Goal: Task Accomplishment & Management: Manage account settings

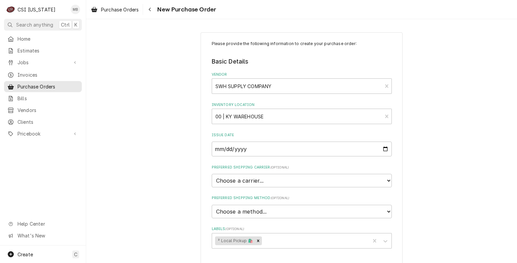
scroll to position [202, 0]
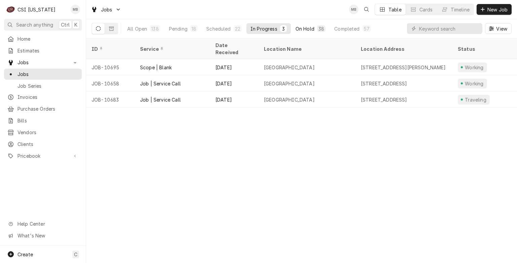
click at [296, 33] on button "On Hold 38" at bounding box center [311, 28] width 38 height 11
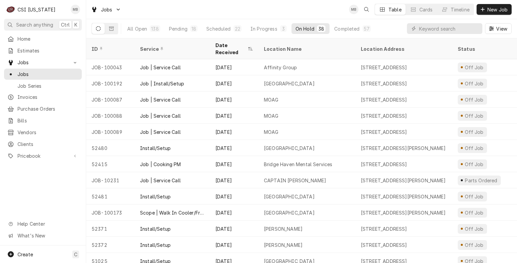
click at [229, 34] on div "All Open 138 Pending 18 Scheduled 22 In Progress 3 On Hold 38 Completed 57" at bounding box center [249, 28] width 252 height 19
click at [228, 32] on div "Scheduled" at bounding box center [219, 28] width 24 height 7
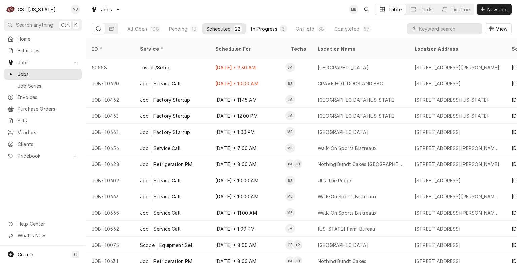
click at [265, 30] on div "In Progress" at bounding box center [264, 28] width 27 height 7
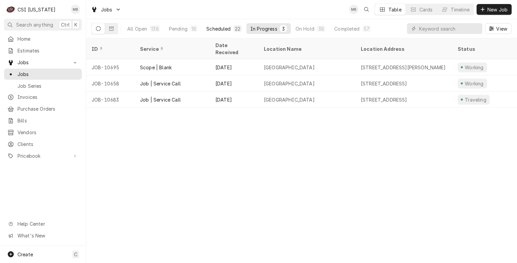
click at [226, 33] on button "Scheduled 22" at bounding box center [223, 28] width 43 height 11
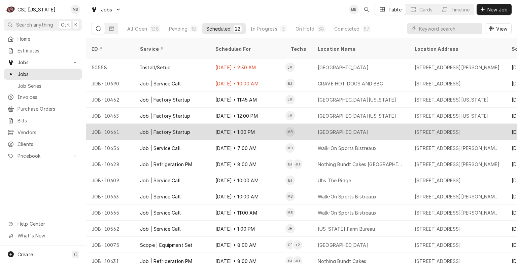
click at [224, 124] on div "Oct 2 • 1:00 PM" at bounding box center [247, 132] width 75 height 16
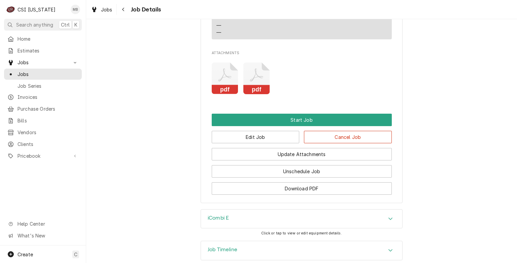
scroll to position [810, 0]
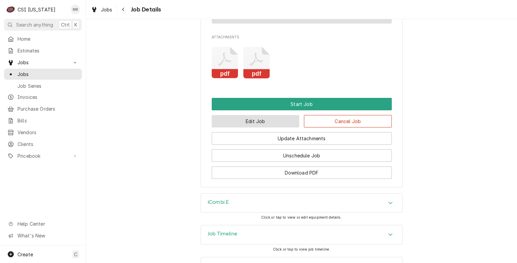
click at [240, 125] on button "Edit Job" at bounding box center [256, 121] width 88 height 12
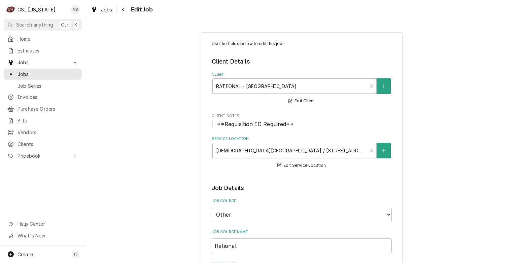
type textarea "x"
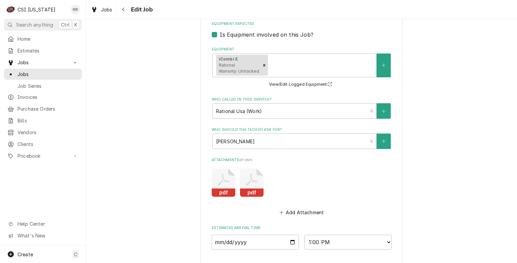
scroll to position [805, 0]
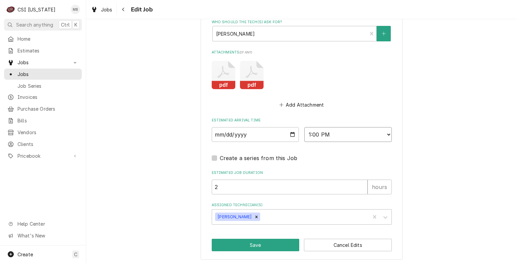
click at [325, 129] on select "AM / PM 6:00 AM 6:15 AM 6:30 AM 6:45 AM 7:00 AM 7:15 AM 7:30 AM 7:45 AM 8:00 AM…" at bounding box center [349, 134] width 88 height 15
select select "10:30:00"
click at [305, 127] on select "AM / PM 6:00 AM 6:15 AM 6:30 AM 6:45 AM 7:00 AM 7:15 AM 7:30 AM 7:45 AM 8:00 AM…" at bounding box center [349, 134] width 88 height 15
click at [254, 215] on icon "Remove Matt Brewington" at bounding box center [256, 217] width 5 height 5
click at [254, 215] on div "Assigned Technician(s)" at bounding box center [296, 217] width 161 height 12
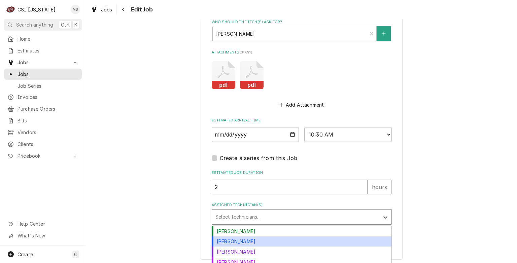
scroll to position [838, 0]
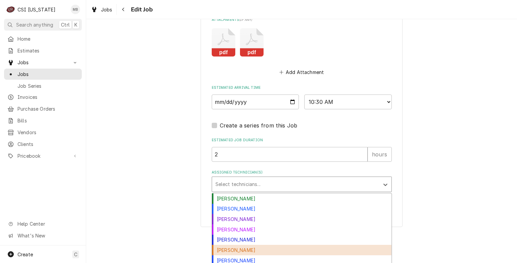
click at [230, 250] on div "[PERSON_NAME]" at bounding box center [302, 250] width 180 height 10
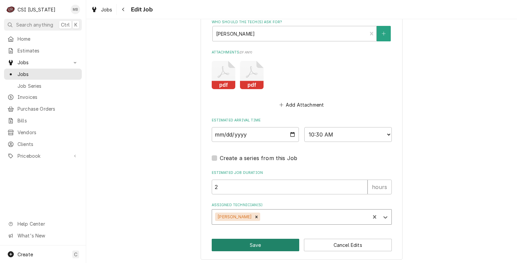
click at [245, 246] on button "Save" at bounding box center [256, 245] width 88 height 12
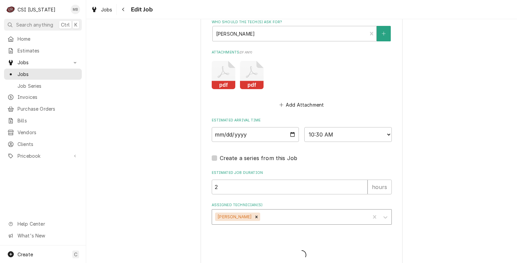
type textarea "x"
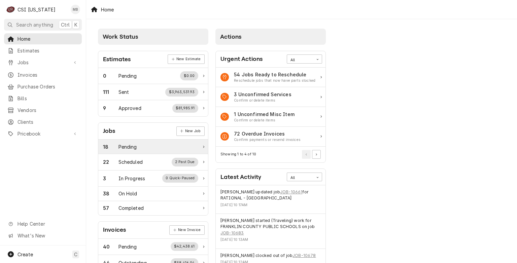
click at [128, 146] on div "Pending" at bounding box center [128, 147] width 19 height 7
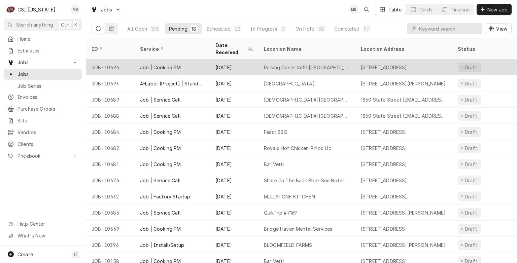
click at [150, 64] on div "Job | Cooking PM" at bounding box center [160, 67] width 41 height 7
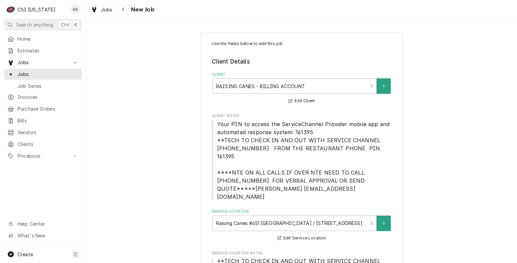
type textarea "x"
click at [22, 72] on span "Jobs" at bounding box center [48, 74] width 61 height 7
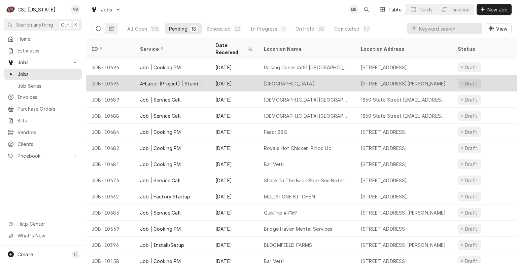
click at [142, 80] on div "4-Labor (Project) | Standard | Estimated" at bounding box center [172, 83] width 75 height 16
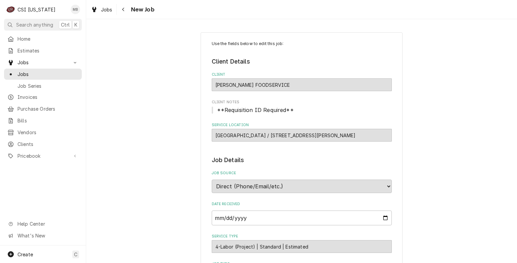
type textarea "x"
click at [34, 71] on span "Jobs" at bounding box center [48, 74] width 61 height 7
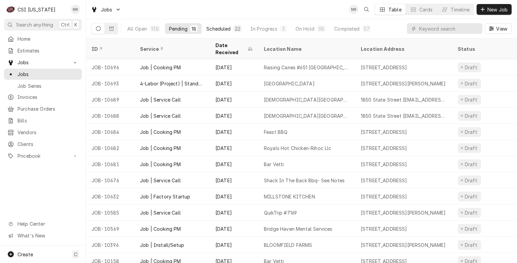
click at [211, 28] on div "Scheduled" at bounding box center [219, 28] width 24 height 7
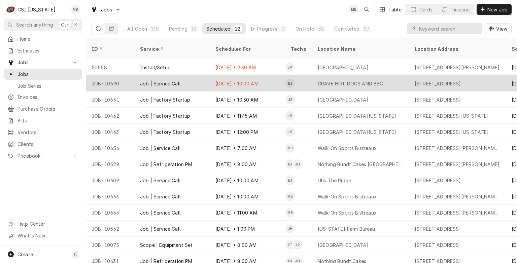
click at [208, 75] on div "Job | Service Call" at bounding box center [172, 83] width 75 height 16
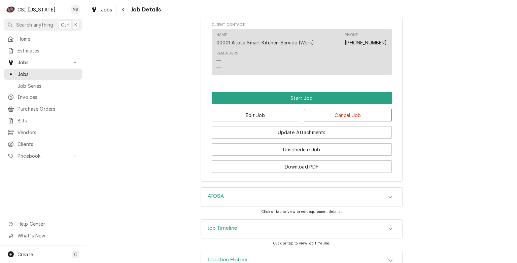
scroll to position [649, 0]
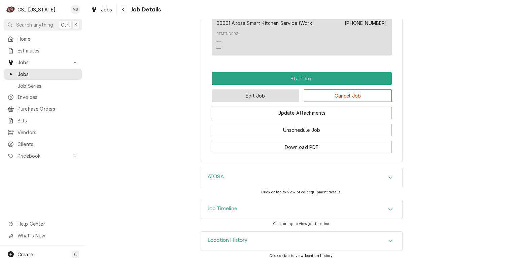
click at [260, 101] on button "Edit Job" at bounding box center [256, 96] width 88 height 12
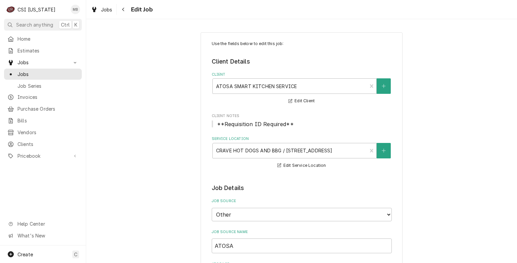
type textarea "x"
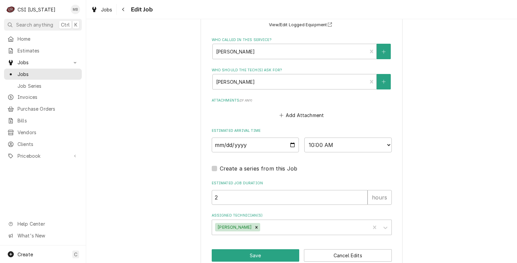
scroll to position [622, 0]
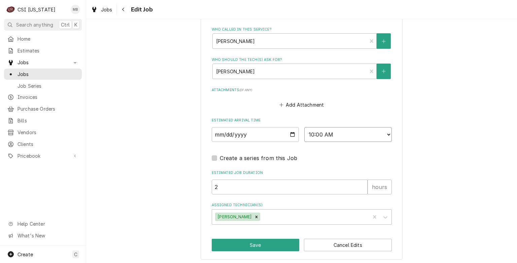
click at [323, 138] on select "AM / PM 6:00 AM 6:15 AM 6:30 AM 6:45 AM 7:00 AM 7:15 AM 7:30 AM 7:45 AM 8:00 AM…" at bounding box center [349, 134] width 88 height 15
select select "12:00:00"
click at [305, 127] on select "AM / PM 6:00 AM 6:15 AM 6:30 AM 6:45 AM 7:00 AM 7:15 AM 7:30 AM 7:45 AM 8:00 AM…" at bounding box center [349, 134] width 88 height 15
click at [255, 244] on button "Save" at bounding box center [256, 245] width 88 height 12
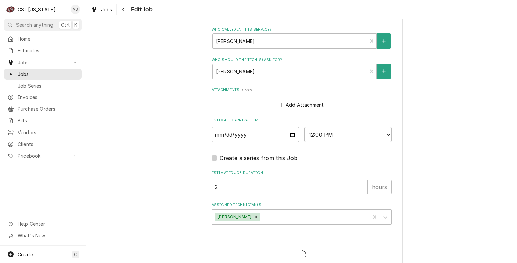
type textarea "x"
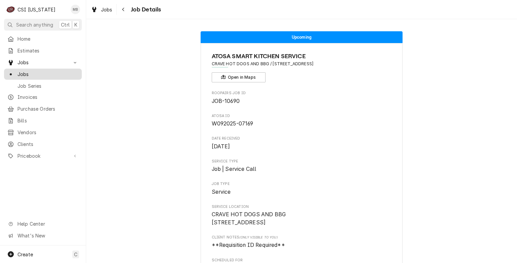
click at [39, 76] on link "Jobs" at bounding box center [43, 74] width 78 height 11
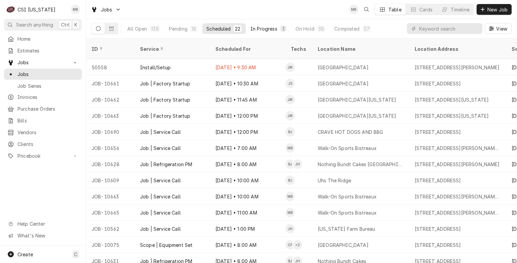
click at [261, 25] on div "In Progress" at bounding box center [264, 28] width 27 height 7
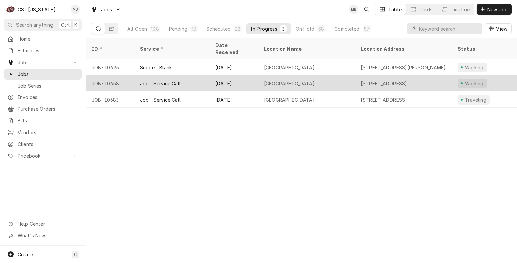
click at [224, 75] on div "Sep 24" at bounding box center [234, 83] width 49 height 16
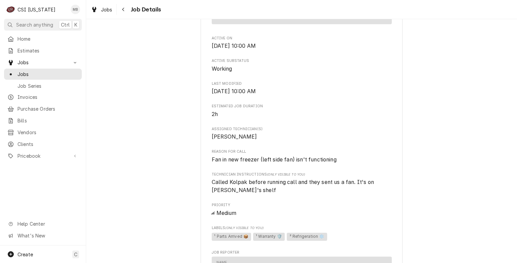
scroll to position [385, 0]
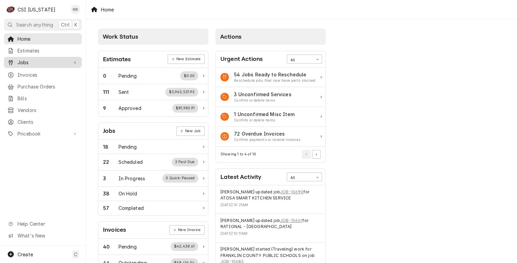
click at [28, 60] on span "Jobs" at bounding box center [43, 62] width 51 height 7
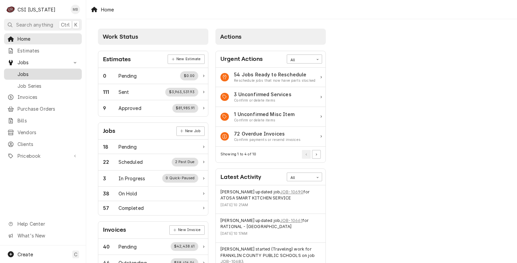
click at [34, 75] on span "Jobs" at bounding box center [48, 74] width 61 height 7
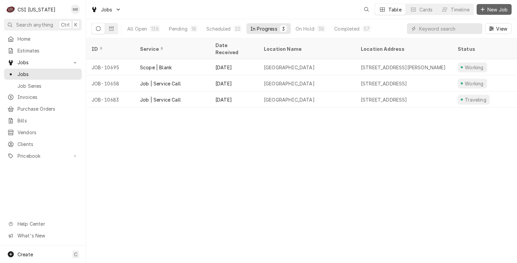
click at [509, 7] on span "New Job" at bounding box center [497, 9] width 23 height 7
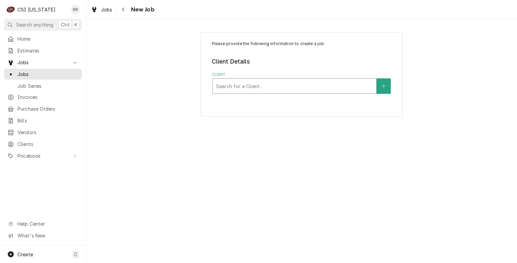
click at [229, 86] on div "Client" at bounding box center [294, 86] width 157 height 12
type input "csi"
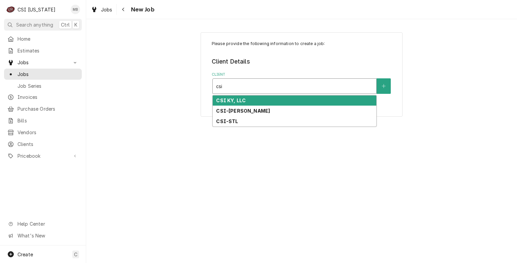
click at [230, 96] on div "CSI KY, LLC" at bounding box center [295, 101] width 164 height 10
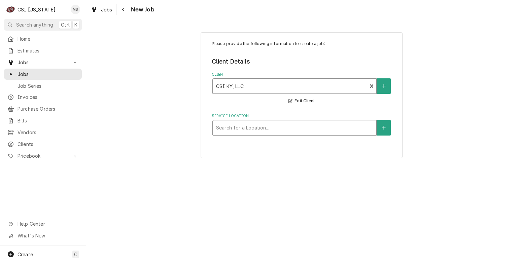
click at [234, 126] on div "Service Location" at bounding box center [294, 128] width 157 height 12
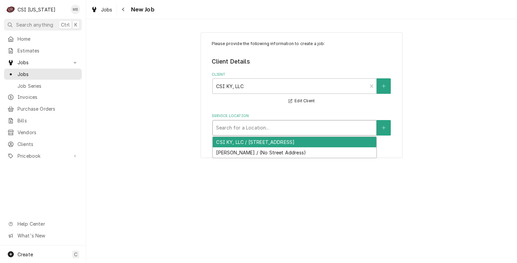
click at [235, 143] on div "CSI KY, LLC / 11360 Bluegrass Parkway, Louisville, KY 40299" at bounding box center [295, 142] width 164 height 10
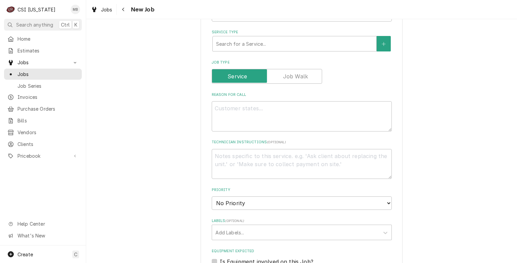
scroll to position [212, 0]
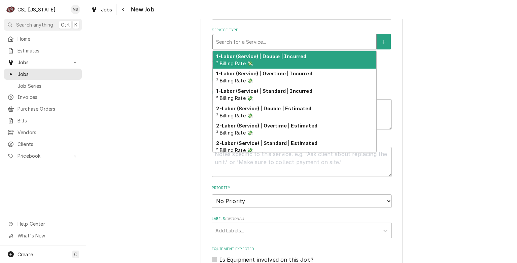
click at [252, 34] on div "Search for a Service..." at bounding box center [295, 41] width 164 height 15
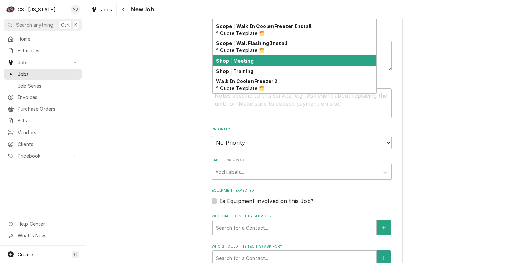
scroll to position [778, 0]
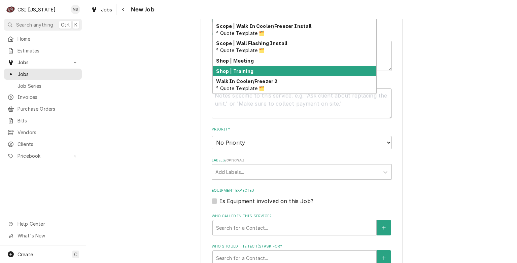
click at [247, 68] on strong "Shop | Training" at bounding box center [234, 71] width 37 height 6
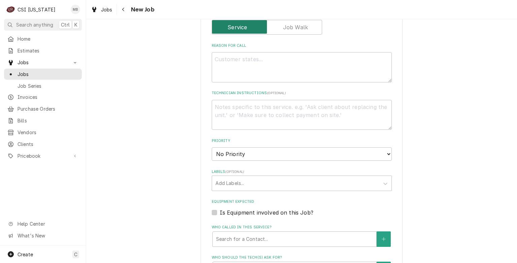
scroll to position [197, 0]
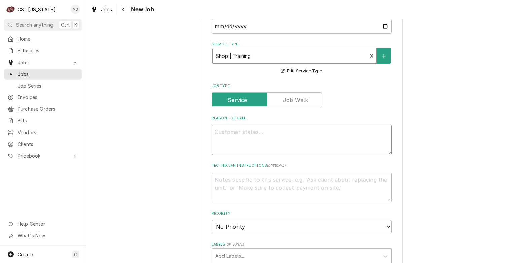
click at [252, 127] on textarea "Reason For Call" at bounding box center [302, 140] width 180 height 30
type textarea "x"
type textarea "j"
type textarea "x"
type textarea "je"
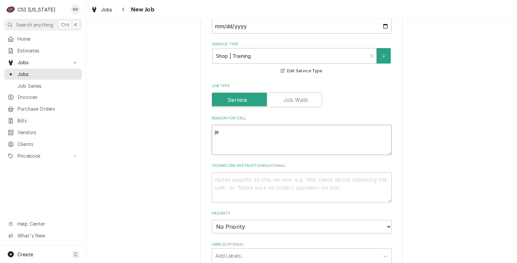
type textarea "x"
type textarea "jes"
type textarea "x"
type textarea "jesu"
type textarea "x"
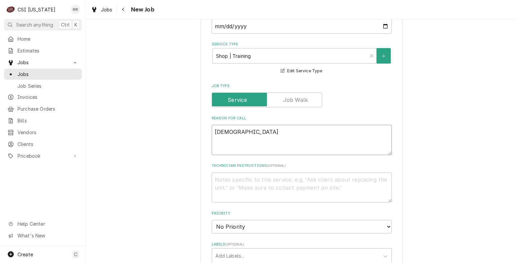
type textarea "jesus"
type textarea "x"
type textarea "jesu"
type textarea "x"
type textarea "jes"
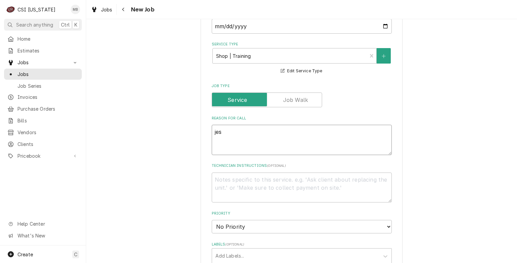
type textarea "x"
type textarea "je"
type textarea "x"
type textarea "j"
type textarea "x"
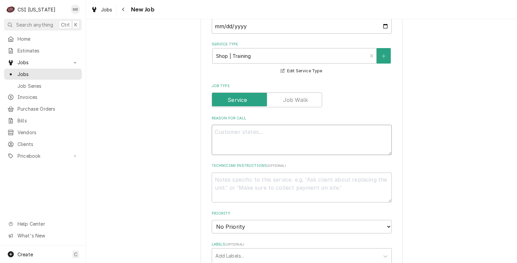
type textarea "x"
type textarea "J"
type textarea "x"
type textarea "JE"
type textarea "x"
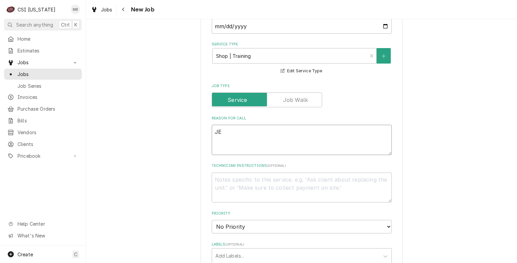
type textarea "JES"
type textarea "x"
type textarea "JESU"
type textarea "x"
type textarea "JESUS"
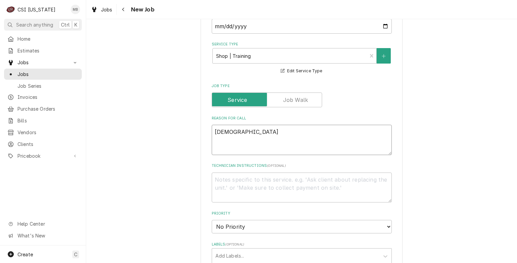
type textarea "x"
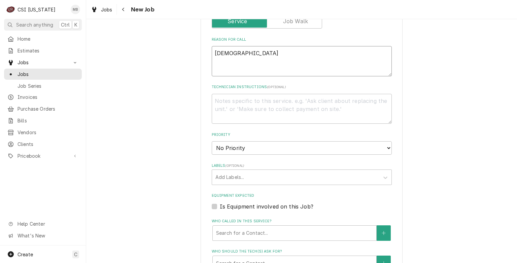
scroll to position [278, 0]
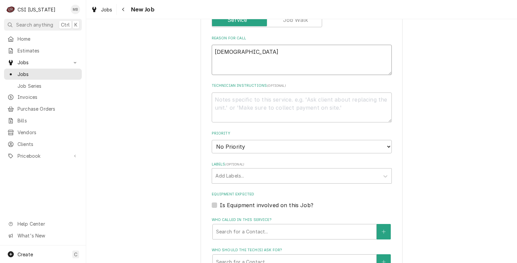
type textarea "JESUS"
click at [248, 148] on select "No Priority Urgent High Medium Low" at bounding box center [302, 146] width 180 height 13
select select "4"
click at [212, 140] on select "No Priority Urgent High Medium Low" at bounding box center [302, 146] width 180 height 13
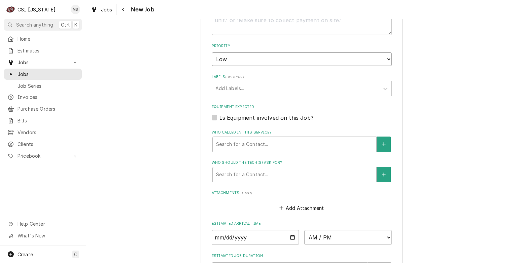
scroll to position [365, 0]
click at [249, 83] on div "Labels" at bounding box center [296, 89] width 161 height 12
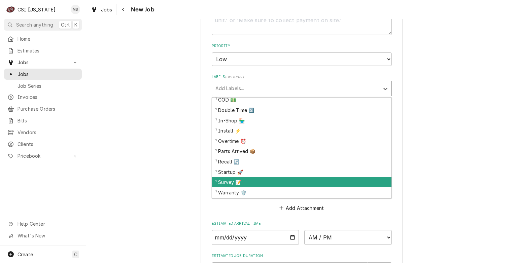
scroll to position [3, 0]
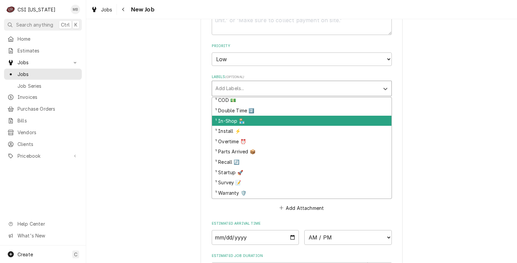
click at [228, 116] on div "¹ In-Shop 🏪" at bounding box center [302, 121] width 180 height 10
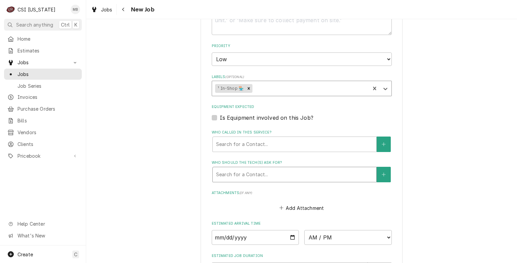
type textarea "x"
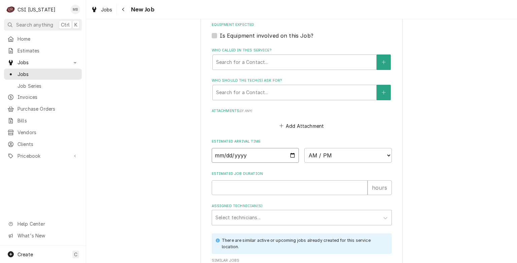
click at [293, 153] on input "Date" at bounding box center [256, 155] width 88 height 15
type input "2025-10-02"
type textarea "x"
click at [324, 162] on fieldset "Job Details Job Source Direct (Phone/Email/etc.) Service Channel Corrigo Ecotra…" at bounding box center [302, 1] width 180 height 574
click at [325, 160] on select "AM / PM 6:00 AM 6:15 AM 6:30 AM 6:45 AM 7:00 AM 7:15 AM 7:30 AM 7:45 AM 8:00 AM…" at bounding box center [349, 155] width 88 height 15
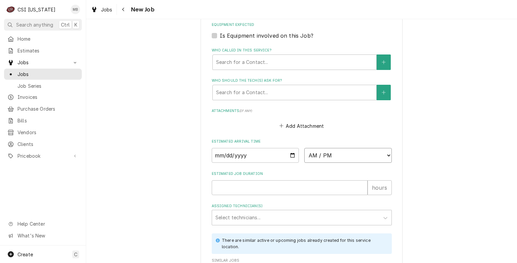
select select "09:15:00"
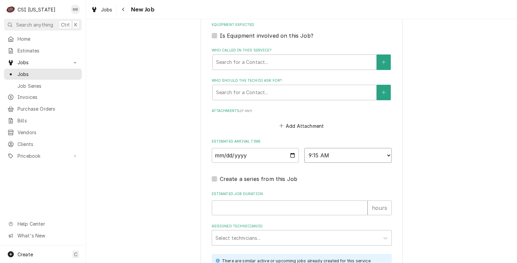
type textarea "x"
click at [325, 153] on select "AM / PM 6:00 AM 6:15 AM 6:30 AM 6:45 AM 7:00 AM 7:15 AM 7:30 AM 7:45 AM 8:00 AM…" at bounding box center [349, 155] width 88 height 15
select select "09:00:00"
click at [305, 148] on select "AM / PM 6:00 AM 6:15 AM 6:30 AM 6:45 AM 7:00 AM 7:15 AM 7:30 AM 7:45 AM 8:00 AM…" at bounding box center [349, 155] width 88 height 15
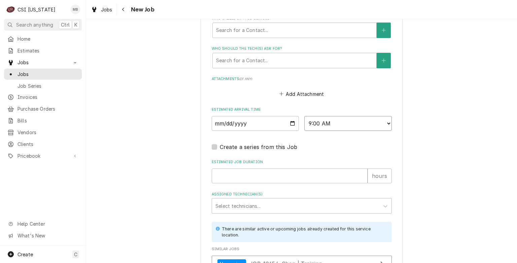
scroll to position [480, 0]
click at [268, 177] on input "Estimated Job Duration" at bounding box center [290, 175] width 156 height 15
type textarea "x"
type input "1"
type textarea "x"
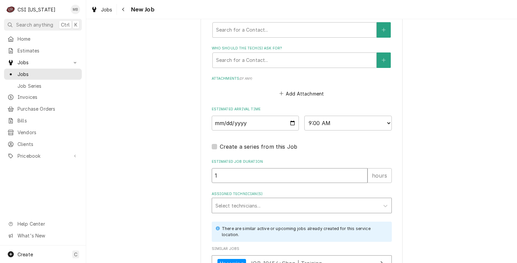
type input "1"
click at [261, 206] on div "Assigned Technician(s)" at bounding box center [296, 206] width 161 height 12
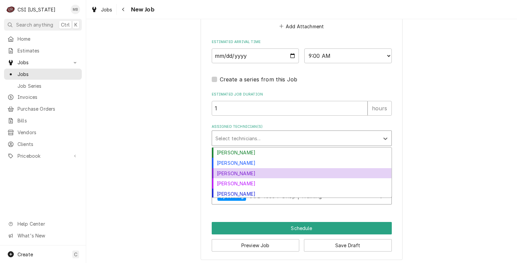
scroll to position [22, 0]
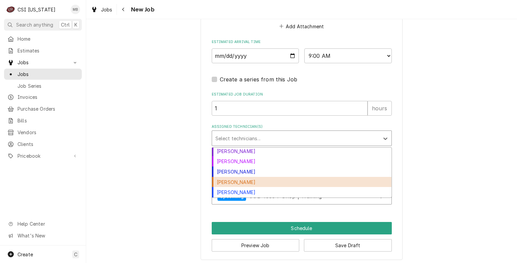
click at [244, 177] on div "Jesus Salas" at bounding box center [302, 182] width 180 height 10
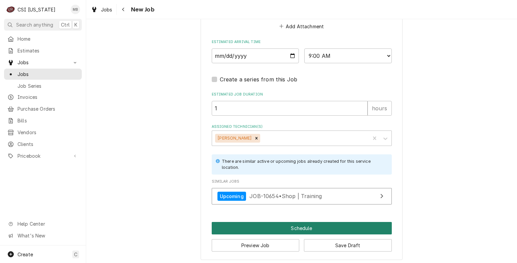
click at [286, 228] on button "Schedule" at bounding box center [302, 228] width 180 height 12
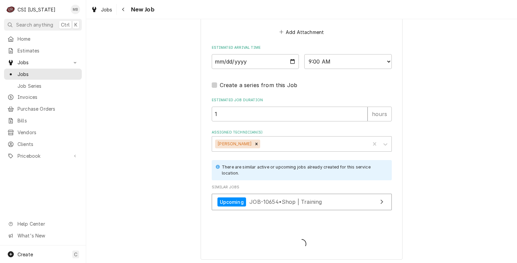
type textarea "x"
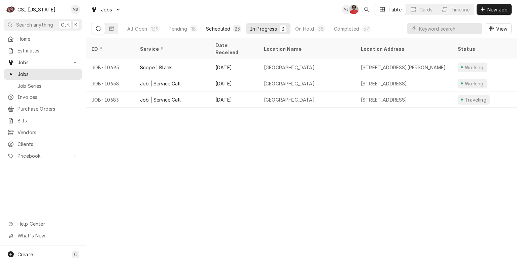
click at [210, 30] on div "Scheduled" at bounding box center [218, 28] width 24 height 7
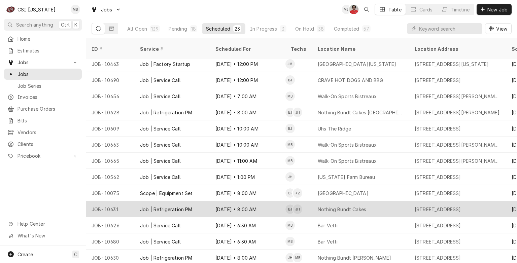
scroll to position [68, 0]
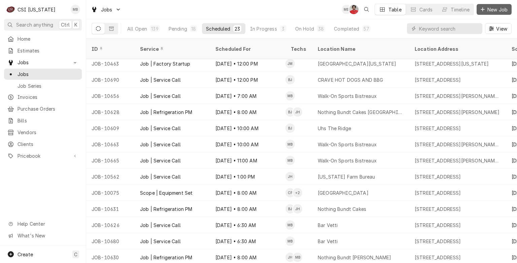
click at [486, 8] on span "New Job" at bounding box center [497, 9] width 23 height 7
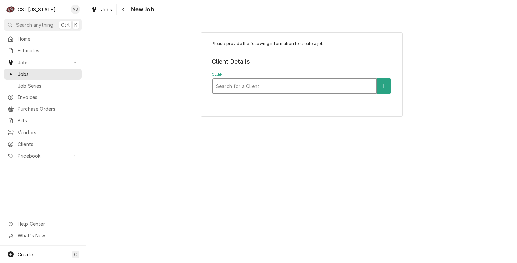
click at [310, 84] on div "Client" at bounding box center [294, 86] width 157 height 12
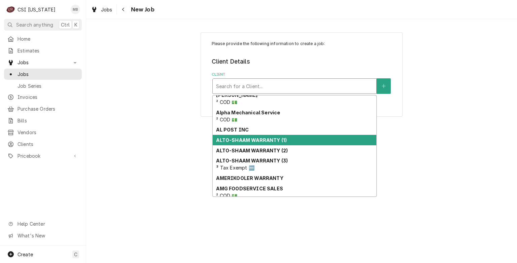
scroll to position [98, 0]
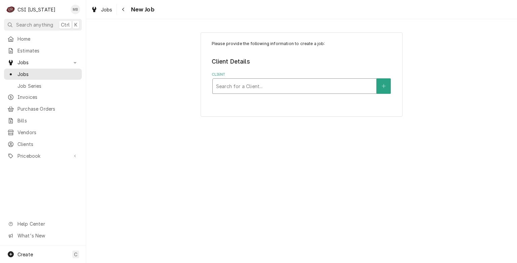
click at [245, 85] on div "Client" at bounding box center [294, 86] width 157 height 12
type input "RABBIT HOLE"
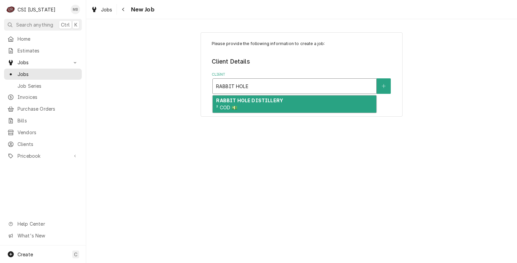
click at [240, 108] on div "RABBIT HOLE DISTILLERY ² COD 💵" at bounding box center [295, 105] width 164 height 18
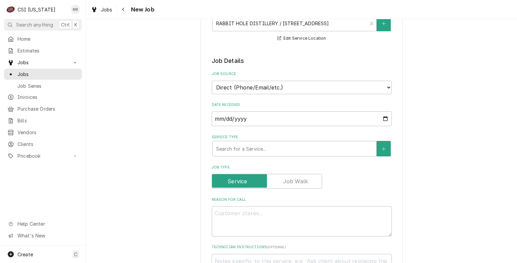
scroll to position [177, 0]
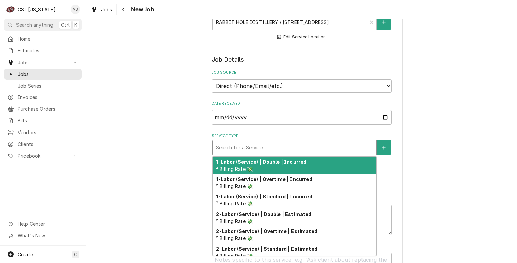
click at [252, 154] on div "Service Type" at bounding box center [294, 147] width 157 height 12
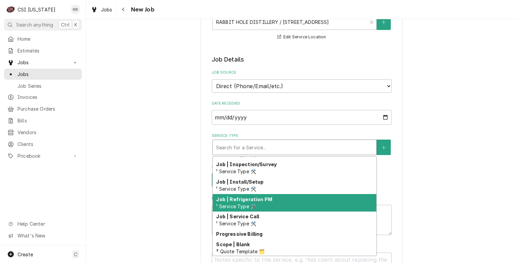
scroll to position [355, 0]
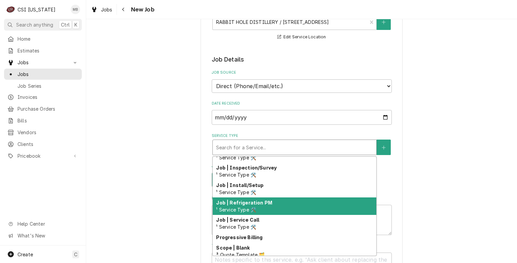
click at [254, 205] on div "Job | Refrigeration PM ¹ Service Type 🛠️" at bounding box center [295, 207] width 164 height 18
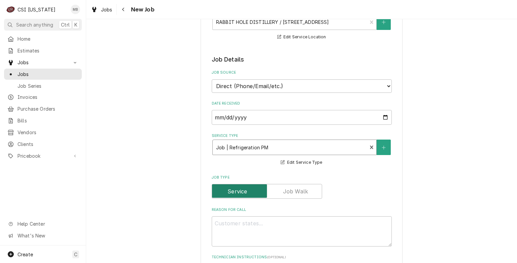
scroll to position [212, 0]
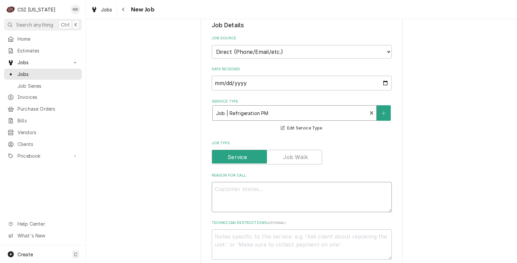
click at [260, 191] on textarea "Reason For Call" at bounding box center [302, 197] width 180 height 30
type textarea "x"
type textarea "C"
type textarea "x"
type textarea "CL"
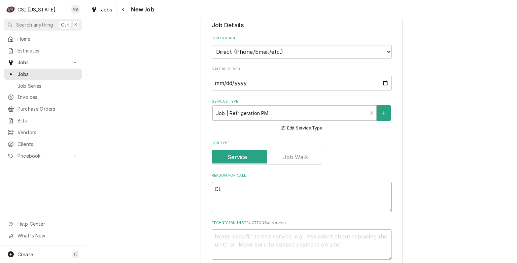
type textarea "x"
type textarea "CLE"
type textarea "x"
type textarea "CLEA"
type textarea "x"
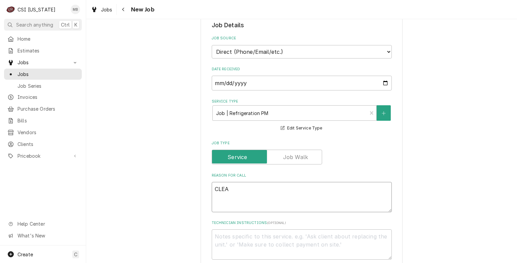
type textarea "CLEAN"
type textarea "x"
type textarea "CLEAN"
type textarea "x"
type textarea "CLEAN I"
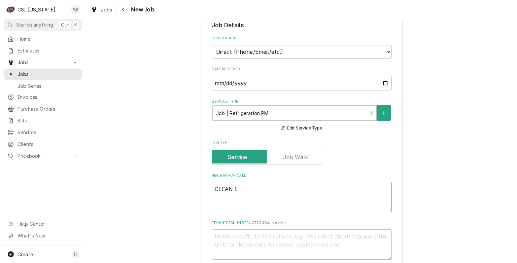
type textarea "x"
type textarea "CLEAN IC"
type textarea "x"
type textarea "CLEAN ICE"
type textarea "x"
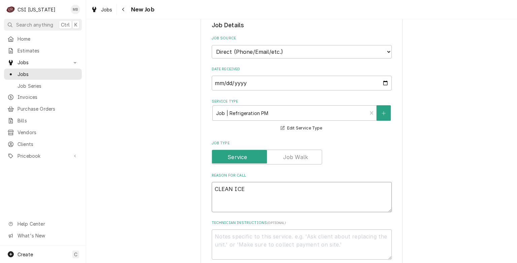
type textarea "CLEAN ICE"
type textarea "x"
type textarea "CLEAN ICE M"
type textarea "x"
type textarea "CLEAN ICE MA"
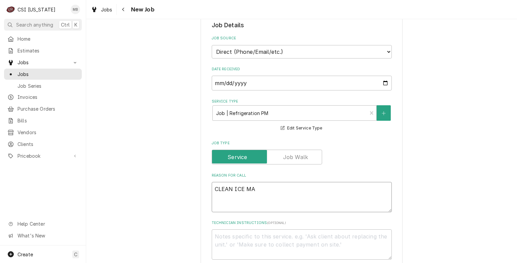
type textarea "x"
type textarea "CLEAN ICE MAC"
type textarea "x"
type textarea "CLEAN ICE MACH"
type textarea "x"
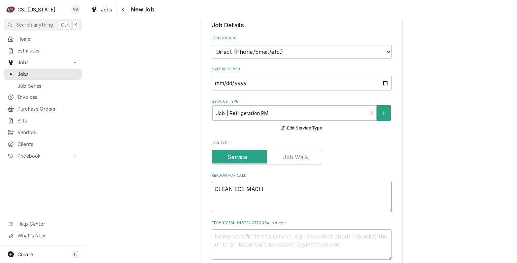
type textarea "CLEAN ICE MACHI"
type textarea "x"
type textarea "CLEAN ICE MACHIN"
type textarea "x"
type textarea "CLEAN ICE MACHINE"
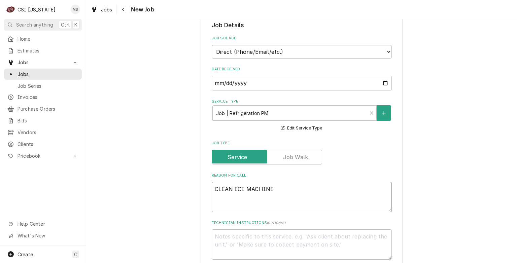
type textarea "x"
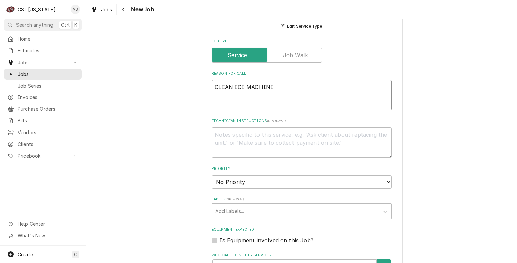
scroll to position [314, 0]
type textarea "CLEAN ICE MACHINE"
click at [256, 187] on select "No Priority Urgent High Medium Low" at bounding box center [302, 181] width 180 height 13
select select "2"
click at [212, 182] on select "No Priority Urgent High Medium Low" at bounding box center [302, 181] width 180 height 13
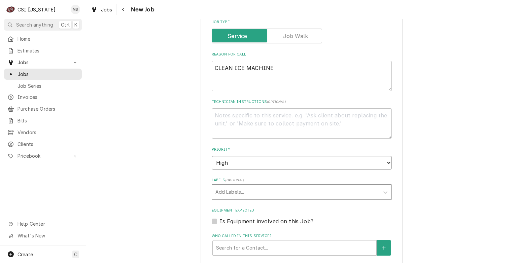
scroll to position [334, 0]
click at [236, 198] on div "Labels" at bounding box center [296, 192] width 161 height 12
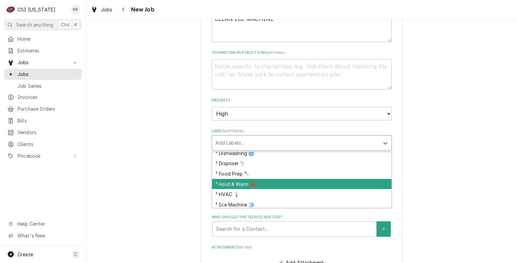
scroll to position [136, 0]
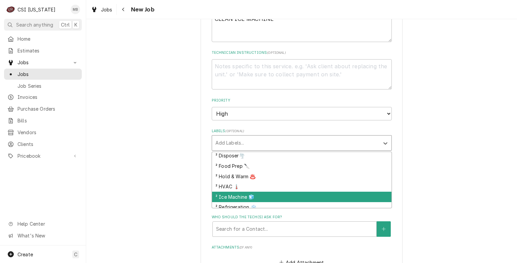
click at [234, 202] on div "² Ice Machine 🧊" at bounding box center [302, 197] width 180 height 10
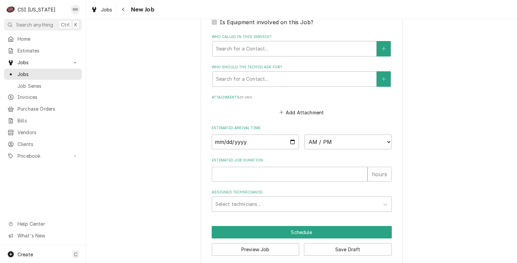
scroll to position [532, 0]
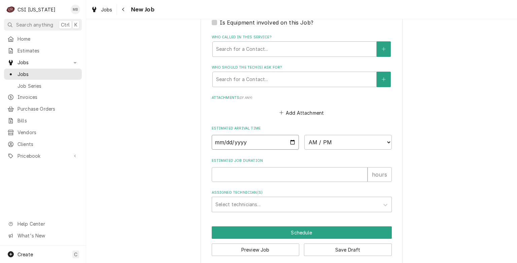
click at [288, 148] on input "Date" at bounding box center [256, 142] width 88 height 15
type textarea "x"
type input "2025-10-06"
type textarea "x"
click at [354, 150] on select "AM / PM 6:00 AM 6:15 AM 6:30 AM 6:45 AM 7:00 AM 7:15 AM 7:30 AM 7:45 AM 8:00 AM…" at bounding box center [349, 142] width 88 height 15
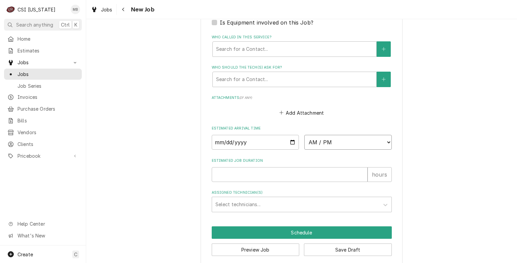
select select "11:00:00"
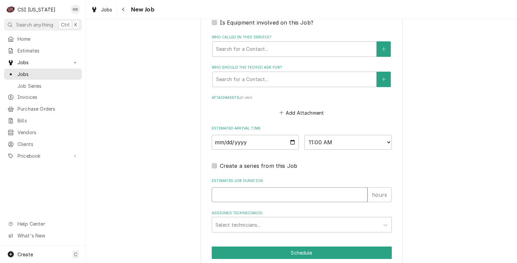
click at [259, 196] on input "Estimated Job Duration" at bounding box center [290, 195] width 156 height 15
type textarea "x"
type input "3"
type textarea "x"
type input "3"
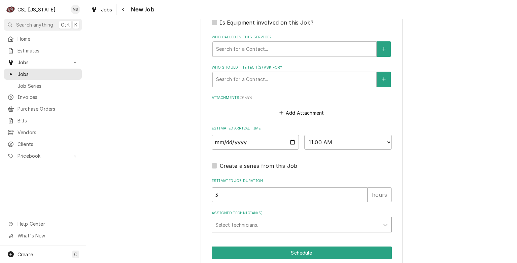
click at [261, 231] on div "Assigned Technician(s)" at bounding box center [296, 225] width 161 height 12
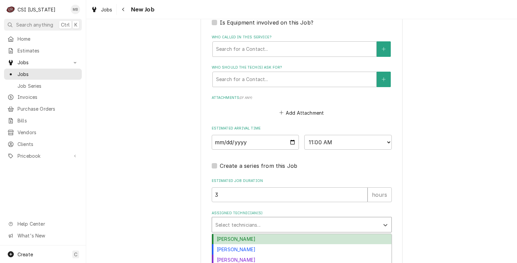
click at [260, 242] on div "Bryant Jolley" at bounding box center [302, 239] width 180 height 10
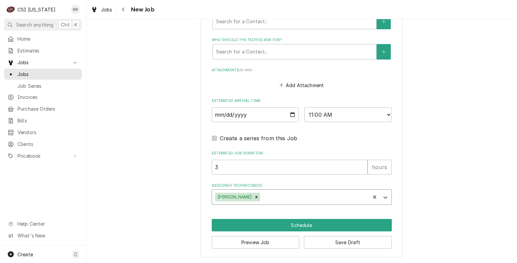
scroll to position [565, 0]
click at [282, 230] on button "Schedule" at bounding box center [302, 225] width 180 height 12
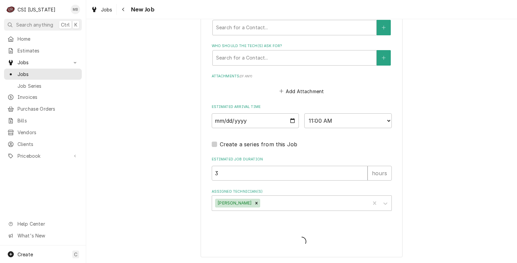
scroll to position [559, 0]
type textarea "x"
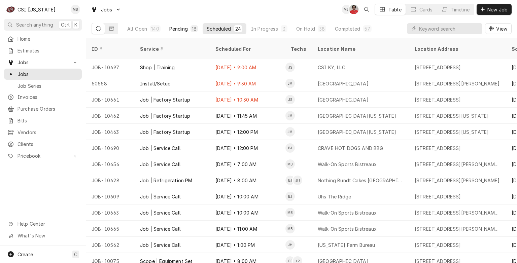
click at [177, 24] on button "Pending 18" at bounding box center [183, 28] width 37 height 11
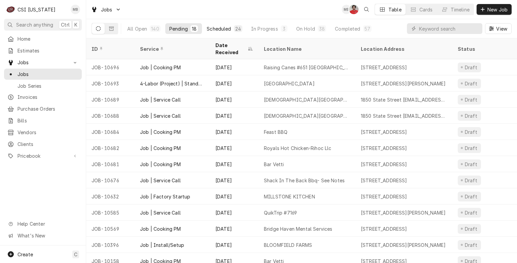
click at [223, 27] on div "Scheduled" at bounding box center [219, 28] width 24 height 7
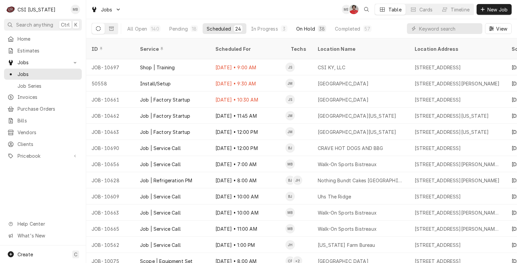
click at [307, 25] on button "On Hold 38" at bounding box center [311, 28] width 38 height 11
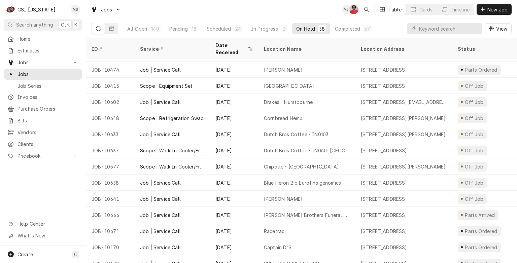
scroll to position [241, 0]
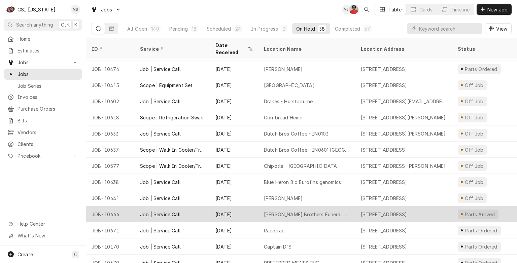
click at [264, 211] on div "Ratterman Brothers Funeral Home" at bounding box center [307, 214] width 86 height 7
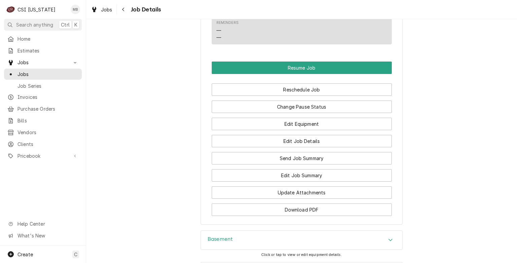
scroll to position [754, 0]
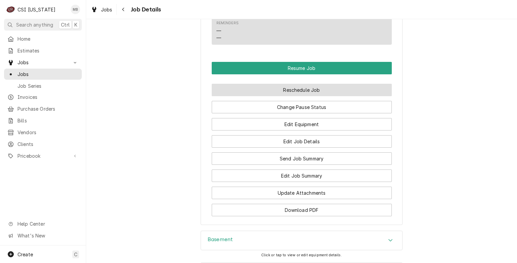
click at [295, 96] on button "Reschedule Job" at bounding box center [302, 90] width 180 height 12
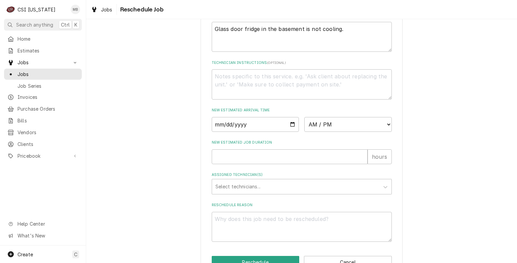
scroll to position [212, 0]
click at [291, 132] on input "Date" at bounding box center [256, 124] width 88 height 15
type input "[DATE]"
type textarea "x"
click at [344, 132] on select "AM / PM 6:00 AM 6:15 AM 6:30 AM 6:45 AM 7:00 AM 7:15 AM 7:30 AM 7:45 AM 8:00 AM…" at bounding box center [349, 124] width 88 height 15
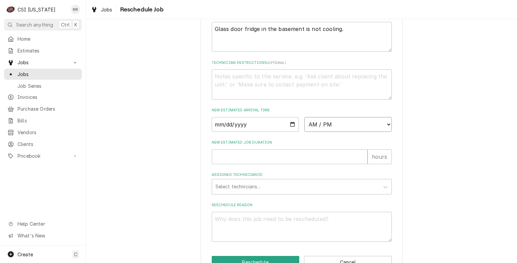
select select "11:00:00"
click at [305, 125] on select "AM / PM 6:00 AM 6:15 AM 6:30 AM 6:45 AM 7:00 AM 7:15 AM 7:30 AM 7:45 AM 8:00 AM…" at bounding box center [349, 124] width 88 height 15
click at [252, 164] on input "New Estimated Job Duration" at bounding box center [290, 157] width 156 height 15
type textarea "x"
type input "2"
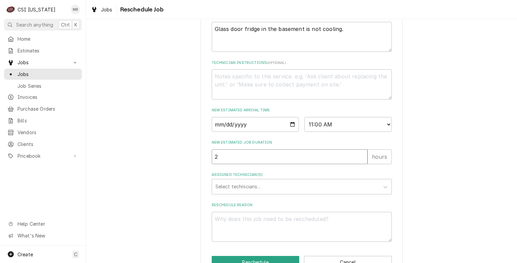
type textarea "x"
type input "5"
click at [254, 193] on div "Assigned Technician(s)" at bounding box center [296, 187] width 161 height 12
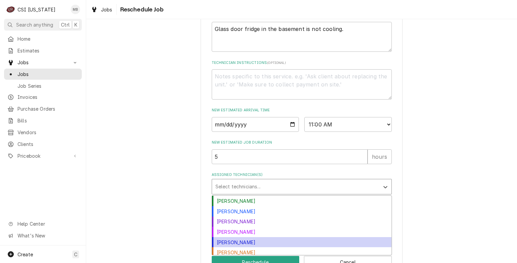
click at [237, 248] on div "[PERSON_NAME]" at bounding box center [302, 243] width 180 height 10
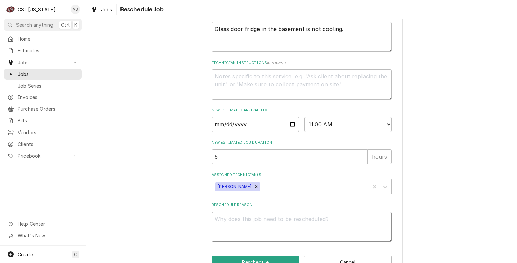
click at [245, 223] on textarea "Reschedule Reason" at bounding box center [302, 227] width 180 height 30
type textarea "x"
type textarea "PA"
type textarea "x"
type textarea "PAR"
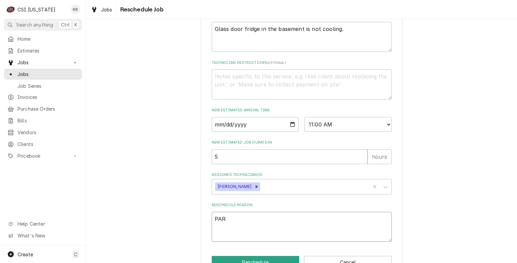
type textarea "x"
type textarea "PART"
type textarea "x"
type textarea "PARTS"
type textarea "x"
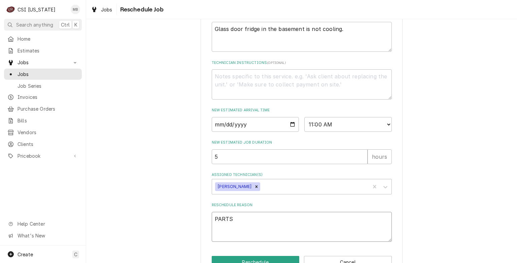
type textarea "PARTS A"
type textarea "x"
type textarea "PARTS AR"
type textarea "x"
type textarea "PARTS ARR"
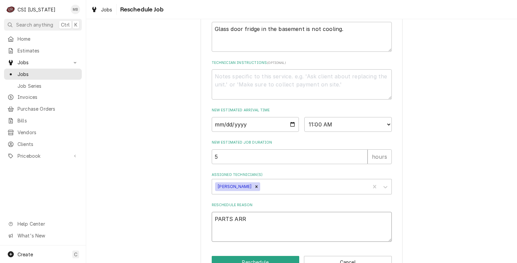
type textarea "x"
type textarea "PARTS ARRI"
type textarea "x"
type textarea "PARTS ARRIV"
type textarea "x"
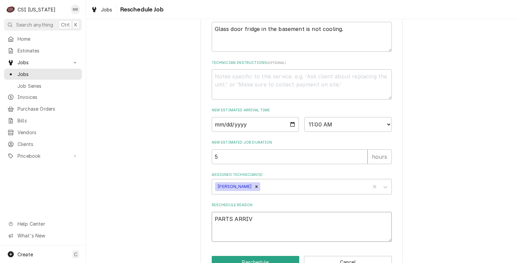
type textarea "PARTS ARRIVE"
type textarea "x"
type textarea "PARTS ARRIVED"
type textarea "x"
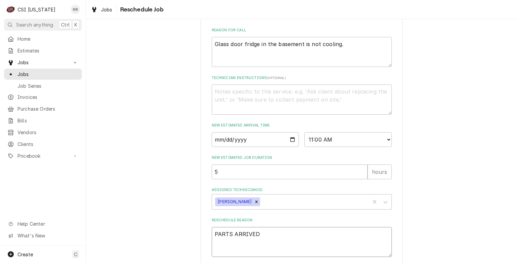
scroll to position [239, 0]
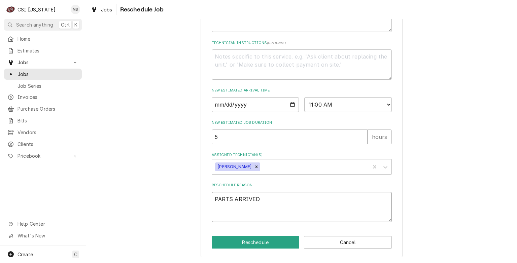
type textarea "PARTS ARRIVED"
click at [261, 246] on button "Reschedule" at bounding box center [256, 242] width 88 height 12
type textarea "x"
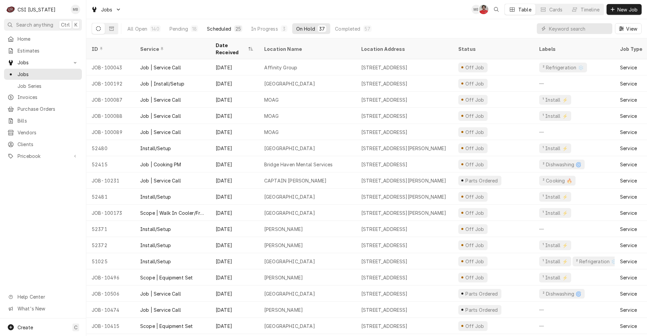
click at [215, 30] on div "Scheduled" at bounding box center [219, 28] width 24 height 7
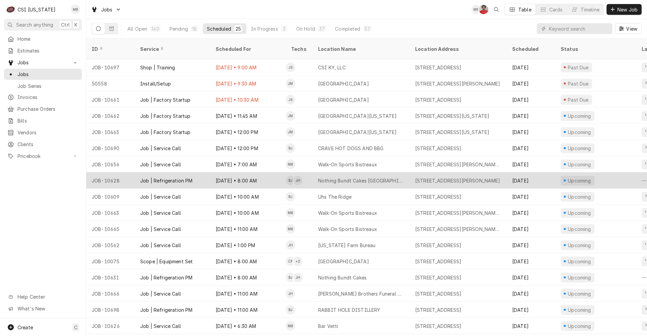
click at [256, 172] on div "[DATE] • 8:00 AM" at bounding box center [247, 180] width 75 height 16
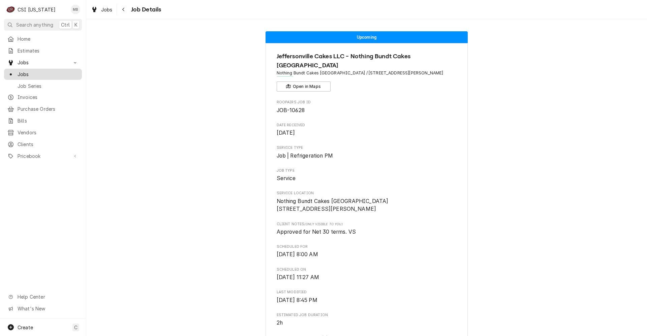
click at [37, 71] on span "Jobs" at bounding box center [48, 74] width 61 height 7
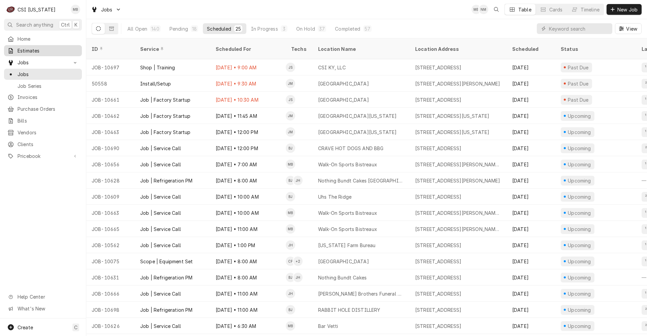
click at [33, 51] on span "Estimates" at bounding box center [48, 50] width 61 height 7
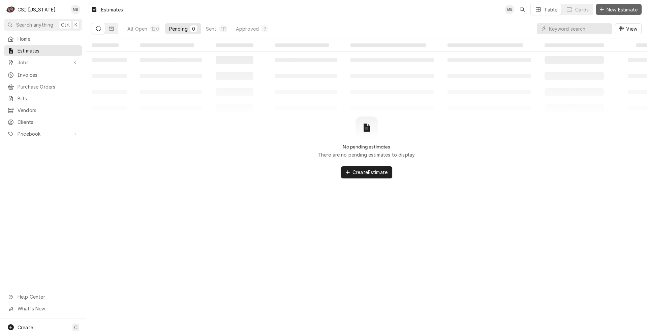
click at [623, 10] on span "New Estimate" at bounding box center [622, 9] width 34 height 7
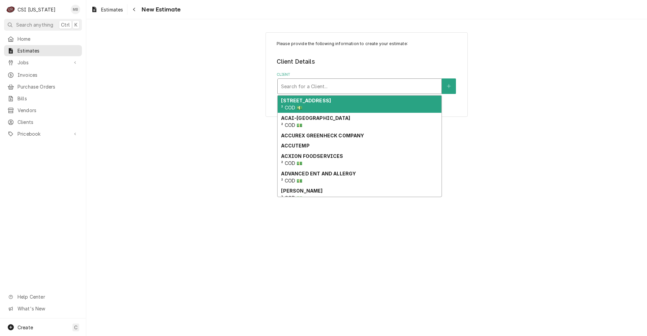
click at [296, 89] on div "Client" at bounding box center [359, 86] width 157 height 12
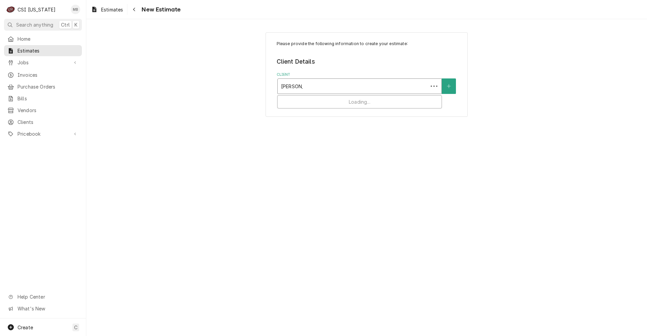
type input "ROSEMAR"
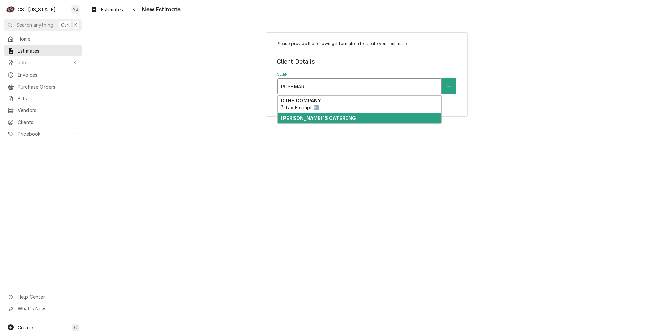
click at [319, 117] on strong "[PERSON_NAME]'S CATERING" at bounding box center [318, 118] width 75 height 6
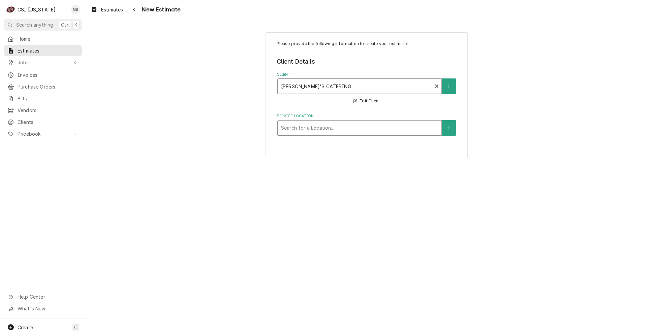
click at [321, 124] on div "Service Location" at bounding box center [359, 128] width 157 height 12
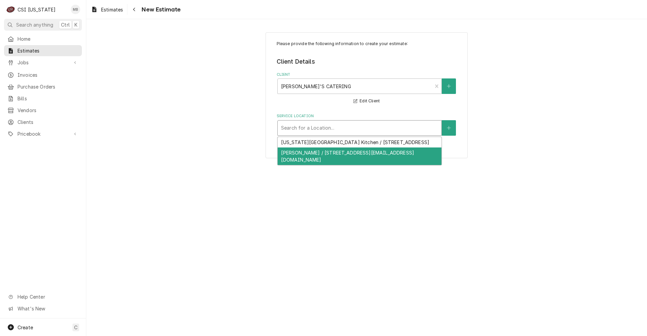
click at [319, 162] on div "[PERSON_NAME] / [STREET_ADDRESS][EMAIL_ADDRESS][DOMAIN_NAME]" at bounding box center [360, 157] width 164 height 18
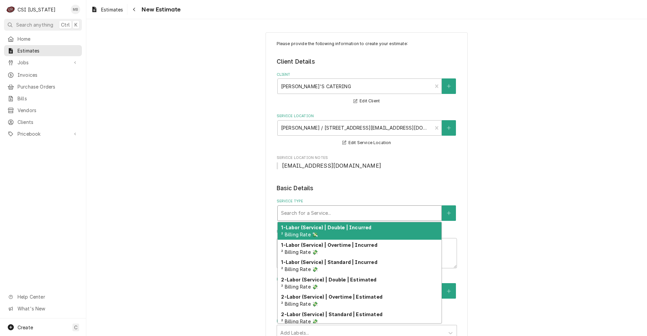
click at [307, 218] on div "Service Type" at bounding box center [359, 213] width 157 height 12
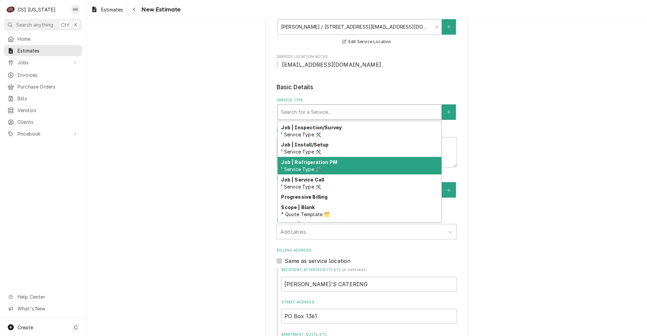
scroll to position [392, 0]
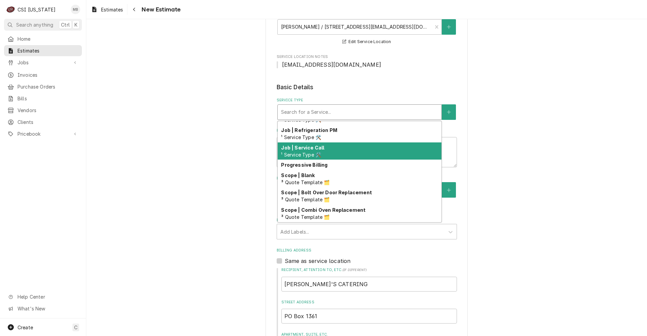
click at [324, 155] on div "Job | Service Call ¹ Service Type 🛠️" at bounding box center [360, 152] width 164 height 18
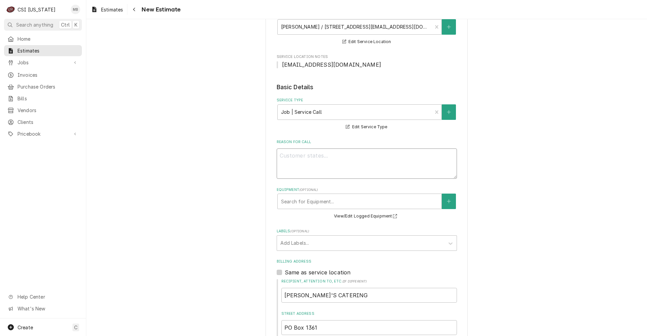
click at [319, 157] on textarea "Reason For Call" at bounding box center [367, 164] width 180 height 30
type textarea "x"
type textarea "Q"
type textarea "x"
type textarea "QU"
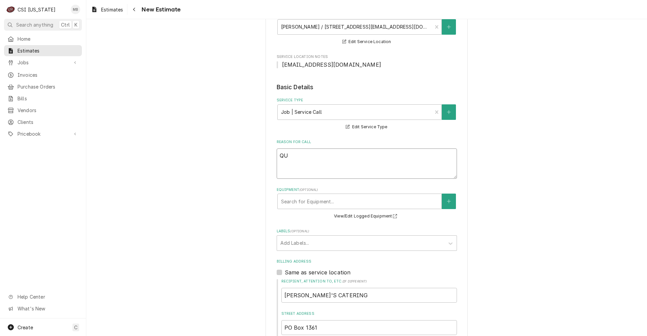
type textarea "x"
type textarea "QUO"
type textarea "x"
type textarea "QUOT"
type textarea "x"
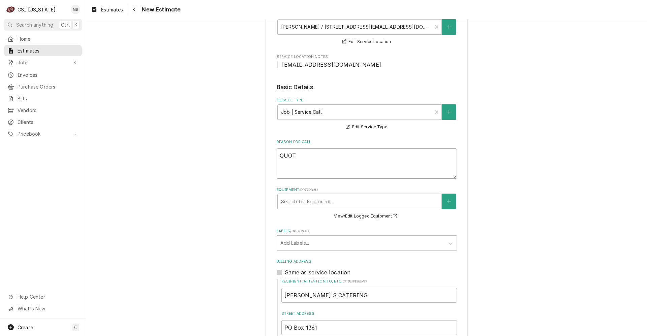
type textarea "QUOTE"
type textarea "x"
type textarea "QUOTE"
type textarea "x"
type textarea "QUOTE F"
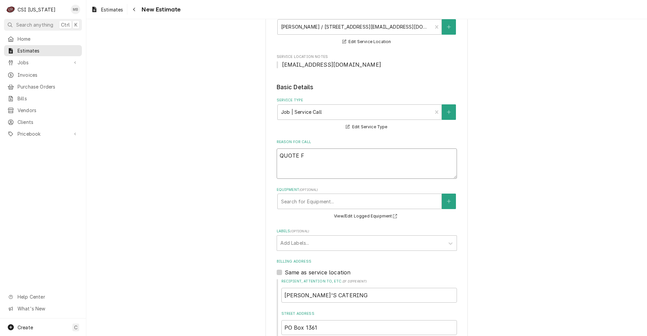
type textarea "x"
type textarea "QUOTE FO"
type textarea "x"
type textarea "QUOTE FOR"
type textarea "x"
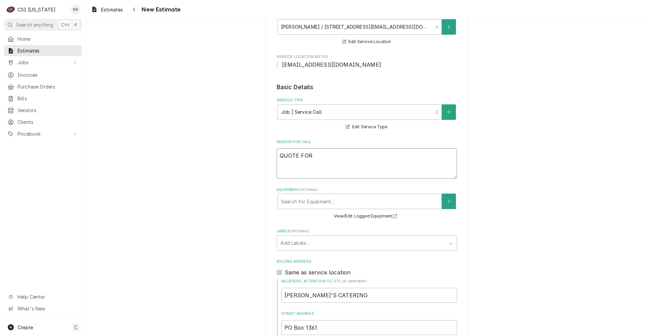
type textarea "QUOTE FOR"
type textarea "x"
type textarea "QUOTE FOR R"
type textarea "x"
type textarea "QUOTE FOR RE"
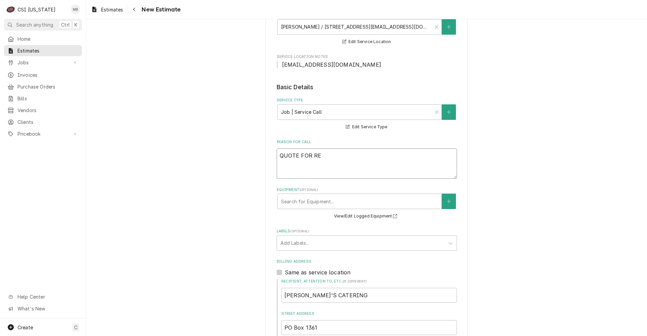
type textarea "x"
type textarea "QUOTE FOR REP"
type textarea "x"
type textarea "QUOTE FOR REPA"
type textarea "x"
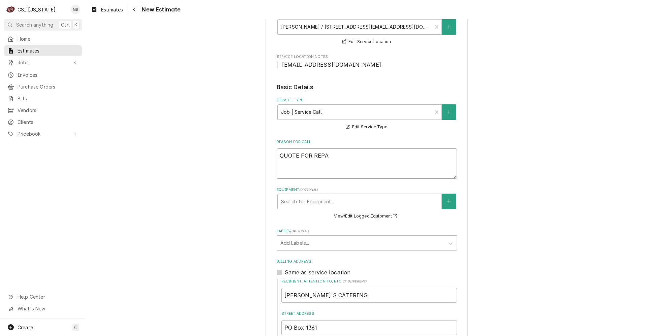
type textarea "QUOTE FOR REPAI"
type textarea "x"
type textarea "QUOTE FOR REPAIR"
type textarea "x"
type textarea "QUOTE FOR REPAIRS"
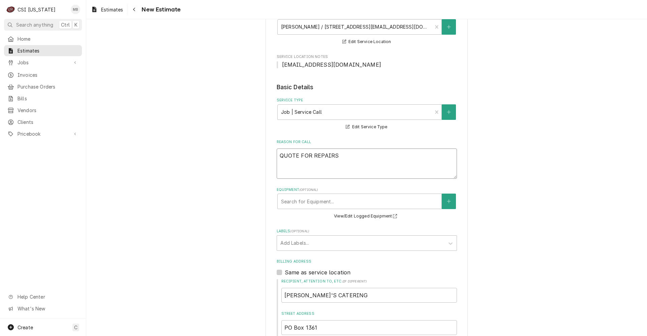
type textarea "x"
type textarea "QUOTE FOR REPAIRS"
type textarea "x"
type textarea "QUOTE FOR REPAIRS O"
type textarea "x"
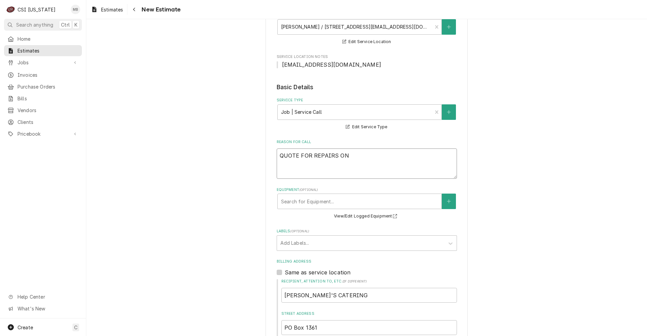
type textarea "QUOTE FOR REPAIRS ON"
type textarea "x"
type textarea "QUOTE FOR REPAIRS ON 4"
type textarea "x"
type textarea "QUOTE FOR REPAIRS ON 4"
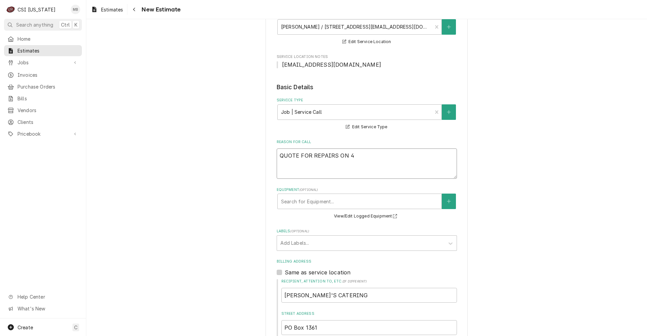
type textarea "x"
type textarea "QUOTE FOR REPAIRS ON 4 O"
type textarea "x"
type textarea "QUOTE FOR REPAIRS ON 4 OV"
type textarea "x"
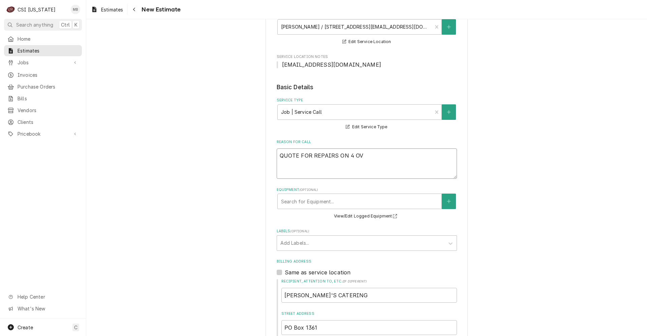
type textarea "QUOTE FOR REPAIRS ON 4 OVE"
type textarea "x"
type textarea "QUOTE FOR REPAIRS ON 4 OVEN"
type textarea "x"
type textarea "QUOTE FOR REPAIRS ON 4 OVENS"
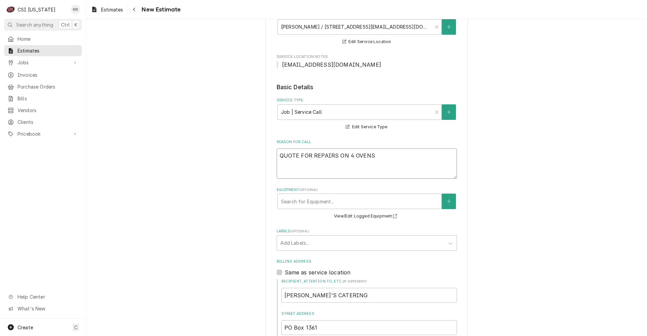
type textarea "x"
type textarea "QUOTE FOR REPAIRS ON 4 OVENS"
type textarea "x"
type textarea "QUOTE FOR REPAIRS ON 4 OVENS M"
type textarea "x"
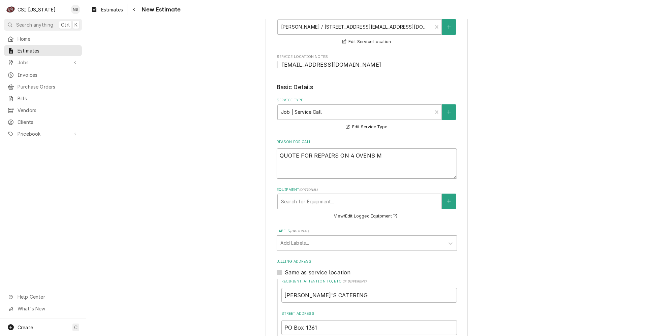
type textarea "QUOTE FOR REPAIRS ON 4 OVENS MO"
type textarea "x"
type textarea "QUOTE FOR REPAIRS ON 4 OVENS MOD"
type textarea "x"
type textarea "QUOTE FOR REPAIRS ON 4 OVENS MODE"
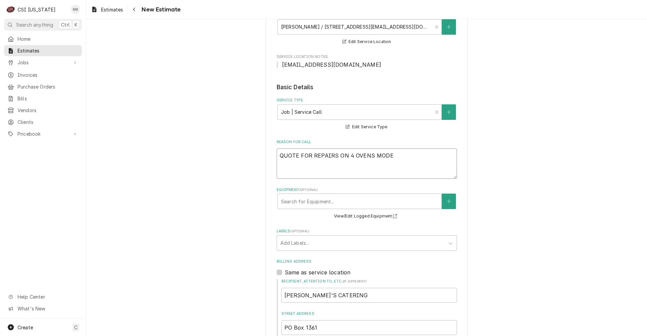
type textarea "x"
type textarea "QUOTE FOR REPAIRS ON 4 OVENS MODEL"
type textarea "x"
type textarea "QUOTE FOR REPAIRS ON 4 OVENS MODEL"
type textarea "x"
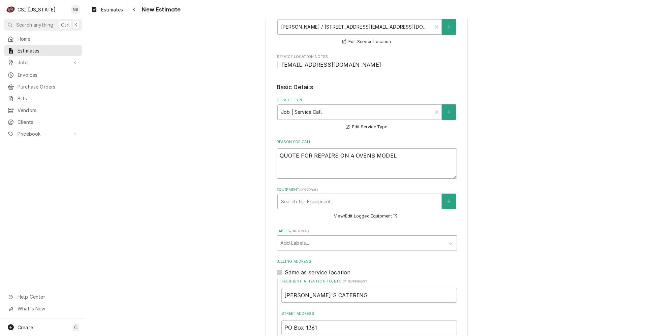
type textarea "QUOTE FOR REPAIRS ON 4 OVENS MODEL N"
type textarea "x"
type textarea "QUOTE FOR REPAIRS ON 4 OVENS MODEL NU"
type textarea "x"
type textarea "QUOTE FOR REPAIRS ON 4 OVENS MODEL NUM"
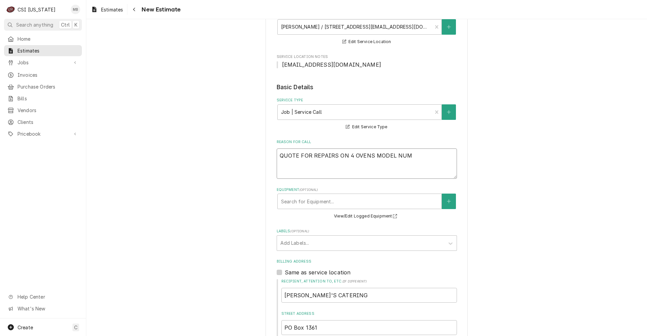
type textarea "x"
type textarea "QUOTE FOR REPAIRS ON 4 OVENS MODEL NU"
type textarea "x"
type textarea "QUOTE FOR REPAIRS ON 4 OVENS MODEL N"
type textarea "x"
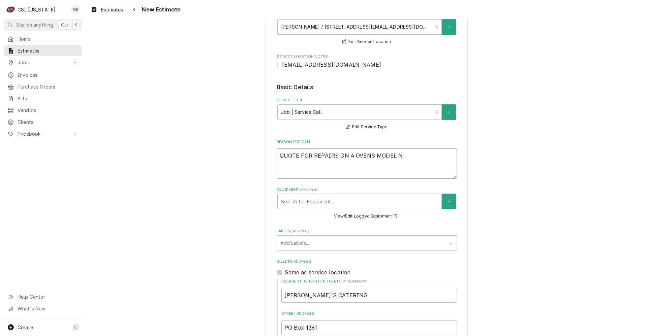
type textarea "QUOTE FOR REPAIRS ON 4 OVENS MODEL"
type textarea "x"
type textarea "QUOTE FOR REPAIRS ON 4 OVENS MODEL"
type textarea "x"
type textarea "QUOTE FOR REPAIRS ON 4 OVENS MODE"
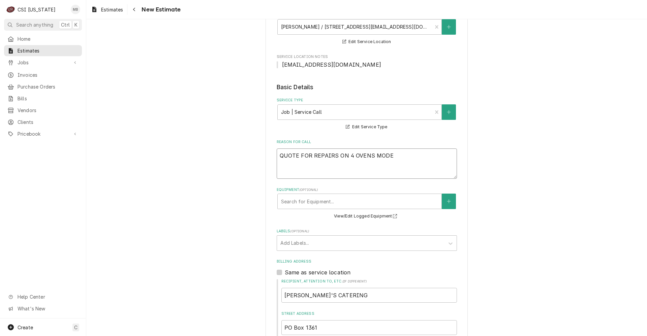
type textarea "x"
type textarea "QUOTE FOR REPAIRS ON 4 OVENS MOD"
type textarea "x"
type textarea "QUOTE FOR REPAIRS ON 4 OVENS MO"
type textarea "x"
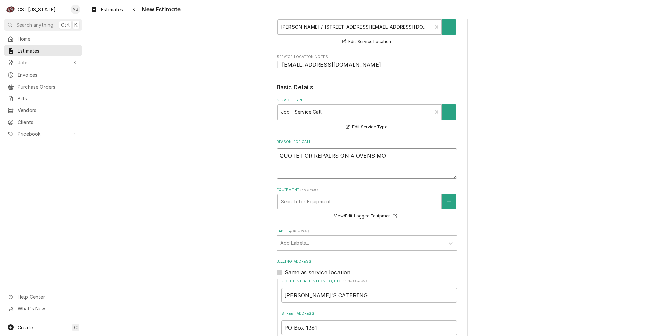
type textarea "QUOTE FOR REPAIRS ON 4 OVENS M"
type textarea "x"
type textarea "QUOTE FOR REPAIRS ON 4 OVENS"
type textarea "x"
type textarea "QUOTE FOR REPAIRS ON 4 OVENS"
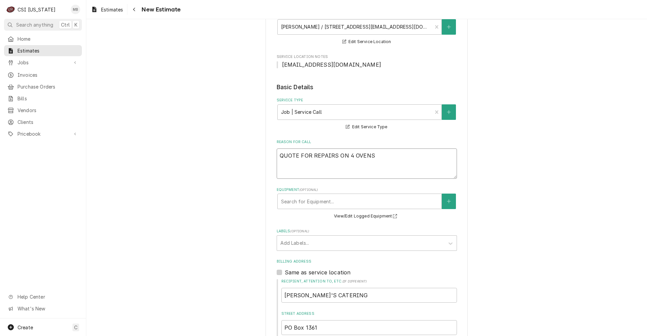
type textarea "x"
type textarea "QUOTE FOR REPAIRS ON 4 OVEN"
type textarea "x"
type textarea "QUOTE FOR REPAIRS ON 4 OVE"
type textarea "x"
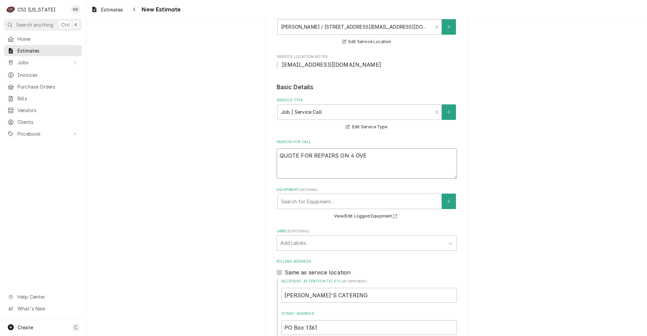
type textarea "QUOTE FOR REPAIRS ON 4 OV"
type textarea "x"
type textarea "QUOTE FOR REPAIRS ON 4 O"
type textarea "x"
type textarea "QUOTE FOR REPAIRS ON 4"
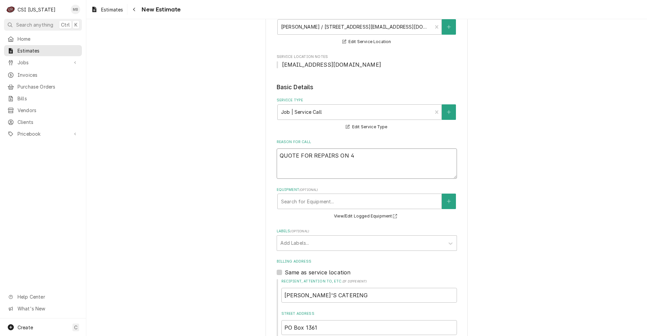
type textarea "x"
type textarea "QUOTE FOR REPAIRS ON 4 S"
type textarea "x"
type textarea "QUOTE FOR REPAIRS ON 4 SO"
type textarea "x"
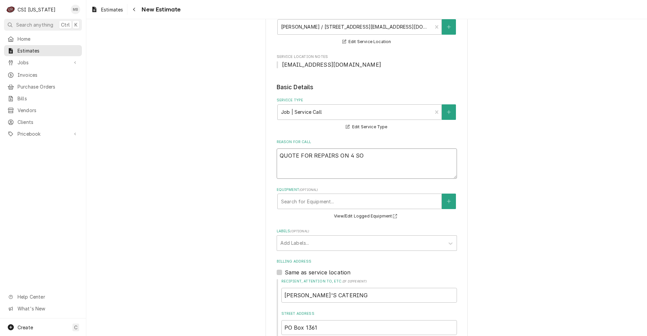
type textarea "QUOTE FOR REPAIRS ON 4 SOU"
type textarea "x"
type textarea "QUOTE FOR REPAIRS ON 4 SOUT"
type textarea "x"
type textarea "QUOTE FOR REPAIRS ON 4 SOUTH"
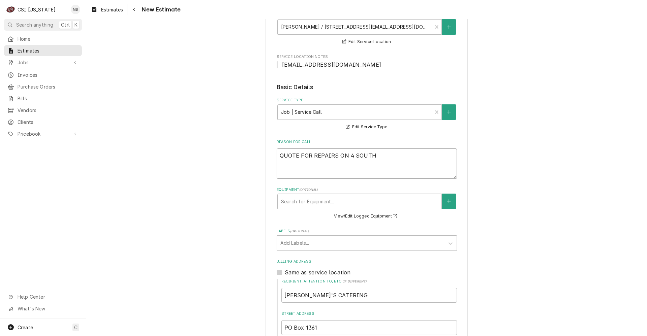
type textarea "x"
type textarea "QUOTE FOR REPAIRS ON 4 SOUTHB"
type textarea "x"
type textarea "QUOTE FOR REPAIRS ON 4 SOUTHBE"
type textarea "x"
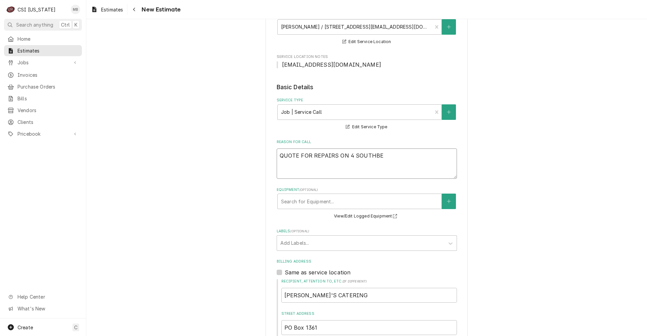
type textarea "QUOTE FOR REPAIRS ON 4 SOUTHBEN"
type textarea "x"
type textarea "QUOTE FOR REPAIRS ON 4 SOUTHBEND"
type textarea "x"
type textarea "QUOTE FOR REPAIRS ON 4 SOUTHBEND"
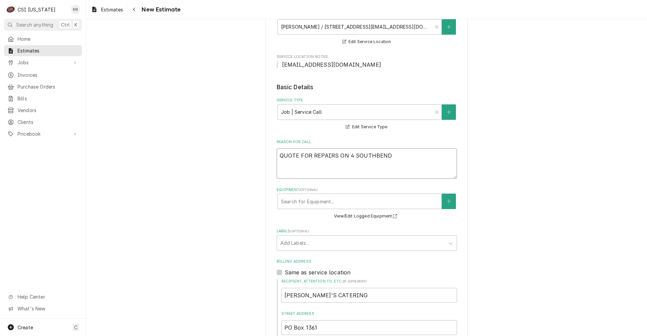
type textarea "x"
type textarea "QUOTE FOR REPAIRS ON 4 SOUTHBEND M"
type textarea "x"
type textarea "QUOTE FOR REPAIRS ON 4 SOUTHBEND M#"
type textarea "x"
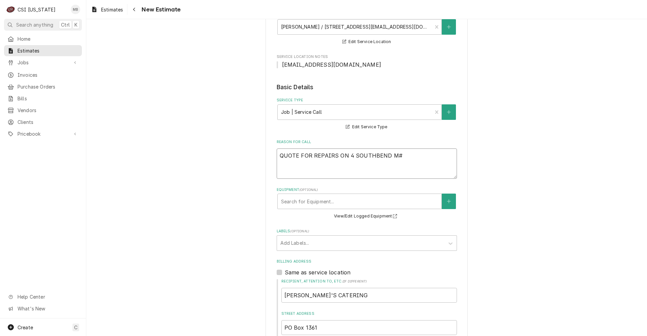
type textarea "QUOTE FOR REPAIRS ON 4 SOUTHBEND M#"
type textarea "x"
type textarea "QUOTE FOR REPAIRS ON 4 SOUTHBEND M# G"
type textarea "x"
type textarea "QUOTE FOR REPAIRS ON 4 SOUTHBEND M# GS"
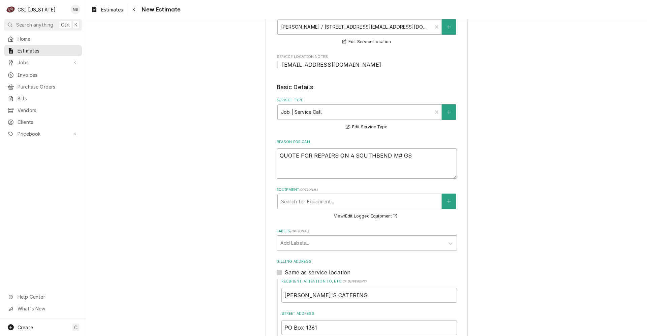
type textarea "x"
type textarea "QUOTE FOR REPAIRS ON 4 SOUTHBEND M# GS/"
type textarea "x"
type textarea "QUOTE FOR REPAIRS ON 4 SOUTHBEND M# GS/2"
type textarea "x"
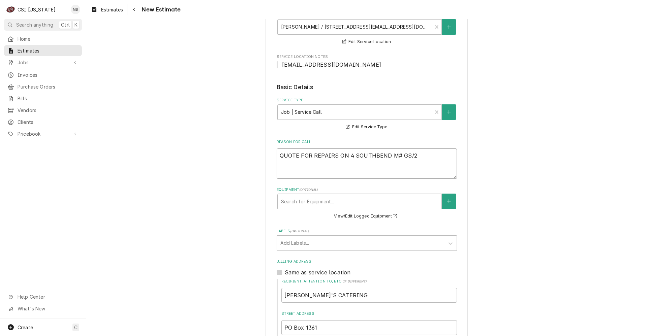
type textarea "QUOTE FOR REPAIRS ON 4 SOUTHBEND M# GS/25"
type textarea "x"
type textarea "QUOTE FOR REPAIRS ON 4 SOUTHBEND M# GS/25S"
type textarea "x"
type textarea "QUOTE FOR REPAIRS ON 4 SOUTHBEND M# GS/25SC"
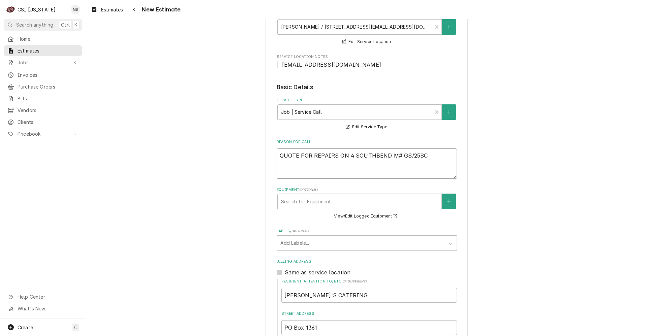
type textarea "x"
type textarea "QUOTE FOR REPAIRS ON 4 SOUTHBEND M# GS/25SC"
type textarea "x"
type textarea "QUOTE FOR REPAIRS ON 4 SOUTHBEND M# GS/25SC S"
type textarea "x"
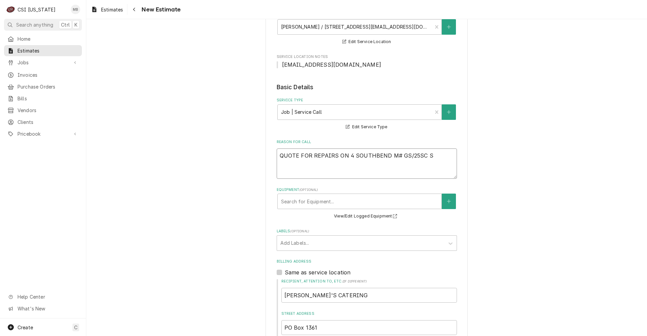
type textarea "QUOTE FOR REPAIRS ON 4 SOUTHBEND M# GS/25SC S#"
type textarea "x"
type textarea "QUOTE FOR REPAIRS ON 4 SOUTHBEND M# GS/25SC S#"
type textarea "x"
type textarea "QUOTE FOR REPAIRS ON 4 SOUTHBEND M# GS/25SC S# N"
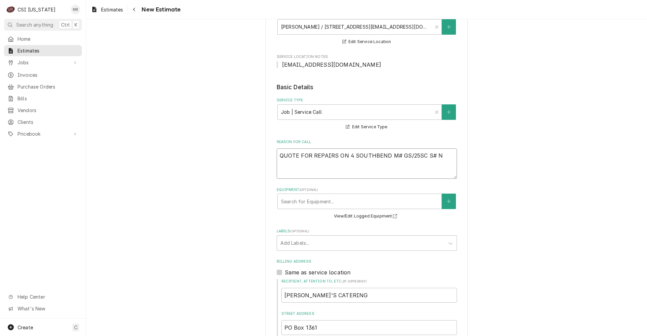
type textarea "x"
type textarea "QUOTE FOR REPAIRS ON 4 SOUTHBEND M# GS/25SC S# NO"
type textarea "x"
type textarea "QUOTE FOR REPAIRS ON 4 SOUTHBEND M# GS/25SC S# NON"
type textarea "x"
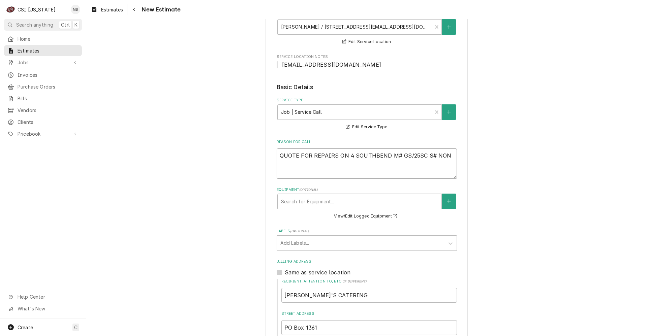
type textarea "QUOTE FOR REPAIRS ON 4 SOUTHBEND M# GS/25SC S# NONE"
type textarea "x"
type textarea "QUOTE FOR REPAIRS ON 4 SOUTHBEND M# GS/25SC S# NONE"
type textarea "x"
type textarea "QUOTE FOR REPAIRS ON 4 SOUTHBEND M# GS/25SC S# NONE M"
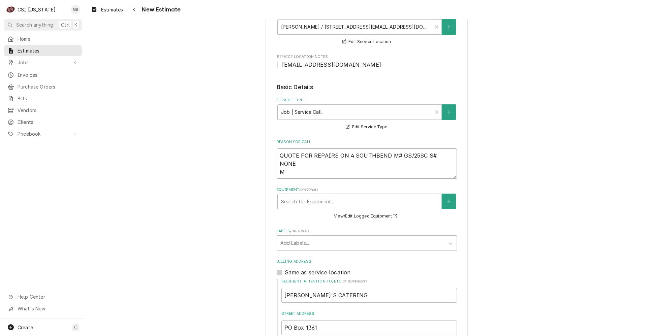
type textarea "x"
type textarea "QUOTE FOR REPAIRS ON 4 SOUTHBEND M# GS/25SC S# NONE MI"
type textarea "x"
type textarea "QUOTE FOR REPAIRS ON 4 SOUTHBEND M# GS/25SC S# NONE MID"
type textarea "x"
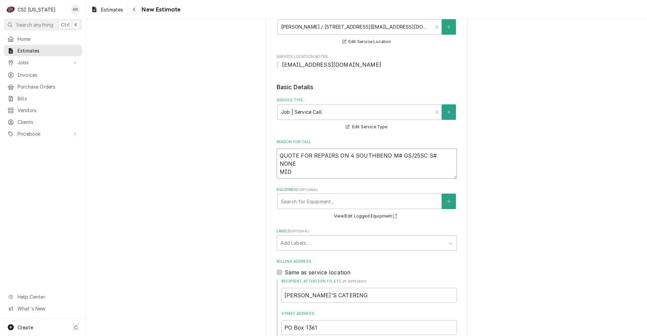
type textarea "QUOTE FOR REPAIRS ON 4 SOUTHBEND M# GS/25SC S# NONE MIDD"
type textarea "x"
type textarea "QUOTE FOR REPAIRS ON 4 SOUTHBEND M# GS/25SC S# NONE MIDDL"
type textarea "x"
type textarea "QUOTE FOR REPAIRS ON 4 SOUTHBEND M# GS/25SC S# NONE MIDDLE"
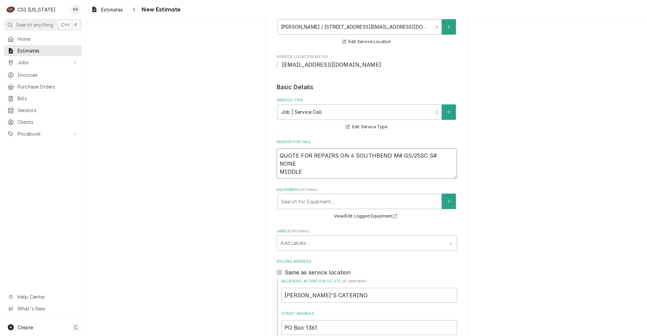
type textarea "x"
type textarea "QUOTE FOR REPAIRS ON 4 SOUTHBEND M# GS/25SC S# NONE MIDDLE"
type textarea "x"
type textarea "QUOTE FOR REPAIRS ON 4 SOUTHBEND M# GS/25SC S# NONE MIDDLE S"
type textarea "x"
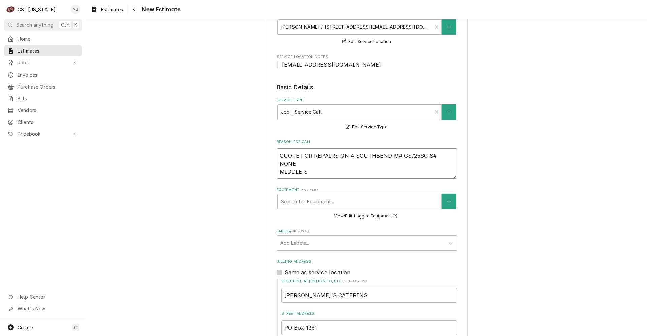
type textarea "QUOTE FOR REPAIRS ON 4 SOUTHBEND M# GS/25SC S# NONE MIDDLE SE"
type textarea "x"
type textarea "QUOTE FOR REPAIRS ON 4 SOUTHBEND M# GS/25SC S# NONE MIDDLE SET"
type textarea "x"
type textarea "QUOTE FOR REPAIRS ON 4 SOUTHBEND M# GS/25SC S# NONE MIDDLE SET"
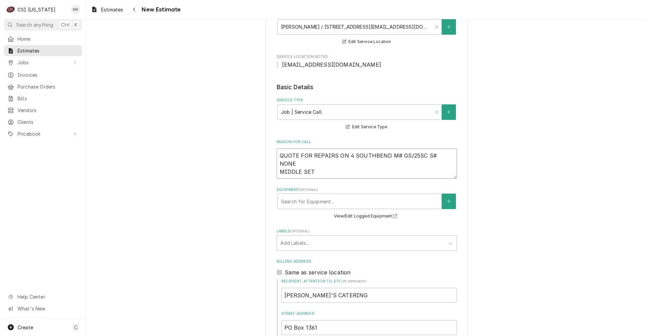
type textarea "x"
type textarea "QUOTE FOR REPAIRS ON 4 SOUTHBEND M# GS/25SC S# NONE MIDDLE SET A"
type textarea "x"
type textarea "QUOTE FOR REPAIRS ON 4 SOUTHBEND M# GS/25SC S# NONE MIDDLE SET AN"
type textarea "x"
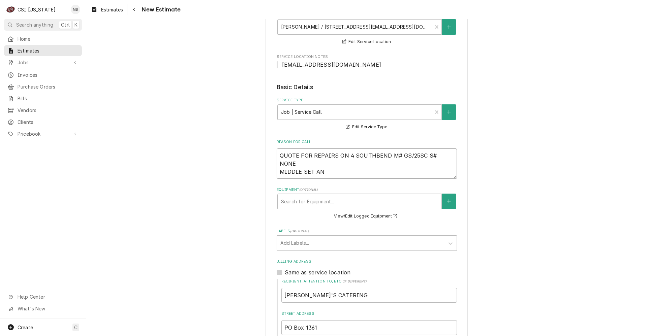
type textarea "QUOTE FOR REPAIRS ON 4 SOUTHBEND M# GS/25SC S# NONE MIDDLE SET AND"
type textarea "x"
type textarea "QUOTE FOR REPAIRS ON 4 SOUTHBEND M# GS/25SC S# NONE MIDDLE SET AND"
type textarea "x"
type textarea "QUOTE FOR REPAIRS ON 4 SOUTHBEND M# GS/25SC S# NONE MIDDLE SET AND R"
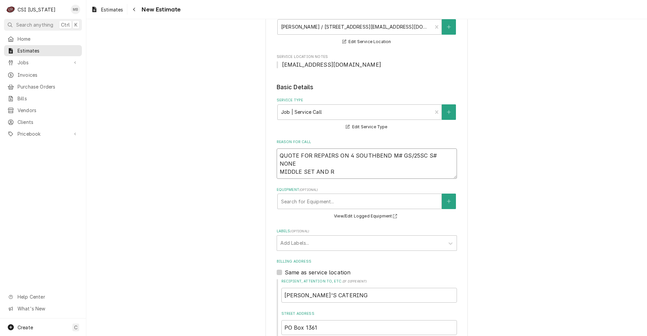
type textarea "x"
type textarea "QUOTE FOR REPAIRS ON 4 SOUTHBEND M# GS/25SC S# NONE MIDDLE SET AND RI"
type textarea "x"
type textarea "QUOTE FOR REPAIRS ON 4 SOUTHBEND M# GS/25SC S# NONE MIDDLE SET AND RIG"
click at [316, 214] on div "Equipment ( optional ) Search for Equipment... View/Edit Logged Equipment" at bounding box center [367, 203] width 180 height 33
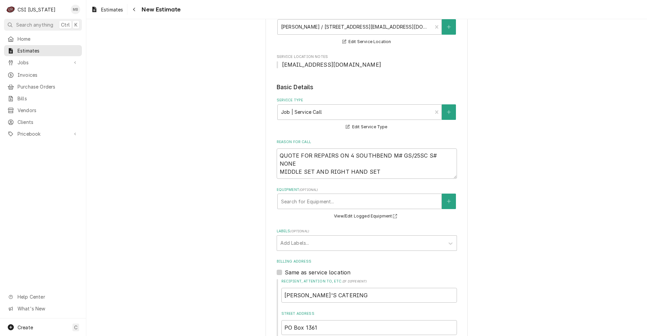
click at [320, 210] on div "Equipment ( optional ) Search for Equipment... View/Edit Logged Equipment" at bounding box center [367, 203] width 180 height 33
click at [324, 203] on div "Equipment" at bounding box center [359, 201] width 157 height 12
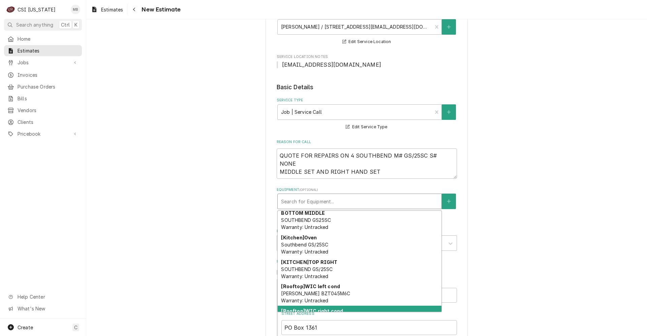
scroll to position [0, 0]
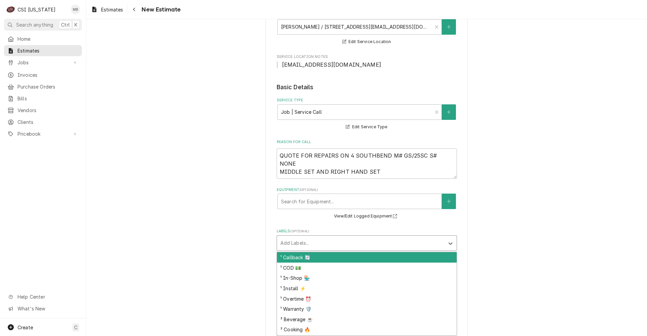
click at [325, 244] on div "Labels" at bounding box center [360, 243] width 161 height 12
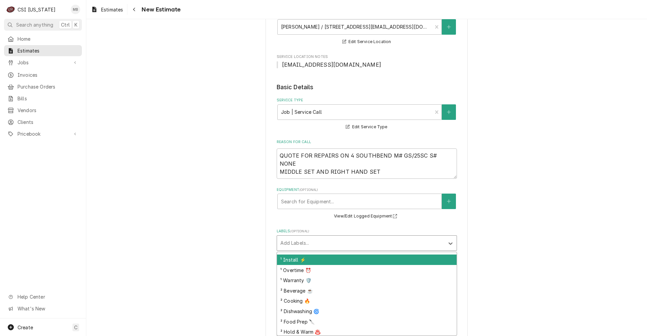
scroll to position [34, 0]
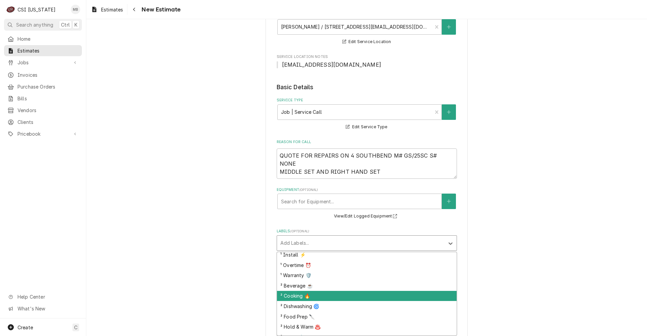
click at [303, 292] on div "² Cooking 🔥" at bounding box center [367, 296] width 180 height 10
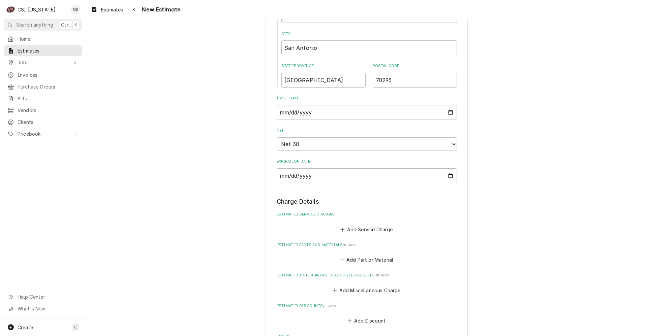
scroll to position [539, 0]
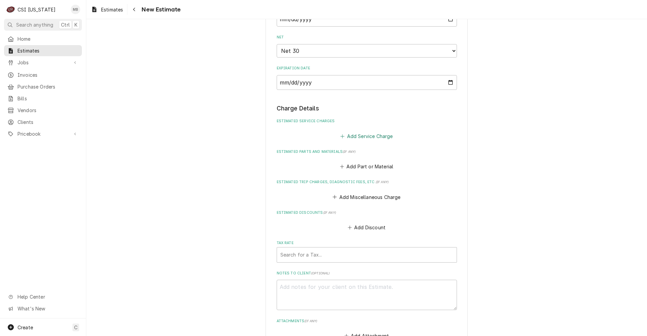
click at [366, 136] on button "Add Service Charge" at bounding box center [366, 135] width 55 height 9
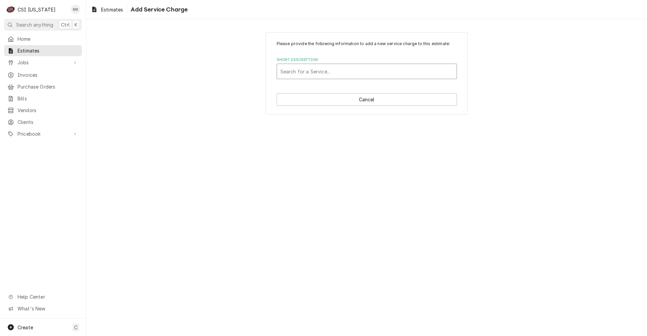
click at [323, 78] on div "Search for a Service..." at bounding box center [367, 71] width 180 height 15
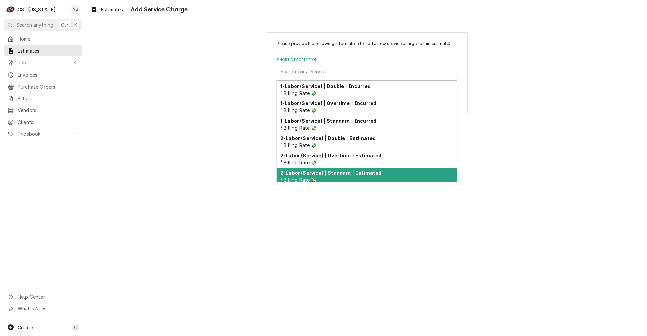
click at [350, 170] on strong "2-Labor (Service) | Standard | Estimated" at bounding box center [330, 173] width 101 height 6
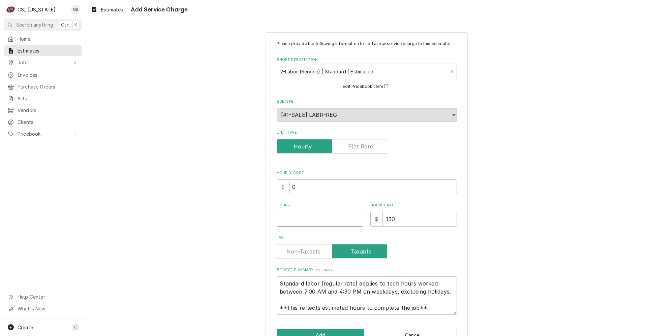
click at [333, 223] on input "Hours" at bounding box center [320, 219] width 87 height 15
click at [404, 221] on input "130" at bounding box center [420, 219] width 74 height 15
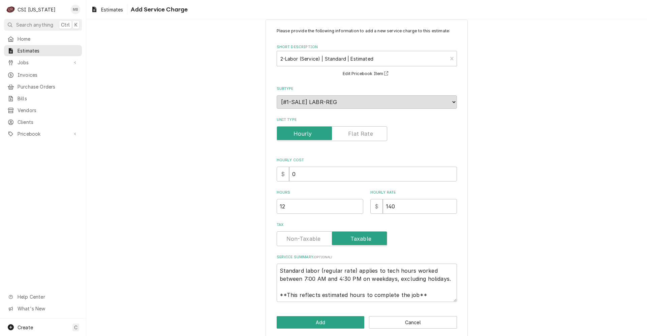
scroll to position [20, 0]
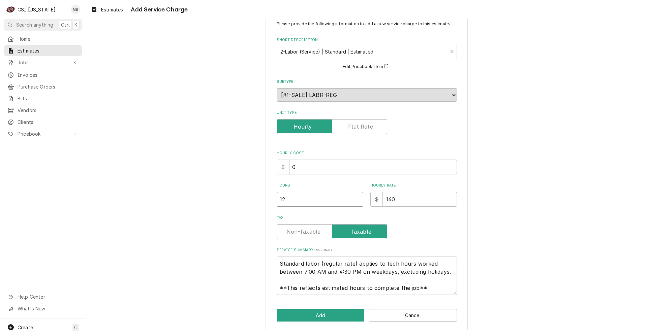
click at [291, 198] on input "12" at bounding box center [320, 199] width 87 height 15
click at [304, 313] on button "Add" at bounding box center [321, 315] width 88 height 12
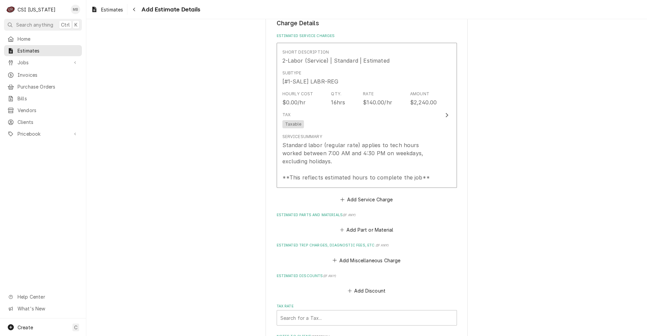
scroll to position [632, 0]
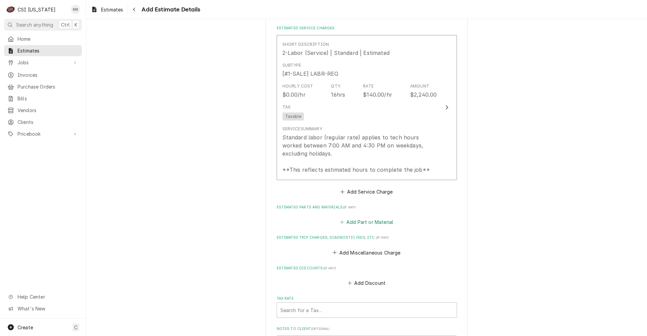
click at [347, 222] on button "Add Part or Material" at bounding box center [367, 222] width 56 height 9
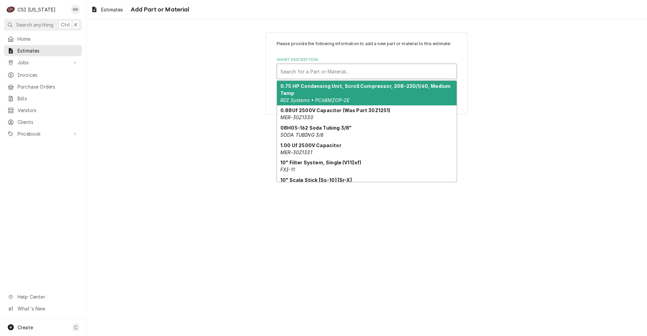
click at [344, 75] on div "Short Description" at bounding box center [366, 71] width 173 height 12
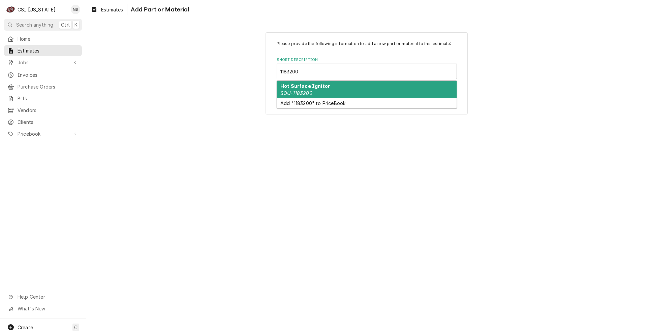
click at [332, 90] on div "Hot Surface Ignitor SOU-1183200" at bounding box center [367, 90] width 180 height 18
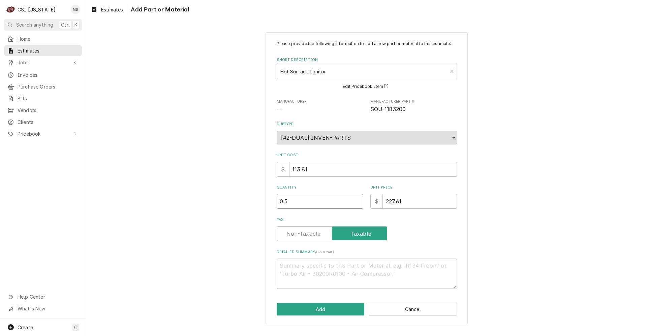
click at [358, 200] on input "0.5" at bounding box center [320, 201] width 87 height 15
click at [358, 200] on input "1" at bounding box center [320, 201] width 87 height 15
click at [358, 200] on input "1.5" at bounding box center [320, 201] width 87 height 15
click at [358, 200] on input "2" at bounding box center [320, 201] width 87 height 15
click at [358, 200] on input "2.5" at bounding box center [320, 201] width 87 height 15
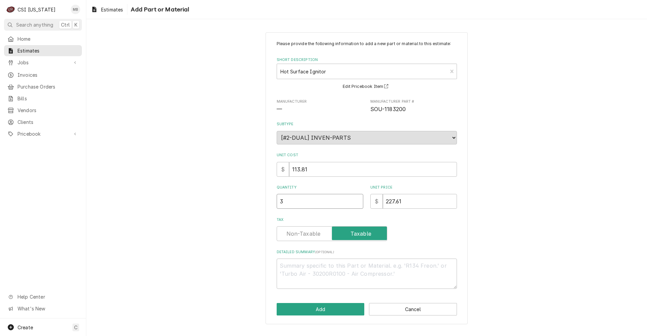
click at [358, 200] on input "3" at bounding box center [320, 201] width 87 height 15
click at [358, 200] on input "3.5" at bounding box center [320, 201] width 87 height 15
click at [358, 200] on input "4" at bounding box center [320, 201] width 87 height 15
click at [342, 306] on button "Add" at bounding box center [321, 309] width 88 height 12
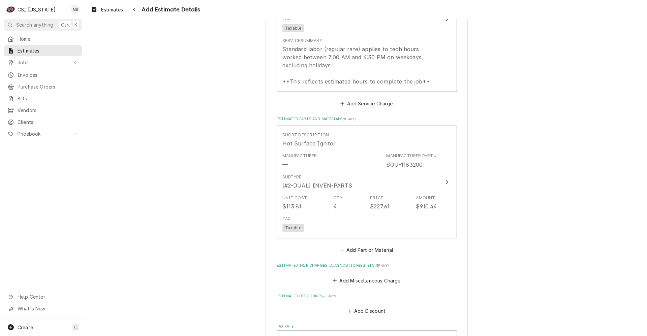
scroll to position [759, 0]
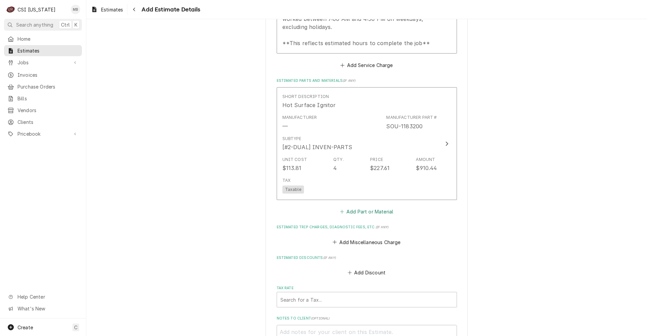
click at [345, 211] on button "Add Part or Material" at bounding box center [367, 211] width 56 height 9
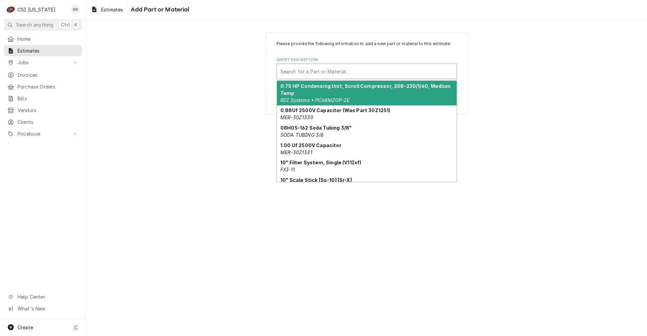
click at [302, 72] on div "Short Description" at bounding box center [366, 71] width 173 height 12
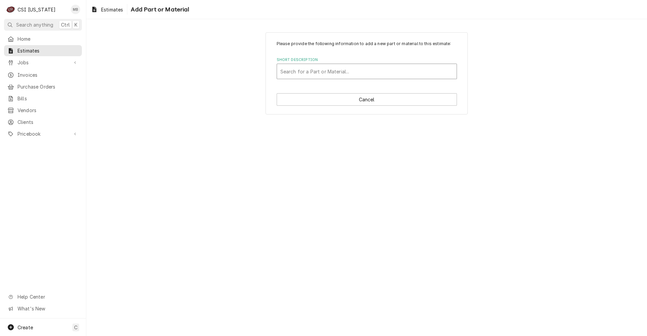
click at [313, 73] on div "Short Description" at bounding box center [366, 71] width 173 height 12
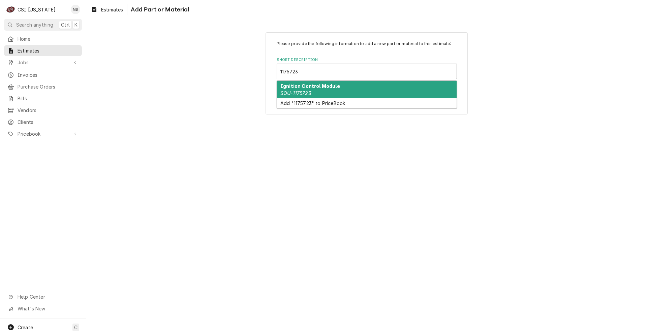
click at [305, 91] on em "SOU-1175723" at bounding box center [295, 93] width 31 height 6
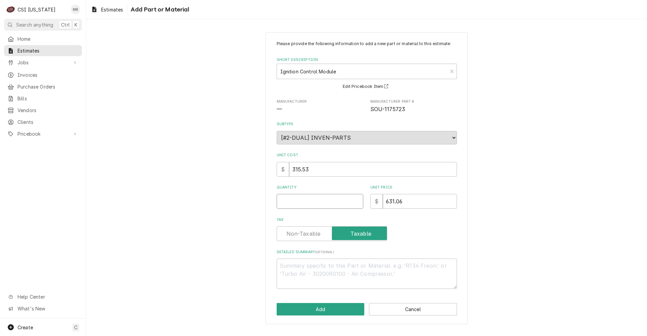
click at [345, 204] on input "Quantity" at bounding box center [320, 201] width 87 height 15
click at [343, 305] on button "Add" at bounding box center [321, 309] width 88 height 12
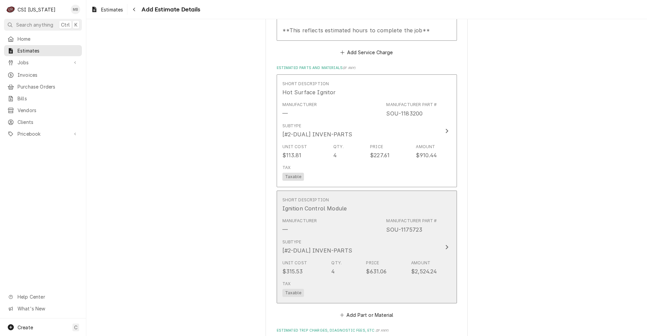
scroll to position [805, 0]
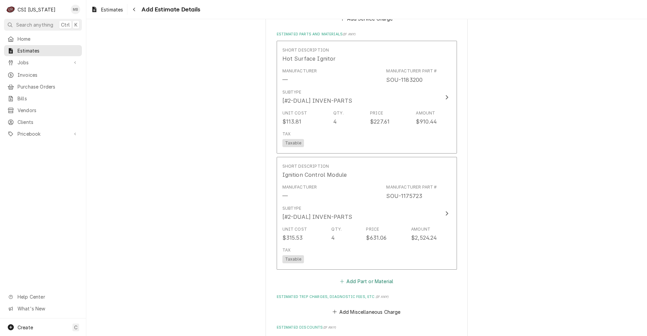
click at [340, 279] on icon "Estimated Parts and Materials" at bounding box center [342, 281] width 4 height 5
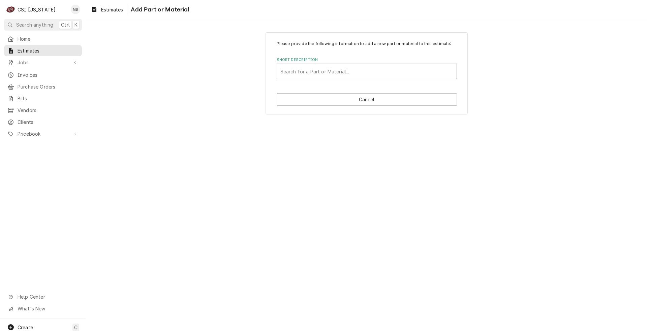
click at [312, 74] on div "Short Description" at bounding box center [366, 71] width 173 height 12
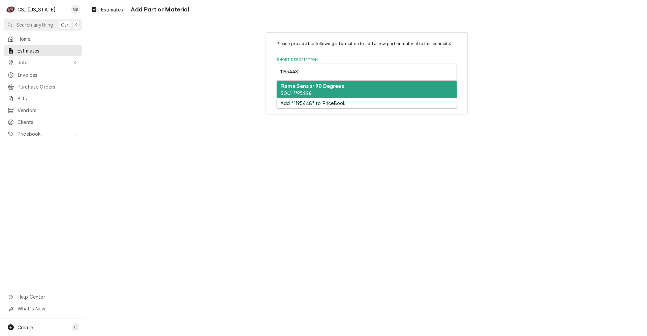
click at [314, 87] on strong "Flame Sensor 90 Degrees" at bounding box center [312, 86] width 64 height 6
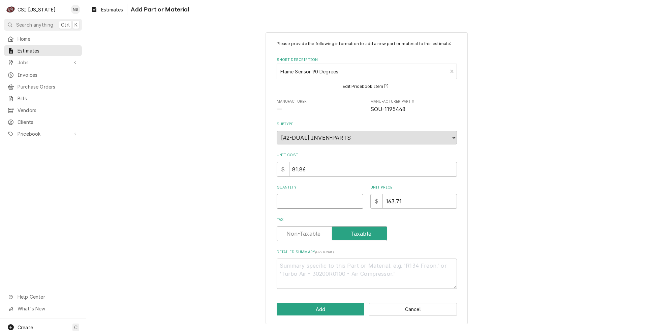
click at [350, 198] on input "Quantity" at bounding box center [320, 201] width 87 height 15
click at [338, 315] on button "Add" at bounding box center [321, 309] width 88 height 12
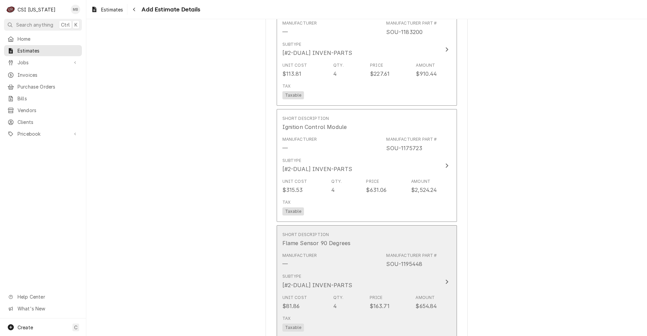
scroll to position [953, 0]
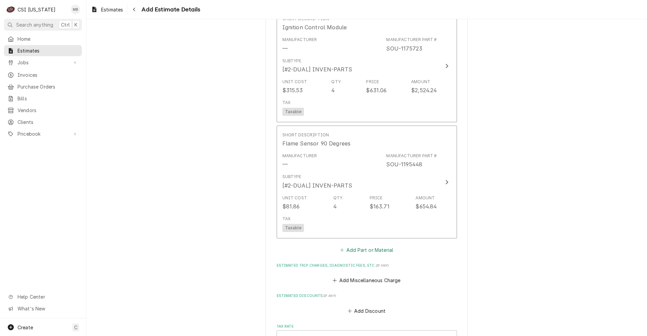
click at [344, 252] on button "Add Part or Material" at bounding box center [367, 250] width 56 height 9
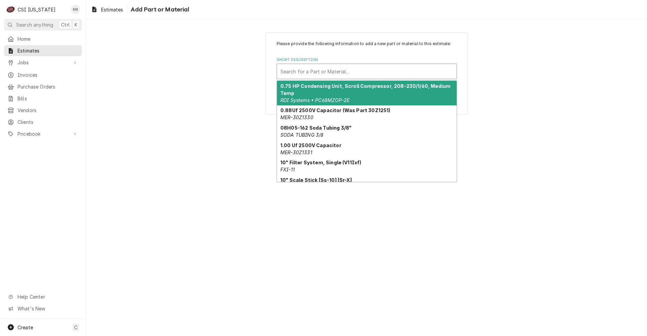
click at [296, 68] on div "Short Description" at bounding box center [366, 71] width 173 height 12
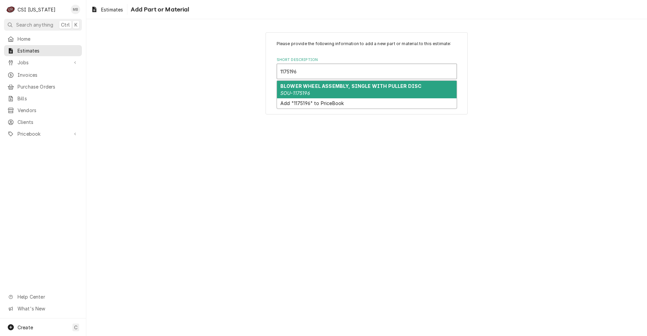
click at [284, 89] on div "BLOWER WHEEL ASSEMBLY, SINGLE WITH PULLER DISC SOU-1175196" at bounding box center [367, 90] width 180 height 18
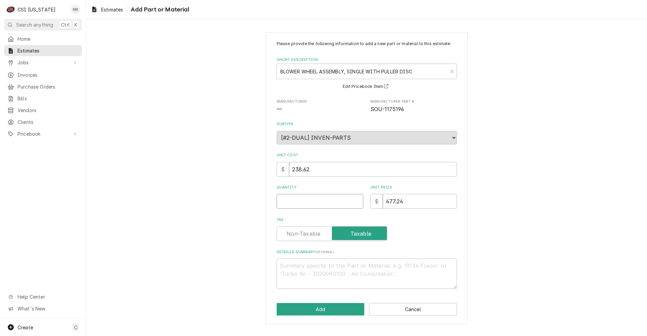
click at [334, 199] on input "Quantity" at bounding box center [320, 201] width 87 height 15
click at [314, 266] on textarea "Detailed Summary ( optional )" at bounding box center [367, 274] width 180 height 30
click at [295, 308] on button "Add" at bounding box center [321, 309] width 88 height 12
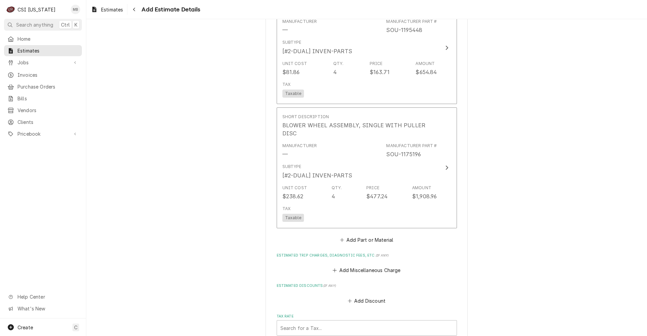
scroll to position [1087, 0]
click at [353, 235] on button "Add Part or Material" at bounding box center [367, 239] width 56 height 9
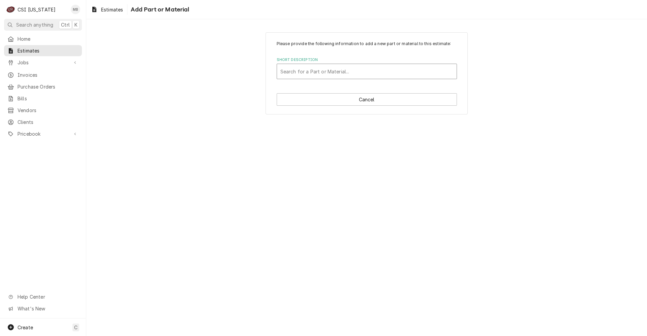
click at [350, 75] on div "Short Description" at bounding box center [366, 71] width 173 height 12
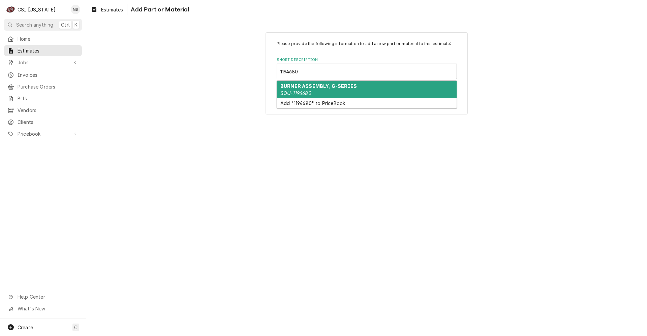
click at [337, 89] on div "BURNER ASSEMBLY, G-SERIES SOU-1194680" at bounding box center [367, 90] width 180 height 18
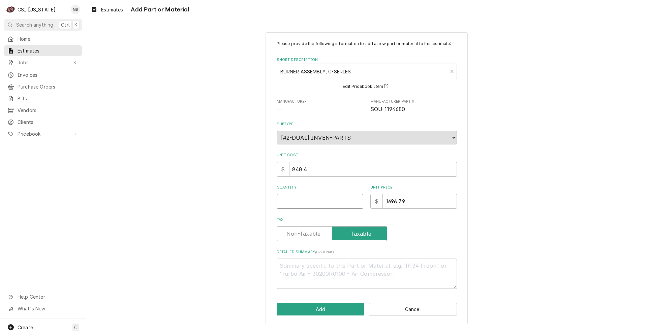
click at [322, 203] on input "Quantity" at bounding box center [320, 201] width 87 height 15
click at [342, 307] on button "Add" at bounding box center [321, 309] width 88 height 12
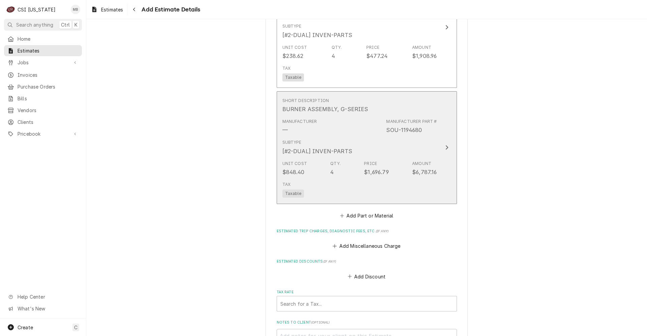
scroll to position [1264, 0]
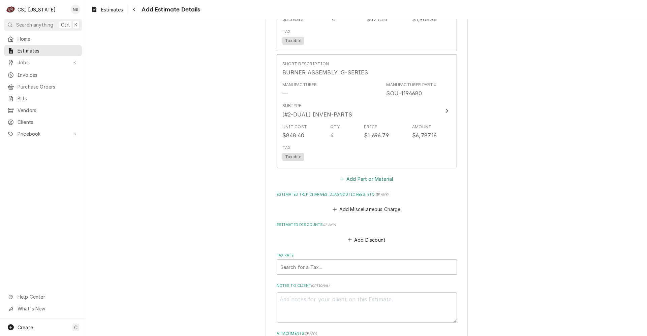
click at [357, 174] on button "Add Part or Material" at bounding box center [367, 178] width 56 height 9
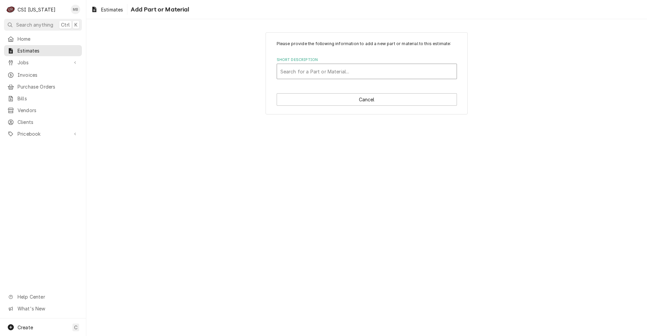
click at [311, 69] on div "Short Description" at bounding box center [366, 71] width 173 height 12
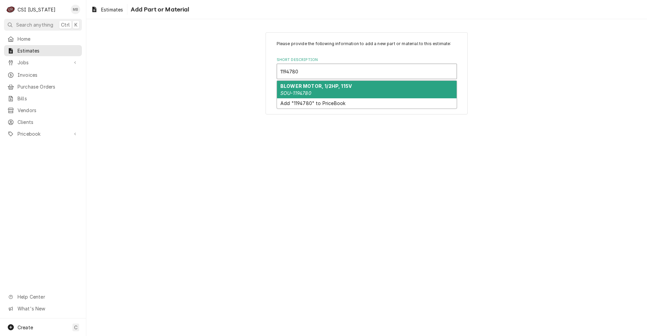
click at [304, 89] on div "BLOWER MOTOR, 1/2HP, 115V SOU-1194780" at bounding box center [367, 90] width 180 height 18
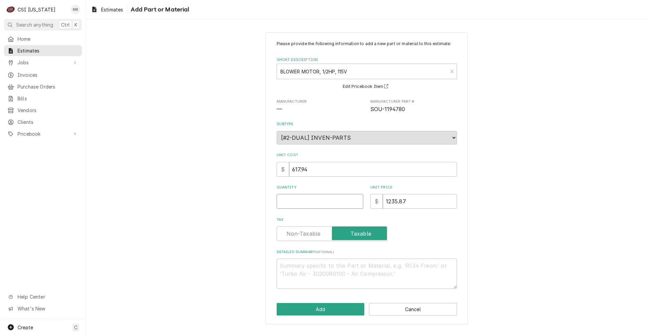
click at [341, 200] on input "Quantity" at bounding box center [320, 201] width 87 height 15
click at [308, 316] on button "Add" at bounding box center [321, 309] width 88 height 12
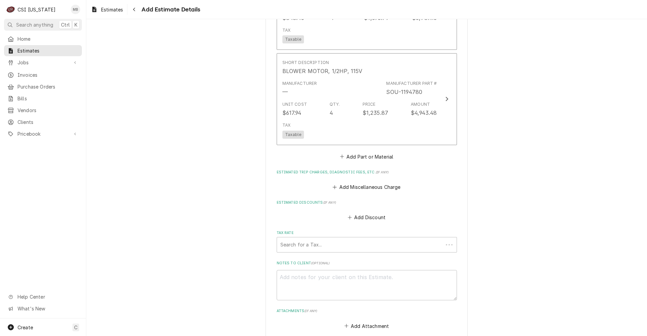
scroll to position [1382, 0]
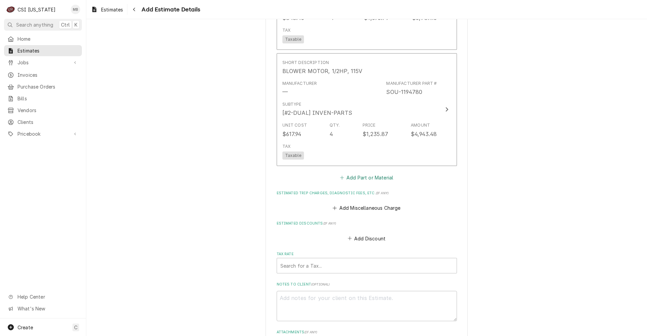
click at [357, 173] on button "Add Part or Material" at bounding box center [367, 177] width 56 height 9
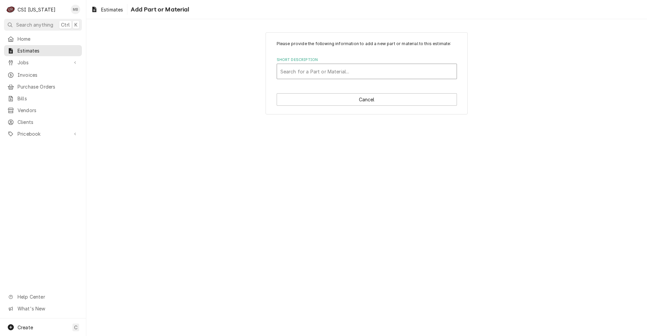
click at [303, 69] on div "Short Description" at bounding box center [366, 71] width 173 height 12
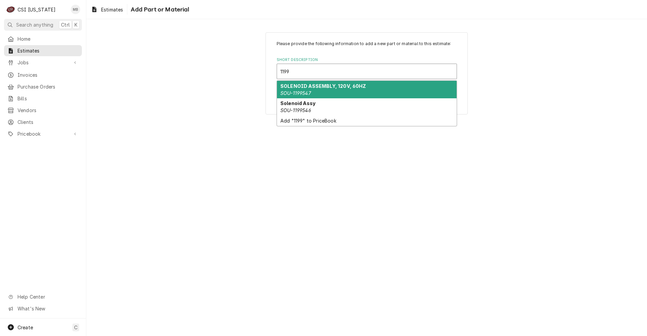
click at [300, 84] on strong "SOLENOID ASSEMBLY, 120V, 60HZ" at bounding box center [323, 86] width 86 height 6
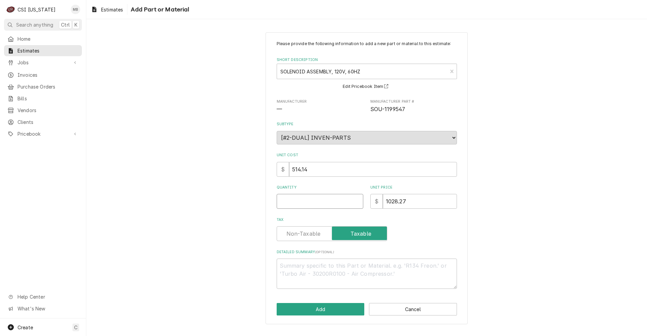
click at [309, 204] on input "Quantity" at bounding box center [320, 201] width 87 height 15
click at [350, 315] on button "Add" at bounding box center [321, 309] width 88 height 12
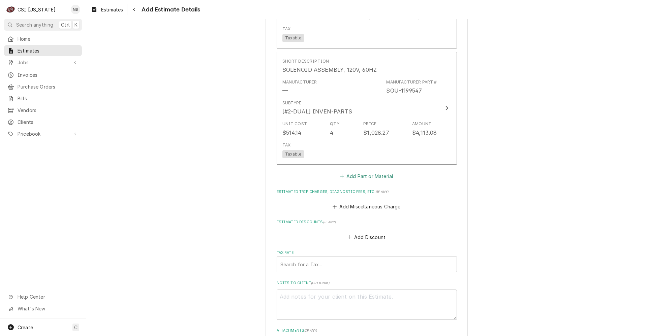
click at [349, 171] on button "Add Part or Material" at bounding box center [367, 175] width 56 height 9
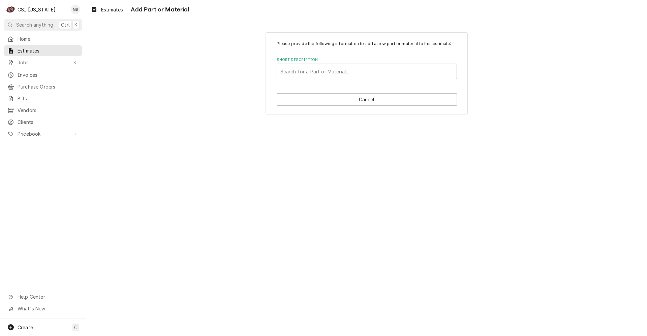
click at [327, 76] on div "Short Description" at bounding box center [366, 71] width 173 height 12
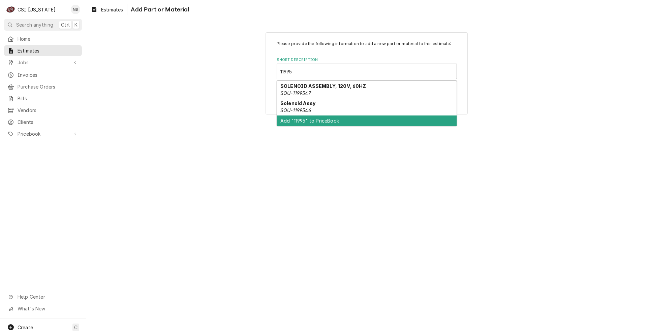
click at [282, 117] on div "Add "11995" to PriceBook" at bounding box center [367, 121] width 180 height 10
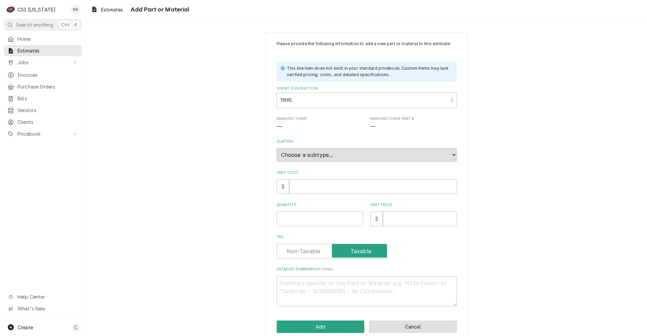
click at [401, 325] on button "Cancel" at bounding box center [413, 327] width 88 height 12
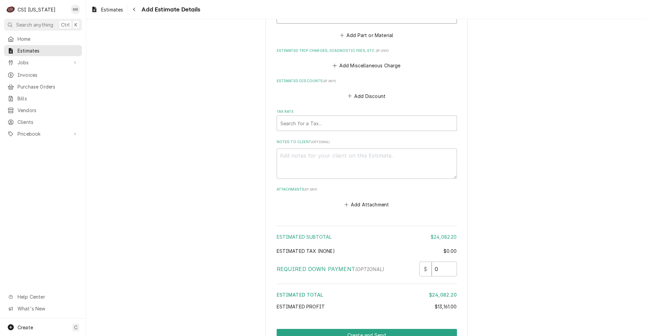
scroll to position [1625, 0]
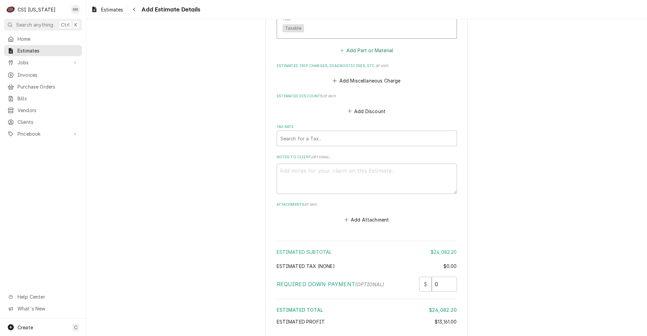
click at [351, 45] on button "Add Part or Material" at bounding box center [367, 49] width 56 height 9
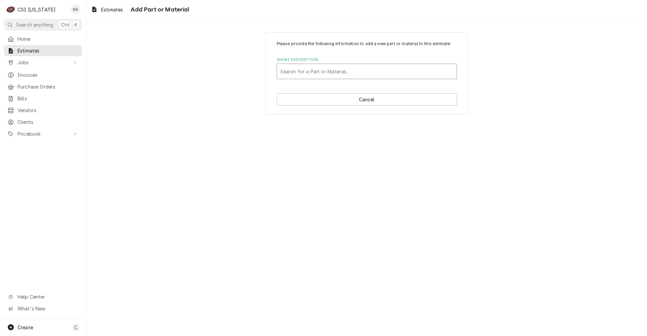
click at [325, 68] on div "Short Description" at bounding box center [366, 71] width 173 height 12
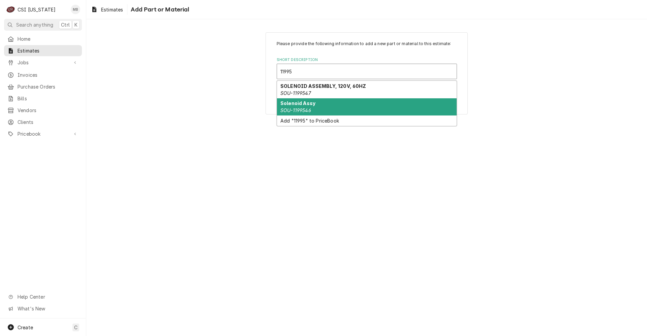
click at [316, 103] on div "Solenoid Assy SOU-1199546" at bounding box center [367, 107] width 180 height 18
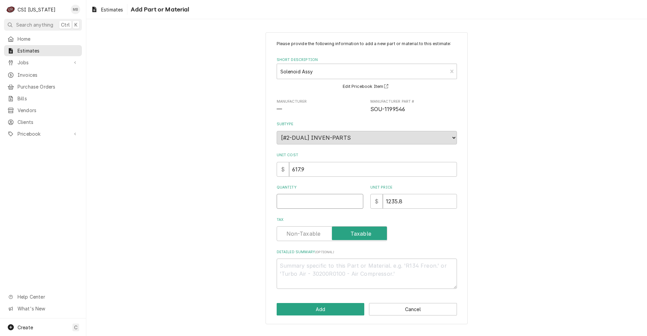
click at [343, 207] on input "Quantity" at bounding box center [320, 201] width 87 height 15
click at [310, 311] on button "Add" at bounding box center [321, 309] width 88 height 12
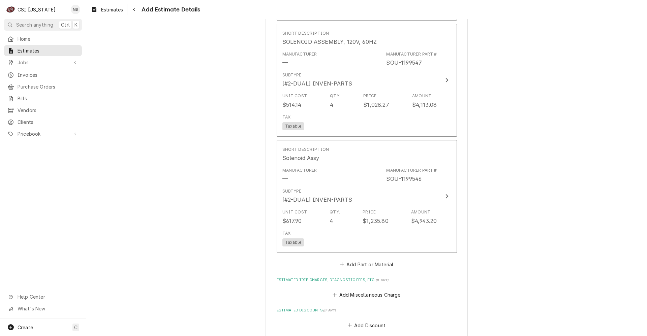
scroll to position [1651, 0]
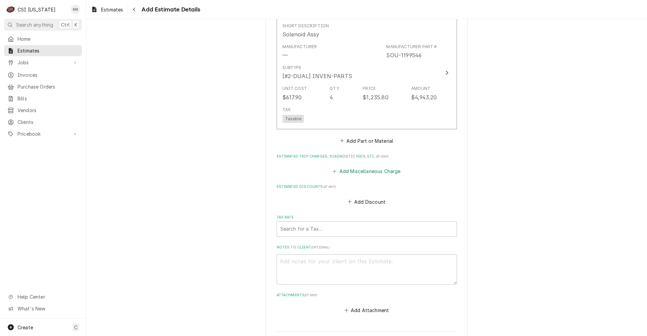
click at [350, 167] on button "Add Miscellaneous Charge" at bounding box center [366, 171] width 70 height 9
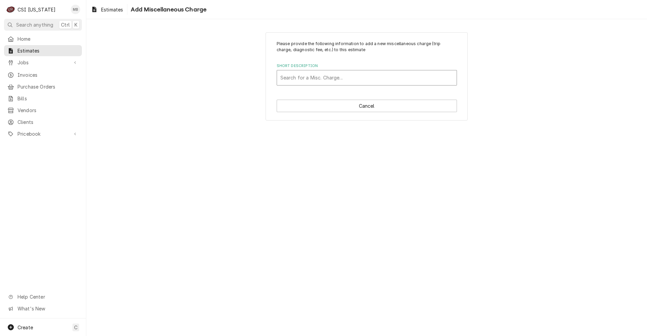
click at [310, 72] on div "Short Description" at bounding box center [366, 78] width 173 height 12
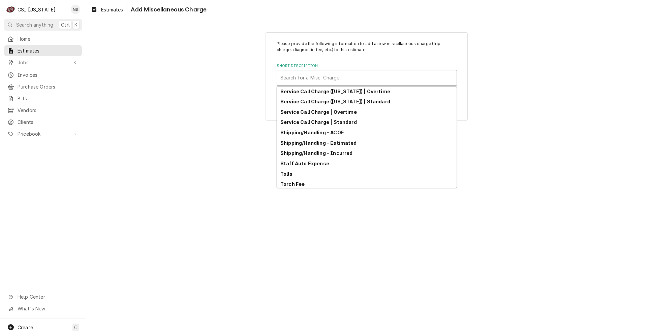
scroll to position [209, 0]
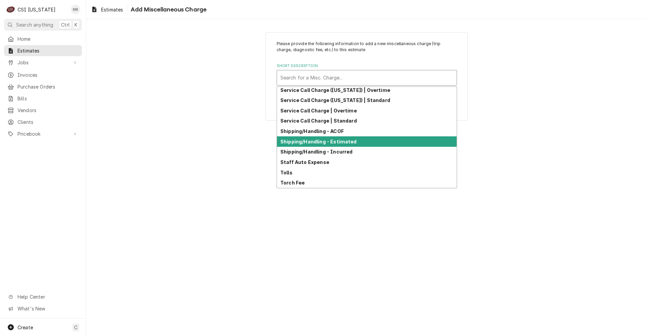
click at [319, 145] on div "Shipping/Handling - Estimated" at bounding box center [367, 141] width 180 height 10
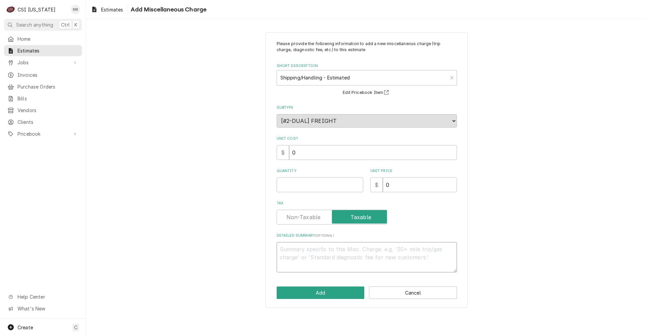
click at [308, 250] on textarea "Detailed Summary ( optional )" at bounding box center [367, 257] width 180 height 30
click at [321, 192] on input "Quantity" at bounding box center [320, 185] width 87 height 15
click at [421, 188] on input "0" at bounding box center [420, 185] width 74 height 15
click at [341, 297] on button "Add" at bounding box center [321, 293] width 88 height 12
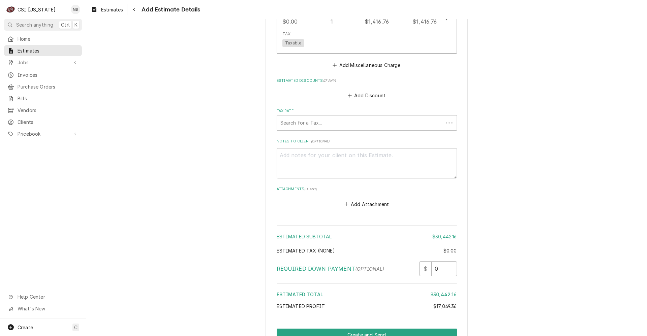
scroll to position [1853, 0]
click at [378, 60] on button "Add Miscellaneous Charge" at bounding box center [366, 64] width 70 height 9
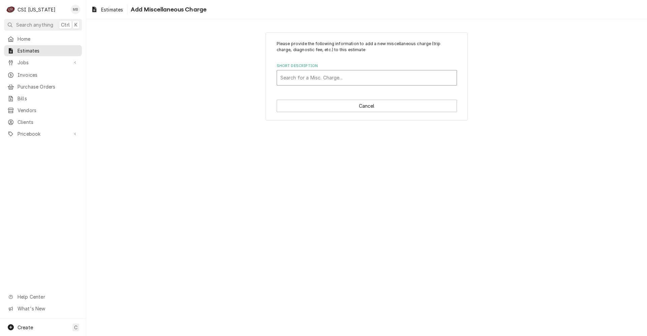
click at [358, 80] on div "Short Description" at bounding box center [366, 78] width 173 height 12
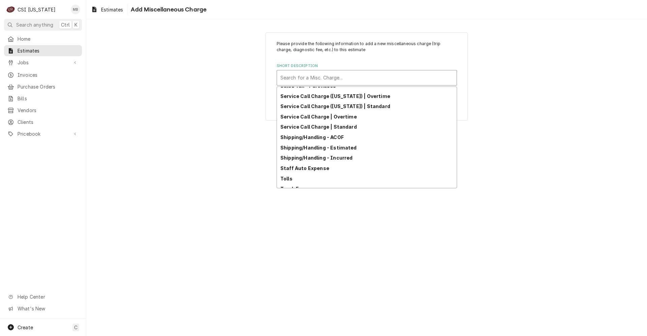
scroll to position [207, 0]
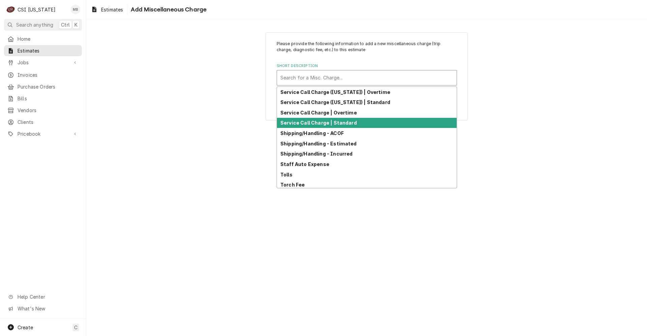
click at [333, 127] on div "Service Call Charge | Standard" at bounding box center [367, 123] width 180 height 10
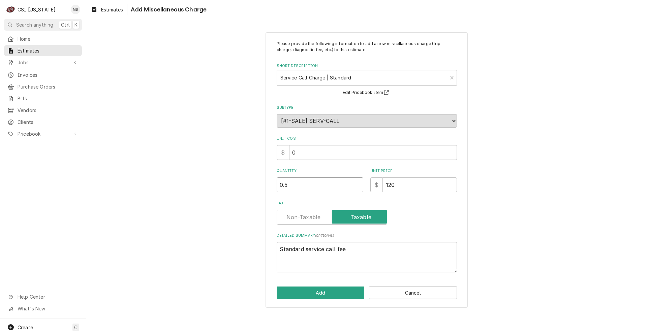
click at [355, 182] on input "0.5" at bounding box center [320, 185] width 87 height 15
click at [355, 182] on input "1" at bounding box center [320, 185] width 87 height 15
click at [315, 290] on button "Add" at bounding box center [321, 293] width 88 height 12
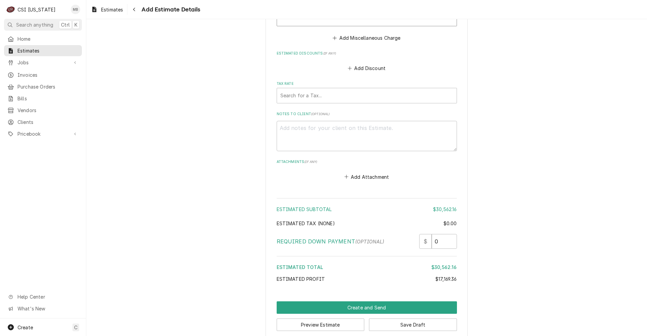
scroll to position [1997, 0]
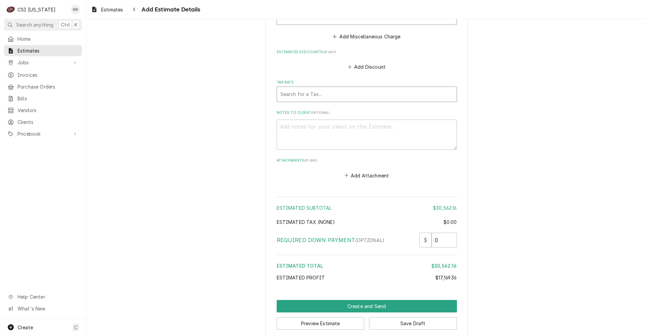
click at [308, 92] on div "Search for a Tax..." at bounding box center [367, 94] width 180 height 15
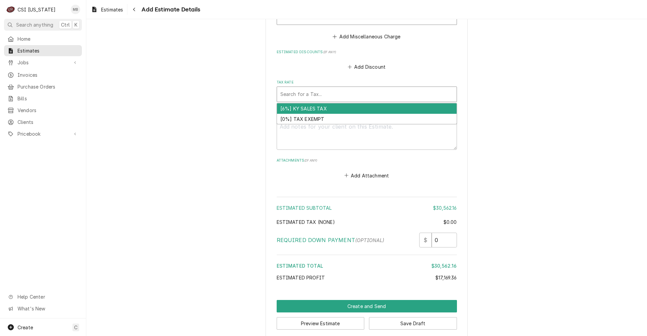
click at [309, 103] on div "[6%] KY SALES TAX" at bounding box center [367, 108] width 180 height 10
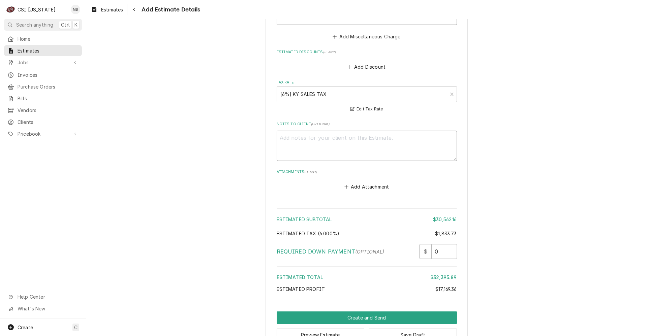
click at [327, 131] on textarea "Notes to Client ( optional )" at bounding box center [367, 146] width 180 height 30
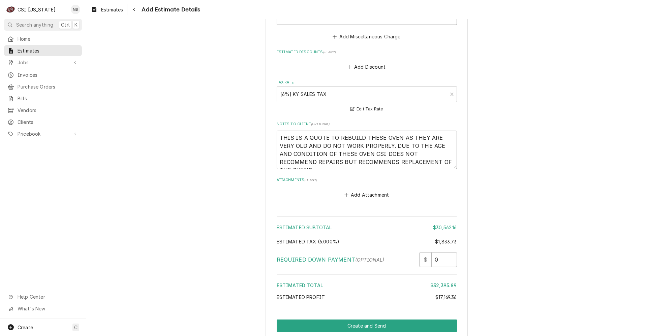
scroll to position [2017, 0]
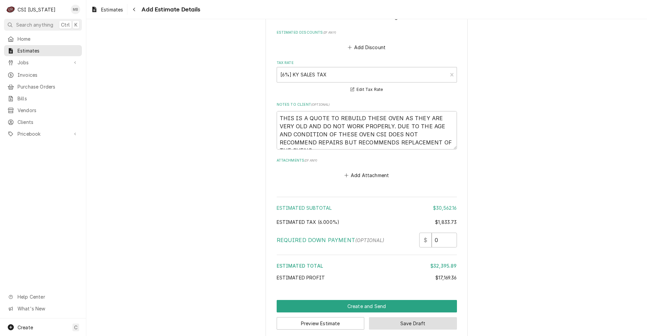
click at [395, 321] on button "Save Draft" at bounding box center [413, 323] width 88 height 12
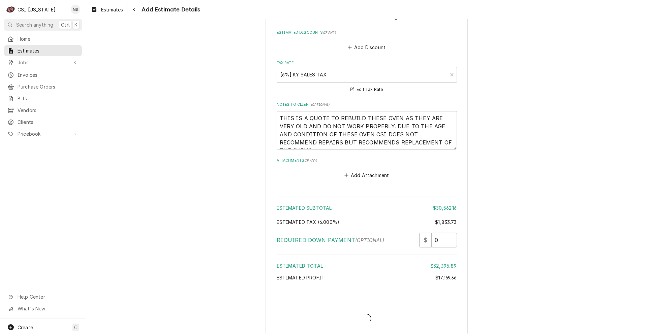
scroll to position [2013, 0]
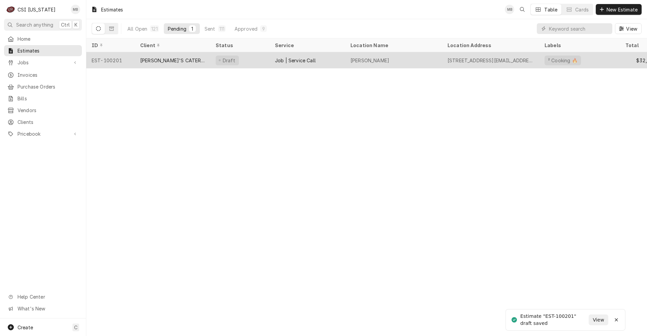
click at [161, 63] on div "[PERSON_NAME]'S CATERING" at bounding box center [172, 60] width 75 height 16
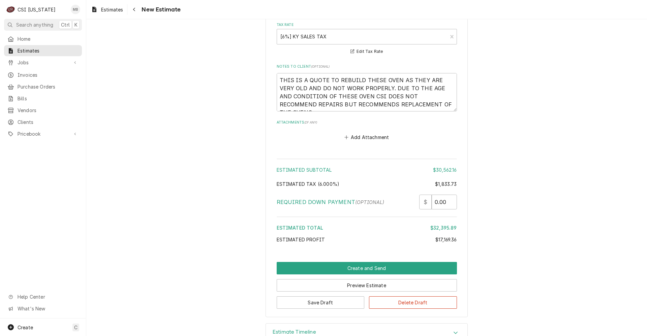
scroll to position [2066, 0]
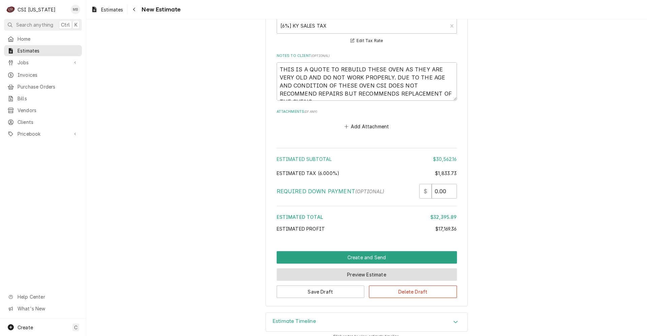
click at [363, 268] on button "Preview Estimate" at bounding box center [367, 274] width 180 height 12
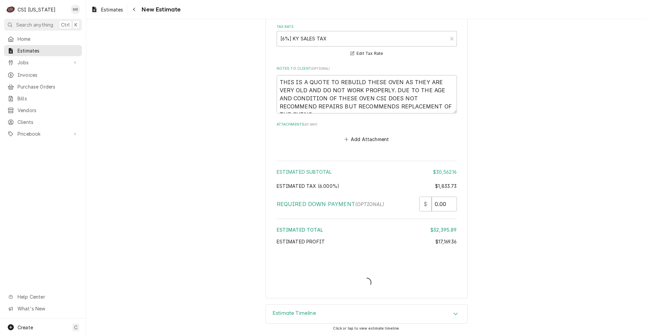
scroll to position [2045, 0]
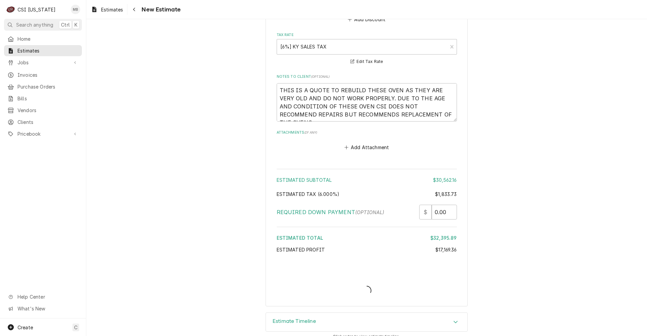
type textarea "x"
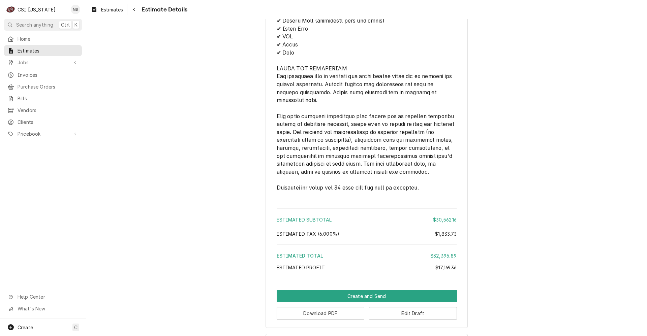
scroll to position [1804, 0]
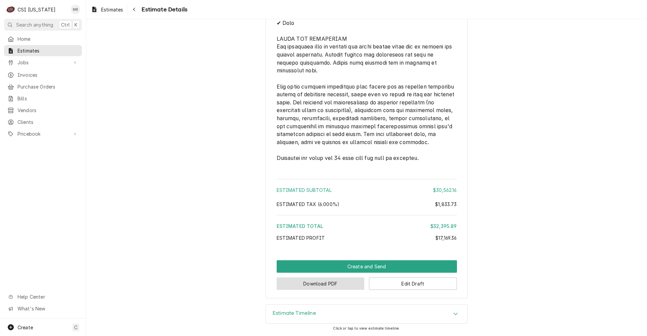
click at [346, 285] on button "Download PDF" at bounding box center [321, 284] width 88 height 12
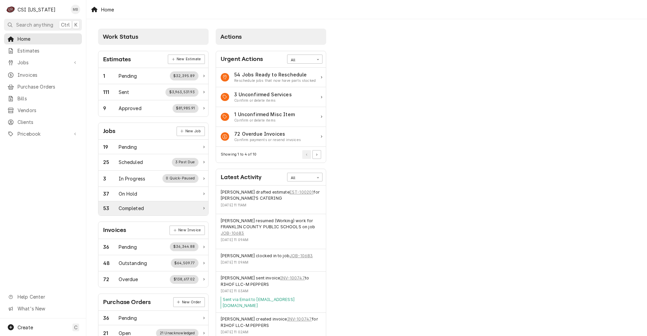
click at [137, 207] on div "Completed" at bounding box center [131, 208] width 25 height 7
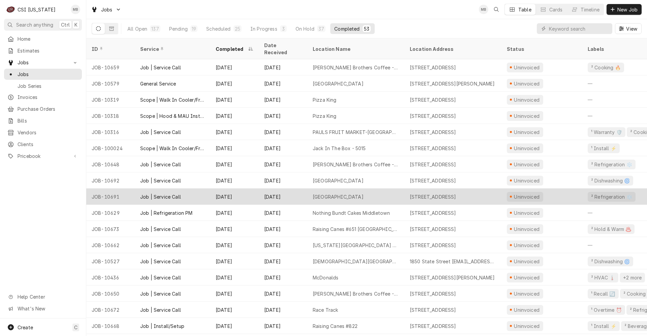
click at [339, 193] on div "Junction City Elementary School" at bounding box center [338, 196] width 51 height 7
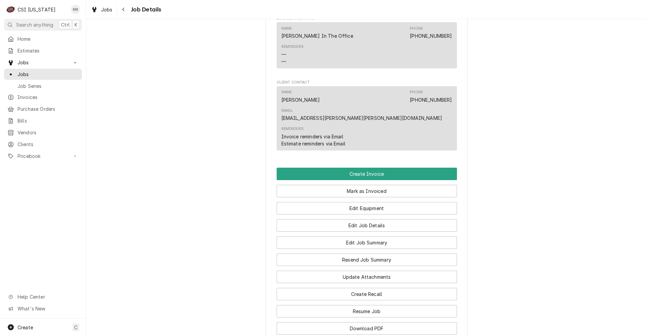
scroll to position [505, 0]
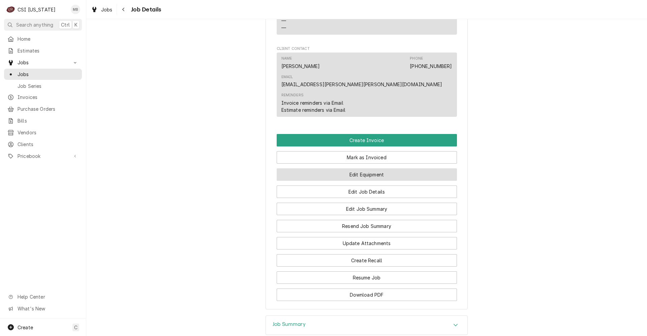
click at [349, 181] on button "Edit Equipment" at bounding box center [367, 174] width 180 height 12
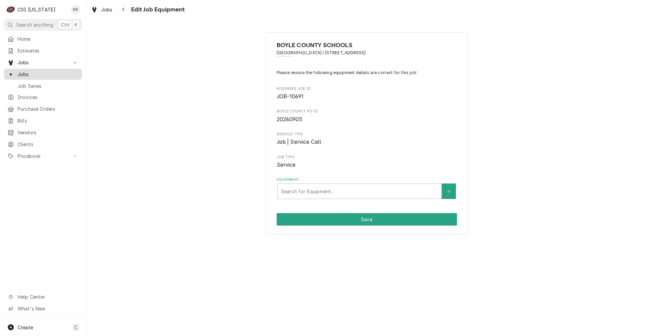
click at [41, 71] on span "Jobs" at bounding box center [48, 74] width 61 height 7
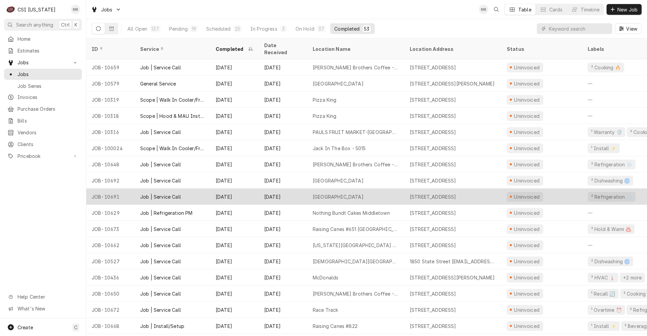
click at [309, 189] on div "[GEOGRAPHIC_DATA]" at bounding box center [355, 197] width 97 height 16
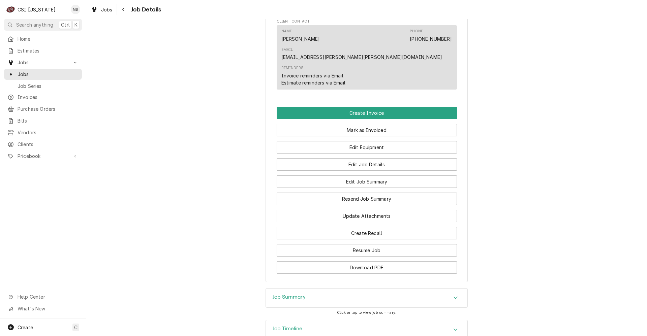
scroll to position [539, 0]
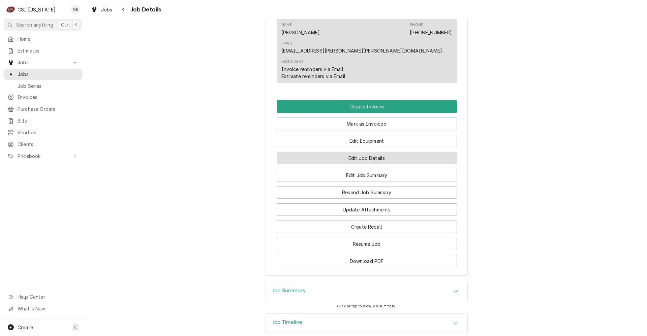
click at [324, 164] on button "Edit Job Details" at bounding box center [367, 158] width 180 height 12
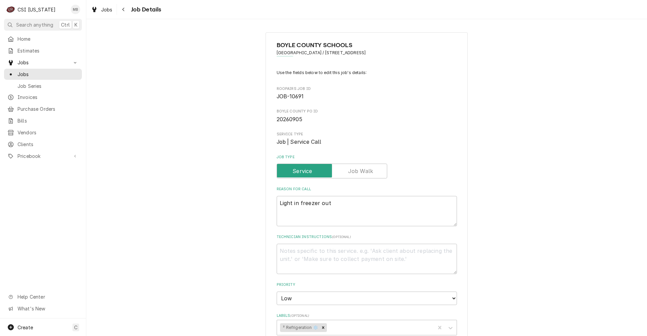
type textarea "x"
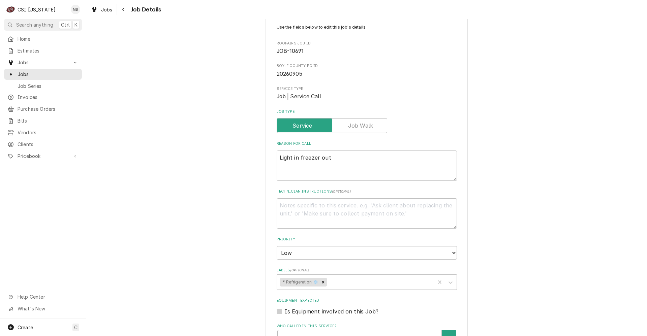
scroll to position [34, 0]
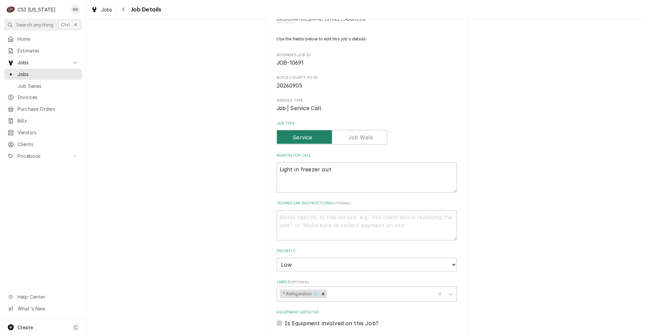
click at [333, 133] on input "Job Type" at bounding box center [332, 137] width 104 height 15
checkbox input "true"
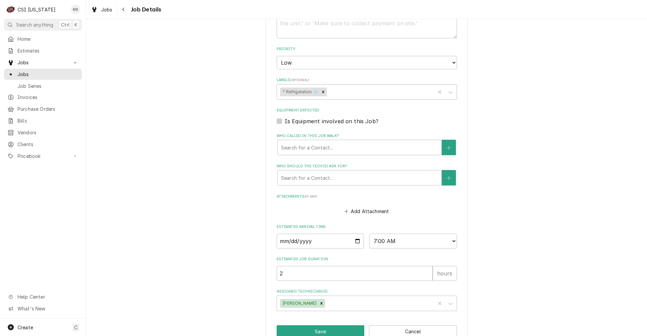
scroll to position [252, 0]
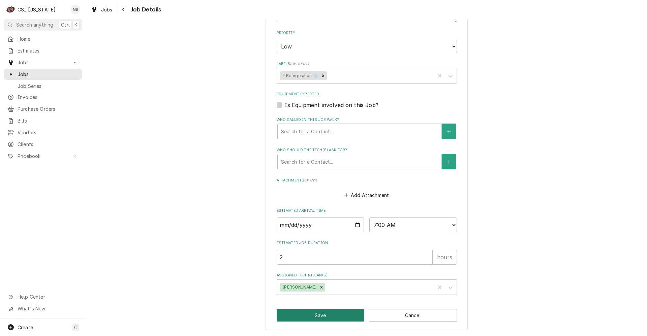
click at [311, 314] on button "Save" at bounding box center [321, 315] width 88 height 12
type textarea "x"
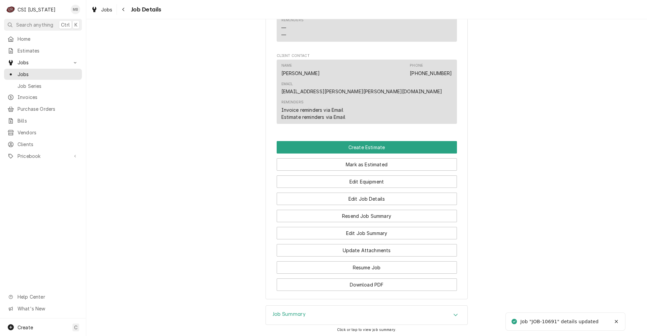
scroll to position [571, 0]
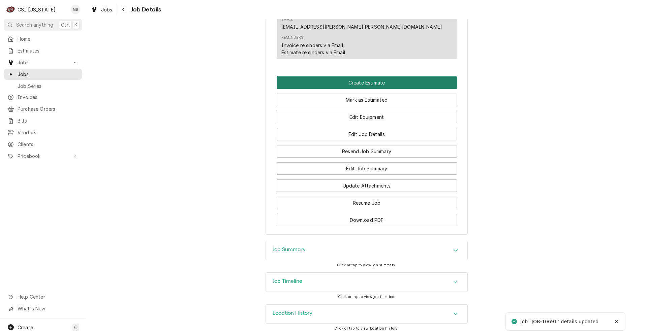
click at [353, 82] on button "Create Estimate" at bounding box center [367, 82] width 180 height 12
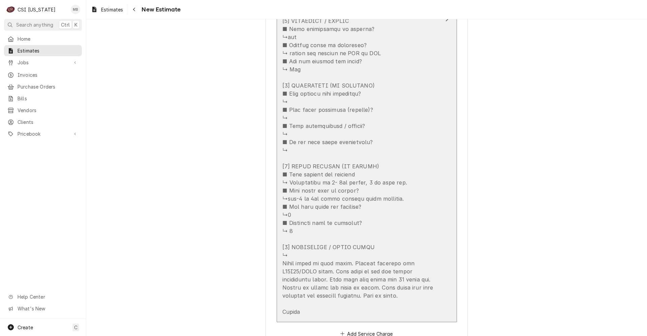
scroll to position [1213, 0]
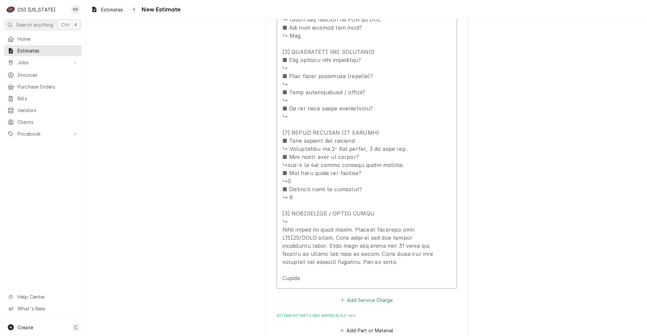
click at [367, 303] on button "Add Service Charge" at bounding box center [366, 299] width 55 height 9
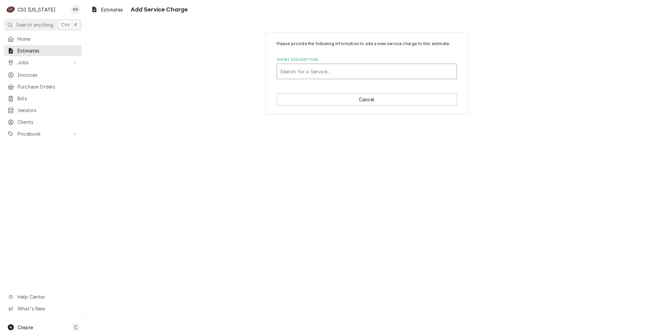
click at [294, 71] on div "Short Description" at bounding box center [366, 71] width 173 height 12
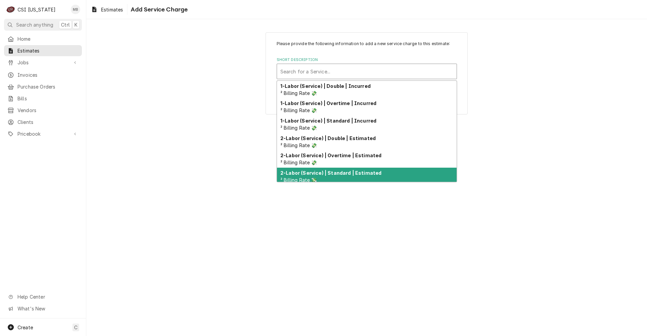
click at [304, 175] on strong "2-Labor (Service) | Standard | Estimated" at bounding box center [330, 173] width 101 height 6
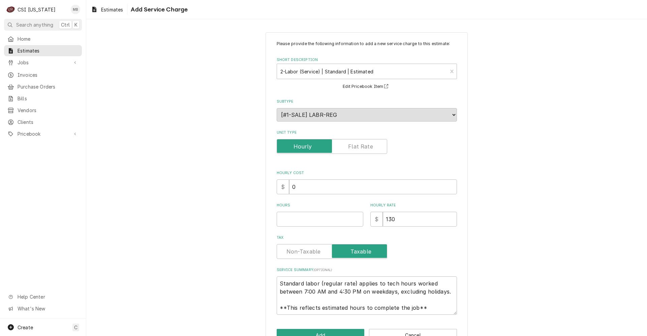
scroll to position [20, 0]
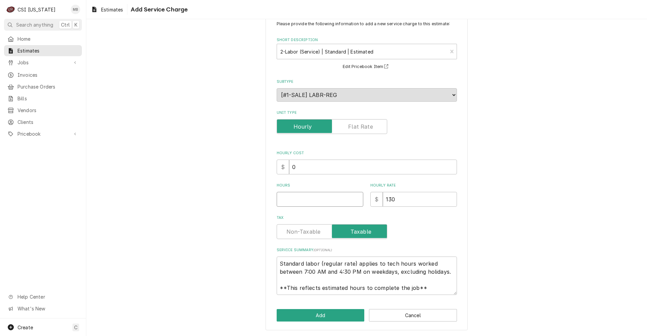
click at [337, 205] on input "Hours" at bounding box center [320, 199] width 87 height 15
type textarea "x"
type input "6"
type textarea "x"
type input "6"
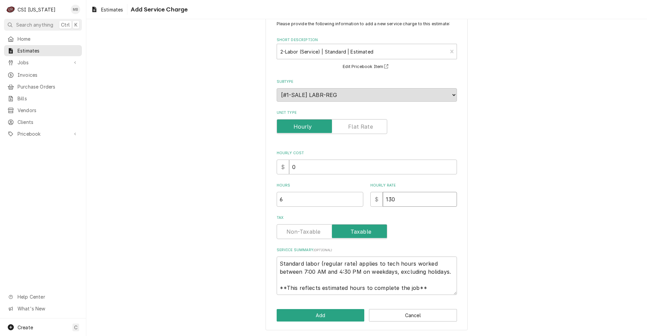
click at [401, 202] on input "130" at bounding box center [420, 199] width 74 height 15
type textarea "x"
type input "13"
type textarea "x"
type input "1"
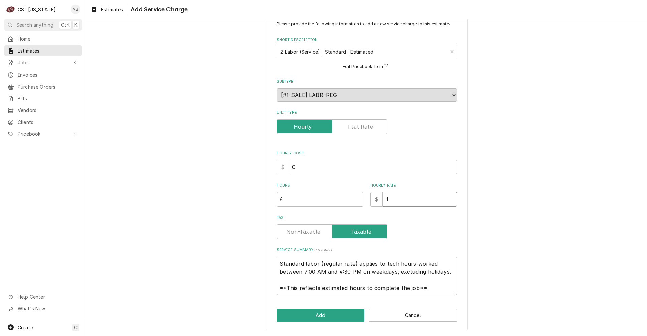
type textarea "x"
type input "13"
type textarea "x"
type input "130"
click at [301, 314] on button "Add" at bounding box center [321, 315] width 88 height 12
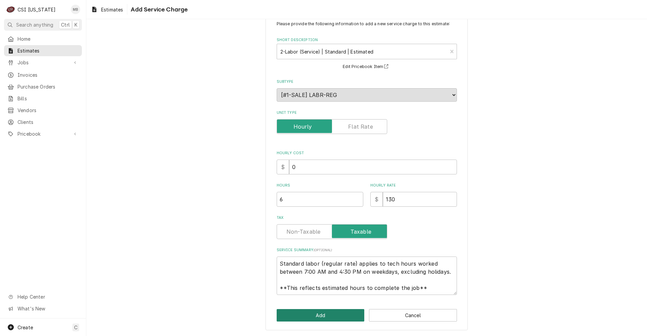
scroll to position [1247, 0]
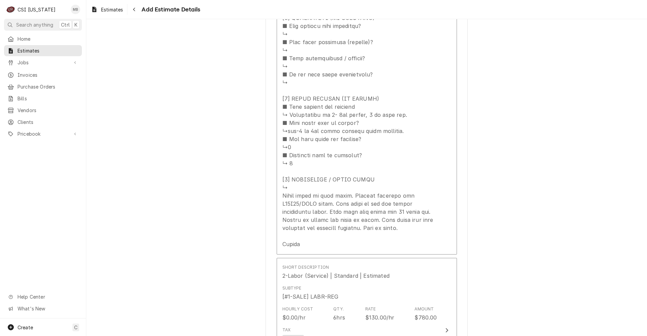
type textarea "x"
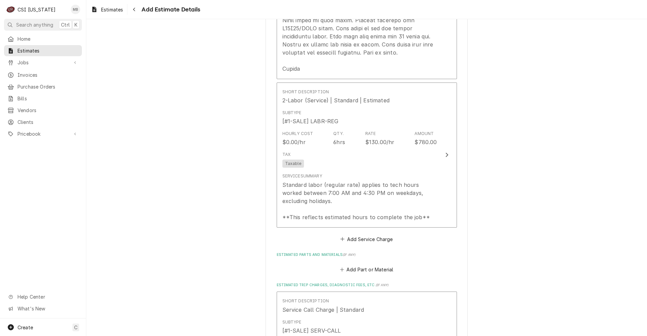
scroll to position [1449, 0]
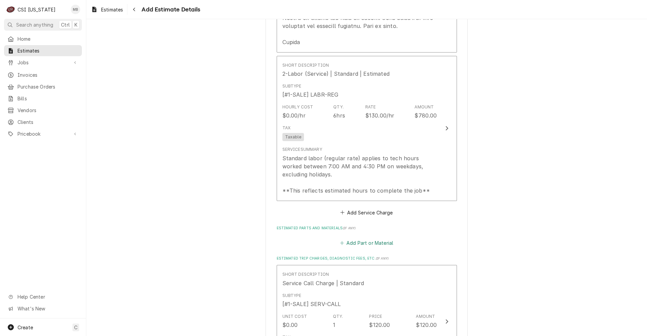
click at [371, 243] on button "Add Part or Material" at bounding box center [367, 242] width 56 height 9
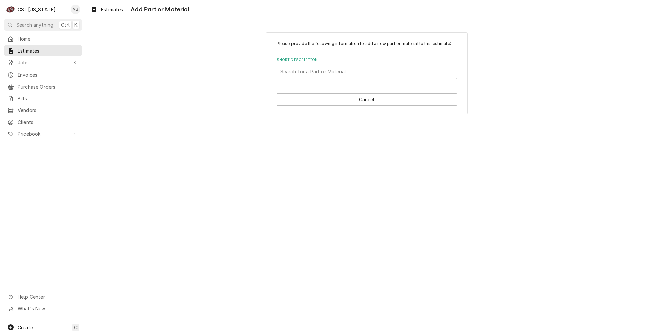
click at [321, 66] on div "Short Description" at bounding box center [366, 71] width 173 height 12
type input "11810"
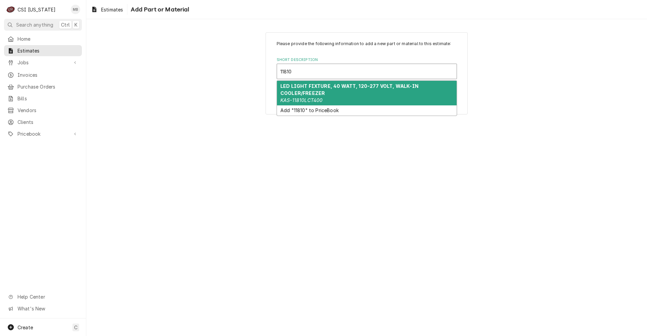
click at [312, 94] on strong "LED LIGHT FIXTURE, 40 WATT, 120-277 VOLT, WALK-IN COOLER/FREEZER" at bounding box center [349, 89] width 138 height 13
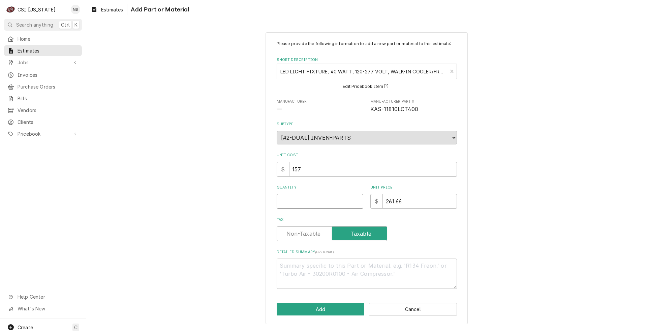
type textarea "x"
type input "0.5"
click at [355, 200] on input "0.5" at bounding box center [320, 201] width 87 height 15
type textarea "x"
type input "1"
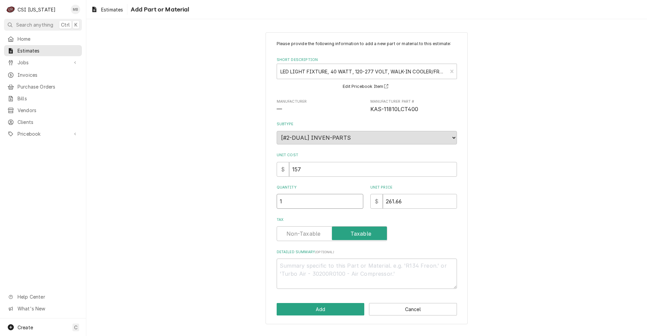
click at [355, 200] on input "1" at bounding box center [320, 201] width 87 height 15
click at [310, 307] on button "Add" at bounding box center [321, 309] width 88 height 12
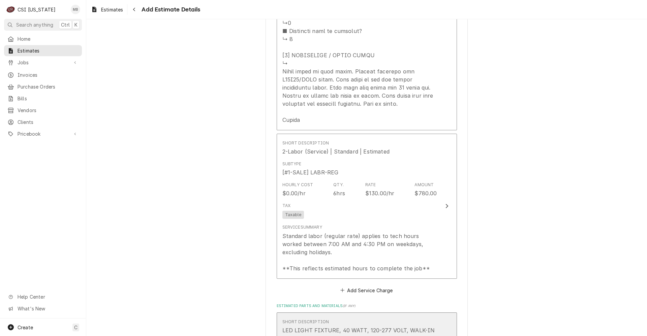
scroll to position [1348, 0]
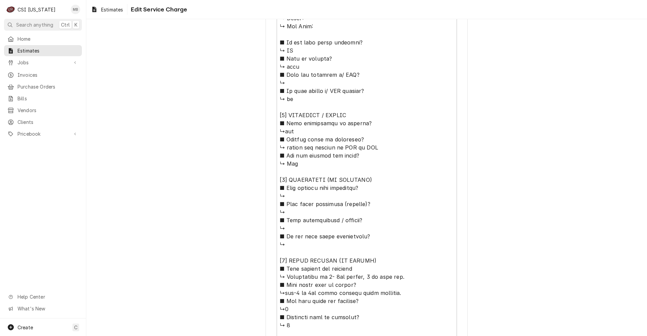
scroll to position [506, 0]
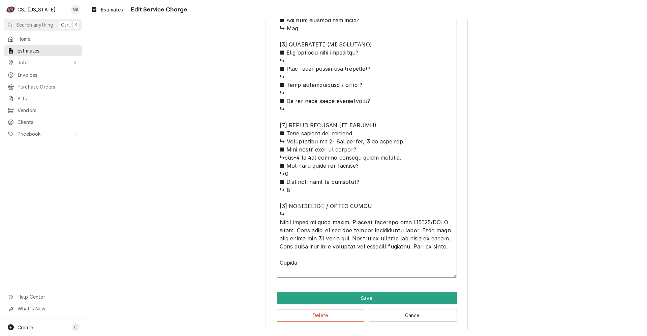
click at [322, 231] on textarea "Service Summary ( optional )" at bounding box center [367, 24] width 180 height 507
type textarea "x"
type textarea "⚠️ 𝗙𝗢𝗥𝗠 𝗜𝗡𝗦𝗧𝗥𝗨𝗖𝗧𝗜𝗢𝗡𝗦 ⚠️ ✪ 𝗖𝗼𝗺𝗽𝗹𝗲𝘁𝗲 𝗮𝗹𝗹 𝗿𝗲𝗹𝗲𝘃𝗮𝗻𝘁 𝘀𝗲𝗰𝘁𝗶𝗼𝗻𝘀 ✪ 𝗣𝗿𝗼𝘃𝗶𝗱𝗲 𝗱𝗲𝘁𝗮𝗶𝗹𝗲𝗱 𝗮𝗻𝘀…"
type textarea "x"
type textarea "⚠️ 𝗙𝗢𝗥𝗠 𝗜𝗡𝗦𝗧𝗥𝗨𝗖𝗧𝗜𝗢𝗡𝗦 ⚠️ ✪ 𝗖𝗼𝗺𝗽𝗹𝗲𝘁𝗲 𝗮𝗹𝗹 𝗿𝗲𝗹𝗲𝘃𝗮𝗻𝘁 𝘀𝗲𝗰𝘁𝗶𝗼𝗻𝘀 ✪ 𝗣𝗿𝗼𝘃𝗶𝗱𝗲 𝗱𝗲𝘁𝗮𝗶𝗹𝗲𝗱 𝗮𝗻𝘀…"
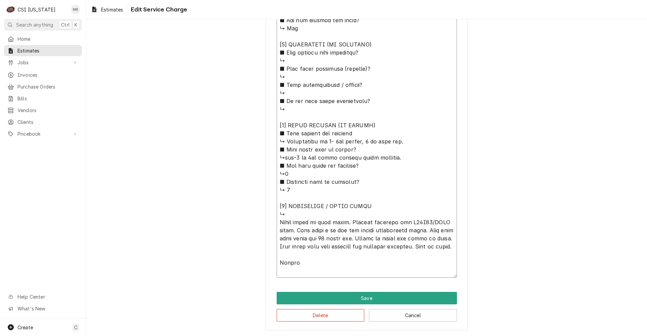
type textarea "x"
type textarea "⚠️ 𝗙𝗢𝗥𝗠 𝗜𝗡𝗦𝗧𝗥𝗨𝗖𝗧𝗜𝗢𝗡𝗦 ⚠️ ✪ 𝗖𝗼𝗺𝗽𝗹𝗲𝘁𝗲 𝗮𝗹𝗹 𝗿𝗲𝗹𝗲𝘃𝗮𝗻𝘁 𝘀𝗲𝗰𝘁𝗶𝗼𝗻𝘀 ✪ 𝗣𝗿𝗼𝘃𝗶𝗱𝗲 𝗱𝗲𝘁𝗮𝗶𝗹𝗲𝗱 𝗮𝗻𝘀…"
type textarea "x"
type textarea "⚠️ 𝗙𝗢𝗥𝗠 𝗜𝗡𝗦𝗧𝗥𝗨𝗖𝗧𝗜𝗢𝗡𝗦 ⚠️ ✪ 𝗖𝗼𝗺𝗽𝗹𝗲𝘁𝗲 𝗮𝗹𝗹 𝗿𝗲𝗹𝗲𝘃𝗮𝗻𝘁 𝘀𝗲𝗰𝘁𝗶𝗼𝗻𝘀 ✪ 𝗣𝗿𝗼𝘃𝗶𝗱𝗲 𝗱𝗲𝘁𝗮𝗶𝗹𝗲𝗱 𝗮𝗻𝘀…"
type textarea "x"
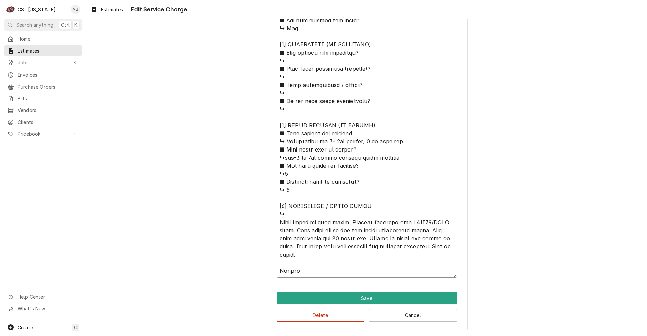
type textarea "⚠️ 𝗙𝗢𝗥𝗠 𝗜𝗡𝗦𝗧𝗥𝗨𝗖𝗧𝗜𝗢𝗡𝗦 ⚠️ ✪ 𝗖𝗼𝗺𝗽𝗹𝗲𝘁𝗲 𝗮𝗹𝗹 𝗿𝗲𝗹𝗲𝘃𝗮𝗻𝘁 𝘀𝗲𝗰𝘁𝗶𝗼𝗻𝘀 ✪ 𝗣𝗿𝗼𝘃𝗶𝗱𝗲 𝗱𝗲𝘁𝗮𝗶𝗹𝗲𝗱 𝗮𝗻𝘀…"
type textarea "x"
type textarea "⚠️ 𝗙𝗢𝗥𝗠 𝗜𝗡𝗦𝗧𝗥𝗨𝗖𝗧𝗜𝗢𝗡𝗦 ⚠️ ✪ 𝗖𝗼𝗺𝗽𝗹𝗲𝘁𝗲 𝗮𝗹𝗹 𝗿𝗲𝗹𝗲𝘃𝗮𝗻𝘁 𝘀𝗲𝗰𝘁𝗶𝗼𝗻𝘀 ✪ 𝗣𝗿𝗼𝘃𝗶𝗱𝗲 𝗱𝗲𝘁𝗮𝗶𝗹𝗲𝗱 𝗮𝗻𝘀…"
type textarea "x"
type textarea "⚠️ 𝗙𝗢𝗥𝗠 𝗜𝗡𝗦𝗧𝗥𝗨𝗖𝗧𝗜𝗢𝗡𝗦 ⚠️ ✪ 𝗖𝗼𝗺𝗽𝗹𝗲𝘁𝗲 𝗮𝗹𝗹 𝗿𝗲𝗹𝗲𝘃𝗮𝗻𝘁 𝘀𝗲𝗰𝘁𝗶𝗼𝗻𝘀 ✪ 𝗣𝗿𝗼𝘃𝗶𝗱𝗲 𝗱𝗲𝘁𝗮𝗶𝗹𝗲𝗱 𝗮𝗻𝘀…"
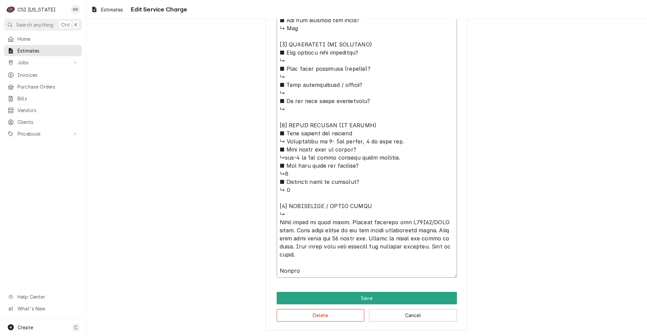
type textarea "x"
type textarea "⚠️ 𝗙𝗢𝗥𝗠 𝗜𝗡𝗦𝗧𝗥𝗨𝗖𝗧𝗜𝗢𝗡𝗦 ⚠️ ✪ 𝗖𝗼𝗺𝗽𝗹𝗲𝘁𝗲 𝗮𝗹𝗹 𝗿𝗲𝗹𝗲𝘃𝗮𝗻𝘁 𝘀𝗲𝗰𝘁𝗶𝗼𝗻𝘀 ✪ 𝗣𝗿𝗼𝘃𝗶𝗱𝗲 𝗱𝗲𝘁𝗮𝗶𝗹𝗲𝗱 𝗮𝗻𝘀…"
type textarea "x"
type textarea "⚠️ 𝗙𝗢𝗥𝗠 𝗜𝗡𝗦𝗧𝗥𝗨𝗖𝗧𝗜𝗢𝗡𝗦 ⚠️ ✪ 𝗖𝗼𝗺𝗽𝗹𝗲𝘁𝗲 𝗮𝗹𝗹 𝗿𝗲𝗹𝗲𝘃𝗮𝗻𝘁 𝘀𝗲𝗰𝘁𝗶𝗼𝗻𝘀 ✪ 𝗣𝗿𝗼𝘃𝗶𝗱𝗲 𝗱𝗲𝘁𝗮𝗶𝗹𝗲𝗱 𝗮𝗻𝘀…"
type textarea "x"
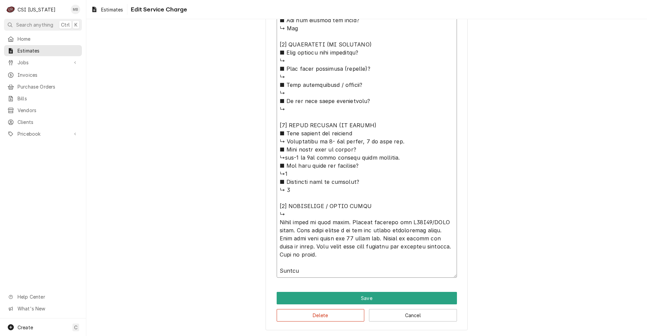
type textarea "⚠️ 𝗙𝗢𝗥𝗠 𝗜𝗡𝗦𝗧𝗥𝗨𝗖𝗧𝗜𝗢𝗡𝗦 ⚠️ ✪ 𝗖𝗼𝗺𝗽𝗹𝗲𝘁𝗲 𝗮𝗹𝗹 𝗿𝗲𝗹𝗲𝘃𝗮𝗻𝘁 𝘀𝗲𝗰𝘁𝗶𝗼𝗻𝘀 ✪ 𝗣𝗿𝗼𝘃𝗶𝗱𝗲 𝗱𝗲𝘁𝗮𝗶𝗹𝗲𝗱 𝗮𝗻𝘀…"
type textarea "x"
type textarea "⚠️ 𝗙𝗢𝗥𝗠 𝗜𝗡𝗦𝗧𝗥𝗨𝗖𝗧𝗜𝗢𝗡𝗦 ⚠️ ✪ 𝗖𝗼𝗺𝗽𝗹𝗲𝘁𝗲 𝗮𝗹𝗹 𝗿𝗲𝗹𝗲𝘃𝗮𝗻𝘁 𝘀𝗲𝗰𝘁𝗶𝗼𝗻𝘀 ✪ 𝗣𝗿𝗼𝘃𝗶𝗱𝗲 𝗱𝗲𝘁𝗮𝗶𝗹𝗲𝗱 𝗮𝗻𝘀…"
type textarea "x"
type textarea "⚠️ 𝗙𝗢𝗥𝗠 𝗜𝗡𝗦𝗧𝗥𝗨𝗖𝗧𝗜𝗢𝗡𝗦 ⚠️ ✪ 𝗖𝗼𝗺𝗽𝗹𝗲𝘁𝗲 𝗮𝗹𝗹 𝗿𝗲𝗹𝗲𝘃𝗮𝗻𝘁 𝘀𝗲𝗰𝘁𝗶𝗼𝗻𝘀 ✪ 𝗣𝗿𝗼𝘃𝗶𝗱𝗲 𝗱𝗲𝘁𝗮𝗶𝗹𝗲𝗱 𝗮𝗻𝘀…"
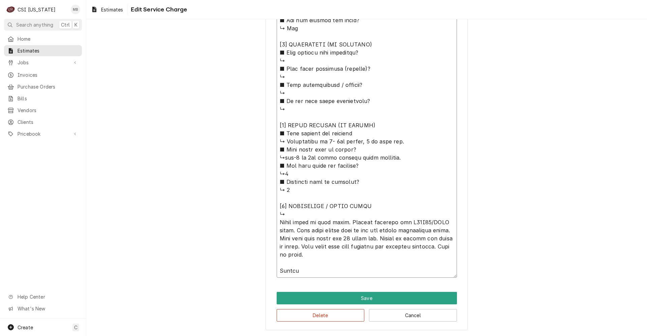
type textarea "x"
type textarea "⚠️ 𝗙𝗢𝗥𝗠 𝗜𝗡𝗦𝗧𝗥𝗨𝗖𝗧𝗜𝗢𝗡𝗦 ⚠️ ✪ 𝗖𝗼𝗺𝗽𝗹𝗲𝘁𝗲 𝗮𝗹𝗹 𝗿𝗲𝗹𝗲𝘃𝗮𝗻𝘁 𝘀𝗲𝗰𝘁𝗶𝗼𝗻𝘀 ✪ 𝗣𝗿𝗼𝘃𝗶𝗱𝗲 𝗱𝗲𝘁𝗮𝗶𝗹𝗲𝗱 𝗮𝗻𝘀…"
type textarea "x"
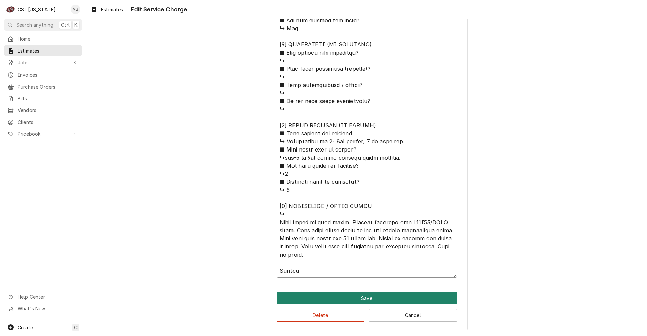
type textarea "⚠️ 𝗙𝗢𝗥𝗠 𝗜𝗡𝗦𝗧𝗥𝗨𝗖𝗧𝗜𝗢𝗡𝗦 ⚠️ ✪ 𝗖𝗼𝗺𝗽𝗹𝗲𝘁𝗲 𝗮𝗹𝗹 𝗿𝗲𝗹𝗲𝘃𝗮𝗻𝘁 𝘀𝗲𝗰𝘁𝗶𝗼𝗻𝘀 ✪ 𝗣𝗿𝗼𝘃𝗶𝗱𝗲 𝗱𝗲𝘁𝗮𝗶𝗹𝗲𝗱 𝗮𝗻𝘀…"
click at [338, 298] on button "Save" at bounding box center [367, 298] width 180 height 12
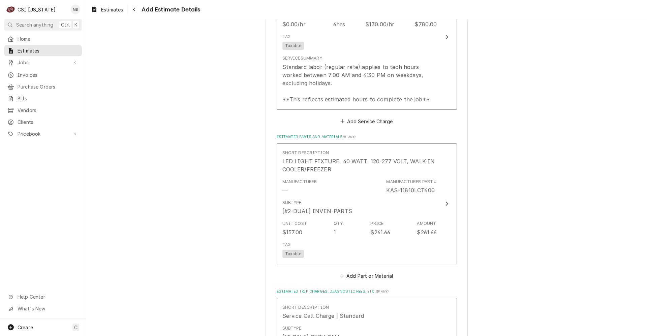
scroll to position [1551, 0]
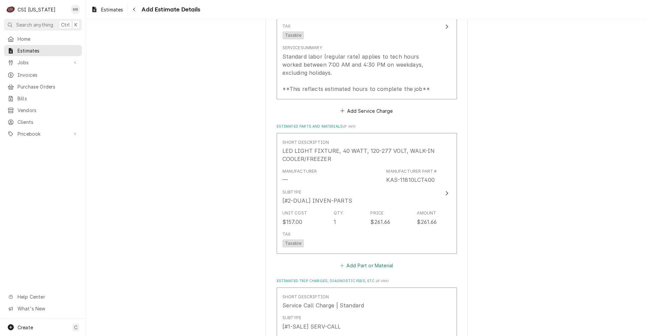
click at [340, 265] on icon "Estimated Parts and Materials" at bounding box center [342, 266] width 4 height 4
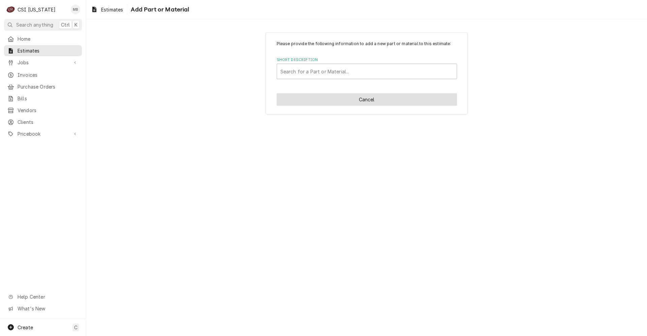
click at [316, 102] on button "Cancel" at bounding box center [367, 99] width 180 height 12
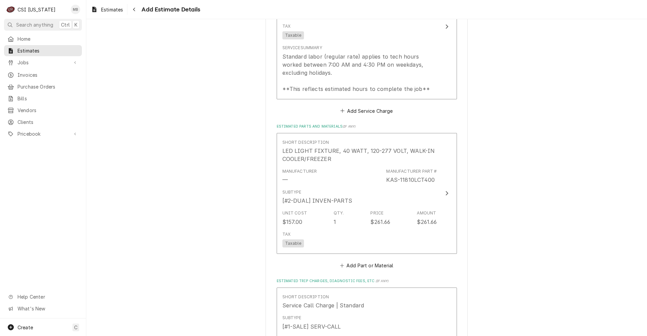
scroll to position [1606, 0]
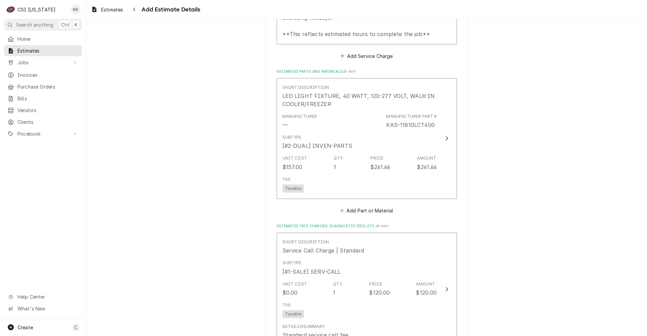
type textarea "x"
click at [363, 215] on button "Add Part or Material" at bounding box center [367, 210] width 56 height 9
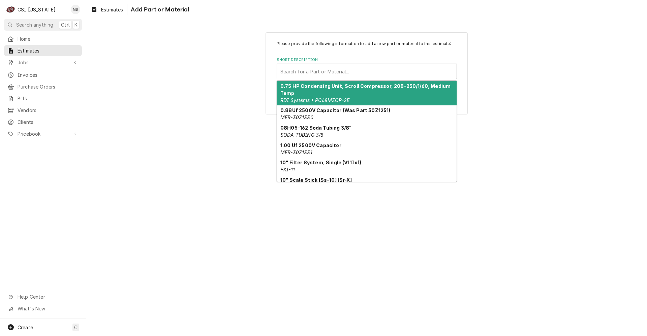
click at [358, 74] on div "Short Description" at bounding box center [366, 71] width 173 height 12
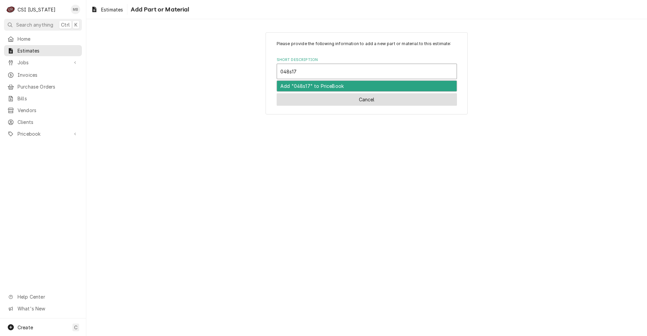
type input "048s17"
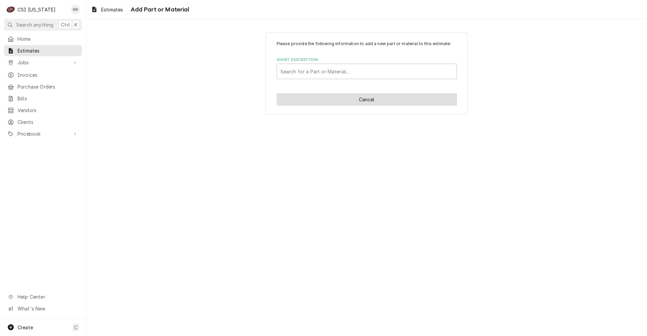
click at [360, 100] on button "Cancel" at bounding box center [367, 99] width 180 height 12
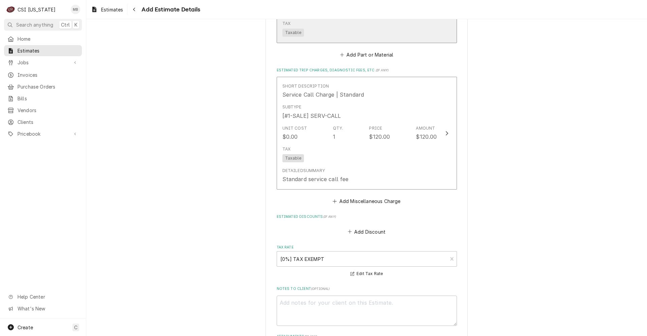
scroll to position [1627, 0]
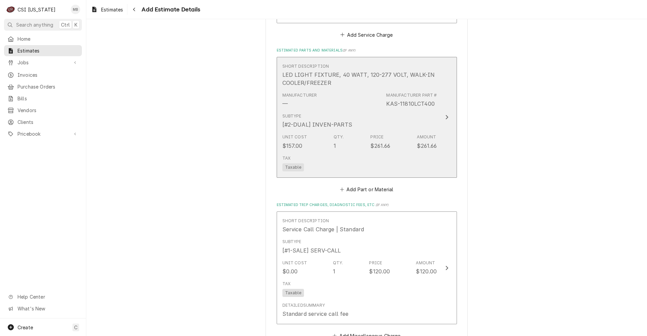
click at [328, 161] on div "Tax Taxable" at bounding box center [359, 164] width 155 height 22
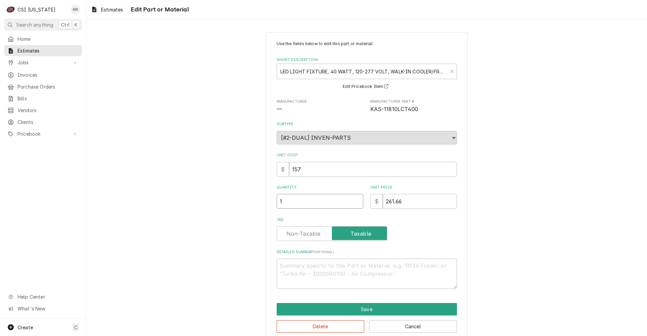
type textarea "x"
type input "1.5"
click at [356, 199] on input "1.5" at bounding box center [320, 201] width 87 height 15
type textarea "x"
type input "2"
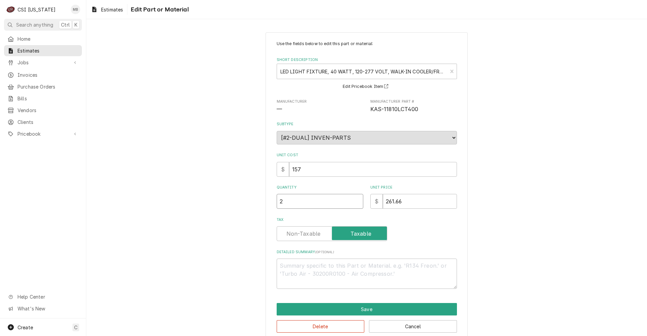
click at [356, 199] on input "2" at bounding box center [320, 201] width 87 height 15
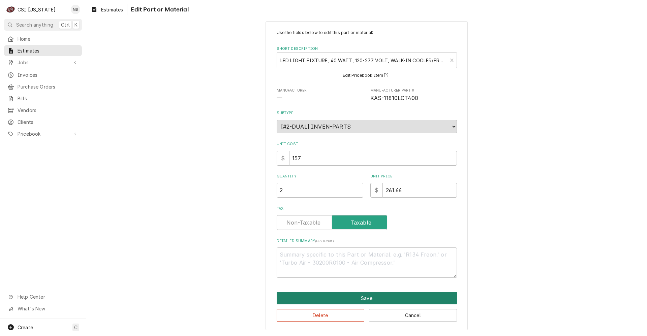
click at [348, 299] on button "Save" at bounding box center [367, 298] width 180 height 12
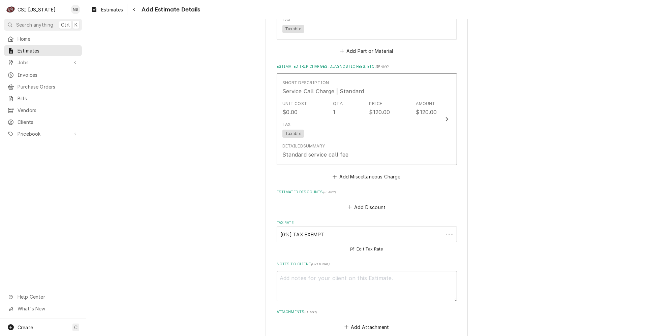
scroll to position [1681, 0]
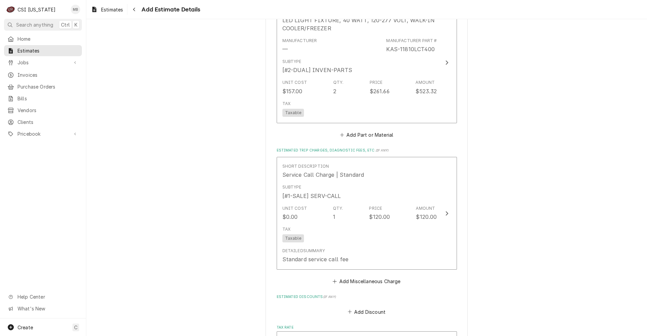
type textarea "x"
click at [368, 281] on button "Add Miscellaneous Charge" at bounding box center [366, 281] width 70 height 9
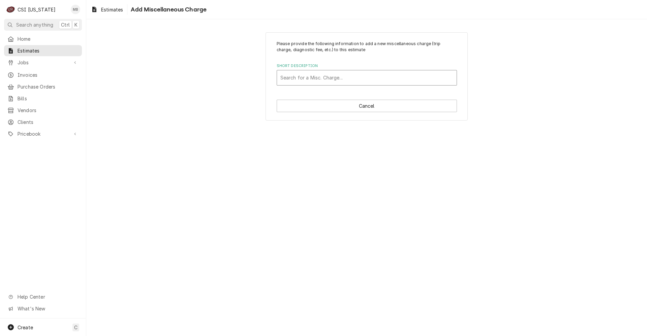
click at [319, 76] on div "Short Description" at bounding box center [366, 78] width 173 height 12
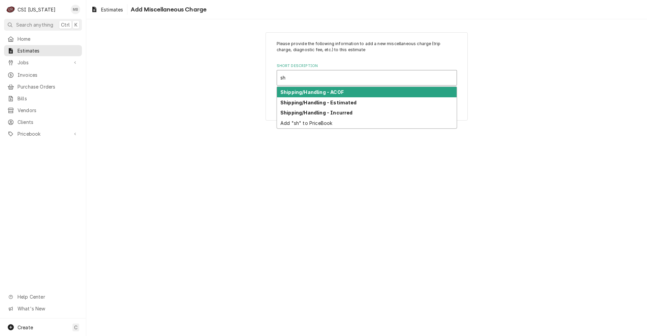
type input "shi"
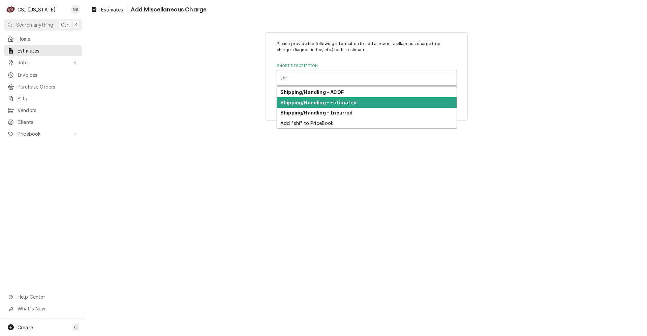
click at [312, 103] on strong "Shipping/Handling - Estimated" at bounding box center [318, 103] width 76 height 6
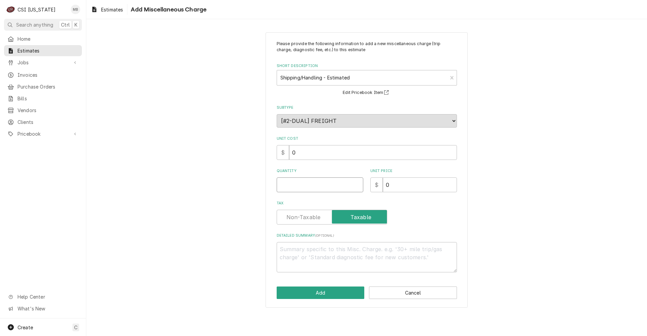
click at [328, 180] on input "Quantity" at bounding box center [320, 185] width 87 height 15
type textarea "x"
type input "1"
type textarea "x"
type input "1"
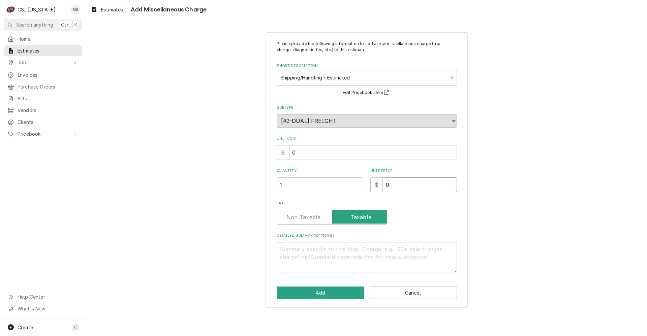
click at [395, 188] on input "0" at bounding box center [420, 185] width 74 height 15
type textarea "x"
type input "3"
type textarea "x"
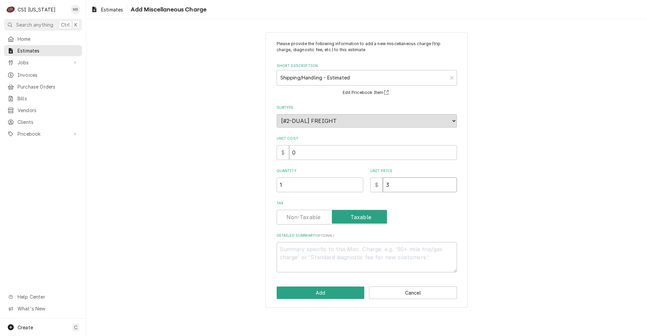
type input "34"
type textarea "x"
type input "34.5"
type textarea "x"
type input "34.55"
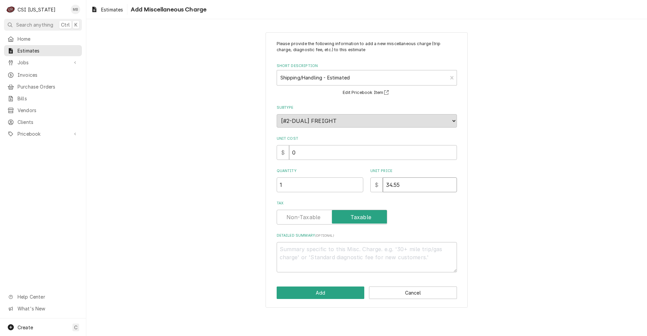
type textarea "x"
type input "34.55"
click at [315, 297] on button "Add" at bounding box center [321, 293] width 88 height 12
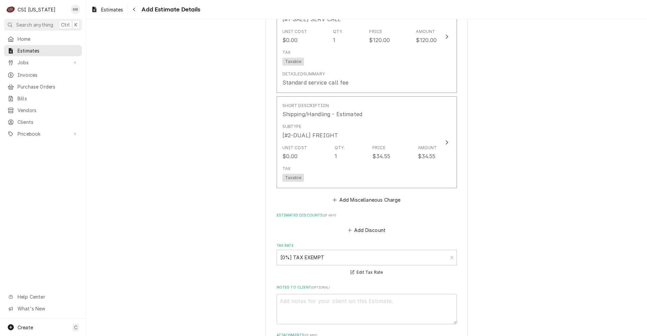
scroll to position [1892, 0]
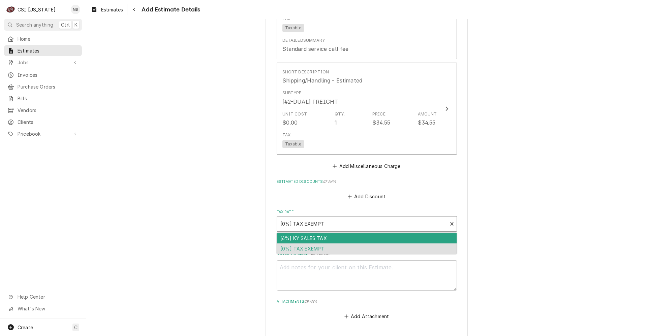
click at [353, 226] on div "Tax Rate" at bounding box center [362, 224] width 164 height 12
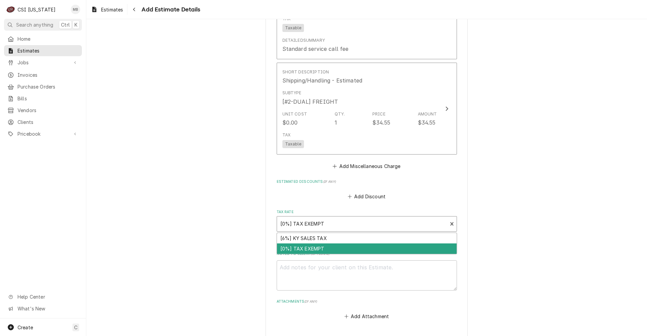
click at [328, 248] on div "[0%] TAX EXEMPT" at bounding box center [367, 249] width 180 height 10
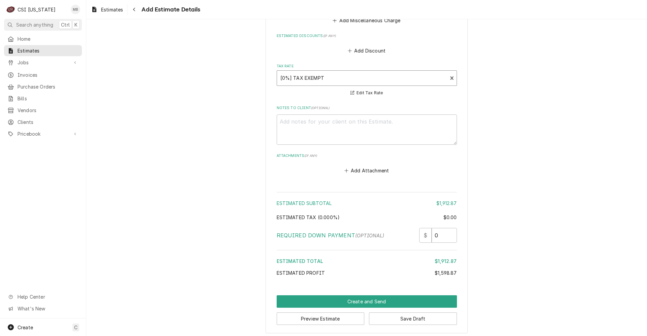
scroll to position [2041, 0]
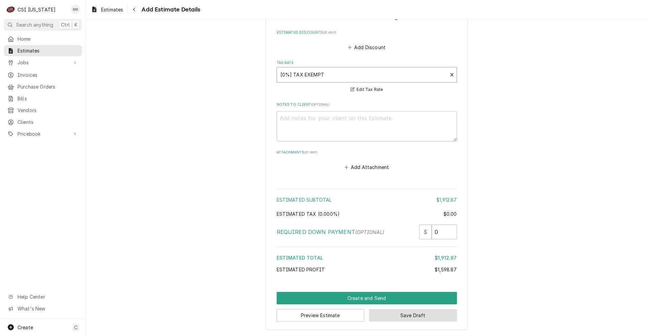
click at [429, 310] on button "Save Draft" at bounding box center [413, 315] width 88 height 12
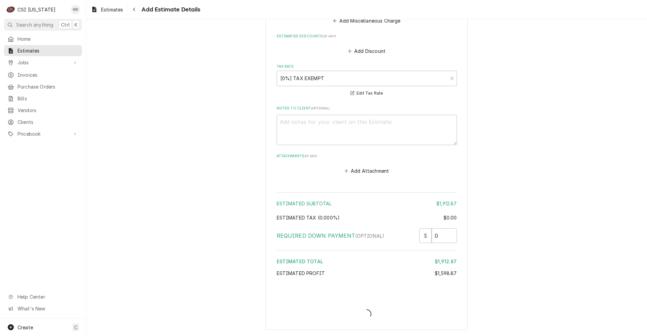
scroll to position [2037, 0]
type textarea "x"
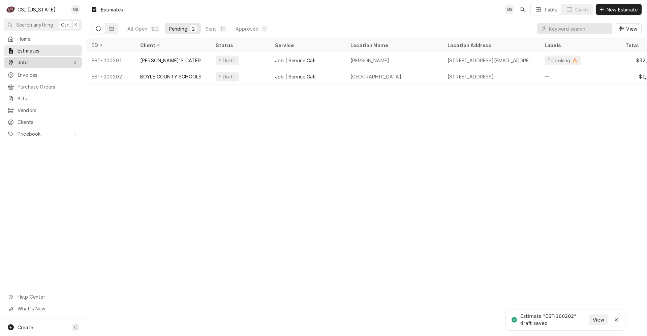
click at [58, 64] on div "Jobs" at bounding box center [42, 62] width 75 height 8
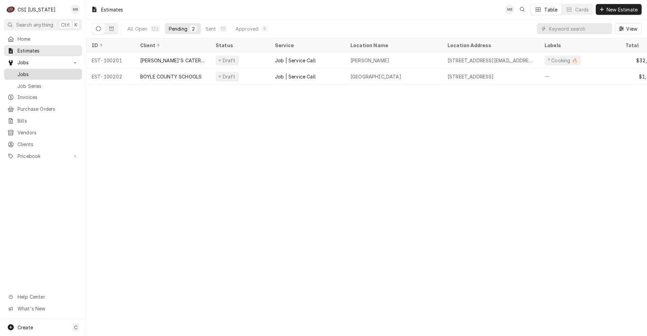
click at [57, 75] on div "Jobs" at bounding box center [42, 74] width 75 height 8
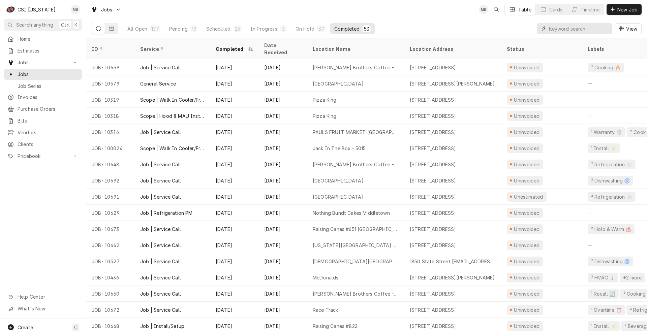
click at [569, 32] on input "Dynamic Content Wrapper" at bounding box center [579, 28] width 60 height 11
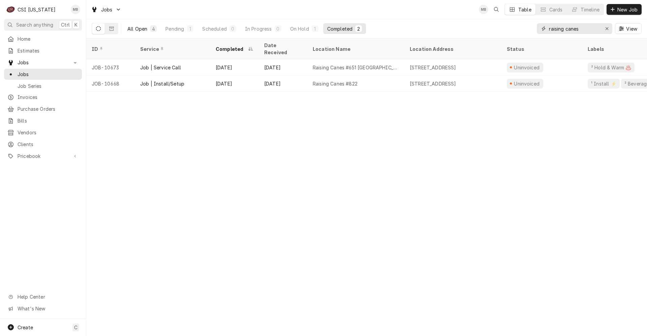
type input "raising canes"
click at [128, 25] on button "All Open 4" at bounding box center [141, 28] width 37 height 11
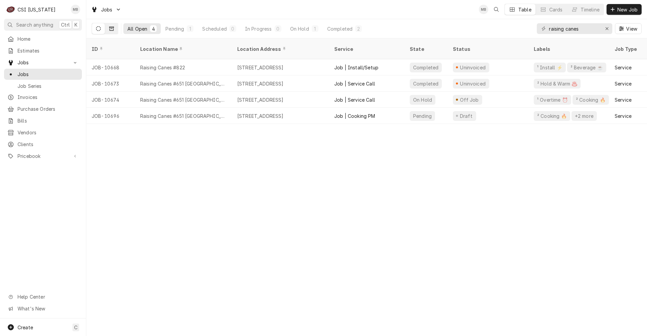
click at [114, 25] on button "Dynamic Content Wrapper" at bounding box center [111, 28] width 13 height 11
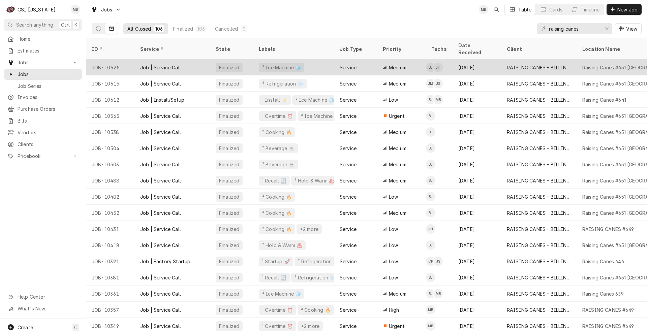
click at [213, 61] on div "Finalized" at bounding box center [231, 67] width 43 height 16
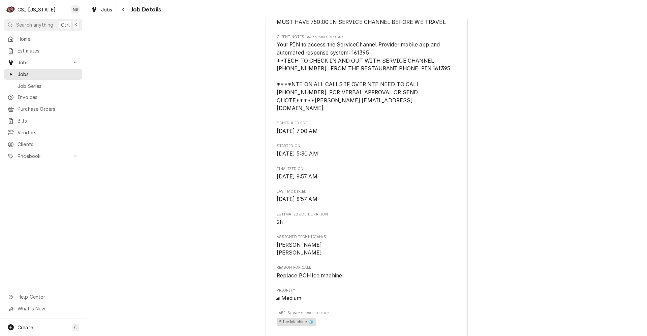
scroll to position [404, 0]
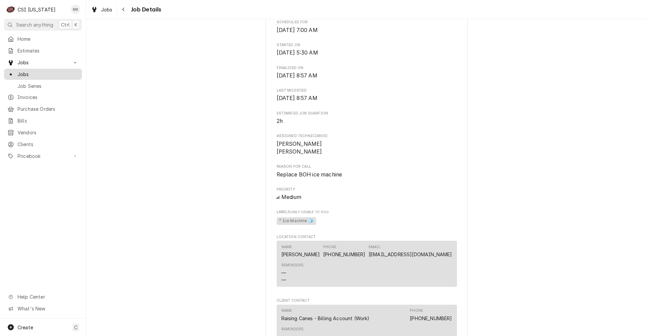
click at [29, 71] on span "Jobs" at bounding box center [48, 74] width 61 height 7
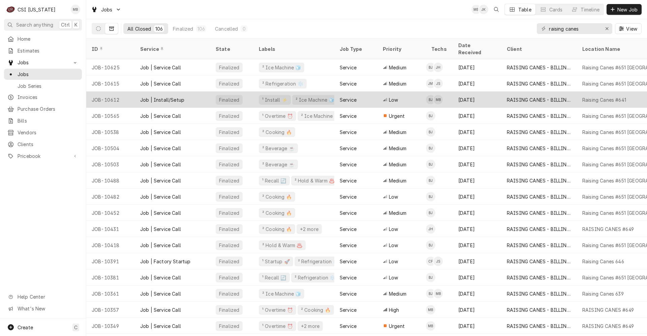
click at [154, 96] on div "Job | Install/Setup" at bounding box center [162, 99] width 44 height 7
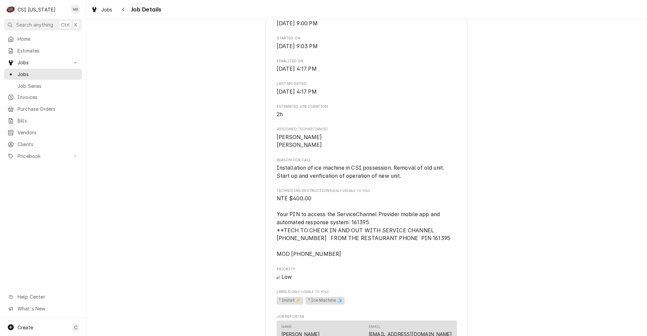
scroll to position [303, 0]
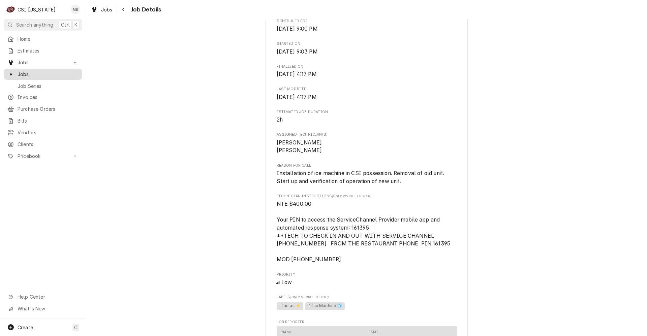
click at [24, 75] on span "Jobs" at bounding box center [48, 74] width 61 height 7
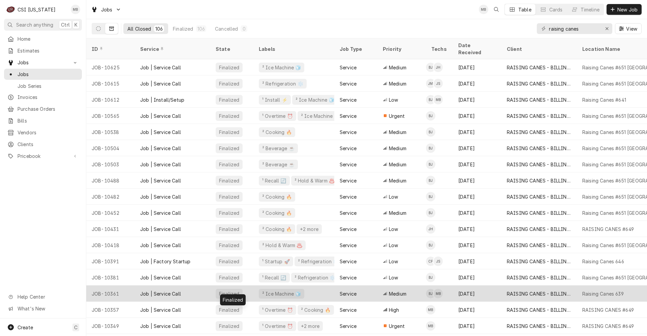
click at [241, 291] on div "Finalized" at bounding box center [231, 294] width 43 height 16
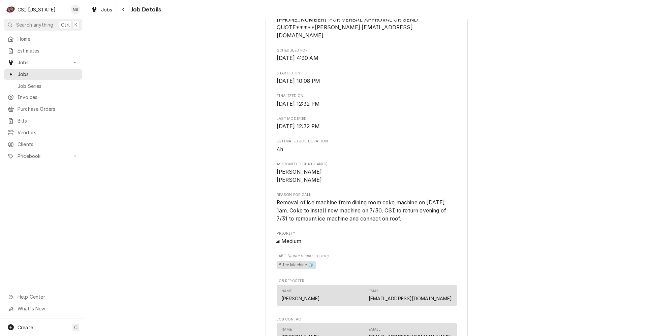
scroll to position [270, 0]
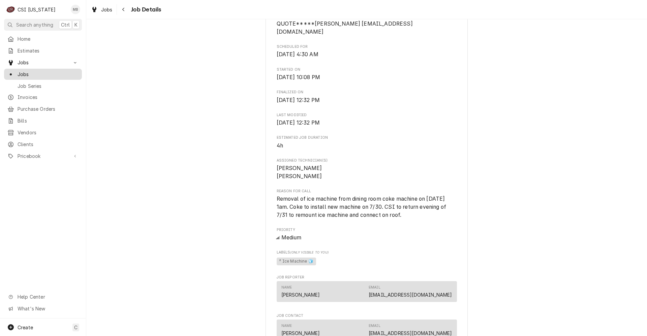
click at [25, 77] on link "Jobs" at bounding box center [43, 74] width 78 height 11
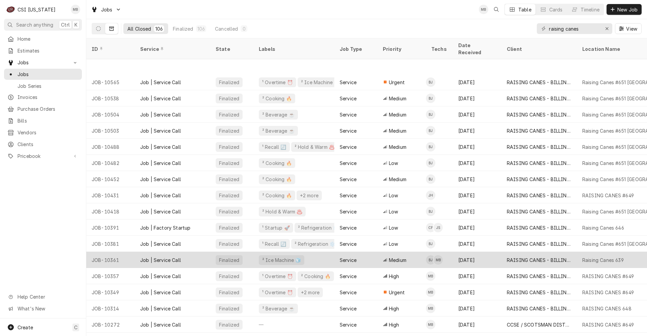
scroll to position [67, 0]
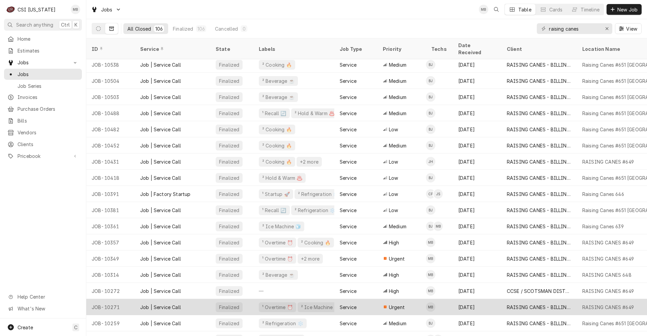
click at [249, 299] on div "Finalized" at bounding box center [231, 307] width 43 height 16
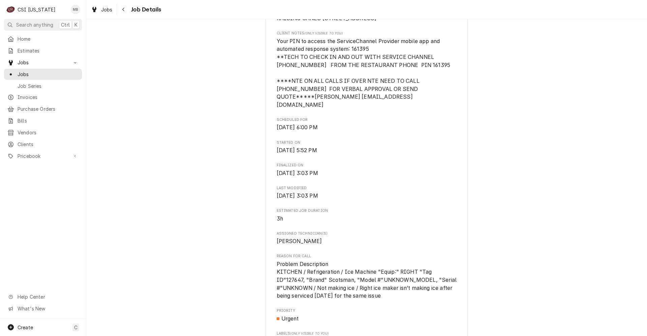
scroll to position [202, 0]
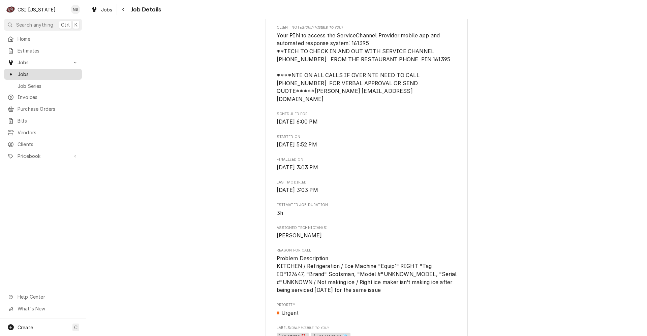
click at [34, 75] on div "Jobs" at bounding box center [42, 74] width 75 height 8
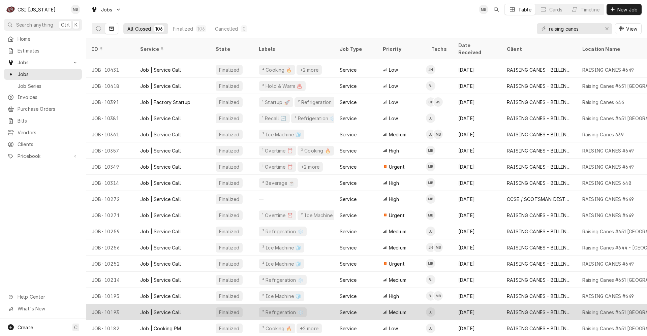
scroll to position [193, 0]
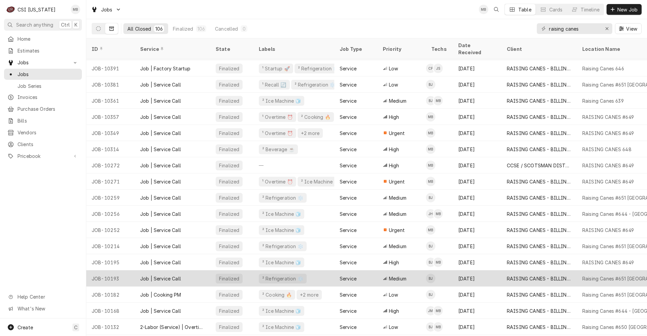
click at [282, 308] on div "² Ice Machine 🧊" at bounding box center [281, 311] width 40 height 7
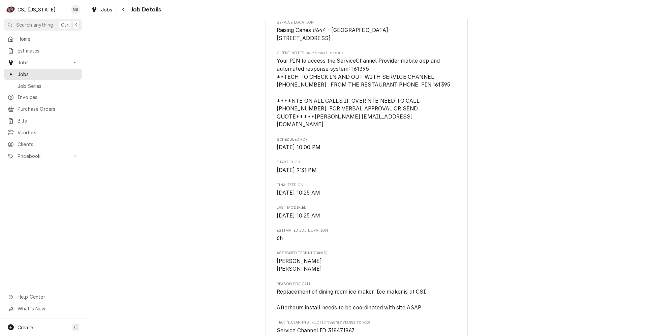
scroll to position [202, 0]
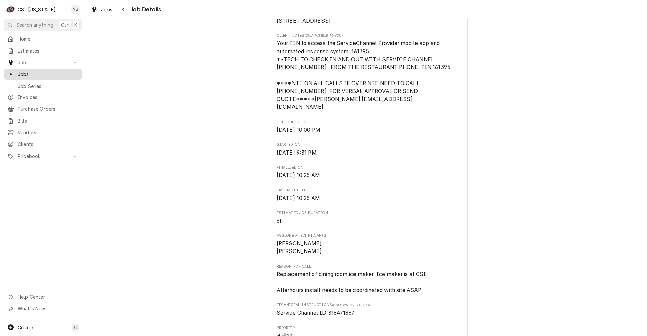
click at [29, 75] on div "Jobs" at bounding box center [42, 74] width 75 height 8
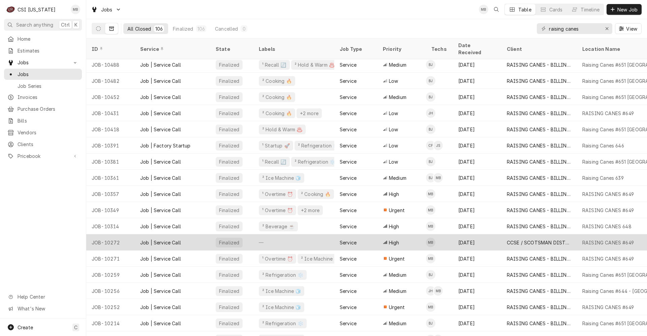
scroll to position [142, 0]
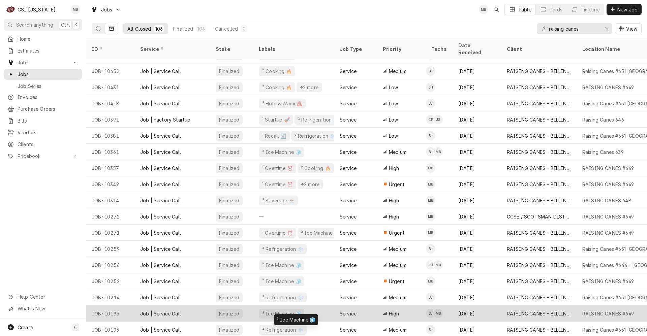
click at [287, 310] on div "² Ice Machine 🧊" at bounding box center [281, 313] width 40 height 7
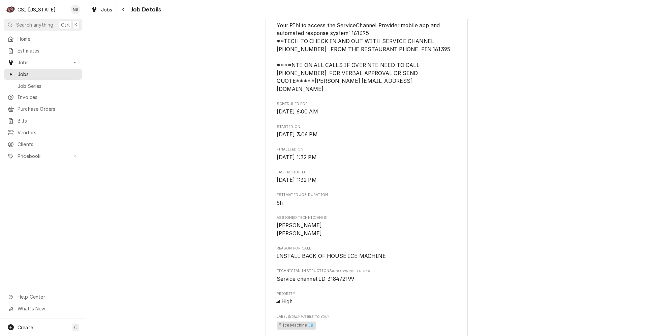
scroll to position [236, 0]
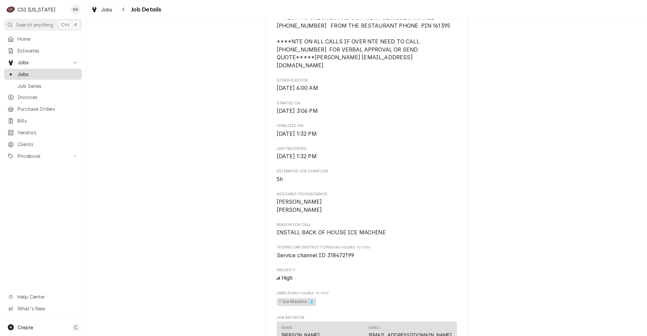
click at [23, 73] on span "Jobs" at bounding box center [48, 74] width 61 height 7
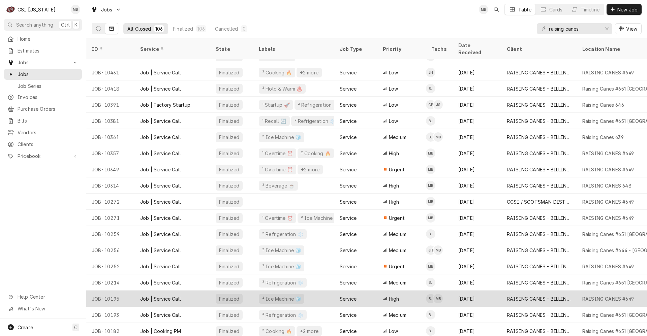
scroll to position [190, 0]
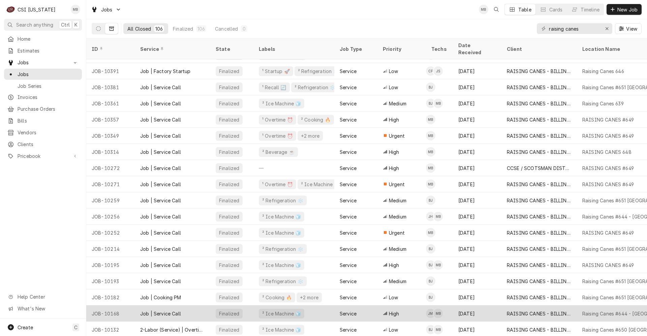
click at [221, 310] on div "Finalized" at bounding box center [229, 313] width 22 height 7
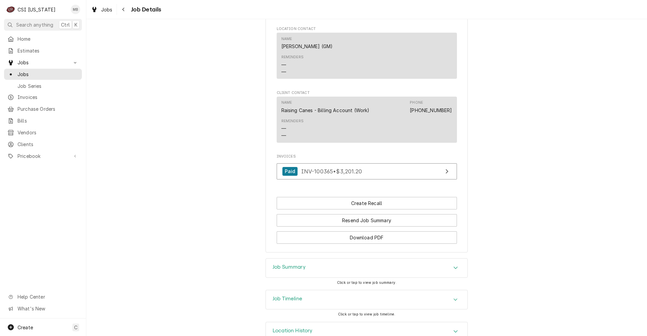
scroll to position [643, 0]
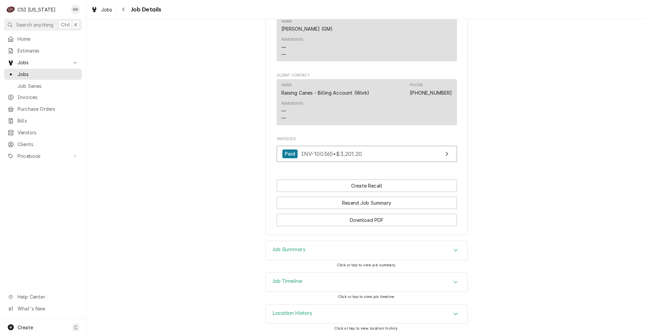
click at [305, 253] on div "Job Summary" at bounding box center [366, 250] width 201 height 19
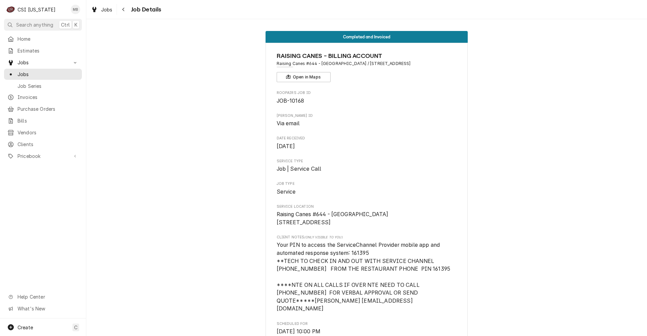
scroll to position [0, 0]
click at [22, 71] on span "Jobs" at bounding box center [48, 74] width 61 height 7
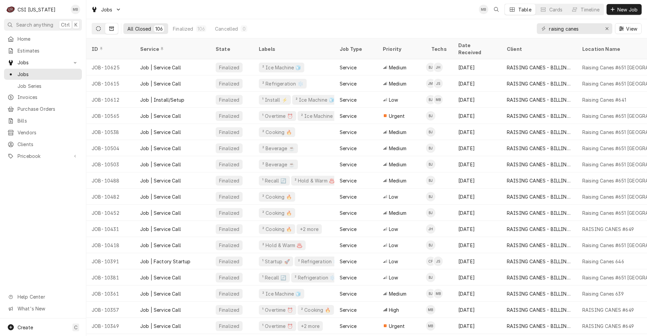
click at [94, 31] on button "Dynamic Content Wrapper" at bounding box center [98, 28] width 13 height 11
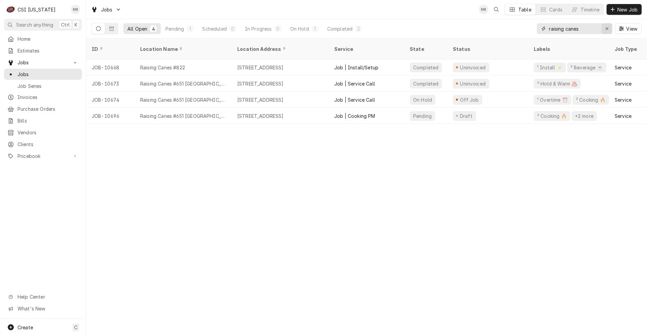
click at [606, 28] on icon "Erase input" at bounding box center [607, 28] width 4 height 5
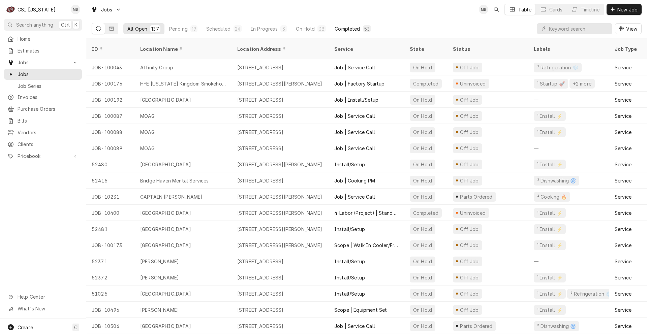
click at [336, 31] on div "Completed" at bounding box center [347, 28] width 25 height 7
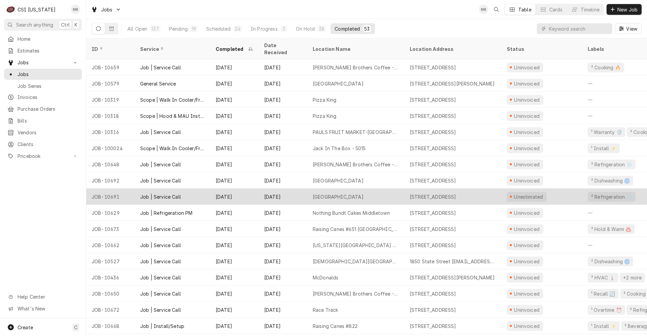
click at [301, 191] on div "Sep 30" at bounding box center [283, 197] width 49 height 16
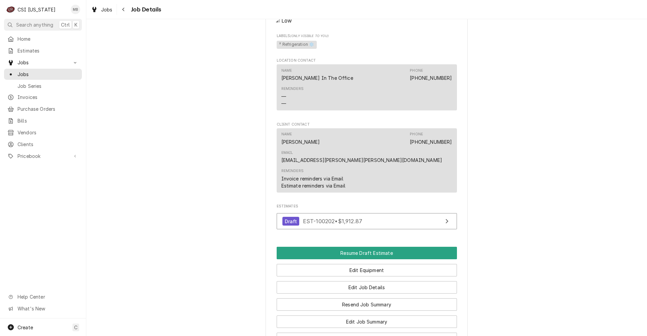
scroll to position [539, 0]
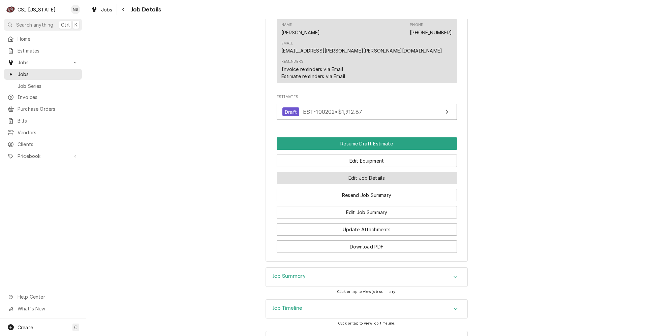
click at [355, 183] on button "Edit Job Details" at bounding box center [367, 178] width 180 height 12
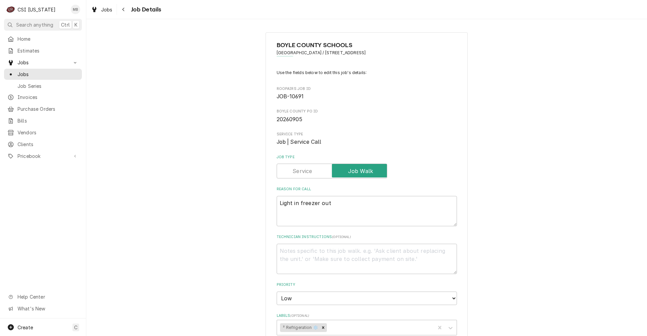
type textarea "x"
click at [303, 170] on label "Job Type" at bounding box center [332, 171] width 110 height 15
click at [303, 170] on input "Job Type" at bounding box center [332, 171] width 104 height 15
checkbox input "false"
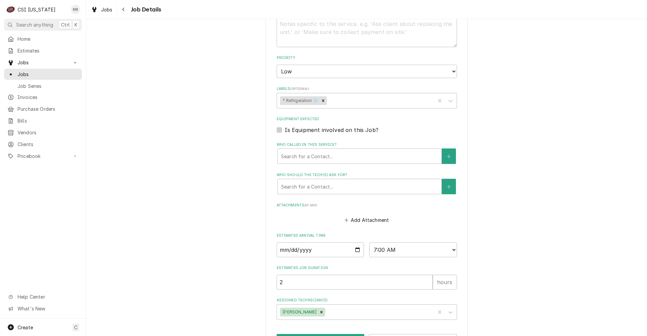
scroll to position [252, 0]
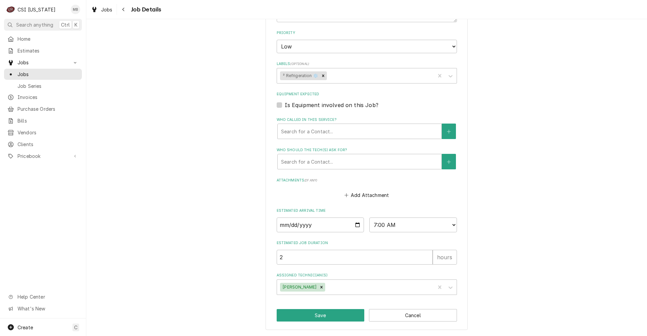
click at [324, 307] on div "BOYLE COUNTY SCHOOLS Junction City Elementary School / 250 School Street, Junct…" at bounding box center [366, 55] width 202 height 550
click at [320, 310] on button "Save" at bounding box center [321, 315] width 88 height 12
type textarea "x"
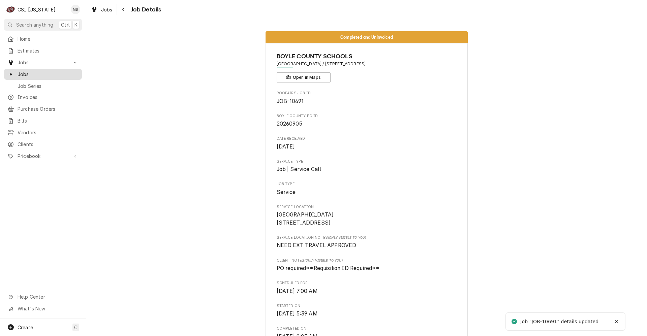
click at [24, 73] on span "Jobs" at bounding box center [48, 74] width 61 height 7
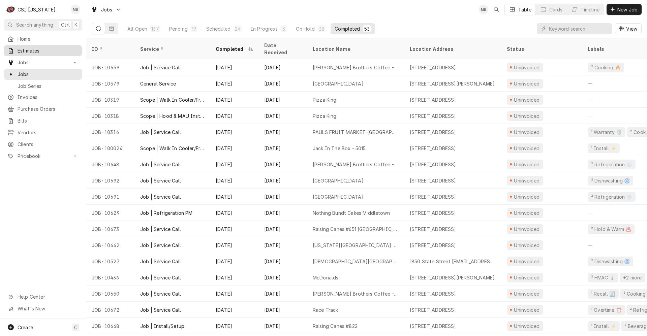
click at [34, 51] on span "Estimates" at bounding box center [48, 50] width 61 height 7
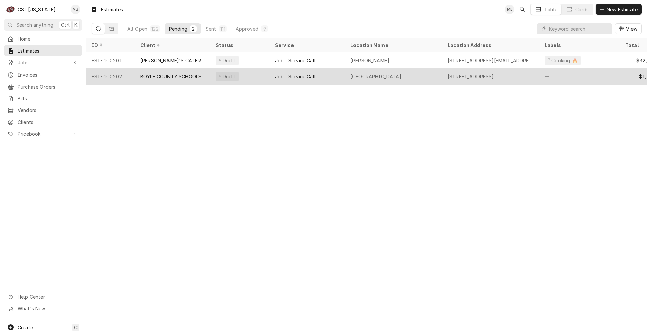
click at [186, 76] on div "BOYLE COUNTY SCHOOLS" at bounding box center [170, 76] width 61 height 7
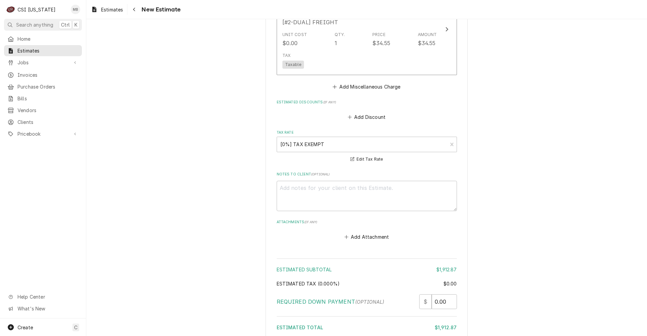
scroll to position [1988, 0]
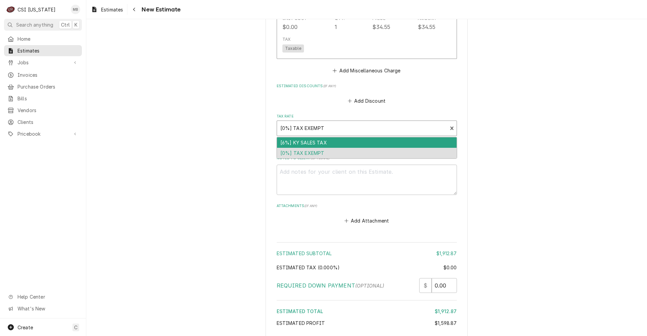
click at [295, 135] on div "[0%] TAX EXEMPT" at bounding box center [362, 128] width 170 height 15
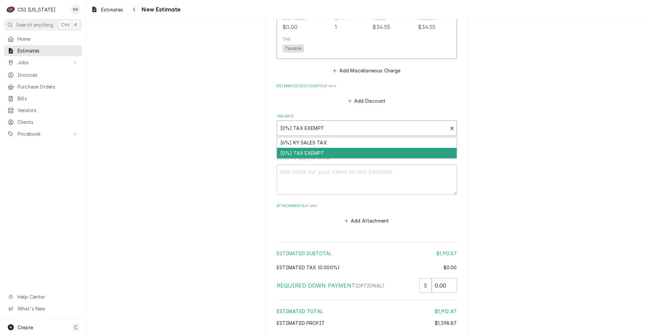
click at [294, 157] on div "[0%] TAX EXEMPT" at bounding box center [367, 153] width 180 height 10
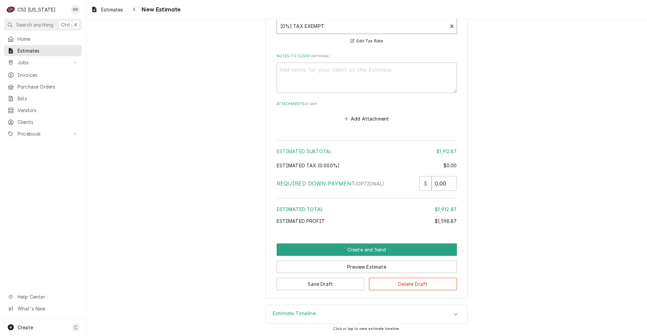
scroll to position [2090, 0]
click at [349, 251] on button "Create and Send" at bounding box center [367, 249] width 180 height 12
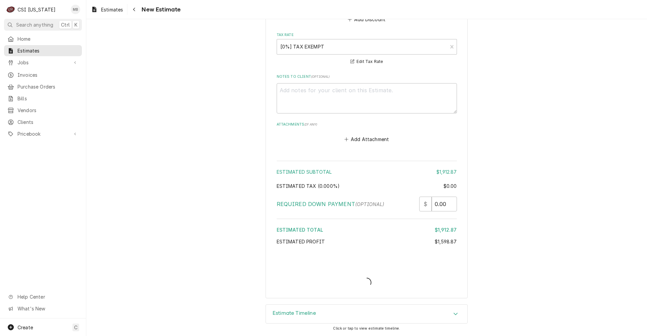
type textarea "x"
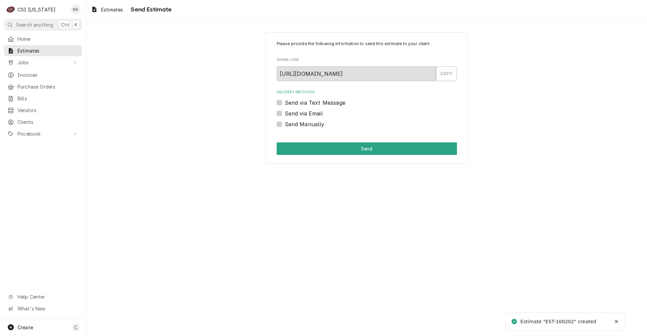
click at [303, 112] on label "Send via Email" at bounding box center [304, 113] width 38 height 8
click at [303, 112] on input "Send via Email" at bounding box center [375, 116] width 180 height 15
checkbox input "true"
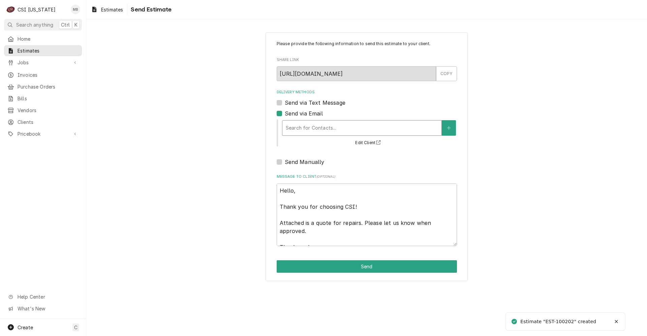
click at [303, 131] on div "Delivery Methods" at bounding box center [362, 128] width 152 height 12
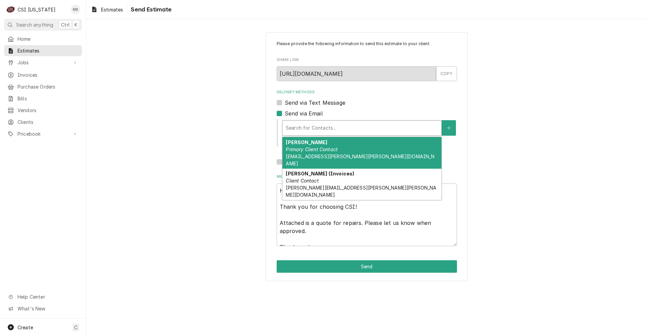
click at [303, 150] on em "Primary Client Contact" at bounding box center [312, 150] width 52 height 6
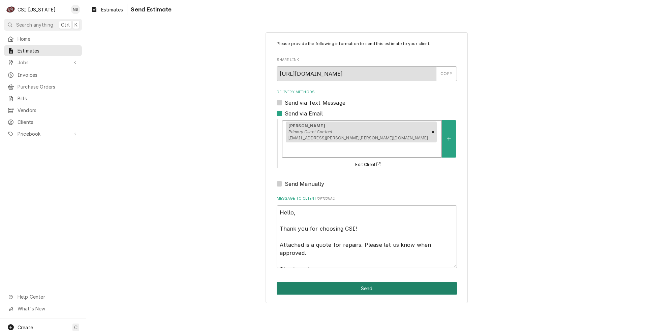
click at [367, 282] on button "Send" at bounding box center [367, 288] width 180 height 12
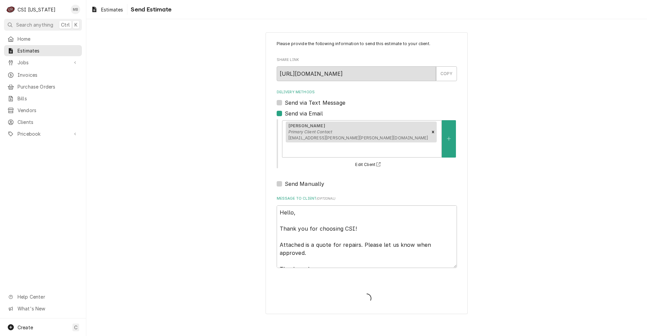
type textarea "x"
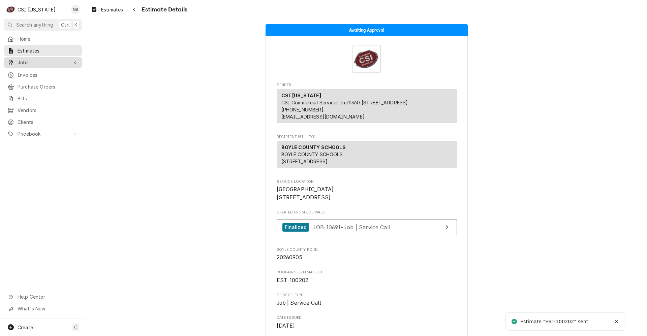
click at [26, 60] on span "Jobs" at bounding box center [43, 62] width 51 height 7
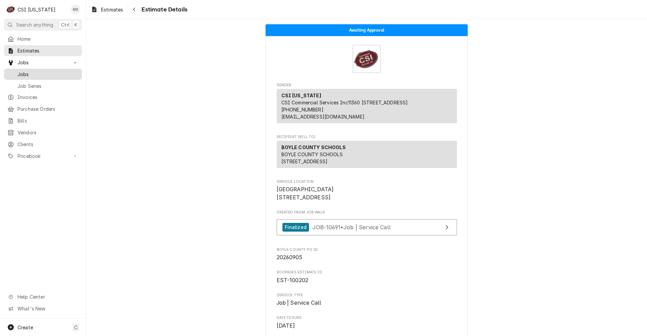
click at [40, 73] on span "Jobs" at bounding box center [48, 74] width 61 height 7
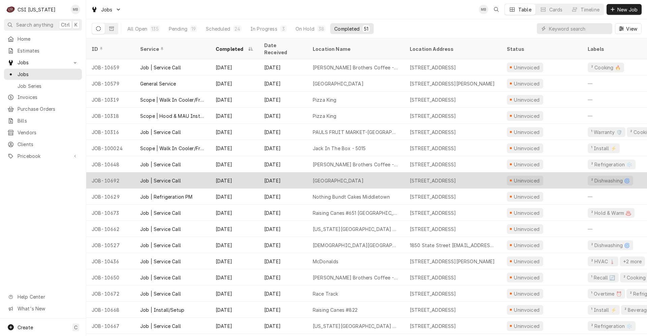
click at [317, 177] on div "[GEOGRAPHIC_DATA]" at bounding box center [338, 180] width 51 height 7
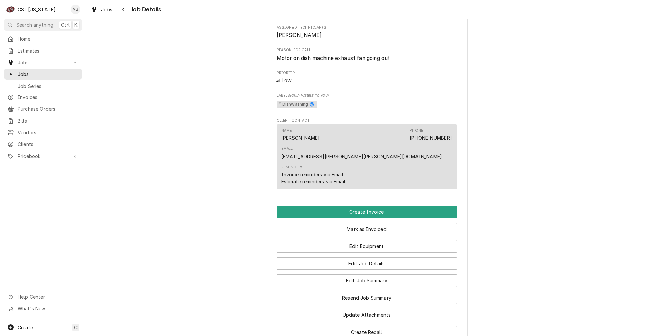
scroll to position [337, 0]
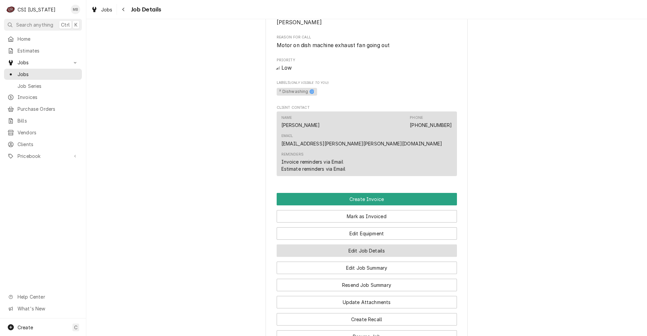
click at [328, 257] on button "Edit Job Details" at bounding box center [367, 251] width 180 height 12
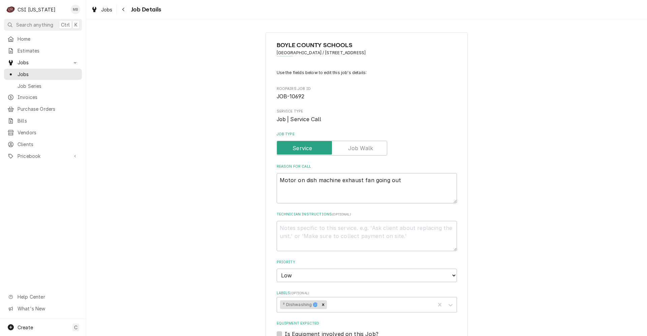
type textarea "x"
click at [365, 146] on label "Job Type" at bounding box center [332, 148] width 110 height 15
click at [365, 146] on input "Job Type" at bounding box center [332, 148] width 104 height 15
checkbox input "true"
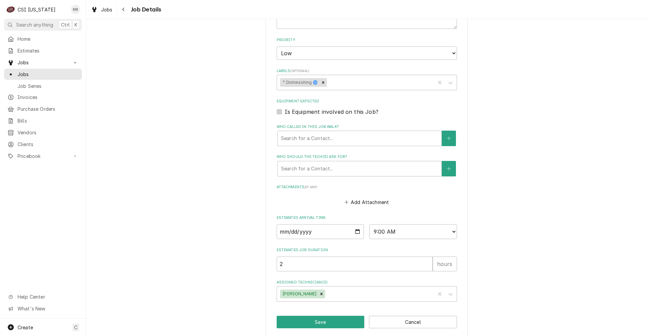
scroll to position [229, 0]
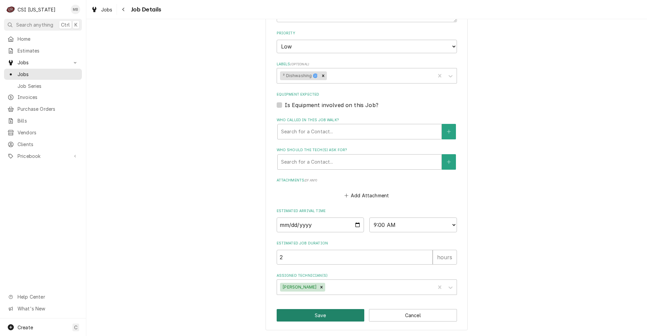
click at [321, 316] on button "Save" at bounding box center [321, 315] width 88 height 12
type textarea "x"
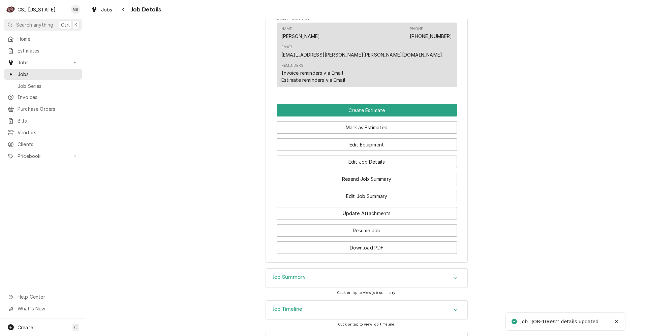
scroll to position [438, 0]
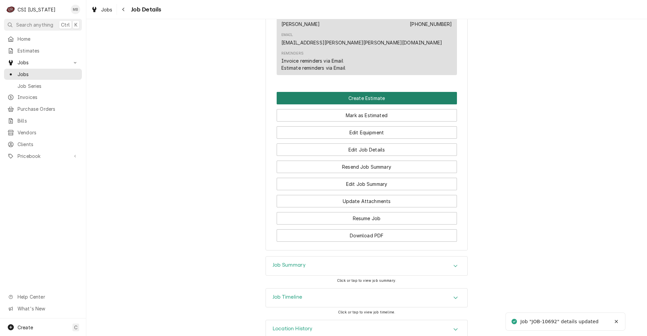
click at [351, 104] on button "Create Estimate" at bounding box center [367, 98] width 180 height 12
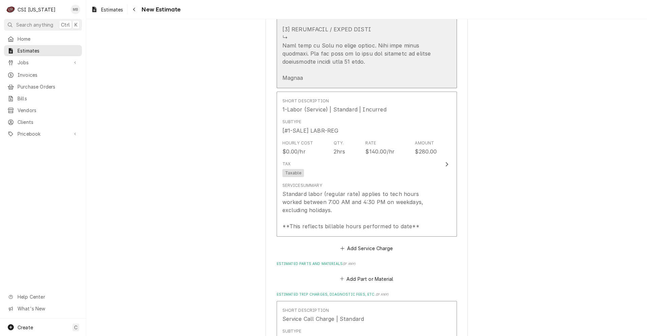
scroll to position [1213, 0]
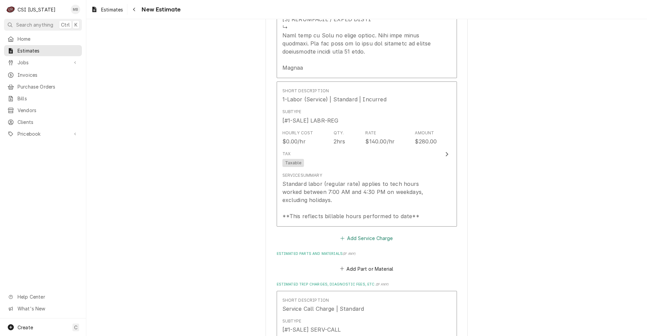
click at [355, 240] on button "Add Service Charge" at bounding box center [366, 238] width 55 height 9
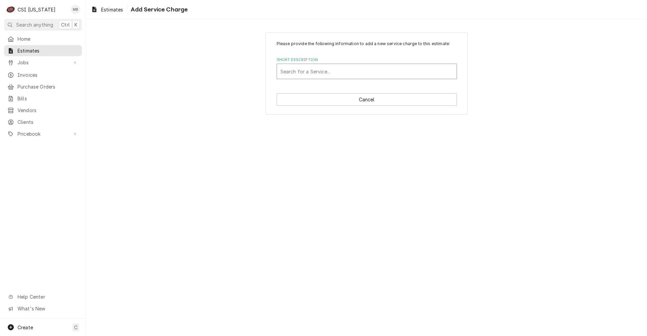
click at [333, 71] on div "Short Description" at bounding box center [366, 71] width 173 height 12
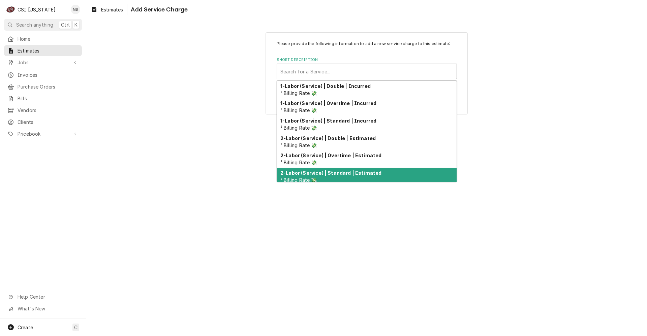
click at [335, 174] on strong "2-Labor (Service) | Standard | Estimated" at bounding box center [330, 173] width 101 height 6
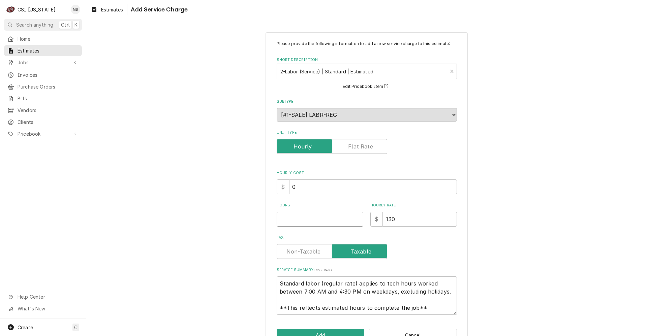
type textarea "x"
type input "0.5"
click at [354, 219] on input "0.5" at bounding box center [320, 219] width 87 height 15
type textarea "x"
type input "1"
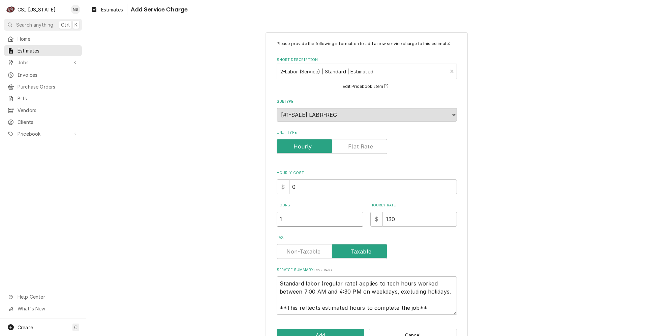
click at [354, 219] on input "1" at bounding box center [320, 219] width 87 height 15
type textarea "x"
type input "1.5"
click at [354, 219] on input "1.5" at bounding box center [320, 219] width 87 height 15
type textarea "x"
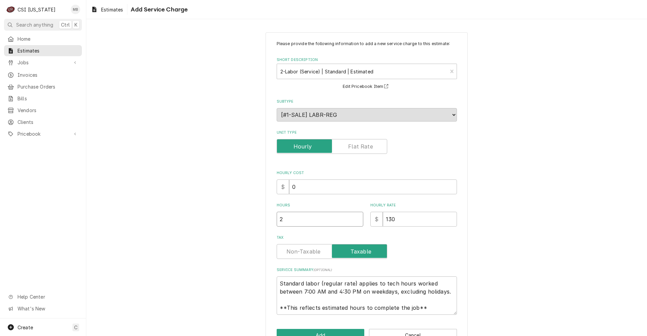
type input "2"
click at [354, 219] on input "2" at bounding box center [320, 219] width 87 height 15
type textarea "x"
type input "2.5"
click at [354, 219] on input "2.5" at bounding box center [320, 219] width 87 height 15
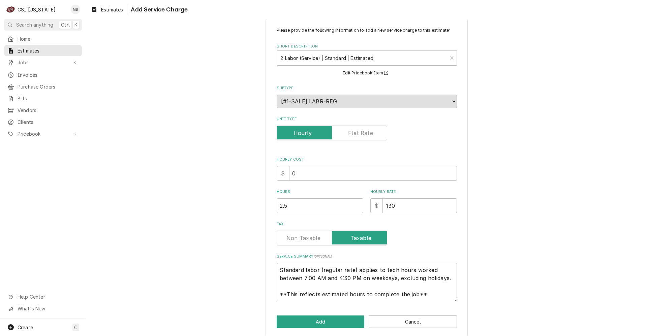
scroll to position [20, 0]
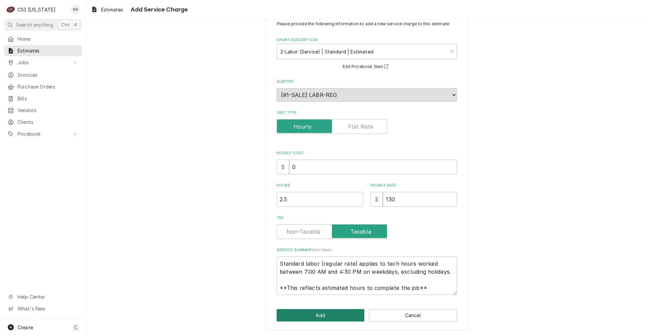
click at [320, 318] on button "Add" at bounding box center [321, 315] width 88 height 12
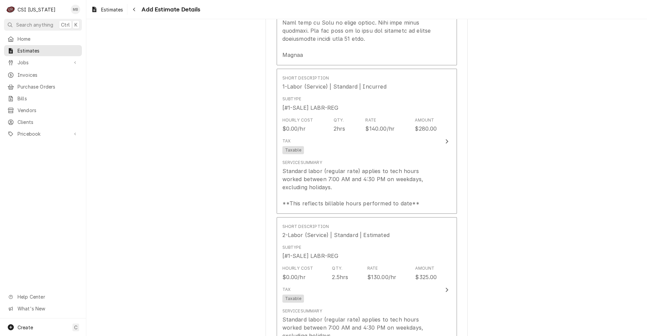
type textarea "x"
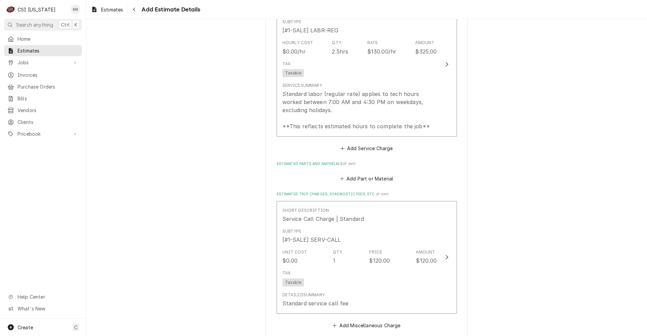
scroll to position [1495, 0]
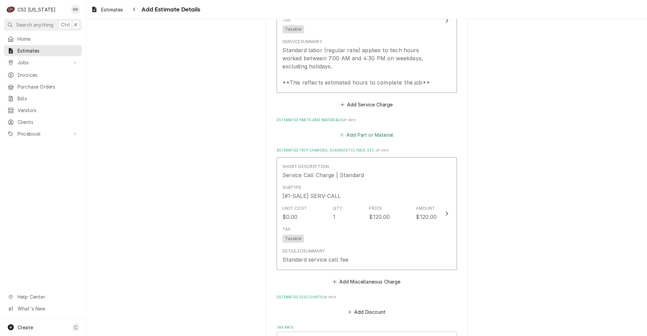
click at [348, 136] on button "Add Part or Material" at bounding box center [367, 134] width 56 height 9
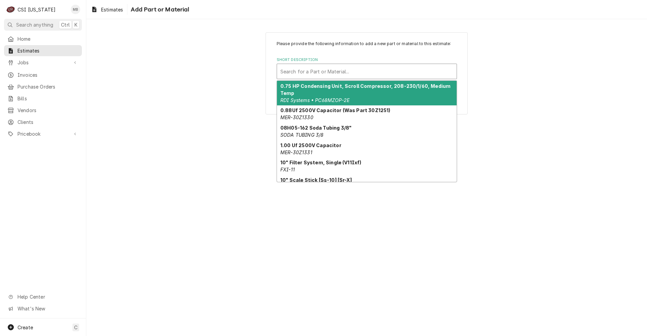
click at [334, 70] on div "Short Description" at bounding box center [366, 71] width 173 height 12
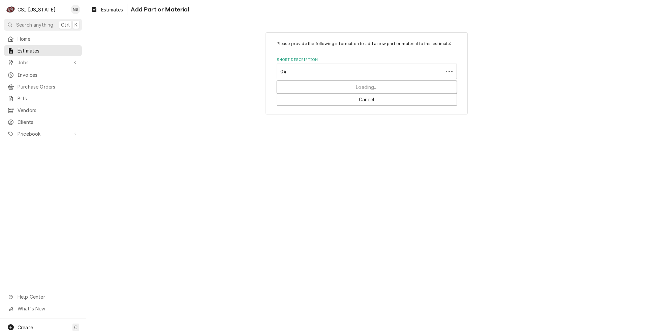
type input "0"
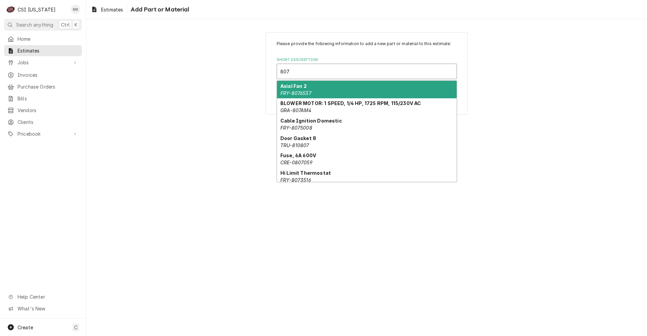
type input "807a"
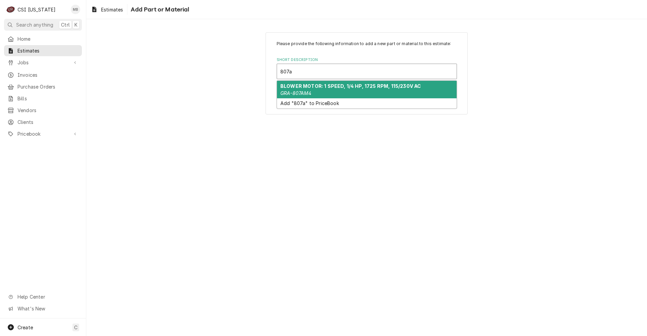
click at [326, 92] on div "BLOWER MOTOR: 1 SPEED, 1/4 HP, 1725 RPM, 115/230V AC GRA-807AM4" at bounding box center [367, 90] width 180 height 18
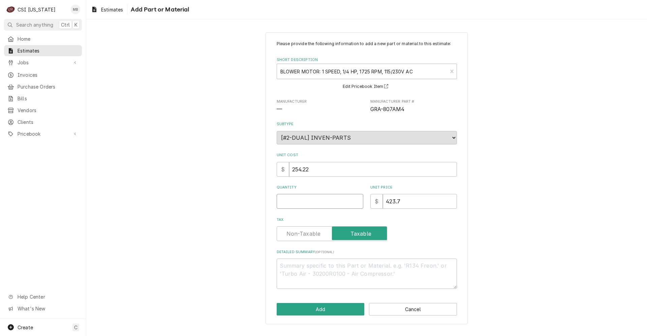
type textarea "x"
type input "0.5"
click at [355, 200] on input "0.5" at bounding box center [320, 201] width 87 height 15
type textarea "x"
type input "1"
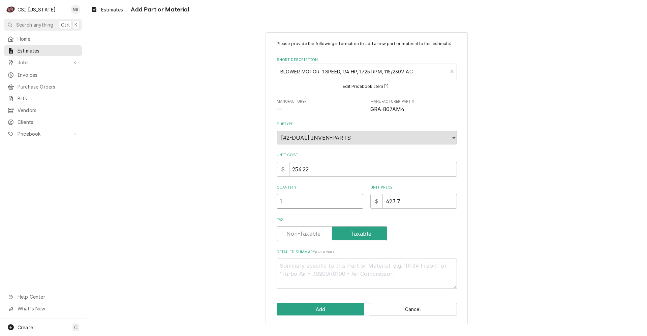
click at [355, 200] on input "1" at bounding box center [320, 201] width 87 height 15
click at [327, 302] on div "Please provide the following information to add a new part or material to this …" at bounding box center [366, 178] width 202 height 292
click at [326, 309] on button "Add" at bounding box center [321, 309] width 88 height 12
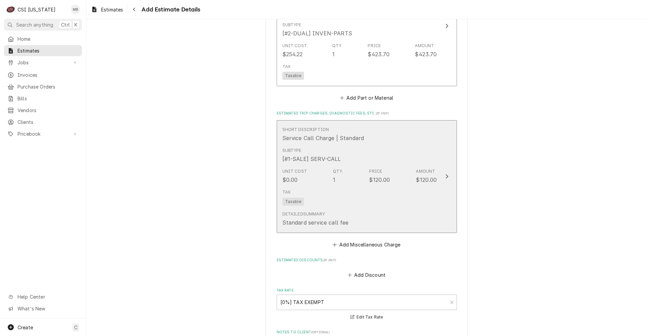
scroll to position [1651, 0]
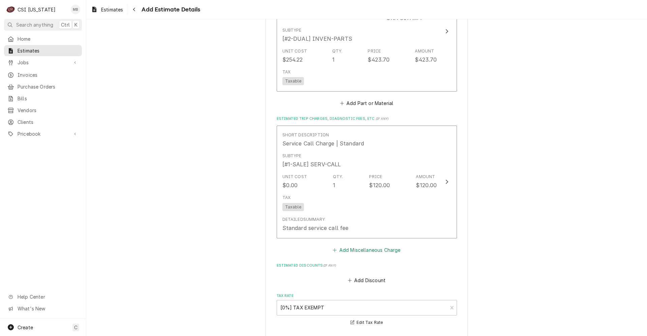
click at [351, 245] on button "Add Miscellaneous Charge" at bounding box center [366, 249] width 70 height 9
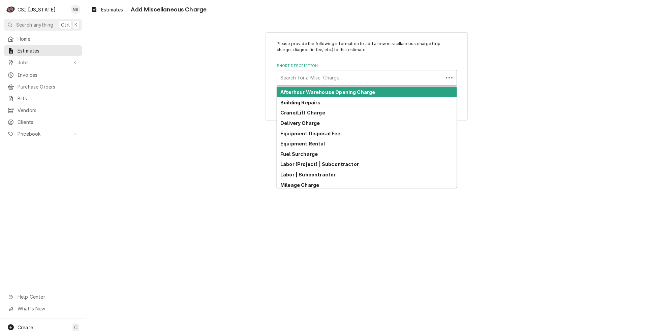
click at [328, 71] on div "Search for a Misc. Charge..." at bounding box center [360, 77] width 166 height 15
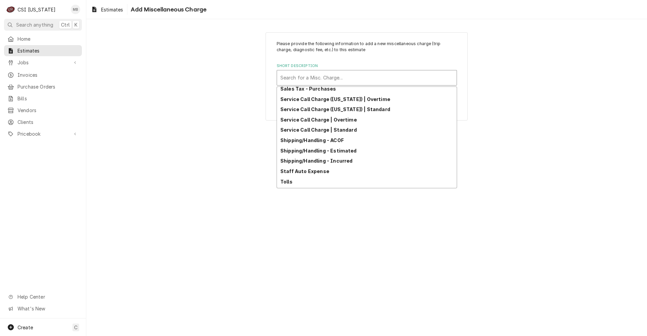
scroll to position [207, 0]
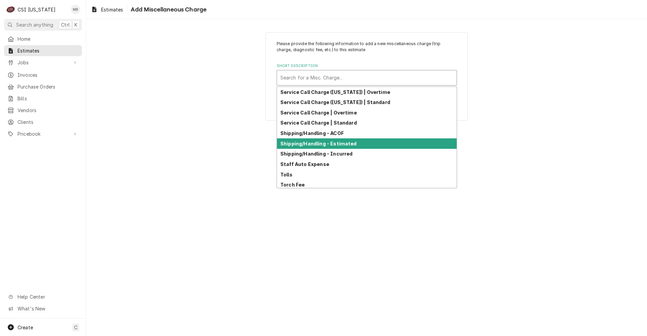
click at [318, 147] on div "Shipping/Handling - Estimated" at bounding box center [367, 143] width 180 height 10
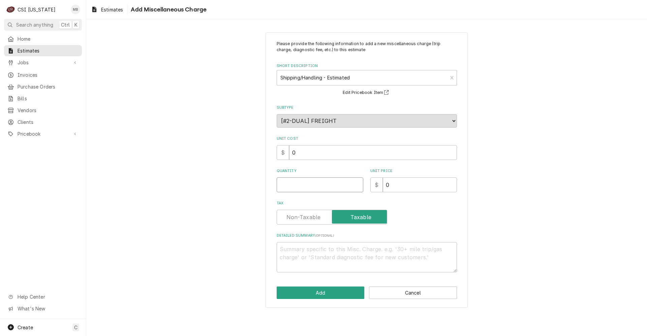
click at [339, 187] on input "Quantity" at bounding box center [320, 185] width 87 height 15
type textarea "x"
type input "0.5"
click at [358, 184] on input "0.5" at bounding box center [320, 185] width 87 height 15
type textarea "x"
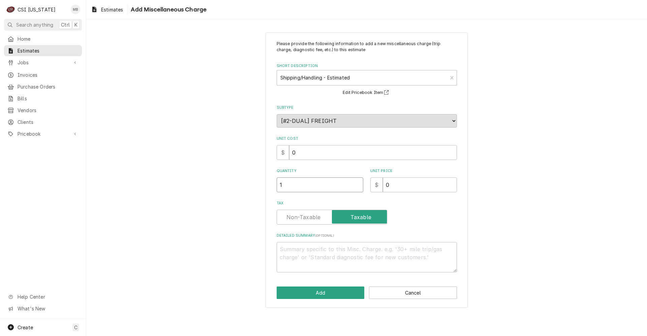
type input "1"
click at [358, 184] on input "1" at bounding box center [320, 185] width 87 height 15
click at [396, 181] on input "0" at bounding box center [420, 185] width 74 height 15
type textarea "x"
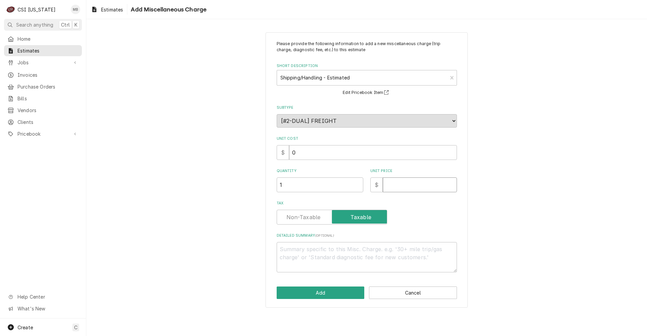
type input "2"
type textarea "x"
type input "22"
type textarea "x"
type input "22.3"
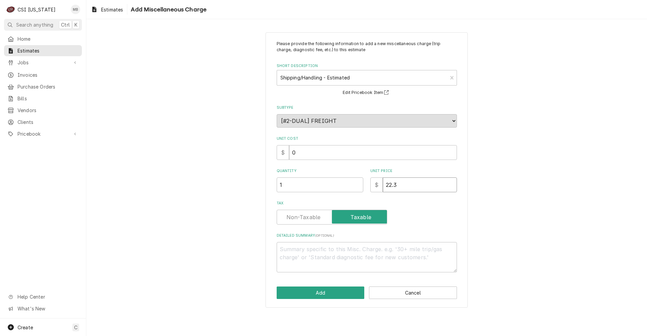
type textarea "x"
type input "22.30"
type textarea "x"
type input "22.30"
click at [318, 291] on button "Add" at bounding box center [321, 293] width 88 height 12
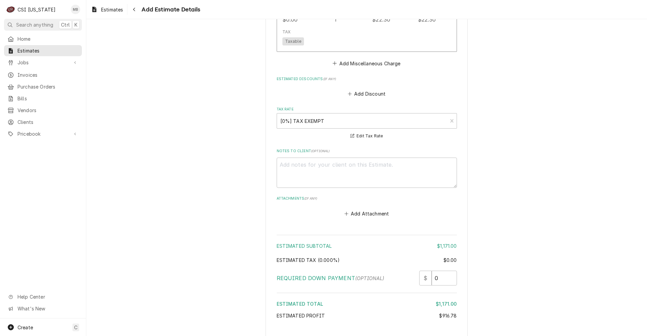
scroll to position [1971, 0]
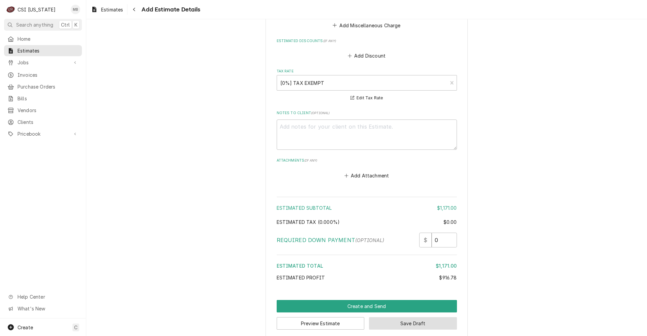
click at [377, 317] on button "Save Draft" at bounding box center [413, 323] width 88 height 12
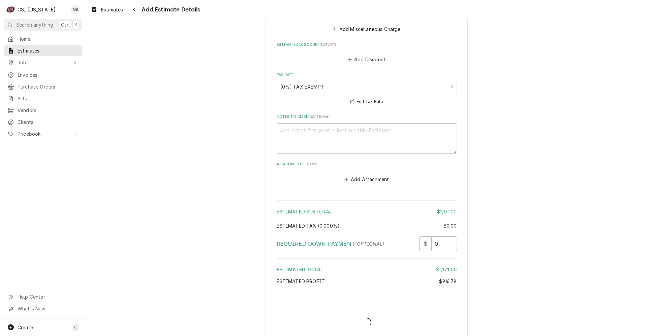
type textarea "x"
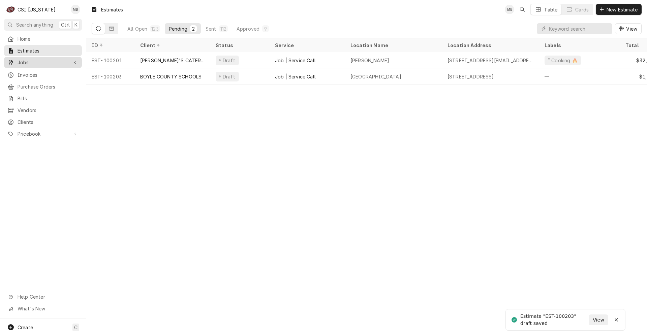
click at [30, 59] on span "Jobs" at bounding box center [43, 62] width 51 height 7
click at [30, 71] on span "Jobs" at bounding box center [48, 74] width 61 height 7
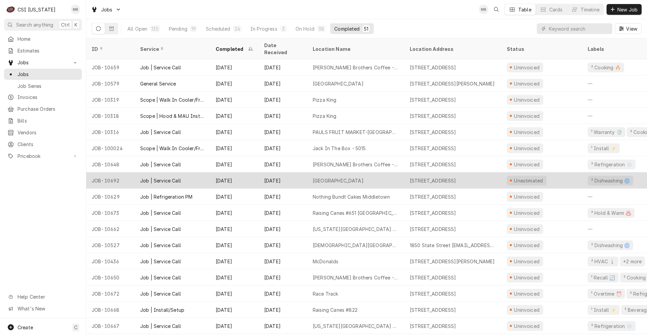
click at [301, 172] on div "[DATE]" at bounding box center [283, 180] width 49 height 16
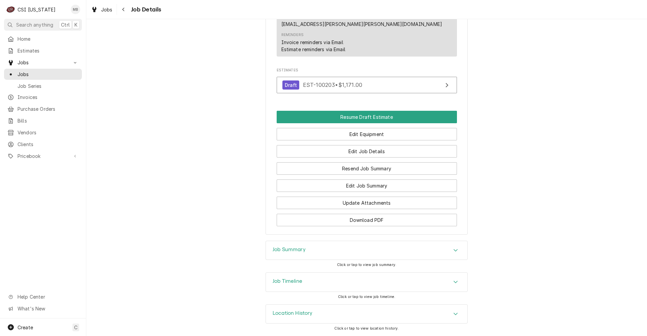
scroll to position [465, 0]
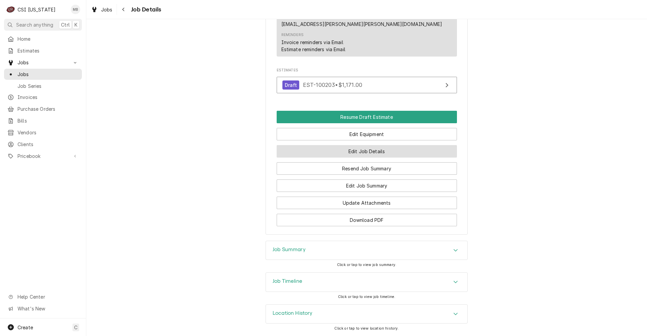
click at [358, 149] on button "Edit Job Details" at bounding box center [367, 151] width 180 height 12
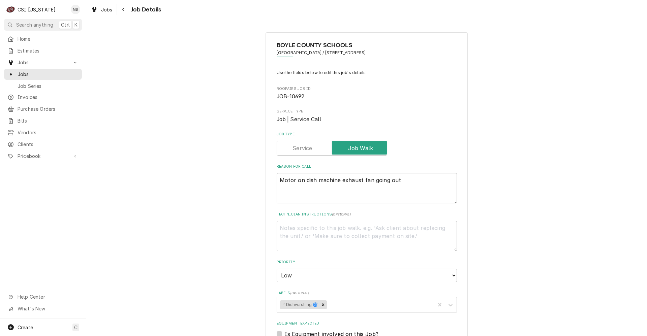
type textarea "x"
click at [298, 147] on label "Job Type" at bounding box center [332, 148] width 110 height 15
click at [298, 147] on input "Job Type" at bounding box center [332, 148] width 104 height 15
checkbox input "false"
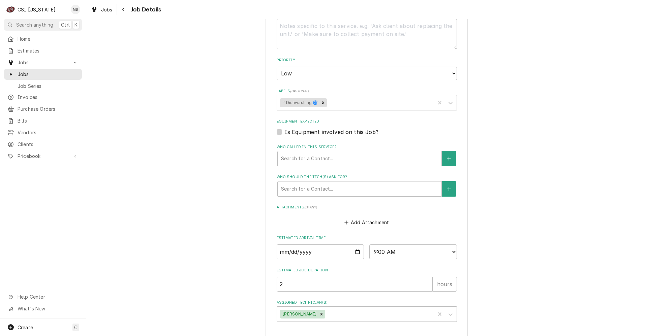
scroll to position [229, 0]
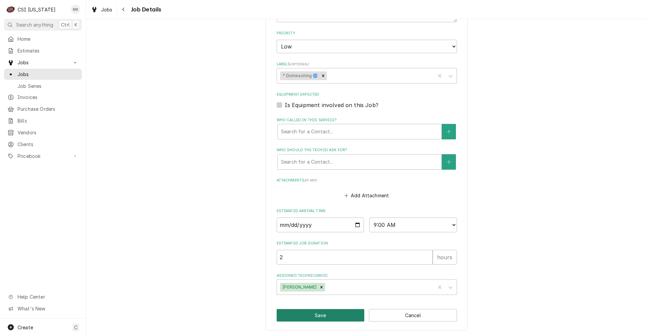
click at [310, 318] on button "Save" at bounding box center [321, 315] width 88 height 12
type textarea "x"
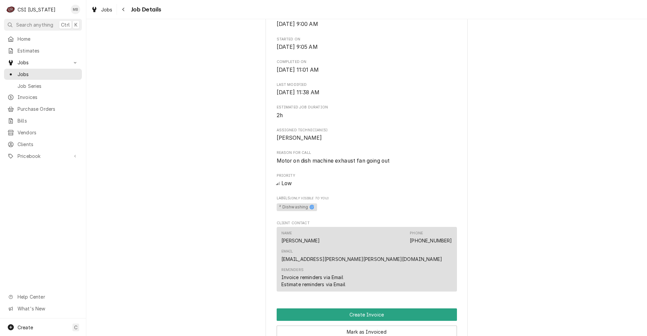
scroll to position [209, 0]
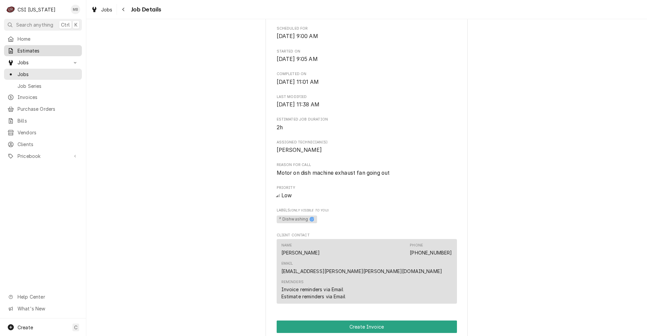
click at [30, 50] on span "Estimates" at bounding box center [48, 50] width 61 height 7
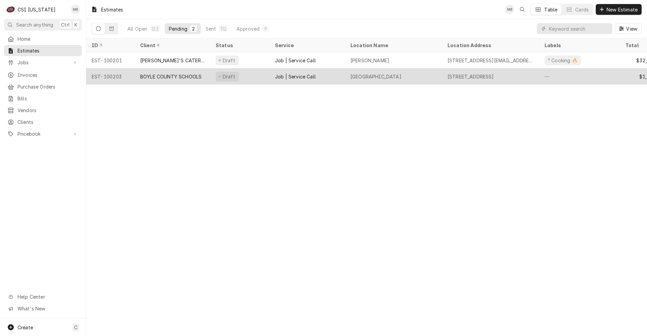
click at [170, 83] on div "BOYLE COUNTY SCHOOLS" at bounding box center [172, 76] width 75 height 16
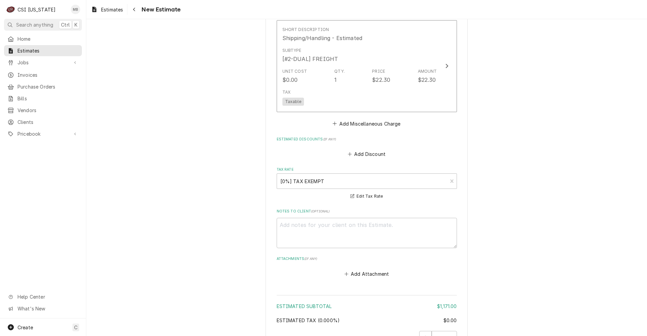
scroll to position [1954, 0]
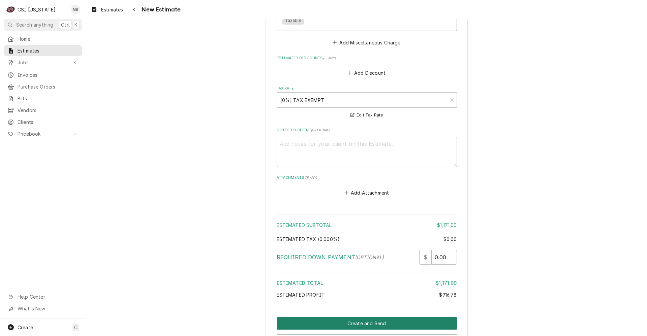
click at [392, 317] on button "Create and Send" at bounding box center [367, 323] width 180 height 12
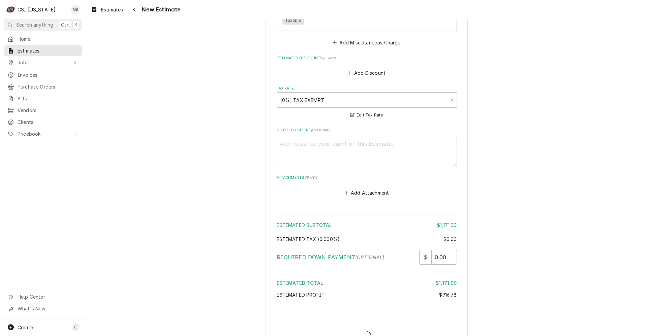
type textarea "x"
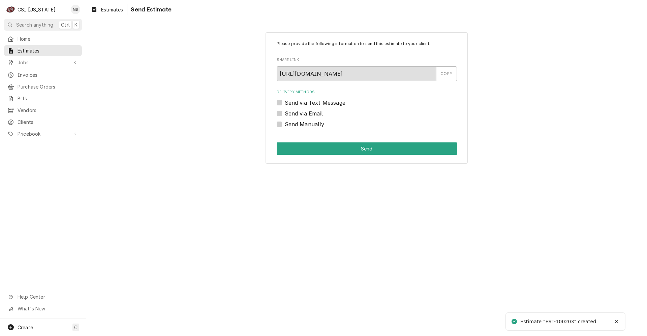
click at [285, 110] on label "Send via Email" at bounding box center [304, 113] width 38 height 8
click at [285, 110] on input "Send via Email" at bounding box center [375, 116] width 180 height 15
checkbox input "true"
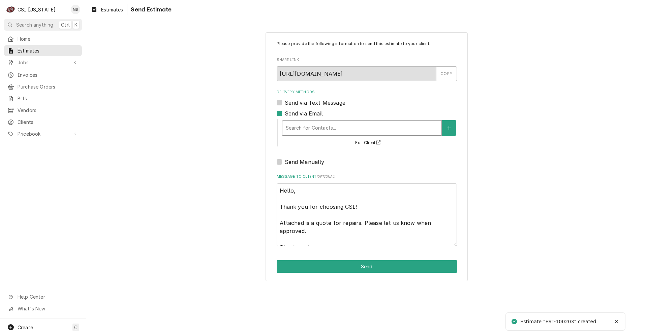
click at [314, 126] on div "Delivery Methods" at bounding box center [362, 128] width 152 height 12
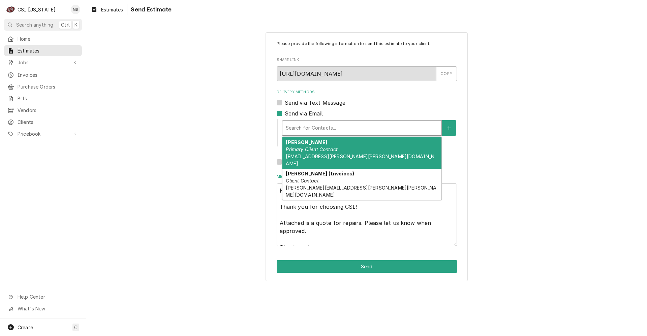
click at [312, 150] on em "Primary Client Contact" at bounding box center [312, 150] width 52 height 6
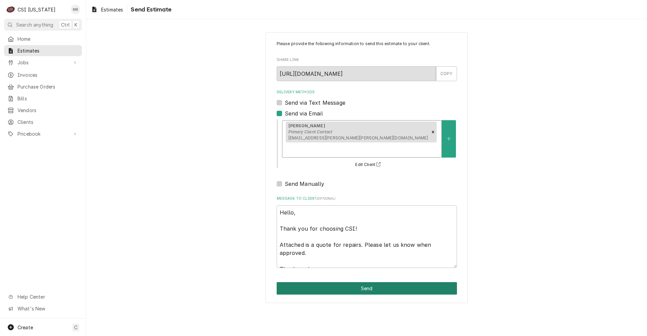
click at [349, 282] on button "Send" at bounding box center [367, 288] width 180 height 12
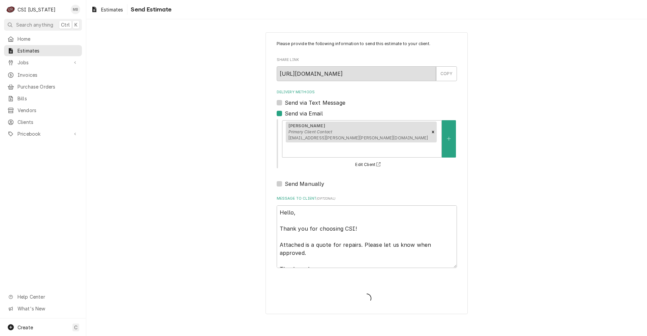
type textarea "x"
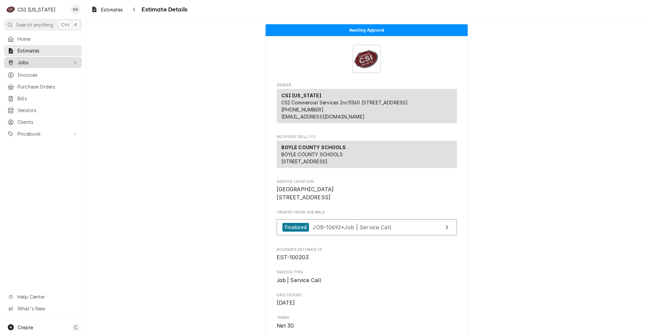
click at [20, 58] on div "Jobs" at bounding box center [42, 62] width 75 height 8
click at [32, 77] on link "Jobs" at bounding box center [43, 74] width 78 height 11
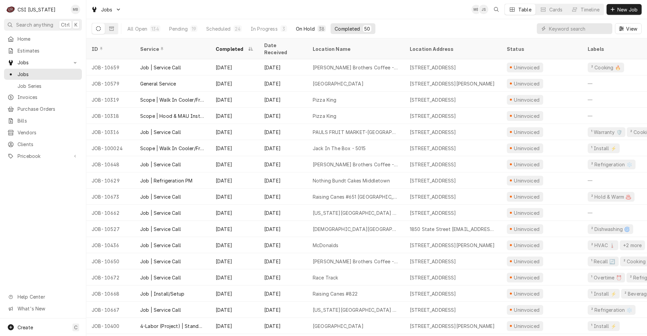
click at [303, 28] on div "On Hold" at bounding box center [305, 28] width 19 height 7
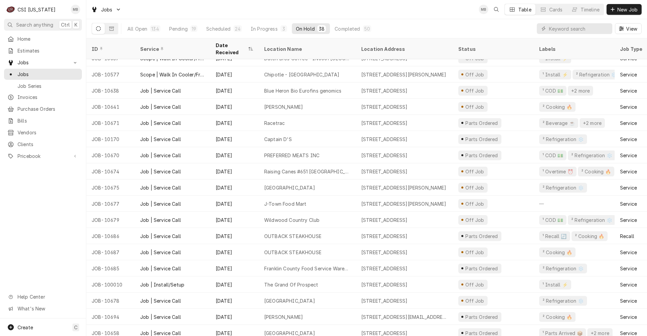
scroll to position [335, 0]
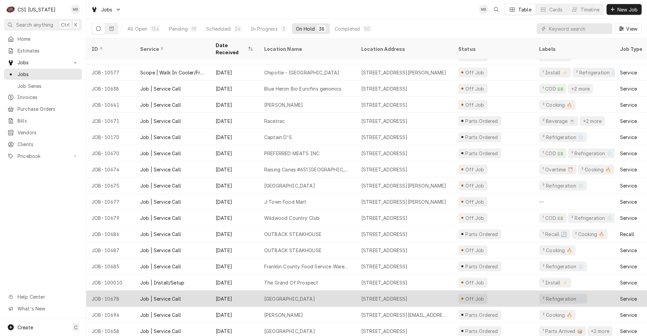
click at [293, 291] on div "[GEOGRAPHIC_DATA]" at bounding box center [307, 299] width 97 height 16
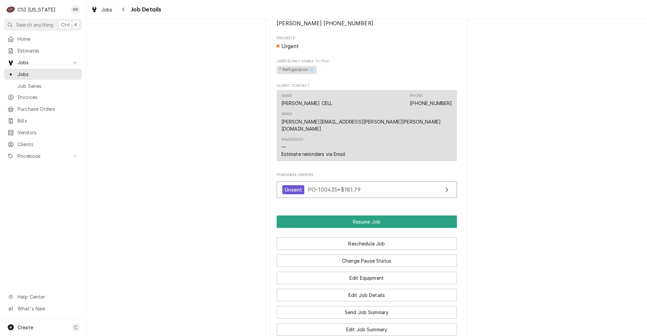
scroll to position [573, 0]
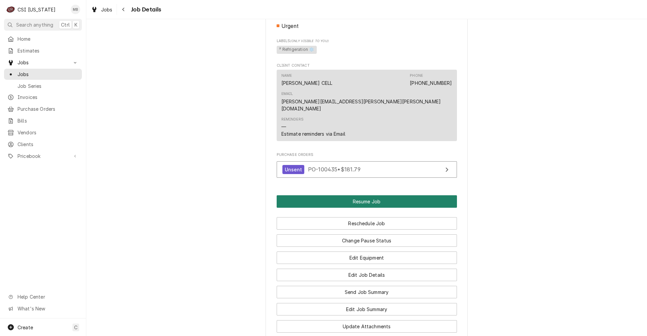
click at [358, 204] on button "Resume Job" at bounding box center [367, 201] width 180 height 12
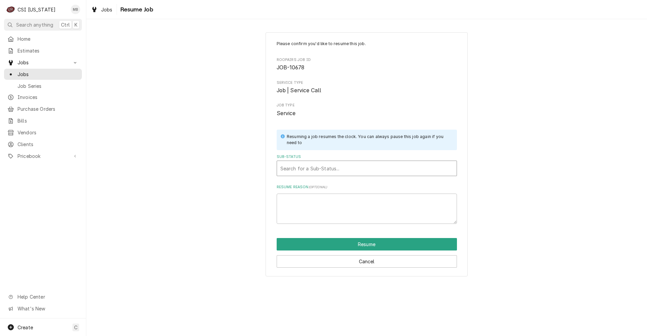
click at [322, 164] on div "Sub-Status" at bounding box center [366, 168] width 173 height 12
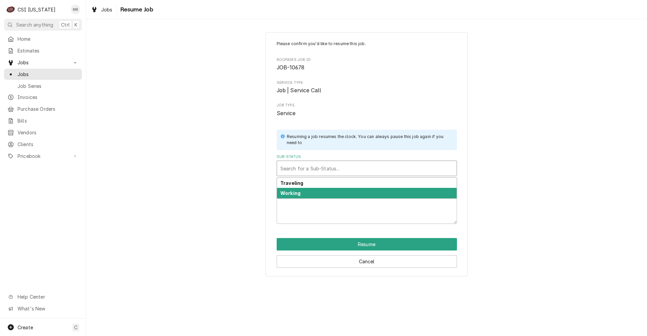
click at [307, 191] on div "Working" at bounding box center [367, 193] width 180 height 10
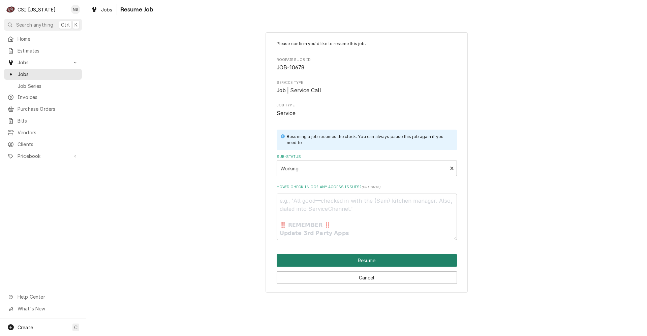
click at [359, 263] on button "Resume" at bounding box center [367, 260] width 180 height 12
type textarea "x"
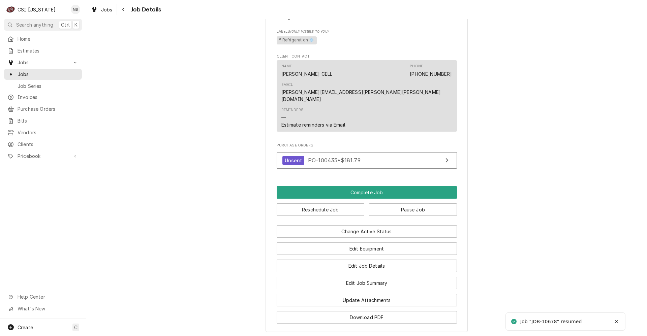
scroll to position [640, 0]
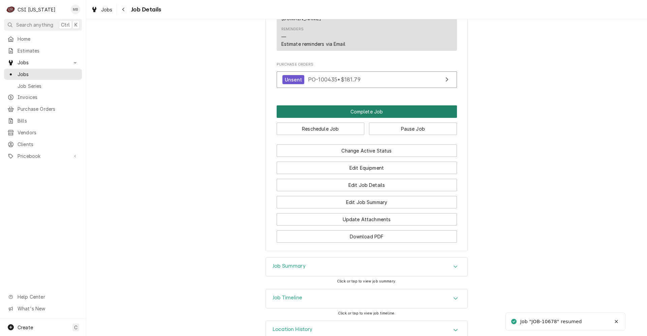
click at [361, 114] on button "Complete Job" at bounding box center [367, 111] width 180 height 12
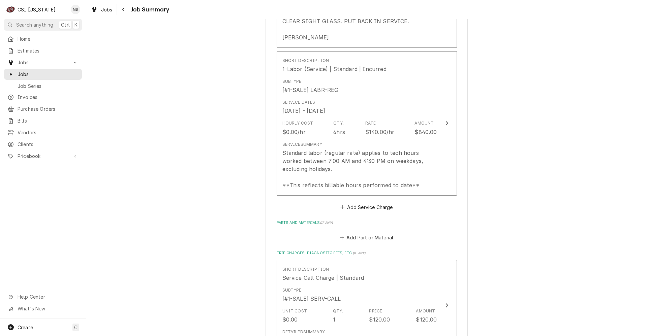
scroll to position [385, 0]
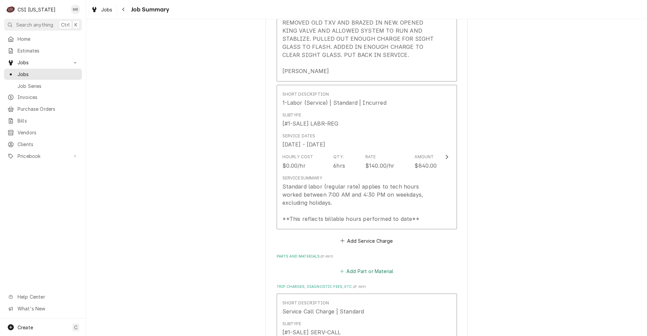
click at [371, 267] on button "Add Part or Material" at bounding box center [367, 271] width 56 height 9
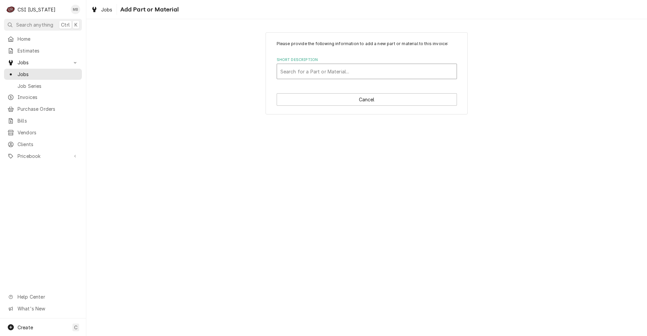
click at [315, 68] on div "Short Description" at bounding box center [366, 71] width 173 height 12
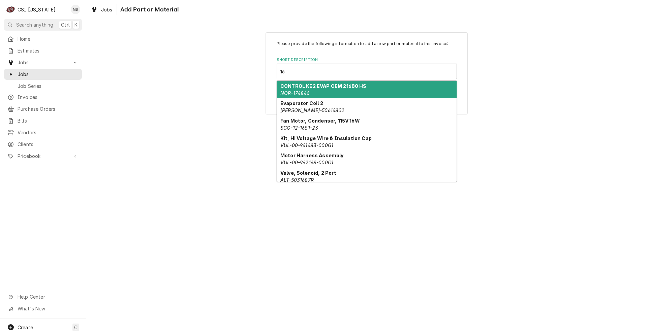
type input "1"
type input "s"
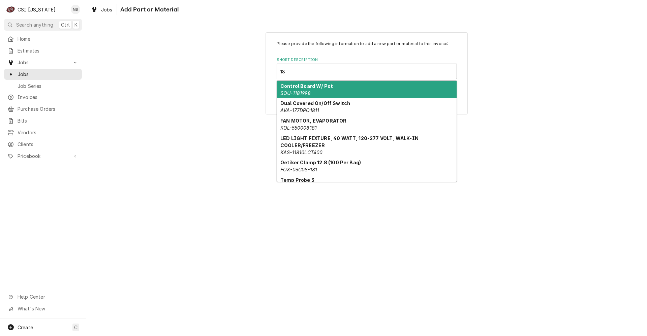
type input "1"
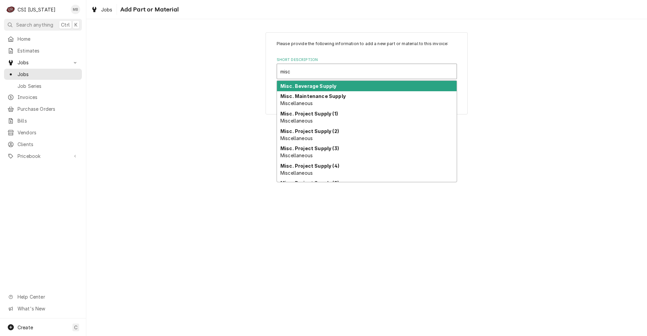
type input "misc"
click at [238, 99] on div "Please provide the following information to add a new part or material to this …" at bounding box center [366, 73] width 561 height 94
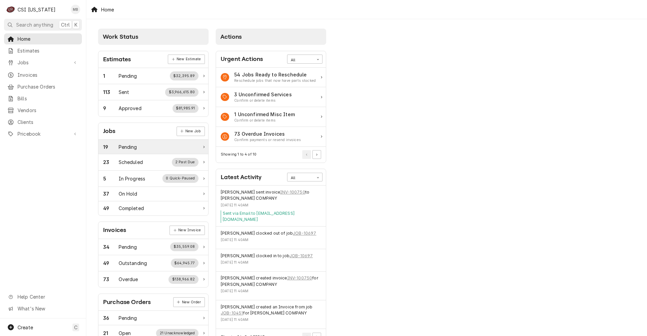
click at [133, 148] on div "Pending" at bounding box center [128, 147] width 19 height 7
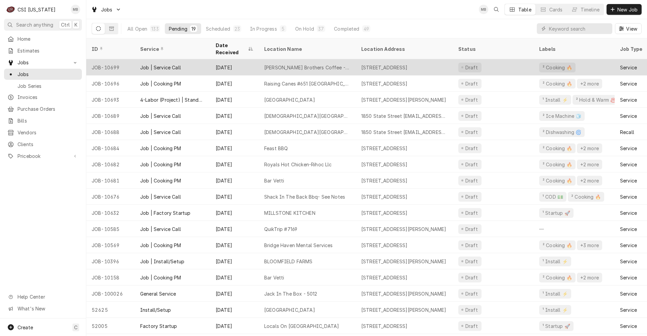
click at [156, 64] on div "Job | Service Call" at bounding box center [160, 67] width 41 height 7
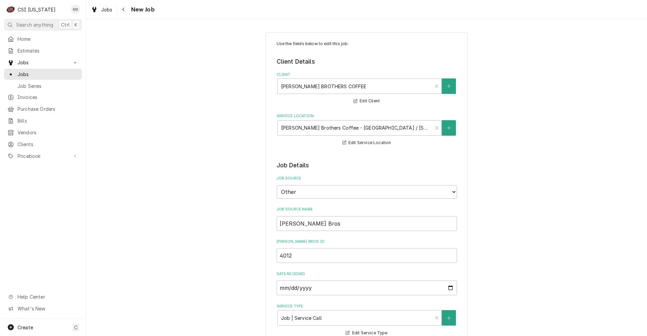
type textarea "x"
click at [17, 74] on div "Jobs" at bounding box center [42, 74] width 71 height 7
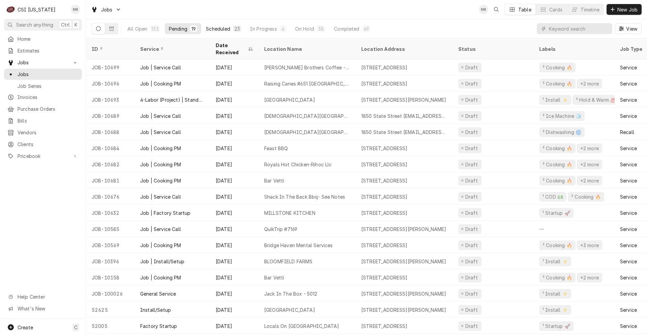
click at [229, 25] on div "Scheduled" at bounding box center [218, 28] width 24 height 7
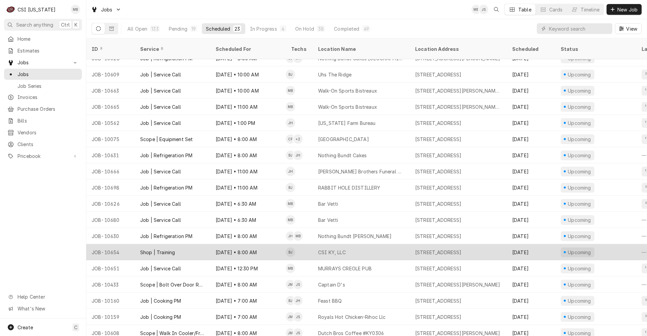
scroll to position [91, 0]
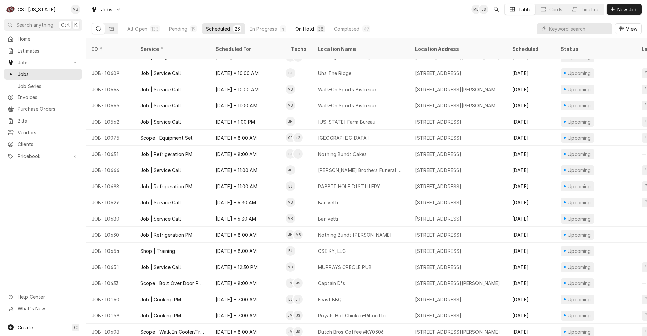
click at [321, 25] on button "On Hold 38" at bounding box center [310, 28] width 38 height 11
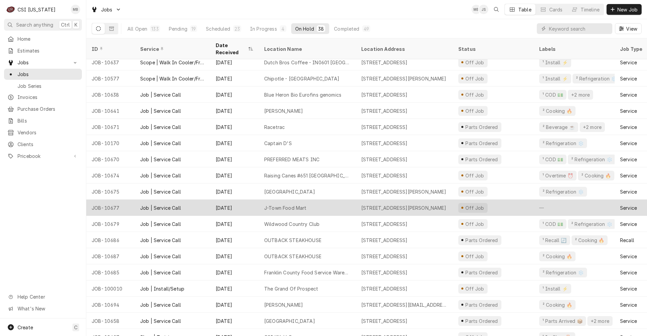
scroll to position [335, 0]
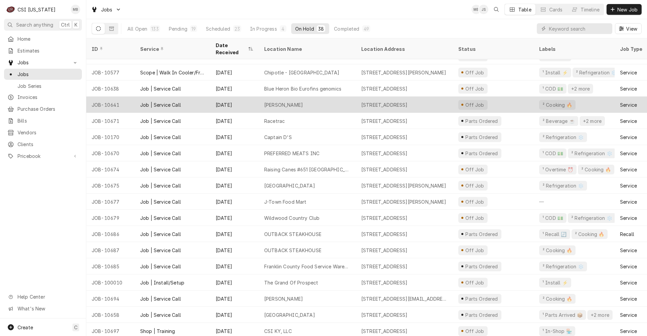
click at [256, 100] on div "Sep 19" at bounding box center [234, 105] width 49 height 16
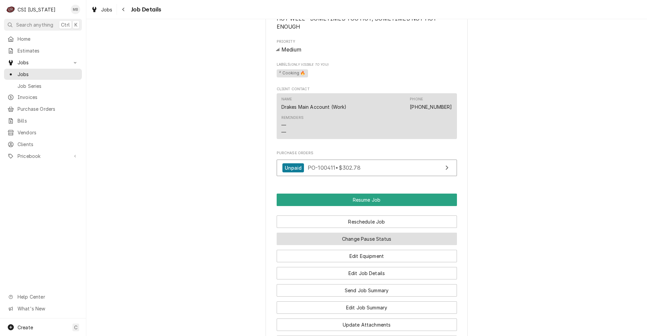
scroll to position [539, 0]
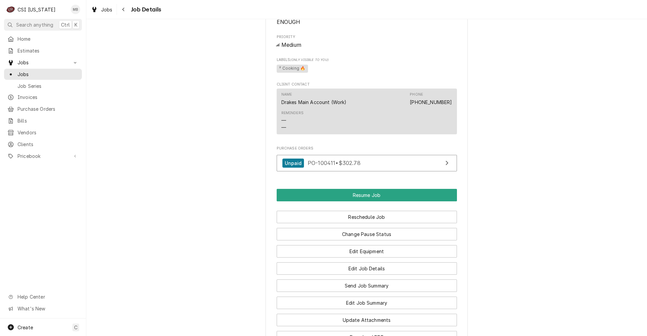
click at [379, 223] on div "Change Pause Status" at bounding box center [367, 231] width 180 height 17
click at [379, 222] on button "Reschedule Job" at bounding box center [367, 217] width 180 height 12
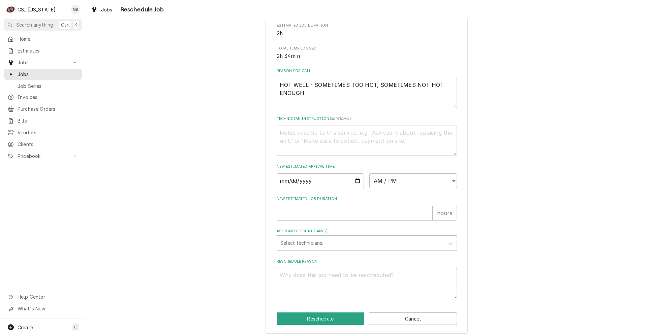
scroll to position [167, 0]
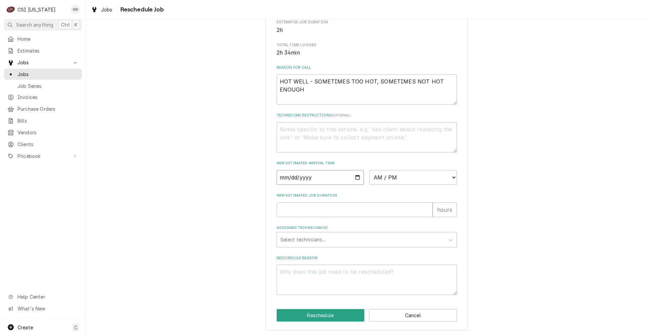
click at [357, 175] on input "Date" at bounding box center [321, 177] width 88 height 15
type textarea "x"
type input "2025-10-06"
click at [393, 176] on select "AM / PM 6:00 AM 6:15 AM 6:30 AM 6:45 AM 7:00 AM 7:15 AM 7:30 AM 7:45 AM 8:00 AM…" at bounding box center [413, 177] width 88 height 15
select select "07:00:00"
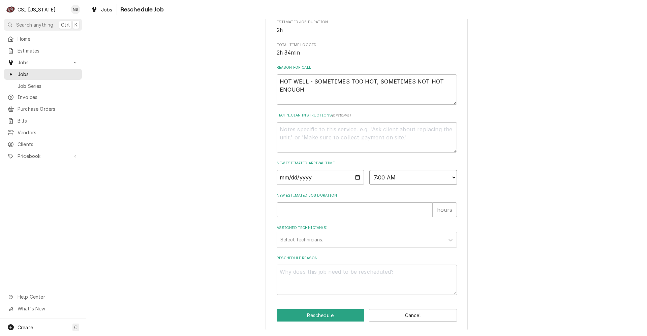
click at [369, 170] on select "AM / PM 6:00 AM 6:15 AM 6:30 AM 6:45 AM 7:00 AM 7:15 AM 7:30 AM 7:45 AM 8:00 AM…" at bounding box center [413, 177] width 88 height 15
click at [334, 207] on input "New Estimated Job Duration" at bounding box center [355, 209] width 156 height 15
type textarea "x"
type input "3"
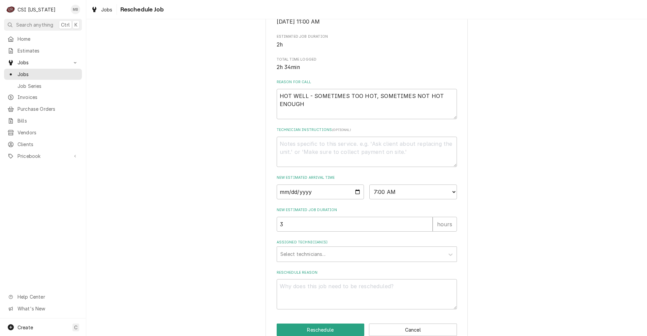
scroll to position [134, 0]
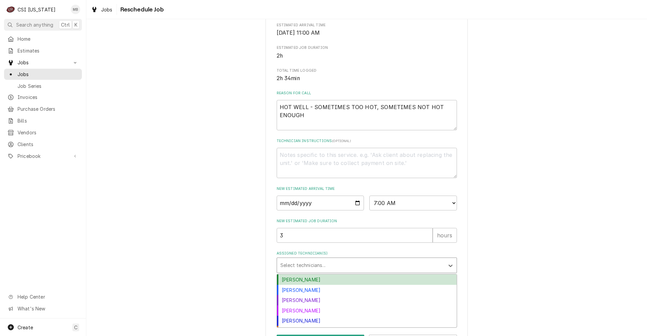
click at [319, 272] on div "Assigned Technician(s)" at bounding box center [360, 265] width 161 height 12
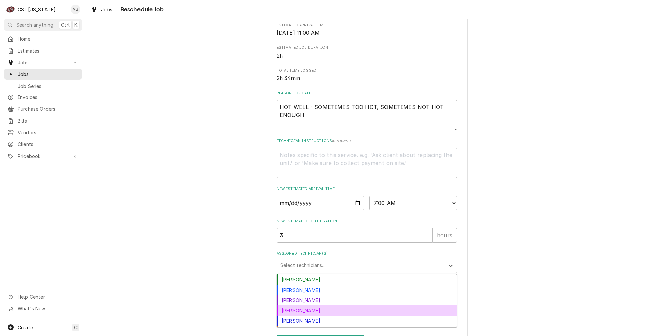
click at [289, 316] on div "Jeff Kuehl" at bounding box center [367, 311] width 180 height 10
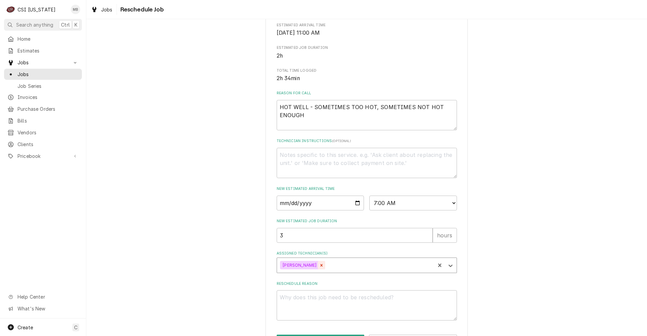
click at [318, 270] on div "Remove Jeff Kuehl" at bounding box center [321, 265] width 7 height 9
click at [308, 272] on div "Assigned Technician(s)" at bounding box center [360, 265] width 161 height 12
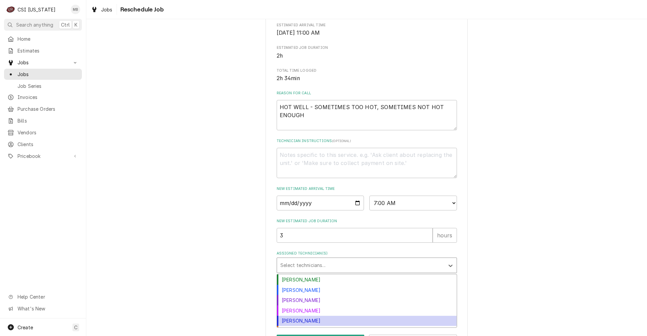
click at [297, 326] on div "Jeff Hartley" at bounding box center [367, 321] width 180 height 10
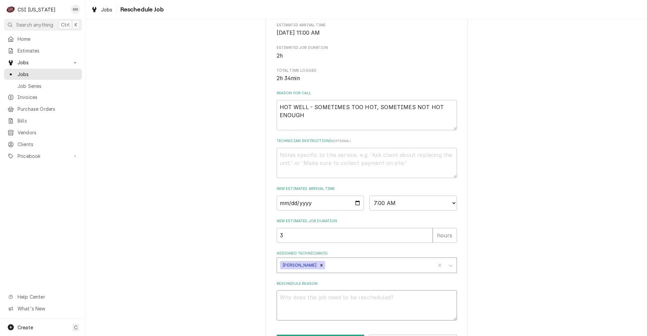
click at [317, 302] on textarea "Reschedule Reason" at bounding box center [367, 305] width 180 height 30
type textarea "x"
type textarea "p"
type textarea "x"
type textarea "pa"
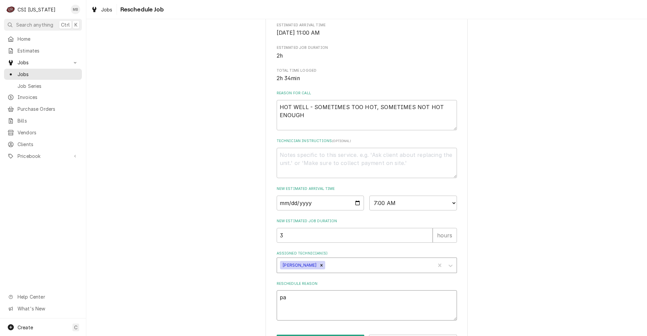
type textarea "x"
type textarea "par"
type textarea "x"
type textarea "part"
type textarea "x"
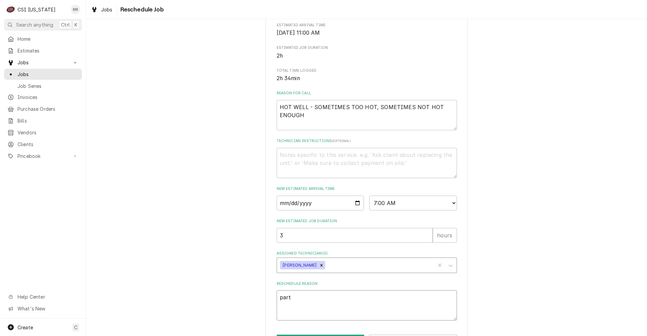
type textarea "parts"
type textarea "x"
type textarea "parts"
type textarea "x"
type textarea "parts"
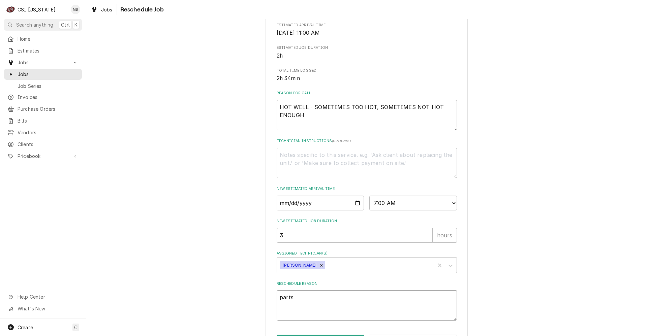
type textarea "x"
type textarea "part"
type textarea "x"
type textarea "par"
type textarea "x"
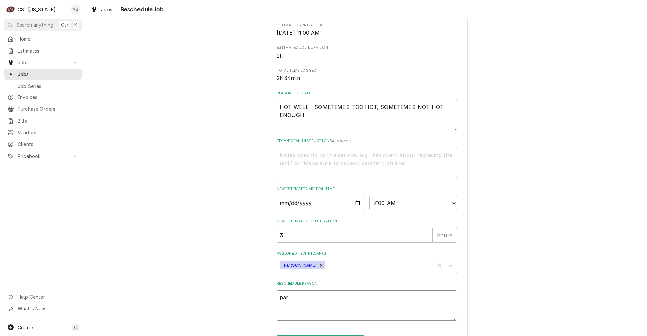
type textarea "pa"
type textarea "x"
type textarea "p"
type textarea "x"
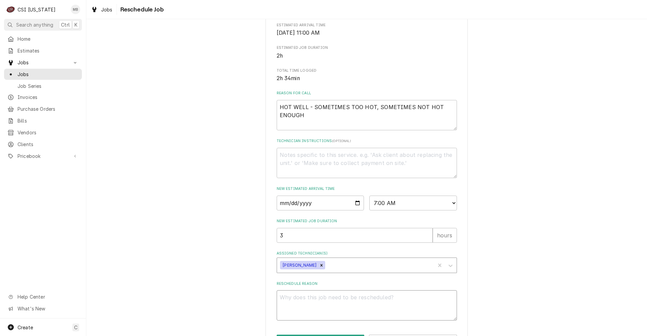
type textarea "P"
type textarea "x"
type textarea "PA"
type textarea "x"
type textarea "PAR"
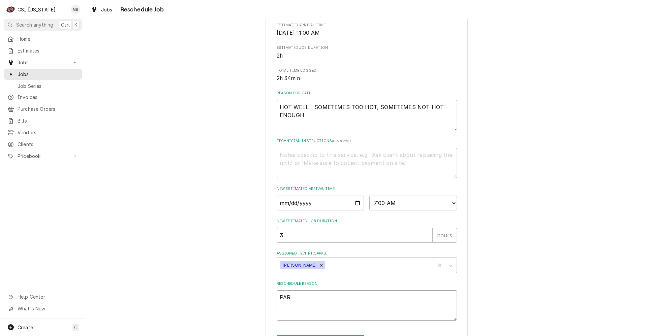
type textarea "x"
type textarea "PART"
type textarea "x"
type textarea "PARTS"
type textarea "x"
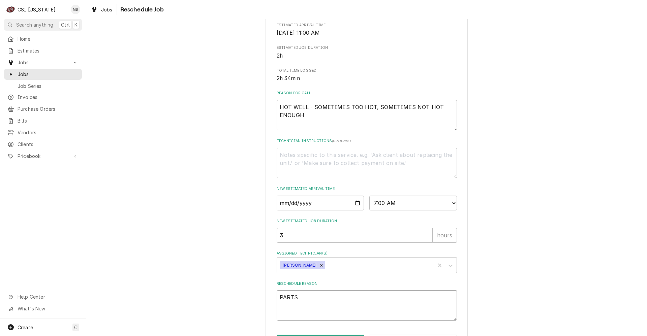
type textarea "PARTS"
type textarea "x"
type textarea "PARTS A"
type textarea "x"
type textarea "PARTS AR"
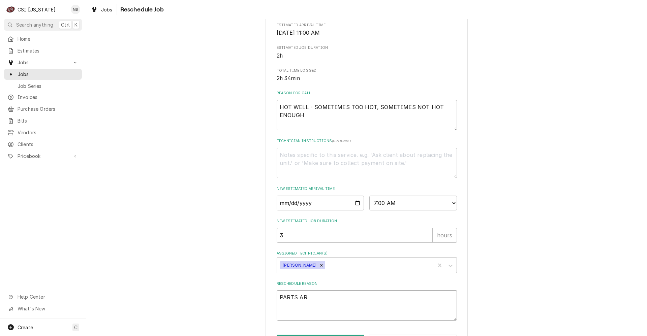
type textarea "x"
type textarea "PARTS ARR"
type textarea "x"
type textarea "PARTS ARRI"
type textarea "x"
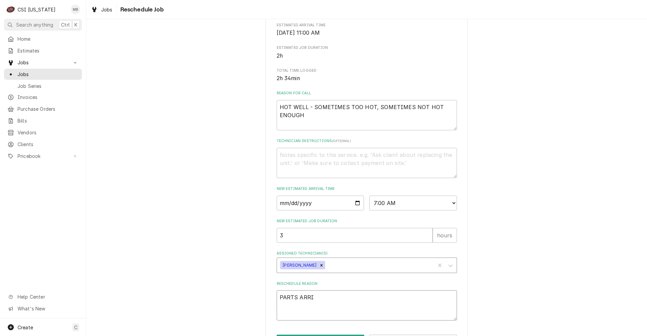
type textarea "PARTS ARRIV"
type textarea "x"
type textarea "PARTS ARRIVE"
type textarea "x"
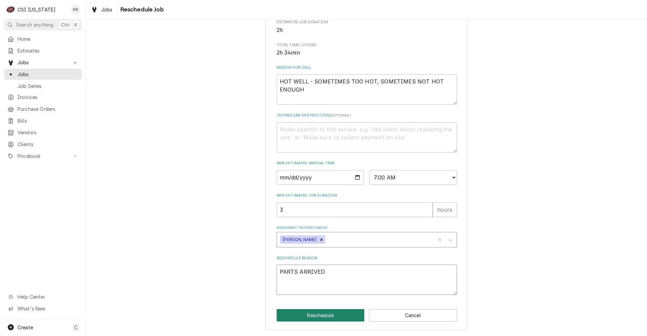
type textarea "PARTS ARRIVED"
click at [307, 317] on button "Reschedule" at bounding box center [321, 315] width 88 height 12
type textarea "x"
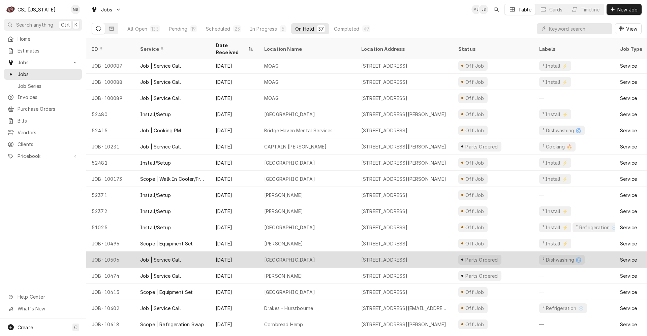
scroll to position [43, 0]
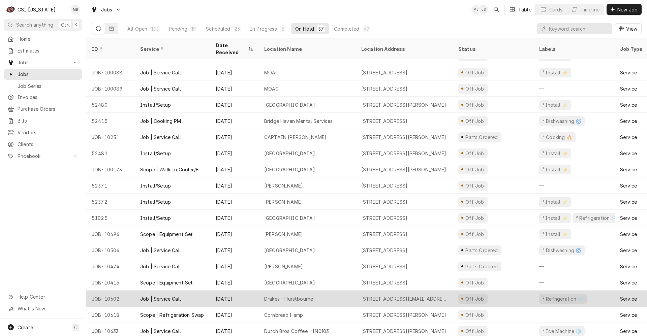
click at [295, 291] on div "Drakes - Hurstbourne" at bounding box center [307, 299] width 97 height 16
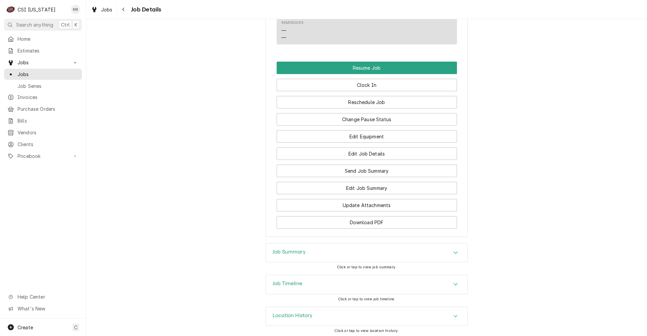
scroll to position [592, 0]
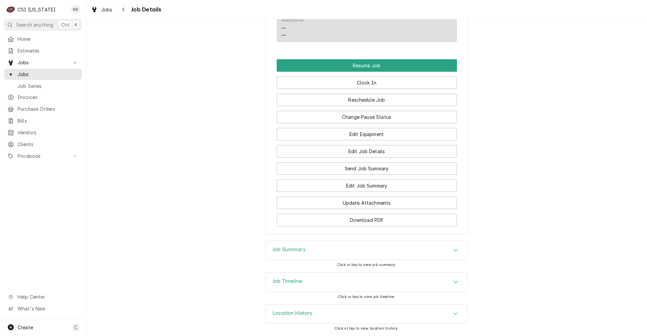
click at [331, 251] on div "Job Summary" at bounding box center [366, 250] width 201 height 19
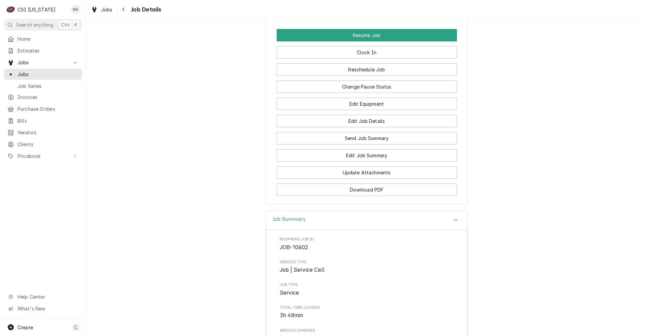
scroll to position [589, 0]
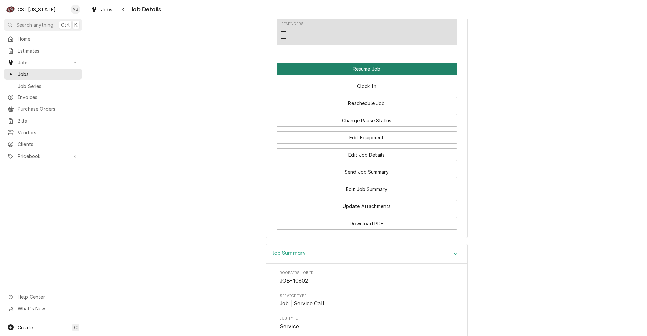
click at [356, 69] on button "Resume Job" at bounding box center [367, 69] width 180 height 12
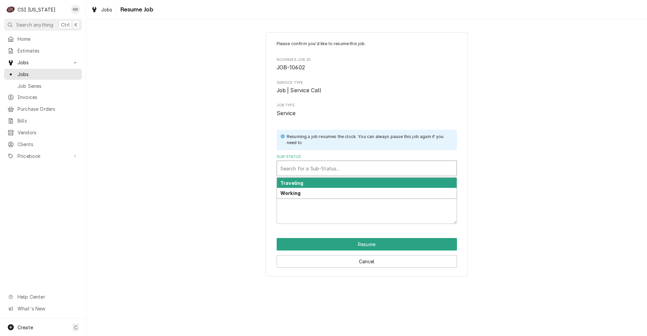
click at [354, 170] on div "Sub-Status" at bounding box center [366, 168] width 173 height 12
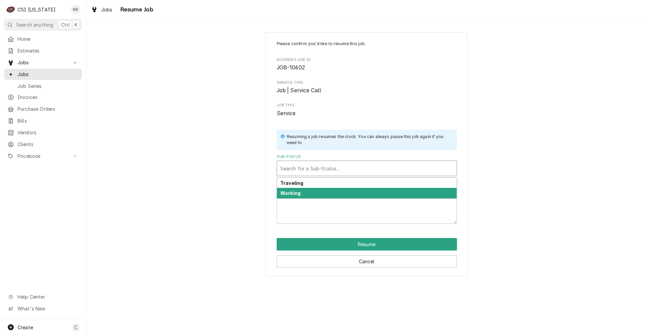
click at [348, 191] on div "Working" at bounding box center [367, 193] width 180 height 10
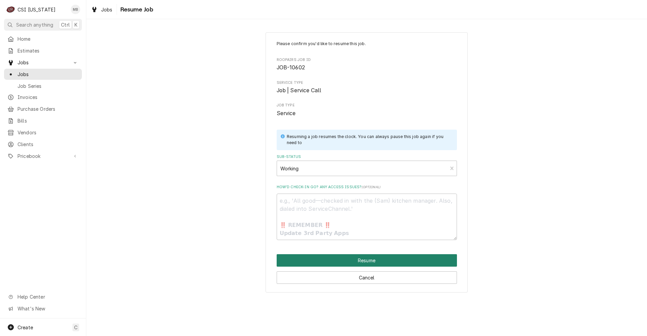
click at [328, 263] on button "Resume" at bounding box center [367, 260] width 180 height 12
type textarea "x"
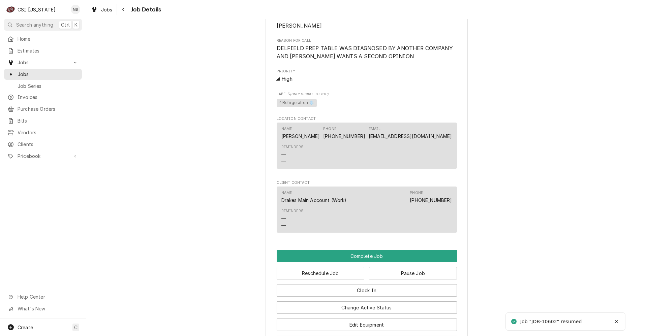
scroll to position [472, 0]
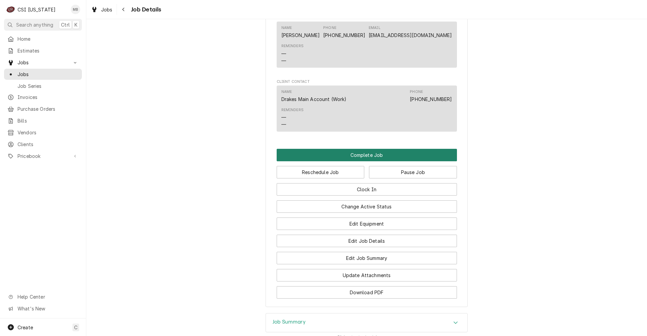
click at [361, 153] on button "Complete Job" at bounding box center [367, 155] width 180 height 12
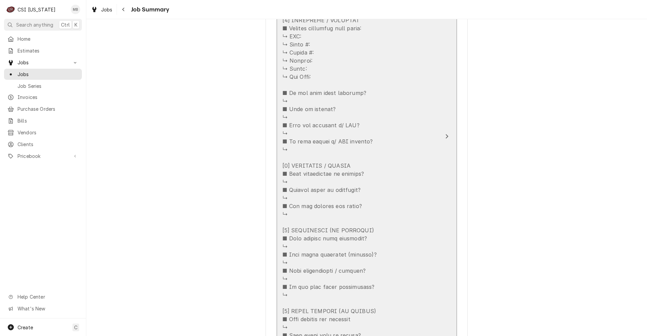
scroll to position [505, 0]
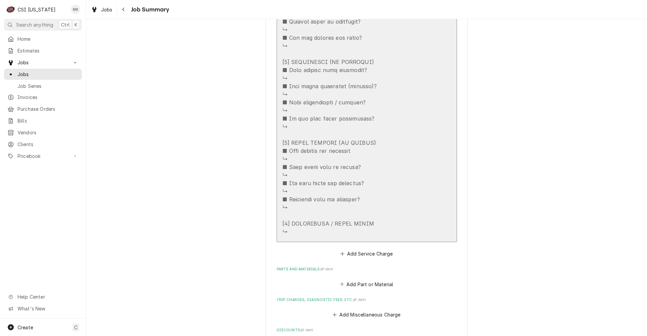
click at [343, 203] on div "Update Line Item" at bounding box center [329, 13] width 94 height 445
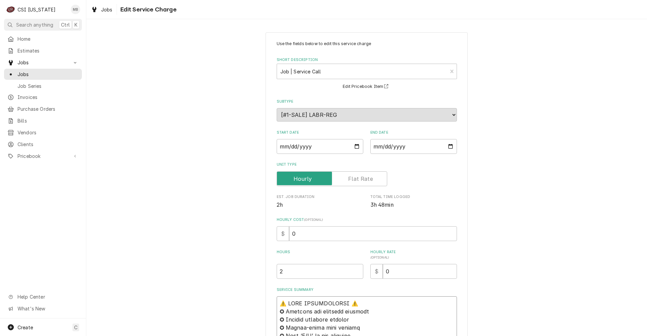
drag, startPoint x: 295, startPoint y: 273, endPoint x: 275, endPoint y: 305, distance: 37.9
type textarea "x"
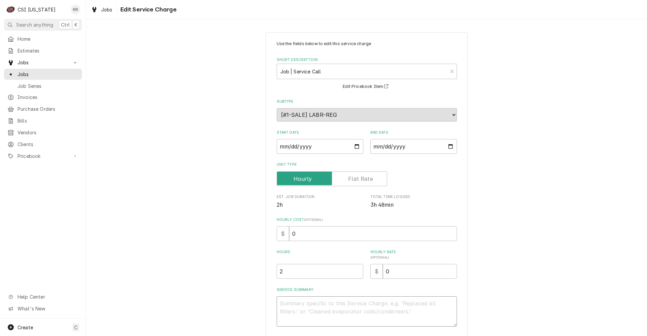
type textarea "x"
type textarea "d"
type textarea "x"
type textarea "de"
type textarea "x"
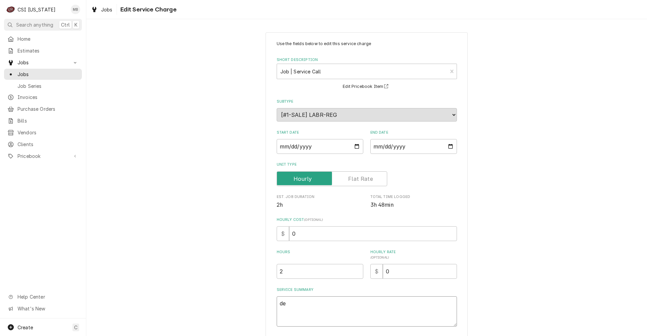
type textarea "del"
type textarea "x"
type textarea "delf"
type textarea "x"
type textarea "delfi"
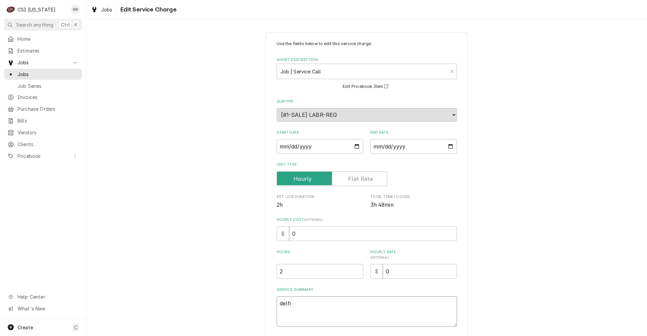
type textarea "x"
type textarea "delfie"
type textarea "x"
type textarea "delfiel"
type textarea "x"
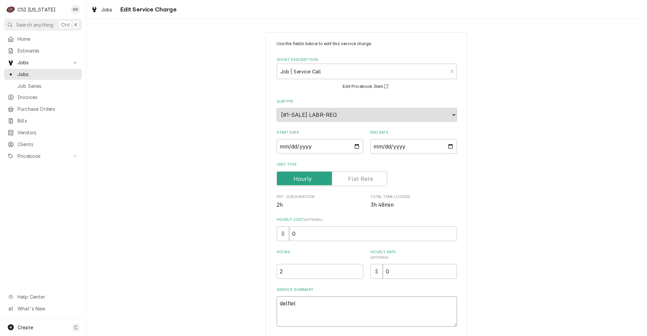
type textarea "delfield"
type textarea "x"
type textarea "delfield"
type textarea "x"
type textarea "delfield c"
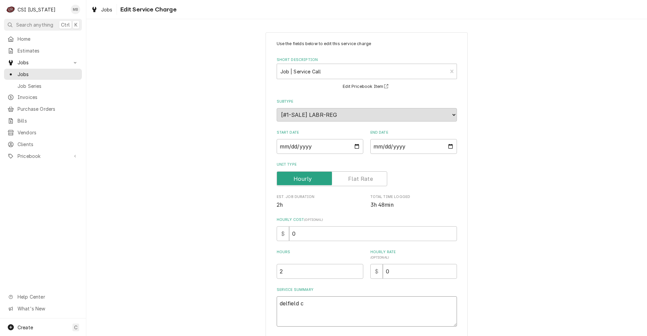
type textarea "x"
type textarea "delfield co"
type textarea "x"
type textarea "delfield col"
type textarea "x"
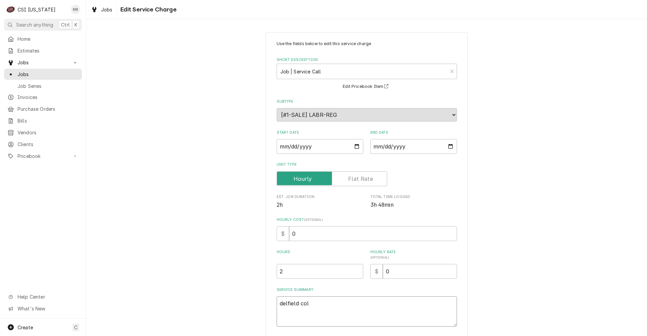
type textarea "delfield co"
type textarea "x"
type textarea "delfield c"
type textarea "x"
type textarea "delfield"
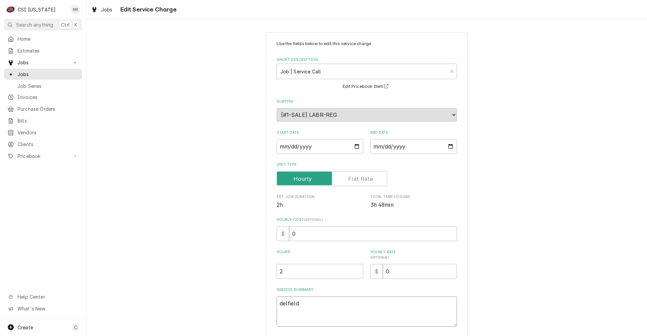
type textarea "x"
type textarea "delfield"
type textarea "x"
type textarea "delfiel"
type textarea "x"
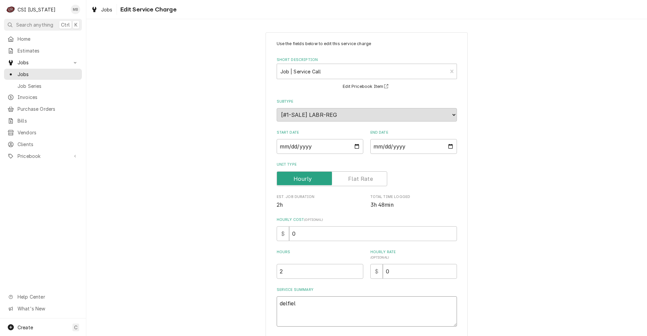
type textarea "delfie"
type textarea "x"
type textarea "delfi"
type textarea "x"
type textarea "delf"
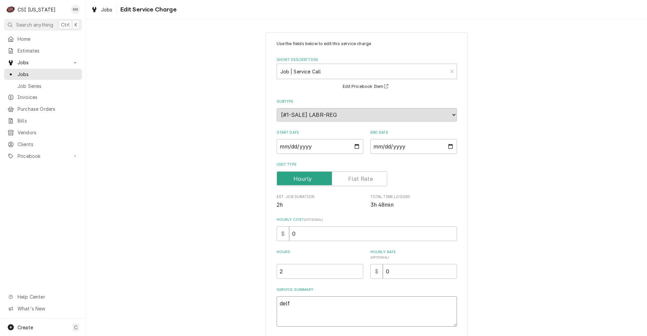
type textarea "x"
type textarea "del"
type textarea "x"
type textarea "de"
type textarea "x"
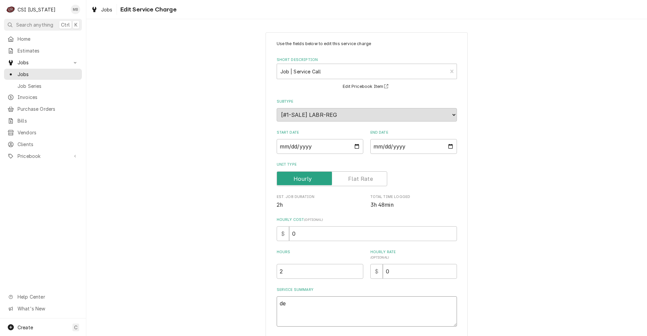
type textarea "d"
type textarea "x"
type textarea "D"
type textarea "x"
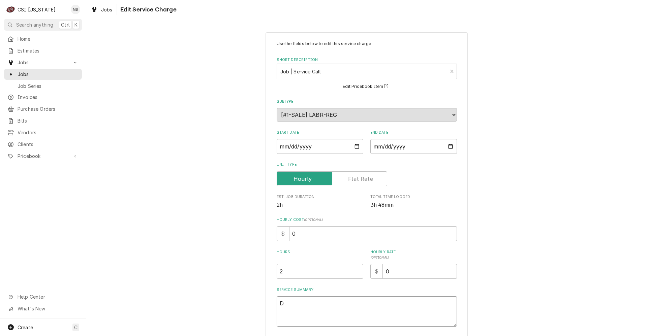
type textarea "DE"
type textarea "x"
type textarea "DEL"
type textarea "x"
type textarea "DELF"
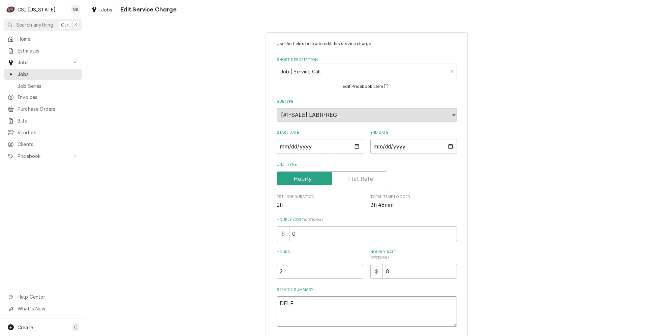
type textarea "x"
type textarea "DELFI"
type textarea "x"
type textarea "DELFIE"
type textarea "x"
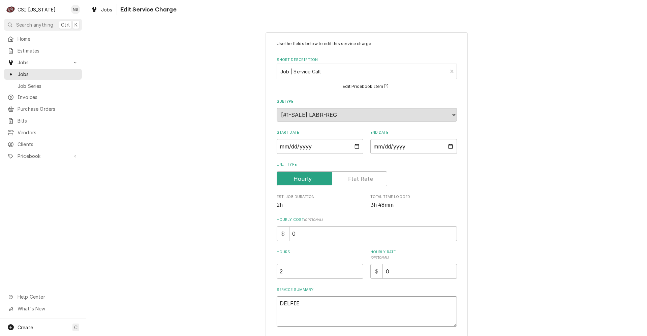
type textarea "DELFIEL"
type textarea "x"
type textarea "DELFIELD"
type textarea "x"
type textarea "DELFIELD"
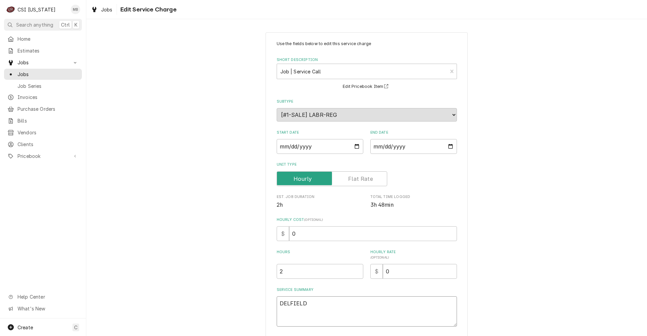
type textarea "x"
type textarea "DELFIELD D"
type textarea "x"
type textarea "DELFIELD DR"
type textarea "x"
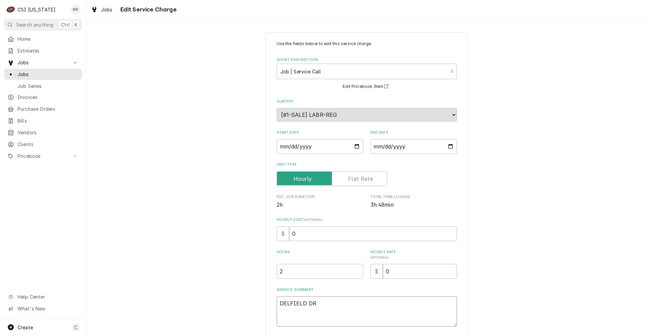
type textarea "DELFIELD DRO"
type textarea "x"
type textarea "DELFIELD DROP"
type textarea "x"
type textarea "DELFIELD DROP"
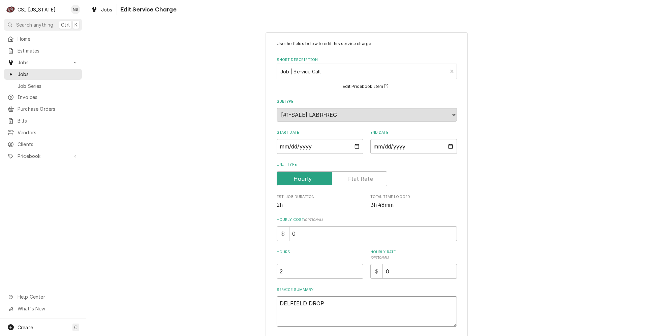
type textarea "x"
type textarea "DELFIELD DROP I"
type textarea "x"
type textarea "DELFIELD DROP IN"
type textarea "x"
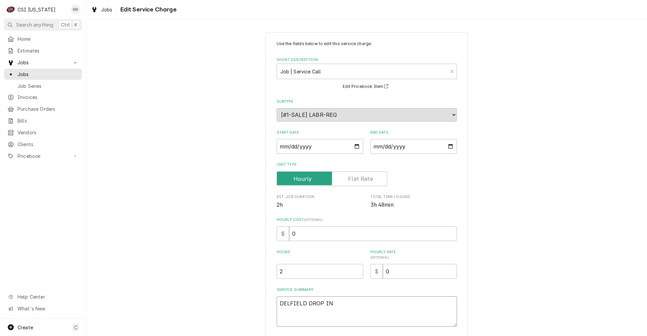
type textarea "DELFIELD DROP IN"
type textarea "x"
type textarea "DELFIELD DROP IN C"
type textarea "x"
type textarea "DELFIELD DROP IN CO"
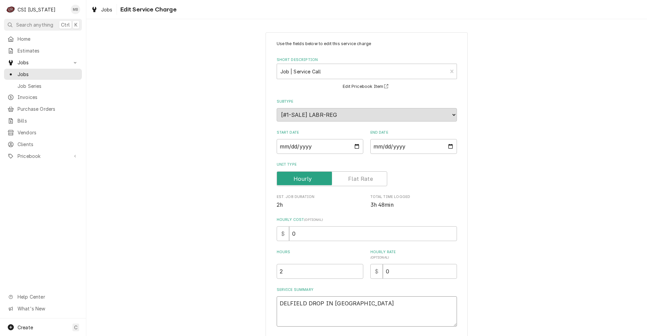
type textarea "x"
type textarea "DELFIELD DROP IN COL"
type textarea "x"
type textarea "DELFIELD DROP IN COLD"
type textarea "x"
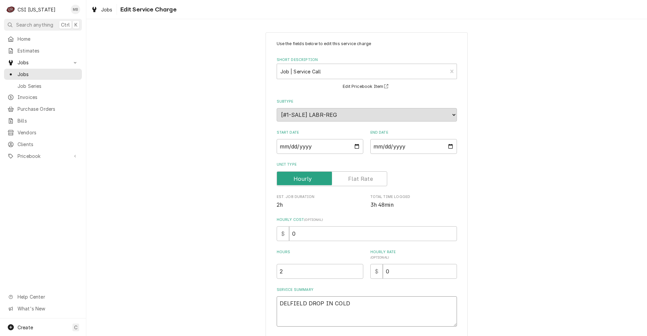
type textarea "DELFIELD DROP IN COLD"
type textarea "x"
type textarea "DELFIELD DROP IN COLD W"
type textarea "x"
type textarea "DELFIELD DROP IN COLD WE"
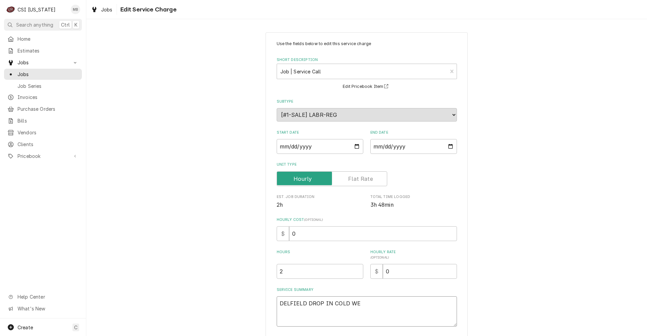
type textarea "x"
type textarea "DELFIELD DROP IN COLD WEE"
type textarea "x"
type textarea "DELFIELD DROP IN COLD WE"
type textarea "x"
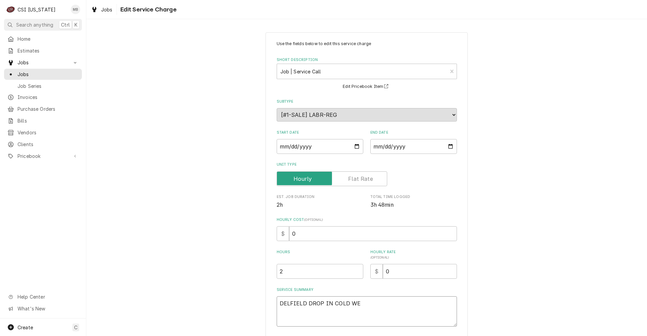
type textarea "DELFIELD DROP IN COLD WEL"
type textarea "x"
type textarea "DELFIELD DROP IN COLD WELL"
type textarea "x"
type textarea "DELFIELD DROP IN COLD WELL"
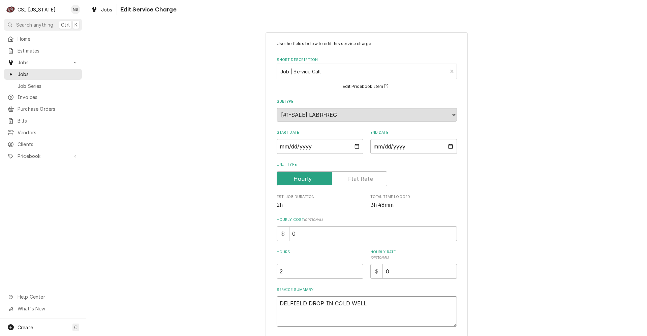
type textarea "x"
type textarea "DELFIELD DROP IN COLD WELL"
type textarea "x"
type textarea "DELFIELD DROP IN COLD WELL A"
type textarea "x"
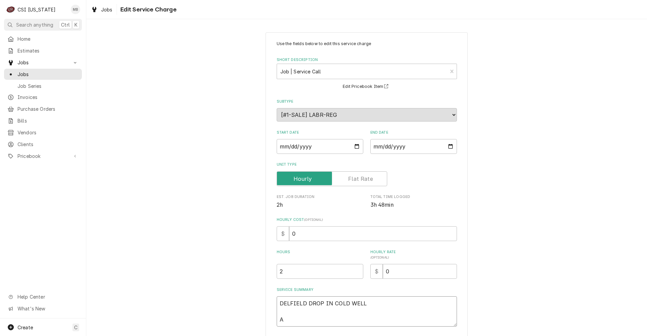
type textarea "DELFIELD DROP IN COLD WELL AR"
type textarea "x"
type textarea "DELFIELD DROP IN COLD WELL ARR"
type textarea "x"
type textarea "DELFIELD DROP IN COLD WELL ARRI"
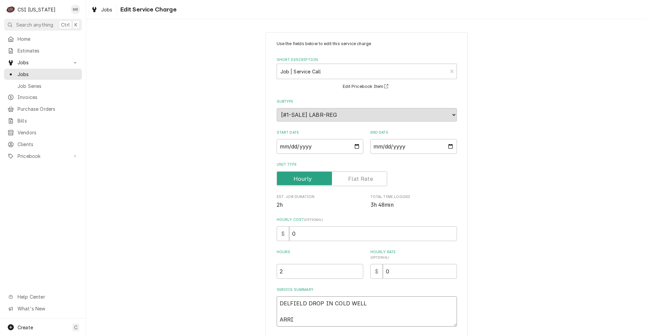
type textarea "x"
type textarea "DELFIELD DROP IN COLD WELL ARRIV"
type textarea "x"
type textarea "DELFIELD DROP IN COLD WELL ARRIVE"
type textarea "x"
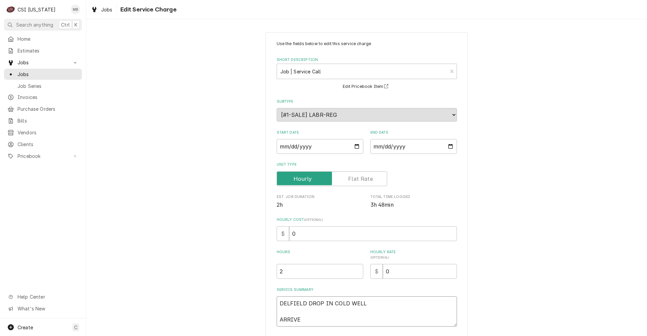
type textarea "DELFIELD DROP IN COLD WELL ARRIVED"
type textarea "x"
type textarea "DELFIELD DROP IN COLD WELL ARRIVED"
type textarea "x"
type textarea "DELFIELD DROP IN COLD WELL ARRIVED A"
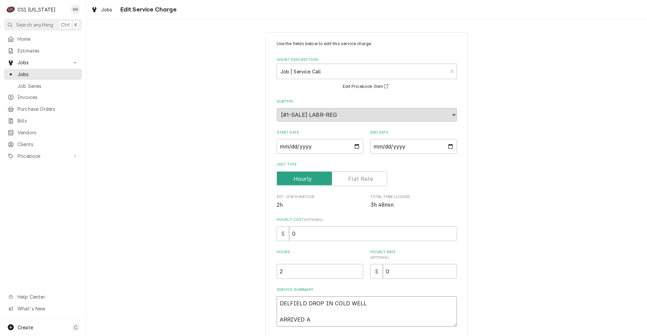
type textarea "x"
type textarea "DELFIELD DROP IN COLD WELL ARRIVED AN"
type textarea "x"
type textarea "DELFIELD DROP IN COLD WELL ARRIVED AND"
type textarea "x"
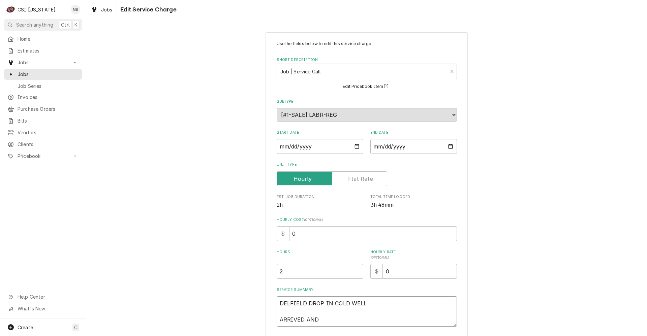
type textarea "DELFIELD DROP IN COLD WELL ARRIVED AND"
type textarea "x"
type textarea "DELFIELD DROP IN COLD WELL ARRIVED AND F"
type textarea "x"
type textarea "DELFIELD DROP IN COLD WELL ARRIVED AND FO"
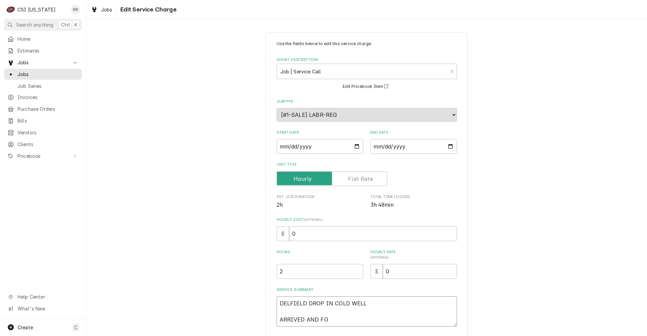
type textarea "x"
type textarea "DELFIELD DROP IN COLD WELL ARRIVED AND FOU"
type textarea "x"
type textarea "DELFIELD DROP IN COLD WELL ARRIVED AND FOUN"
type textarea "x"
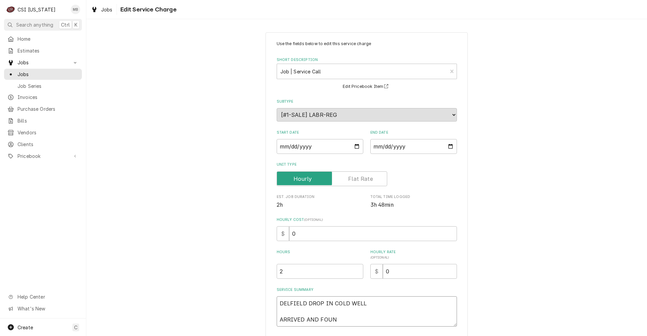
type textarea "DELFIELD DROP IN COLD WELL ARRIVED AND FOUND"
type textarea "x"
type textarea "DELFIELD DROP IN COLD WELL ARRIVED AND FOUND"
type textarea "x"
type textarea "DELFIELD DROP IN COLD WELL ARRIVED AND FOUND U"
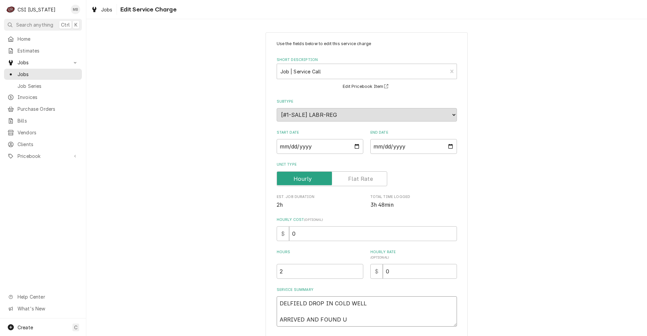
type textarea "x"
type textarea "DELFIELD DROP IN COLD WELL ARRIVED AND FOUND UN"
type textarea "x"
type textarea "DELFIELD DROP IN COLD WELL ARRIVED AND FOUND UNI"
type textarea "x"
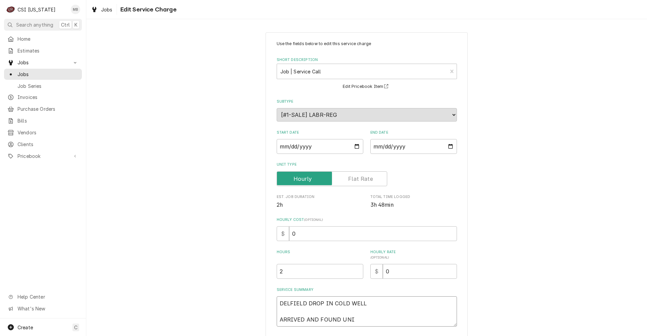
type textarea "DELFIELD DROP IN COLD WELL ARRIVED AND FOUND UNIT"
type textarea "x"
type textarea "DELFIELD DROP IN COLD WELL ARRIVED AND FOUND UNIT"
type textarea "x"
type textarea "DELFIELD DROP IN COLD WELL ARRIVED AND FOUND UNIT C"
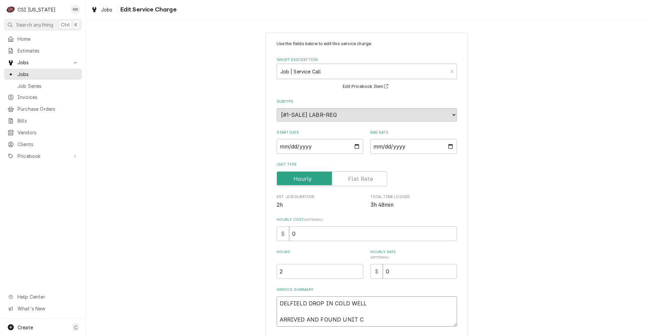
type textarea "x"
type textarea "DELFIELD DROP IN COLD WELL ARRIVED AND FOUND UNIT CO"
type textarea "x"
type textarea "DELFIELD DROP IN COLD WELL ARRIVED AND FOUND UNIT COM"
type textarea "x"
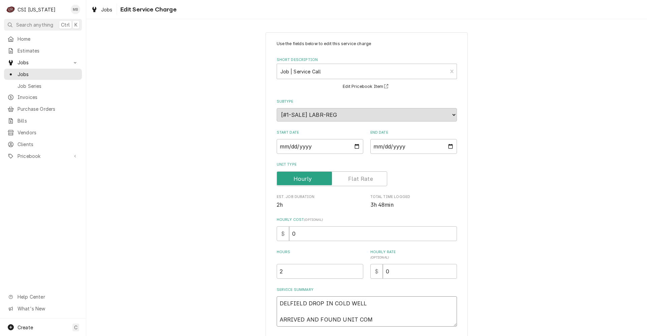
type textarea "DELFIELD DROP IN COLD WELL ARRIVED AND FOUND UNIT COMP"
type textarea "x"
type textarea "DELFIELD DROP IN COLD WELL ARRIVED AND FOUND UNIT COMPL"
type textarea "x"
type textarea "DELFIELD DROP IN COLD WELL ARRIVED AND FOUND UNIT COMPLE"
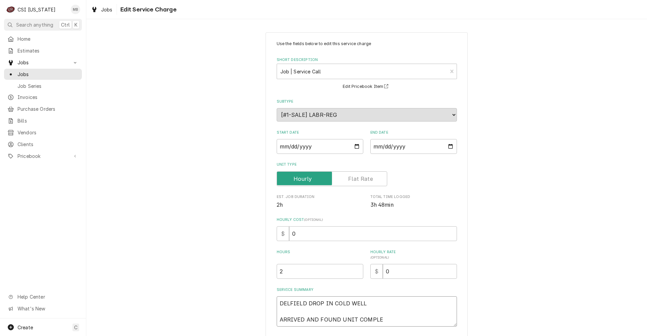
type textarea "x"
type textarea "DELFIELD DROP IN COLD WELL ARRIVED AND FOUND UNIT COMPLET"
type textarea "x"
type textarea "DELFIELD DROP IN COLD WELL ARRIVED AND FOUND UNIT COMPLETL"
type textarea "x"
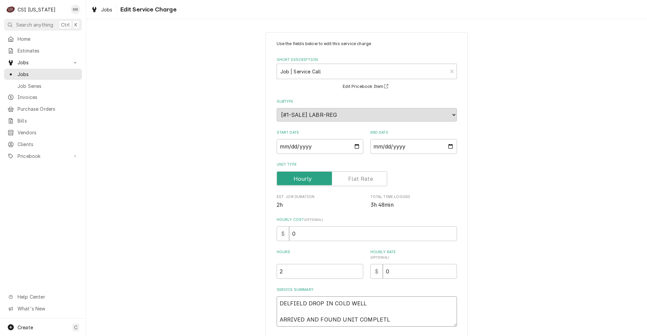
type textarea "DELFIELD DROP IN COLD WELL ARRIVED AND FOUND UNIT COMPLETLY"
type textarea "x"
type textarea "DELFIELD DROP IN COLD WELL ARRIVED AND FOUND UNIT COMPLETLY"
type textarea "x"
type textarea "DELFIELD DROP IN COLD WELL ARRIVED AND FOUND UNIT COMPLETLY D"
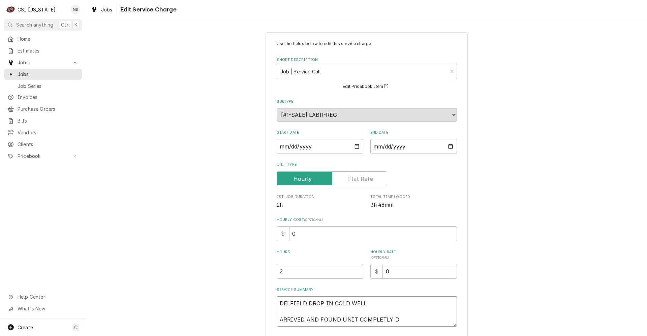
type textarea "x"
type textarea "DELFIELD DROP IN COLD WELL ARRIVED AND FOUND UNIT COMPLETLY DI"
type textarea "x"
type textarea "DELFIELD DROP IN COLD WELL ARRIVED AND FOUND UNIT COMPLETLY DIS"
type textarea "x"
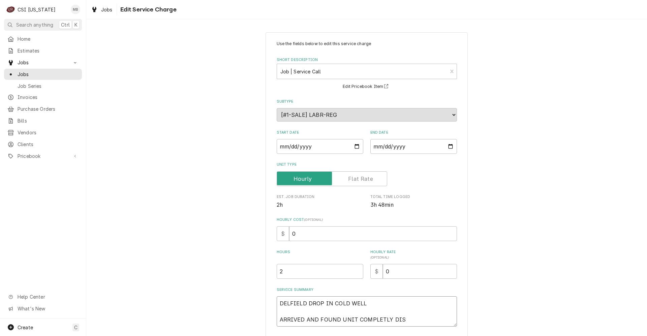
type textarea "DELFIELD DROP IN COLD WELL ARRIVED AND FOUND UNIT COMPLETLY DISM"
type textarea "x"
type textarea "DELFIELD DROP IN COLD WELL ARRIVED AND FOUND UNIT COMPLETLY DISMA"
type textarea "x"
type textarea "DELFIELD DROP IN COLD WELL ARRIVED AND FOUND UNIT COMPLETLY DISMAN"
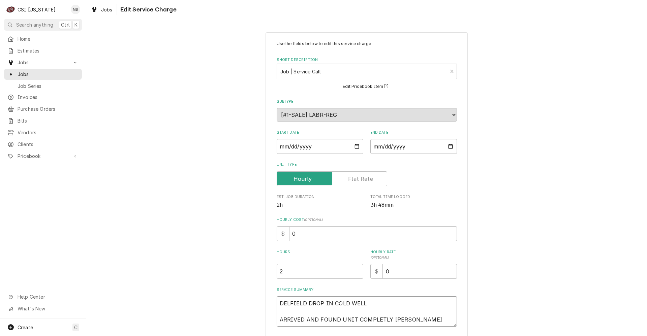
type textarea "x"
type textarea "DELFIELD DROP IN COLD WELL ARRIVED AND FOUND UNIT COMPLETLY DISMANT"
type textarea "x"
type textarea "DELFIELD DROP IN COLD WELL ARRIVED AND FOUND UNIT COMPLETLY DISMANTL"
type textarea "x"
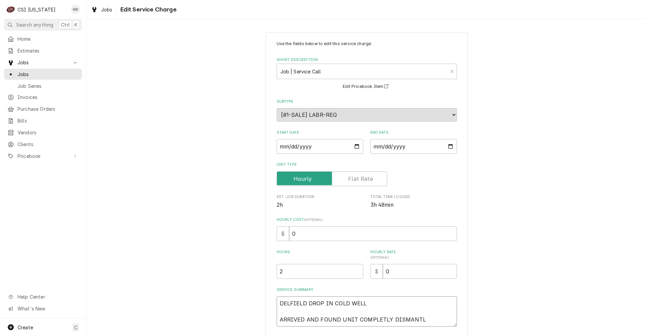
type textarea "DELFIELD DROP IN COLD WELL ARRIVED AND FOUND UNIT COMPLETLY DISMANTLE"
type textarea "x"
type textarea "DELFIELD DROP IN COLD WELL ARRIVED AND FOUND UNIT COMPLETLY DISMANTLED"
type textarea "x"
type textarea "DELFIELD DROP IN COLD WELL ARRIVED AND FOUND UNIT COMPLETLY DISMANTLED"
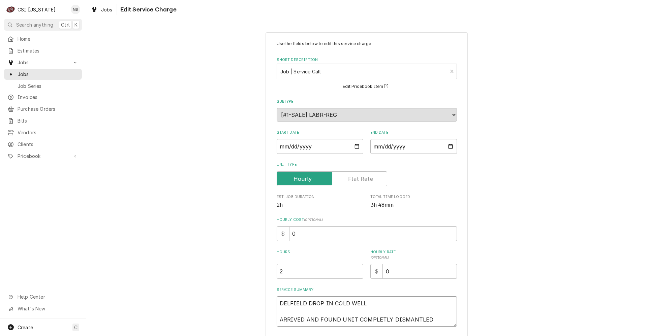
type textarea "x"
type textarea "DELFIELD DROP IN COLD WELL ARRIVED AND FOUND UNIT COMPLETLY DISMANTLED A"
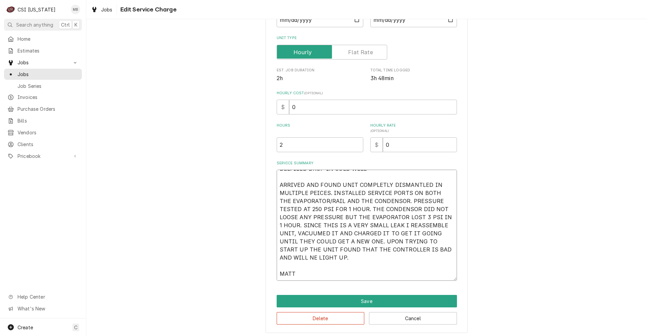
scroll to position [130, 0]
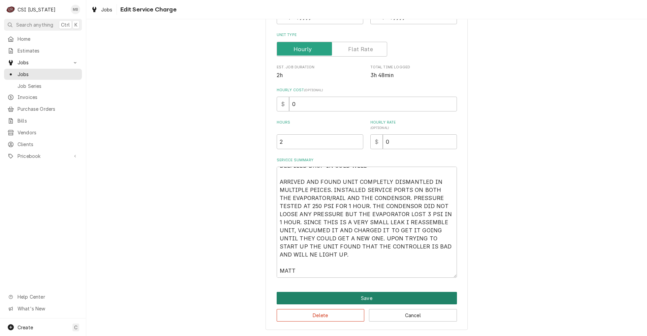
click at [321, 302] on button "Save" at bounding box center [367, 298] width 180 height 12
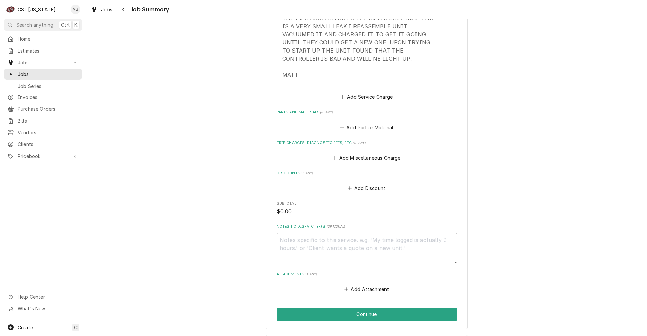
scroll to position [360, 0]
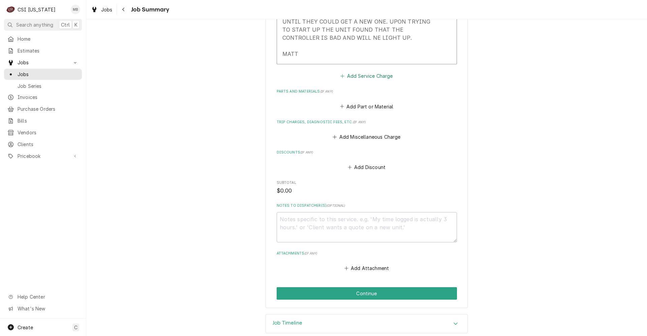
click at [360, 79] on button "Add Service Charge" at bounding box center [366, 75] width 55 height 9
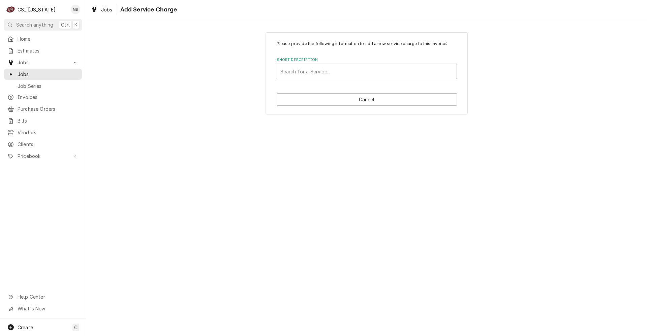
click at [359, 75] on div "Short Description" at bounding box center [366, 71] width 173 height 12
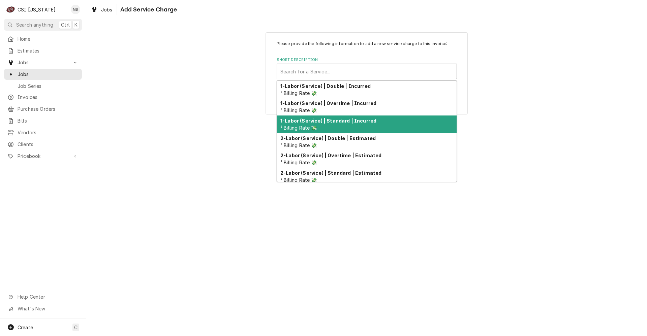
click at [342, 124] on div "1-Labor (Service) | Standard | Incurred ² Billing Rate 💸" at bounding box center [367, 125] width 180 height 18
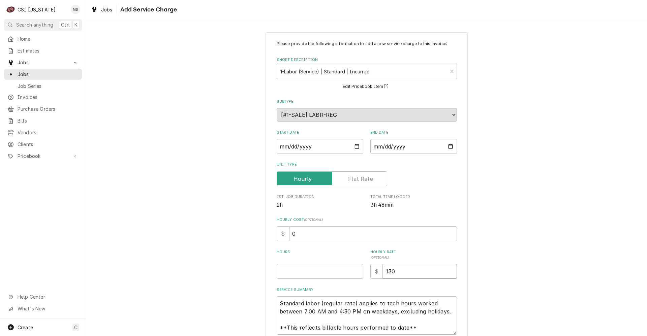
click at [390, 269] on input "130" at bounding box center [420, 271] width 74 height 15
click at [340, 267] on input "Hours" at bounding box center [320, 271] width 87 height 15
click at [356, 146] on input "Start Date" at bounding box center [320, 146] width 87 height 15
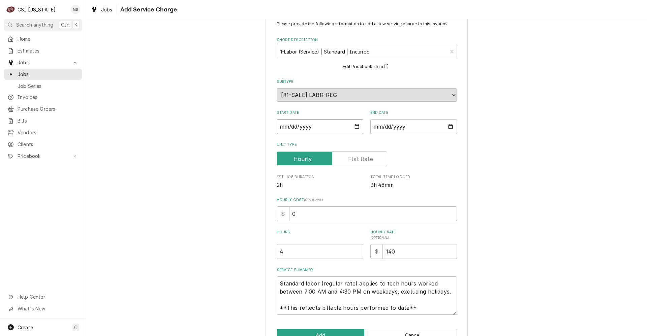
scroll to position [40, 0]
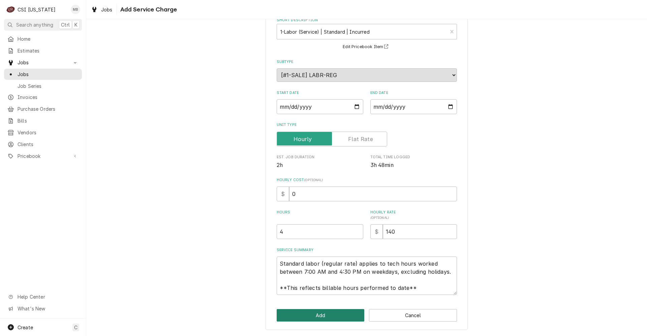
click at [346, 314] on button "Add" at bounding box center [321, 315] width 88 height 12
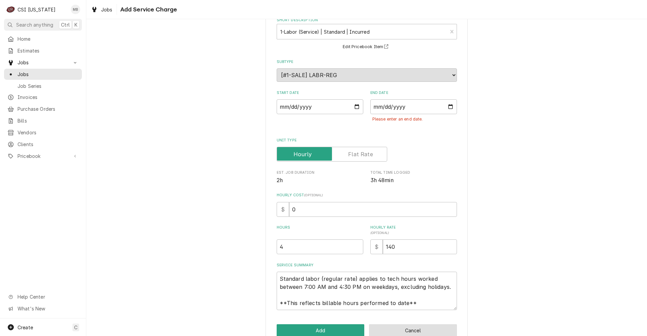
click at [397, 332] on button "Cancel" at bounding box center [413, 330] width 88 height 12
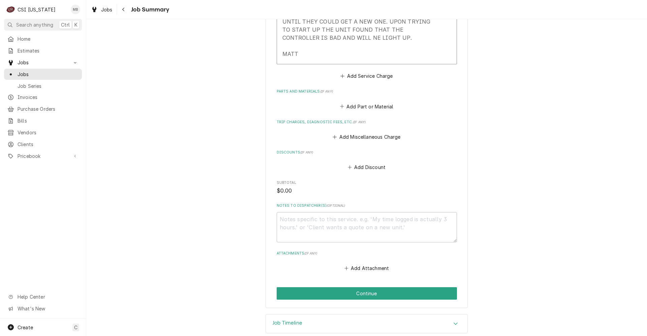
scroll to position [370, 0]
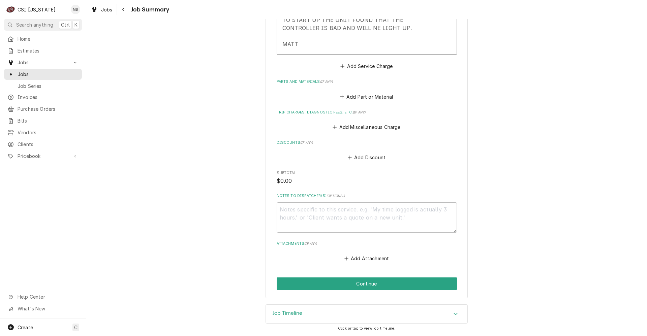
click at [333, 318] on div "Job Timeline" at bounding box center [366, 314] width 201 height 19
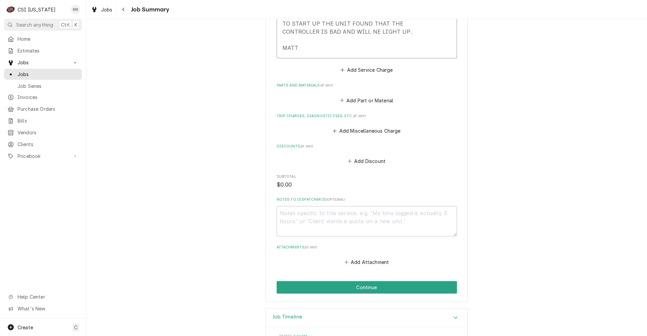
scroll to position [362, 0]
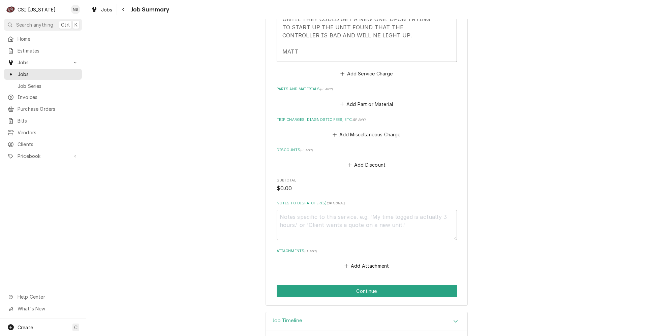
click at [347, 89] on label "Parts and Materials ( if any )" at bounding box center [367, 89] width 180 height 5
click at [355, 73] on button "Add Service Charge" at bounding box center [366, 73] width 55 height 9
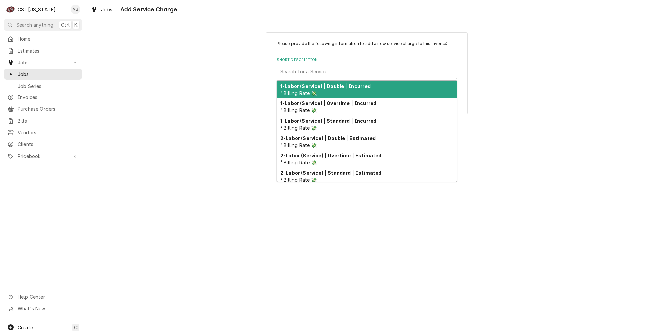
click at [348, 70] on div "Short Description" at bounding box center [366, 71] width 173 height 12
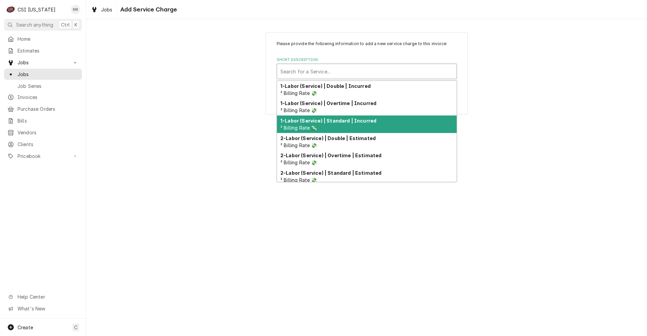
click at [327, 129] on div "1-Labor (Service) | Standard | Incurred ² Billing Rate 💸" at bounding box center [367, 125] width 180 height 18
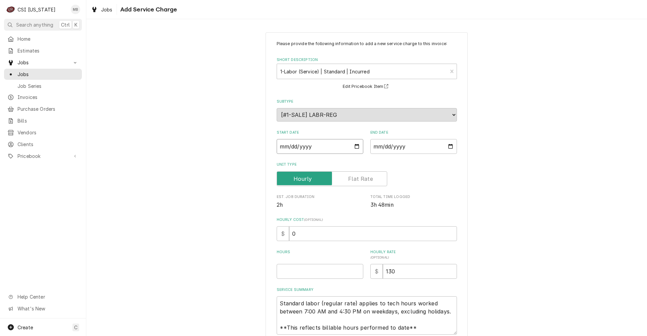
click at [353, 145] on input "Start Date" at bounding box center [320, 146] width 87 height 15
click at [450, 149] on input "End Date" at bounding box center [413, 146] width 87 height 15
click at [323, 275] on input "Hours" at bounding box center [320, 271] width 87 height 15
click at [422, 273] on input "130" at bounding box center [420, 271] width 74 height 15
click at [423, 271] on input "140" at bounding box center [420, 271] width 74 height 15
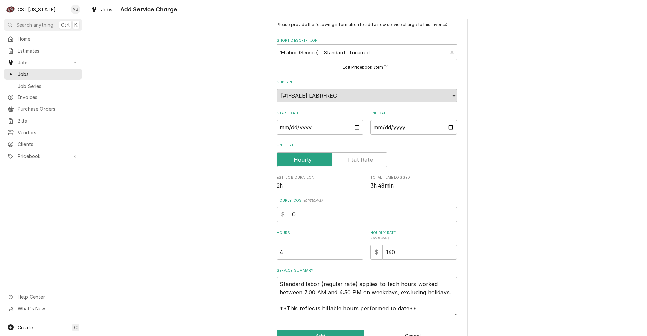
scroll to position [40, 0]
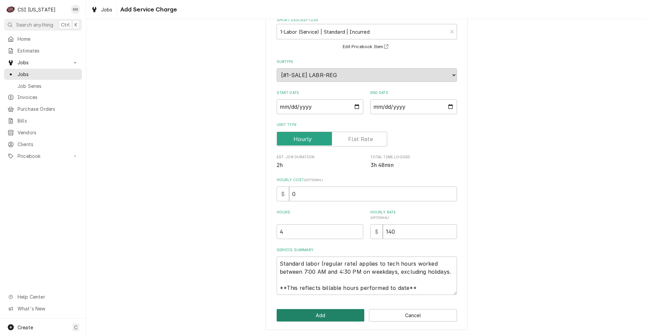
click at [344, 314] on button "Add" at bounding box center [321, 315] width 88 height 12
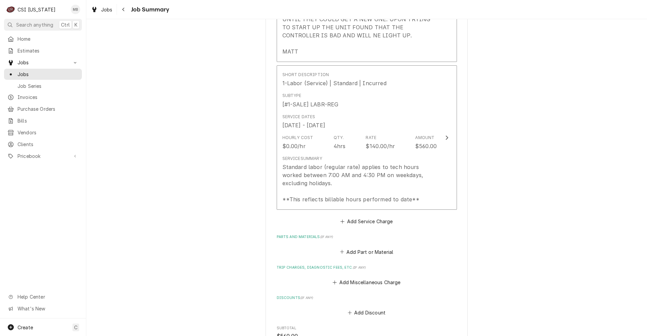
scroll to position [383, 0]
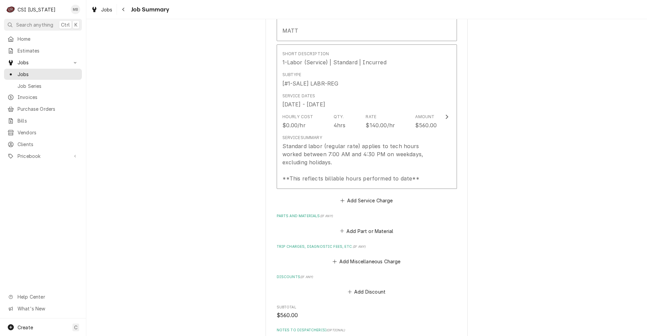
click at [366, 237] on div "Please provide a summary of the work you've done, the parts and materials you u…" at bounding box center [367, 45] width 180 height 705
click at [368, 233] on button "Add Part or Material" at bounding box center [367, 230] width 56 height 9
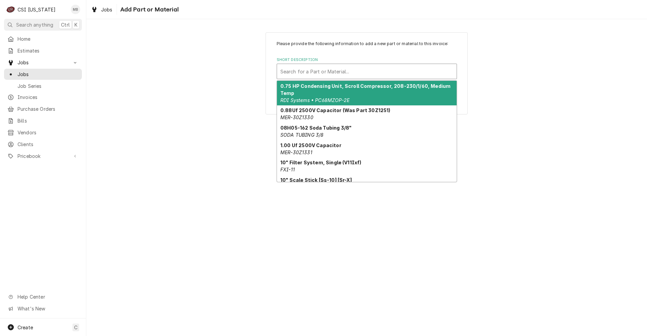
click at [341, 67] on div "Short Description" at bounding box center [366, 71] width 173 height 12
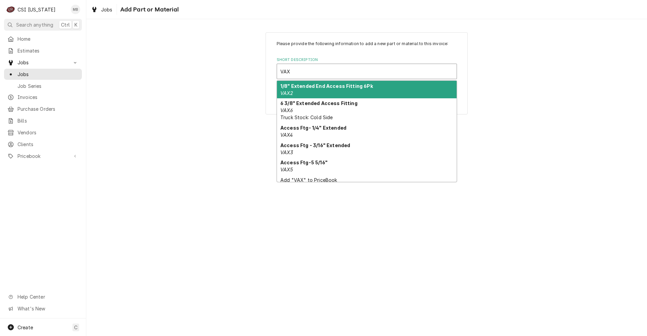
click at [330, 87] on strong "1/8" Extended End Access Fitting 6Pk" at bounding box center [326, 86] width 93 height 6
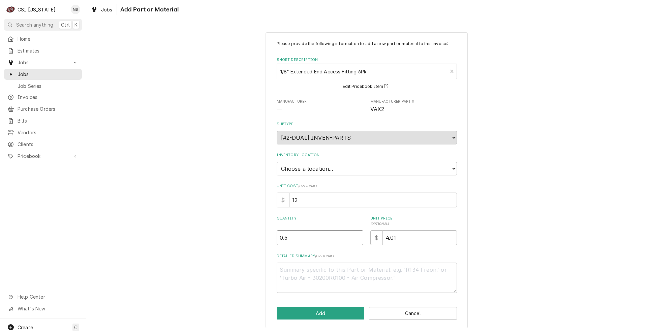
click at [357, 237] on input "0.5" at bounding box center [320, 237] width 87 height 15
click at [357, 237] on input "1" at bounding box center [320, 237] width 87 height 15
click at [357, 237] on input "1.5" at bounding box center [320, 237] width 87 height 15
click at [357, 237] on input "2" at bounding box center [320, 237] width 87 height 15
click at [357, 237] on input "2.5" at bounding box center [320, 237] width 87 height 15
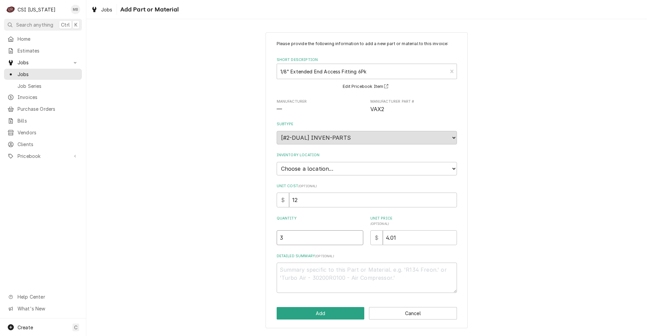
click at [357, 237] on input "3" at bounding box center [320, 237] width 87 height 15
click at [357, 237] on input "3.5" at bounding box center [320, 237] width 87 height 15
click at [357, 237] on input "4" at bounding box center [320, 237] width 87 height 15
click at [337, 313] on button "Add" at bounding box center [321, 313] width 88 height 12
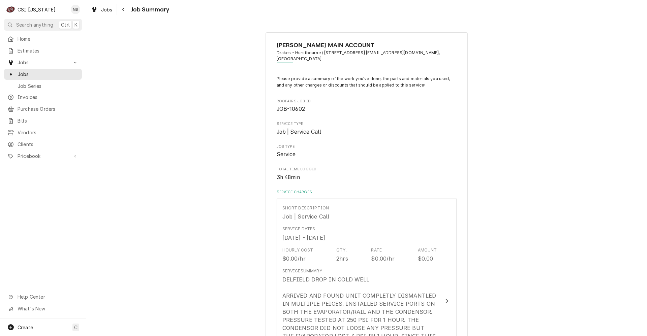
scroll to position [412, 0]
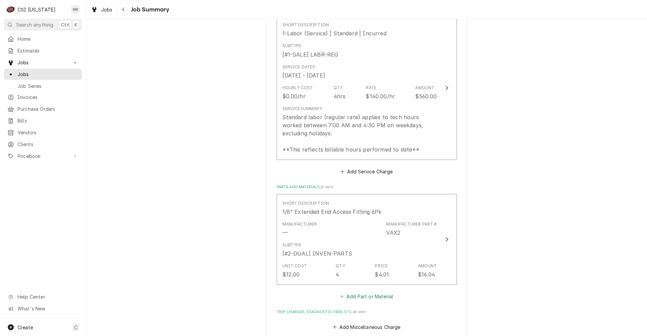
click at [370, 297] on button "Add Part or Material" at bounding box center [367, 296] width 56 height 9
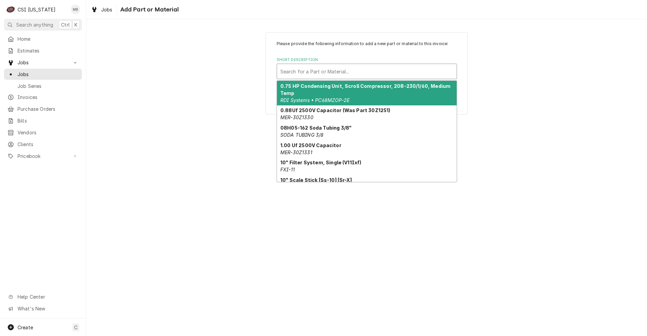
click at [302, 71] on div "Short Description" at bounding box center [366, 71] width 173 height 12
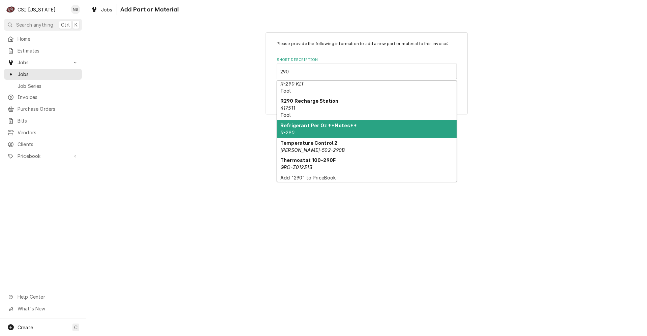
scroll to position [150, 0]
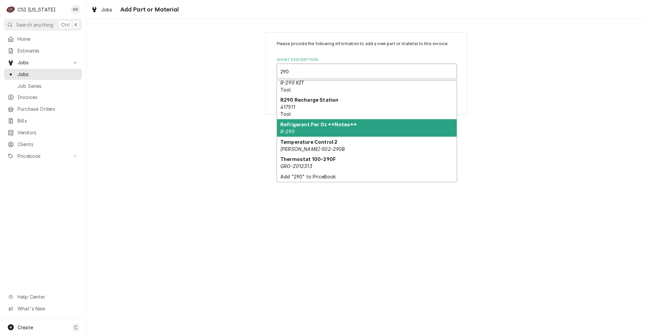
click at [311, 129] on div "Refrigerant Per Oz **Notes** R-290" at bounding box center [367, 128] width 180 height 18
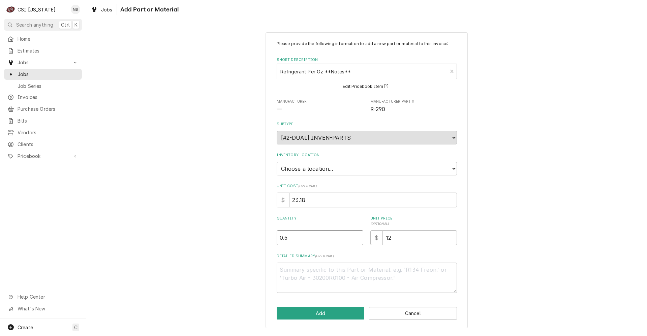
click at [357, 236] on input "0.5" at bounding box center [320, 237] width 87 height 15
click at [357, 236] on input "1" at bounding box center [320, 237] width 87 height 15
click at [357, 236] on input "1.5" at bounding box center [320, 237] width 87 height 15
click at [357, 236] on input "2" at bounding box center [320, 237] width 87 height 15
click at [357, 236] on input "2.5" at bounding box center [320, 237] width 87 height 15
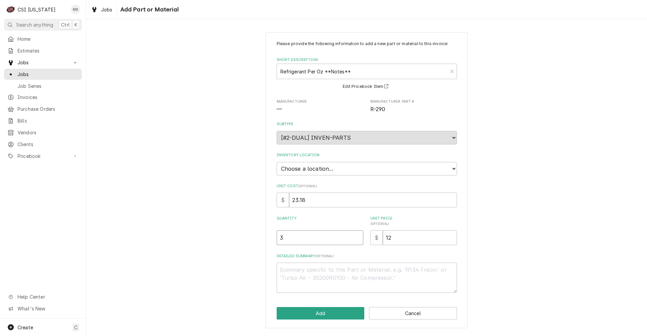
click at [357, 236] on input "3" at bounding box center [320, 237] width 87 height 15
click at [357, 236] on input "3.5" at bounding box center [320, 237] width 87 height 15
click at [357, 236] on input "4" at bounding box center [320, 237] width 87 height 15
click at [334, 310] on button "Add" at bounding box center [321, 313] width 88 height 12
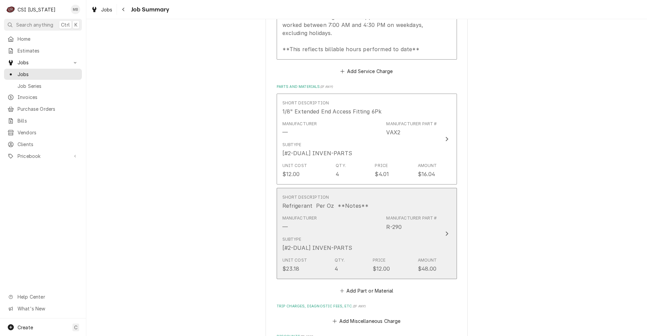
scroll to position [530, 0]
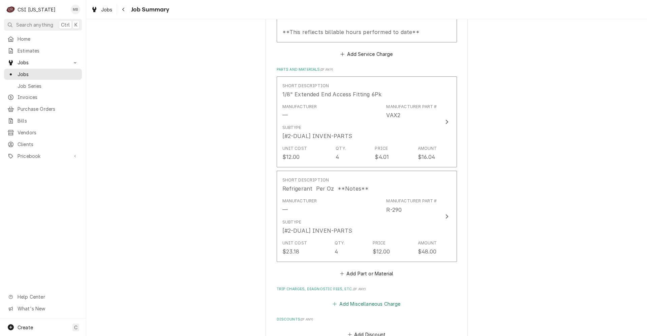
click at [360, 303] on button "Add Miscellaneous Charge" at bounding box center [366, 303] width 70 height 9
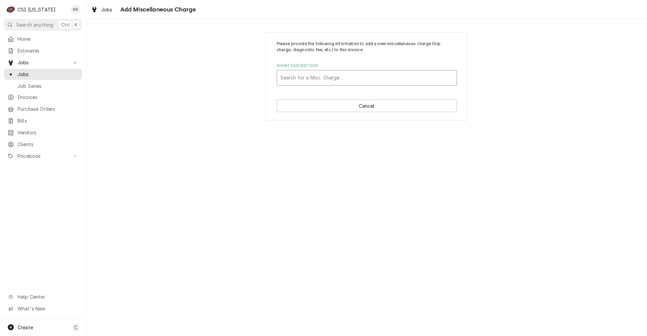
click at [342, 81] on div "Short Description" at bounding box center [366, 78] width 173 height 12
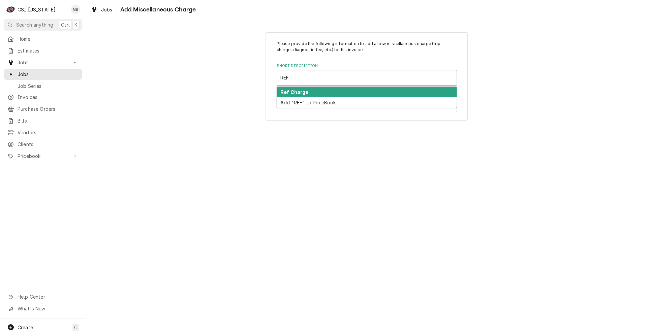
click at [329, 96] on div "Ref Charge" at bounding box center [367, 92] width 180 height 10
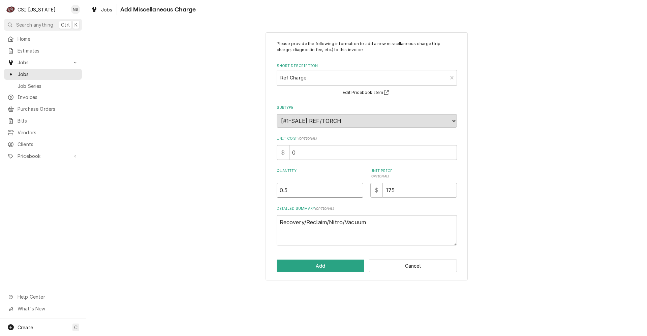
click at [358, 189] on input "0.5" at bounding box center [320, 190] width 87 height 15
click at [358, 189] on input "1" at bounding box center [320, 190] width 87 height 15
click at [332, 267] on button "Add" at bounding box center [321, 266] width 88 height 12
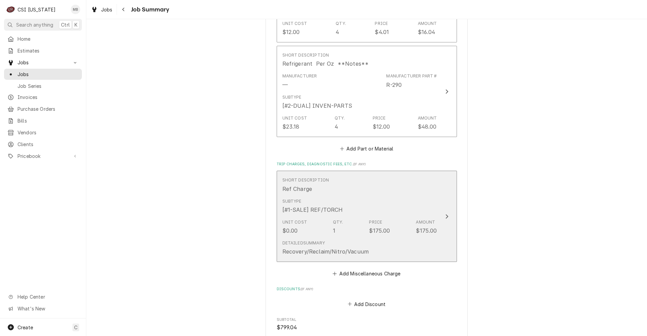
scroll to position [681, 0]
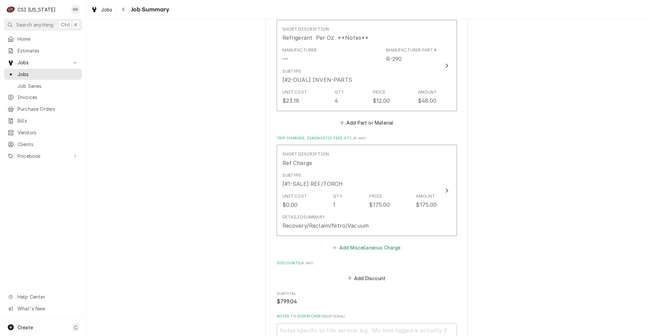
click at [344, 252] on button "Add Miscellaneous Charge" at bounding box center [366, 247] width 70 height 9
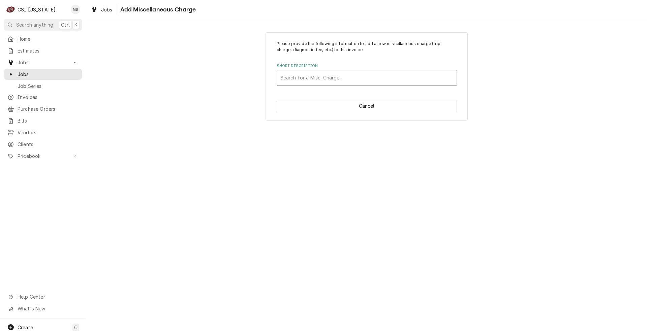
click at [335, 80] on div "Short Description" at bounding box center [366, 78] width 173 height 12
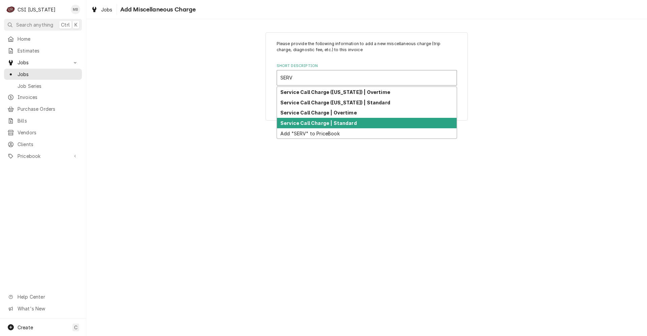
click at [315, 122] on strong "Service Call Charge | Standard" at bounding box center [318, 123] width 76 height 6
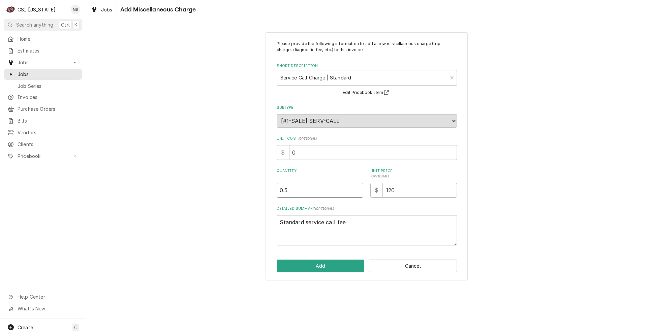
click at [356, 189] on input "0.5" at bounding box center [320, 190] width 87 height 15
click at [356, 189] on input "1" at bounding box center [320, 190] width 87 height 15
click at [342, 267] on button "Add" at bounding box center [321, 266] width 88 height 12
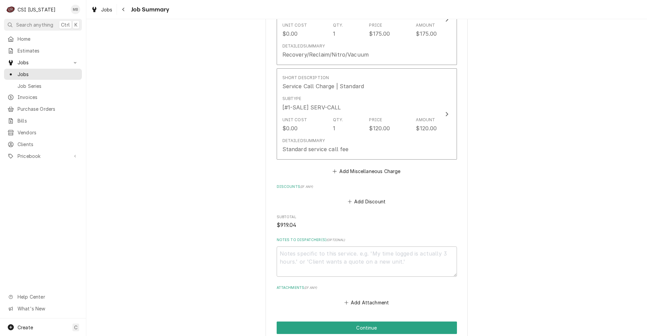
scroll to position [896, 0]
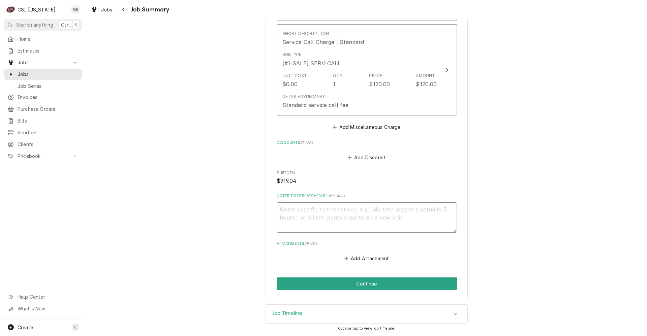
click at [314, 209] on textarea "Notes to Dispatcher(s) ( optional )" at bounding box center [367, 217] width 180 height 30
click at [311, 288] on button "Continue" at bounding box center [367, 284] width 180 height 12
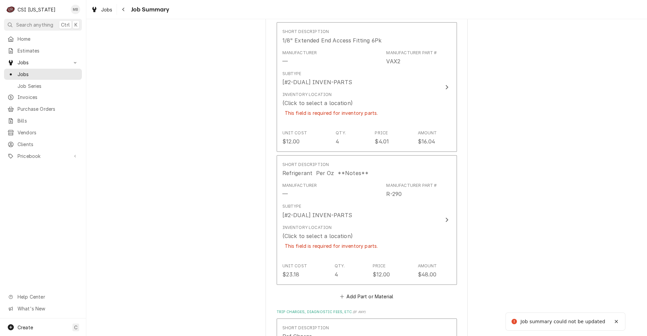
scroll to position [592, 0]
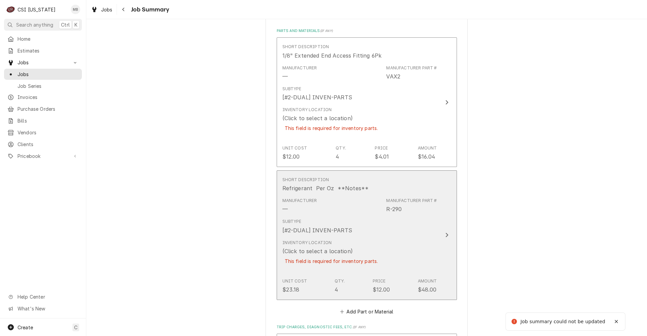
click at [342, 240] on div "Inventory Location (Click to select a location) This field is required for inve…" at bounding box center [331, 256] width 98 height 33
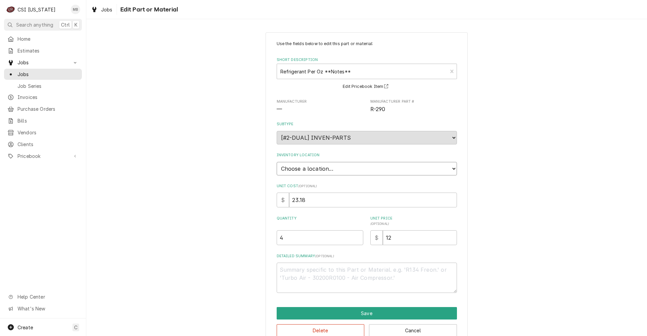
click at [340, 171] on select "Choose a location... 00 | KY WAREHOUSE 01 | BRYANT JOLLEY V#142 01 | JAY MAIDEN…" at bounding box center [367, 168] width 180 height 13
click at [277, 162] on select "Choose a location... 00 | KY WAREHOUSE 01 | BRYANT JOLLEY V#142 01 | JAY MAIDEN…" at bounding box center [367, 168] width 180 height 13
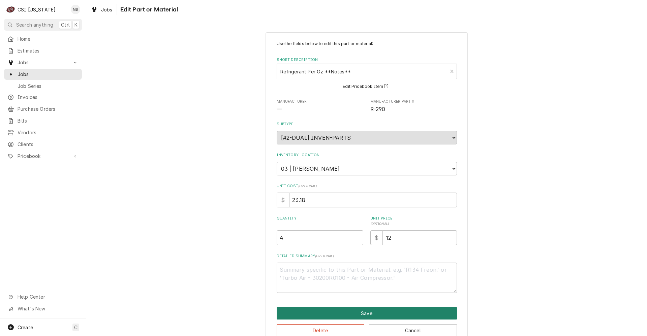
click at [322, 313] on button "Save" at bounding box center [367, 313] width 180 height 12
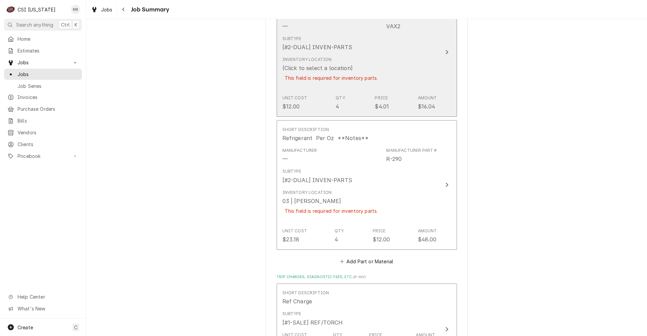
click at [351, 109] on div "Unit Cost $12.00 Qty. 4 Price $4.01 Amount $16.04" at bounding box center [359, 102] width 155 height 21
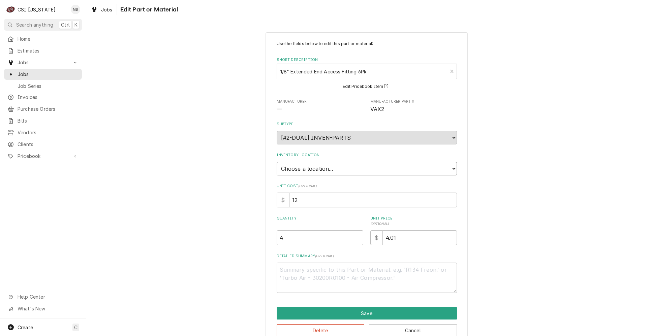
click at [341, 171] on select "Choose a location... 00 | KY WAREHOUSE 01 | BRYANT JOLLEY V#142 01 | JAY MAIDEN…" at bounding box center [367, 168] width 180 height 13
click at [277, 162] on select "Choose a location... 00 | KY WAREHOUSE 01 | BRYANT JOLLEY V#142 01 | JAY MAIDEN…" at bounding box center [367, 168] width 180 height 13
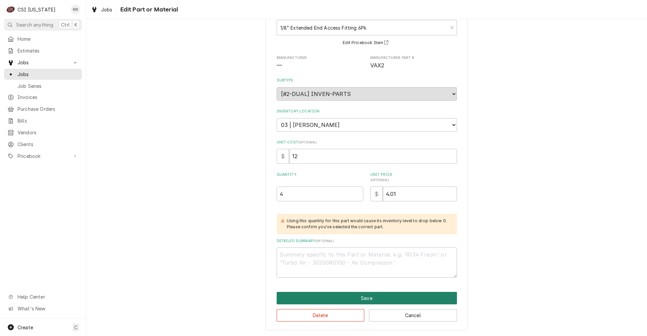
click at [333, 300] on button "Save" at bounding box center [367, 298] width 180 height 12
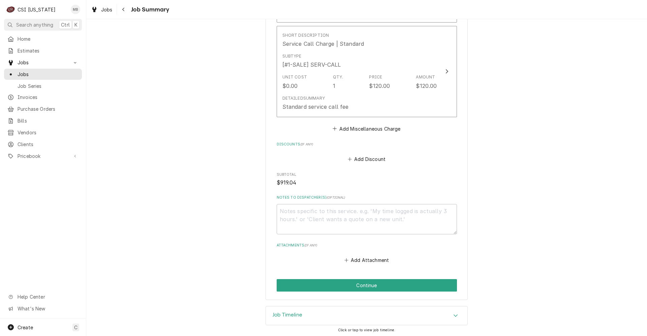
scroll to position [996, 0]
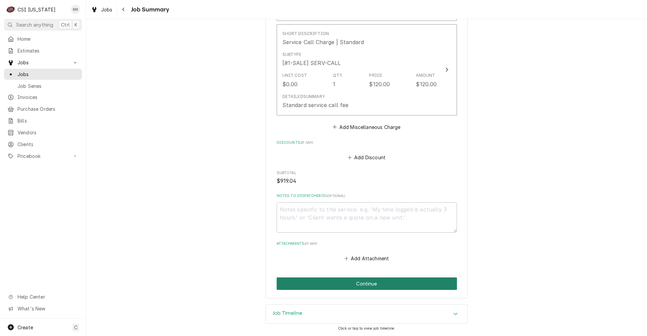
click at [375, 280] on button "Continue" at bounding box center [367, 284] width 180 height 12
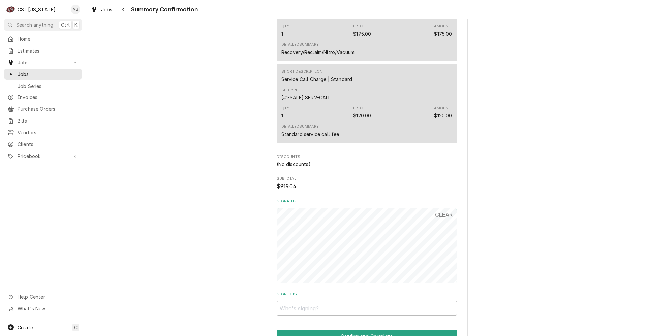
scroll to position [832, 0]
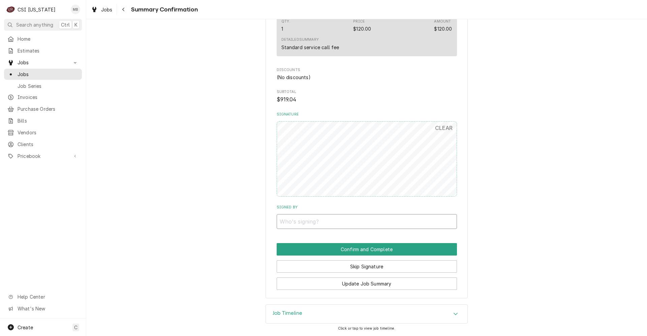
click at [341, 223] on input "Signed By" at bounding box center [367, 221] width 180 height 15
type input "MATT"
click at [336, 251] on button "Confirm and Complete" at bounding box center [367, 249] width 180 height 12
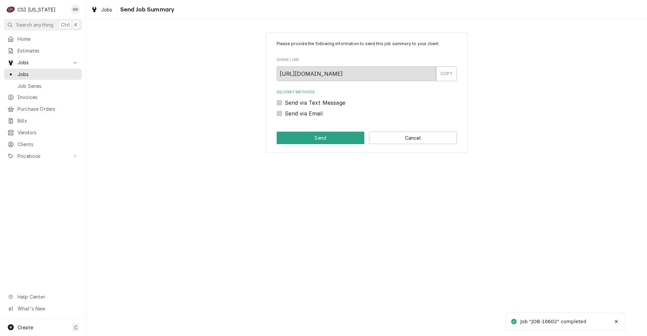
click at [386, 145] on div "Please provide the following information to send this job summary to your clien…" at bounding box center [366, 92] width 202 height 121
click at [387, 143] on button "Cancel" at bounding box center [413, 138] width 88 height 12
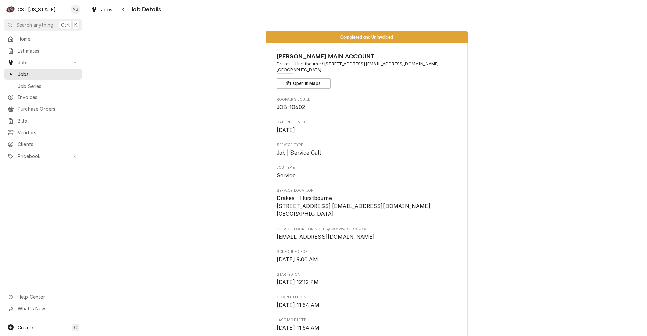
click at [56, 66] on div "Jobs Jobs Job Series" at bounding box center [43, 74] width 78 height 34
click at [48, 73] on span "Jobs" at bounding box center [48, 74] width 61 height 7
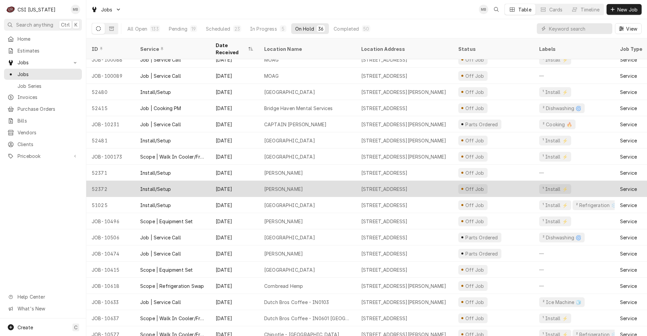
scroll to position [60, 0]
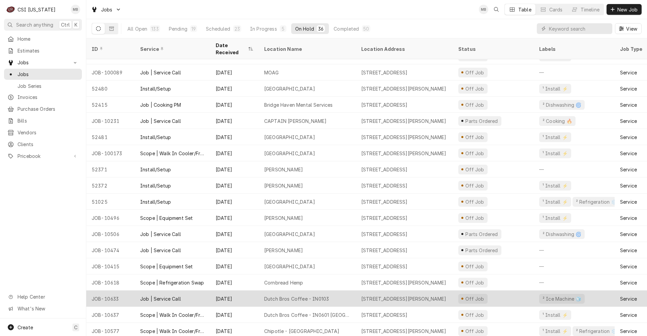
click at [329, 292] on div "Dutch Bros Coffee - IN0103" at bounding box center [307, 299] width 97 height 16
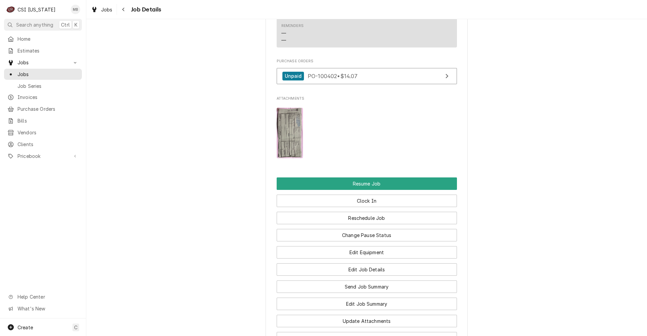
scroll to position [539, 0]
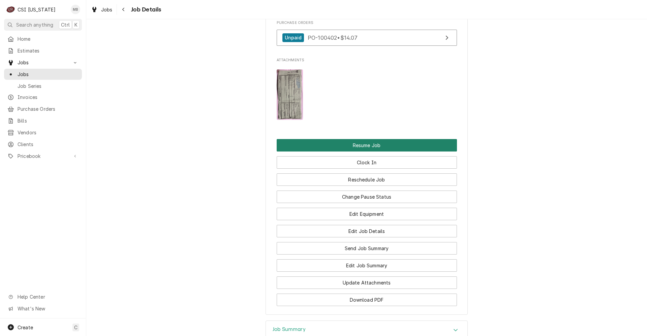
click at [351, 150] on button "Resume Job" at bounding box center [367, 145] width 180 height 12
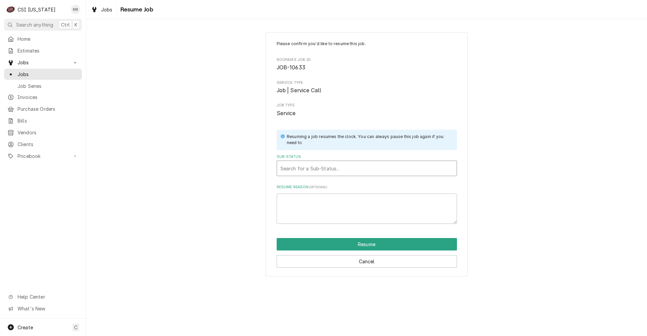
click at [333, 169] on div "Sub-Status" at bounding box center [366, 168] width 173 height 12
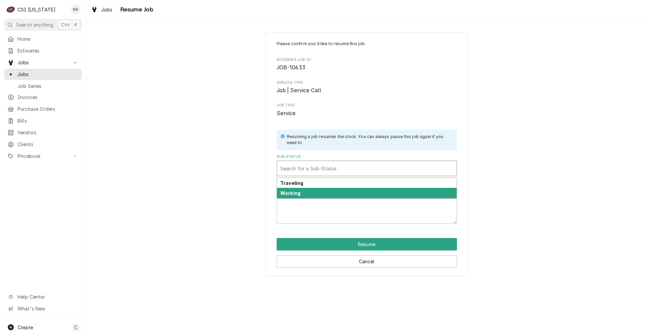
click at [322, 193] on div "Working" at bounding box center [367, 193] width 180 height 10
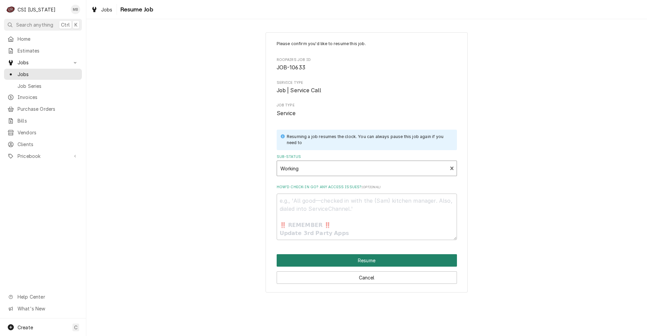
click at [352, 261] on button "Resume" at bounding box center [367, 260] width 180 height 12
type textarea "x"
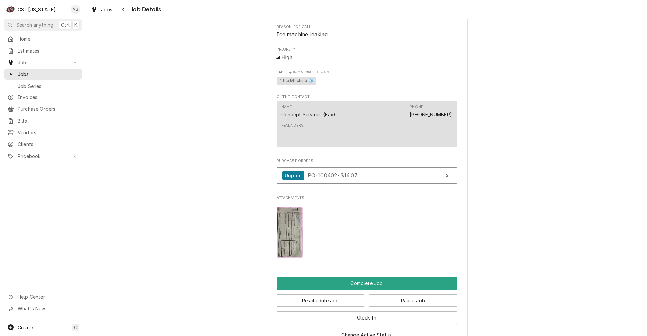
scroll to position [371, 0]
click at [327, 289] on button "Complete Job" at bounding box center [367, 283] width 180 height 12
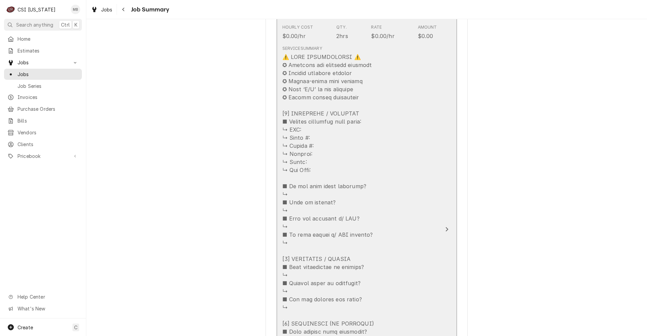
scroll to position [236, 0]
click at [343, 169] on div "Update Line Item" at bounding box center [329, 277] width 94 height 445
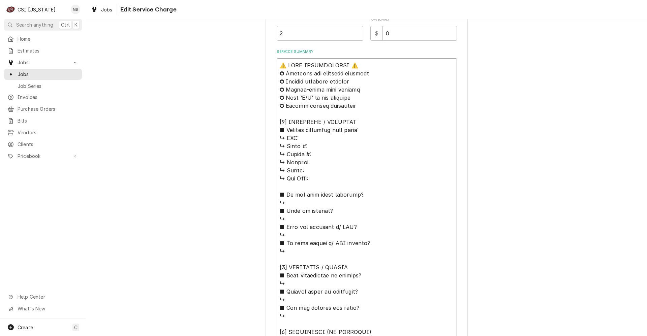
scroll to position [227, 0]
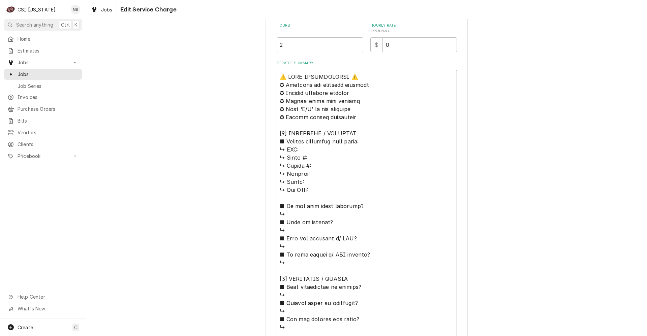
drag, startPoint x: 294, startPoint y: 268, endPoint x: 273, endPoint y: 65, distance: 205.0
click at [273, 65] on div "Use the fields below to edit this service charge Short Description Job | Servic…" at bounding box center [366, 189] width 202 height 767
type textarea "x"
type textarea "\"
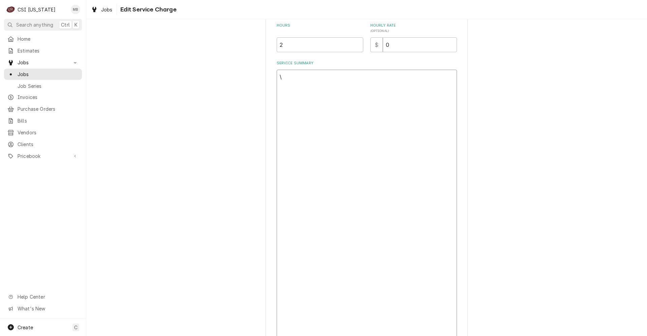
type textarea "x"
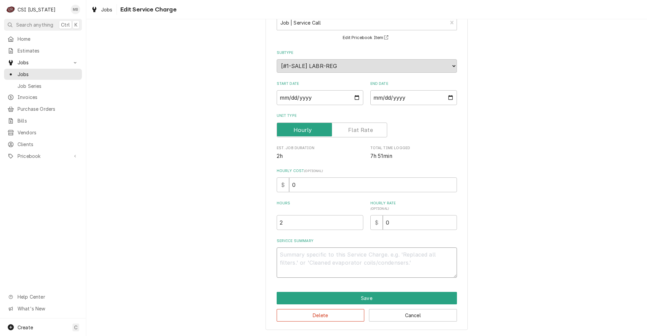
click at [297, 253] on textarea "Service Summary" at bounding box center [367, 263] width 180 height 30
type textarea "x"
type textarea "m"
type textarea "x"
type textarea "mA"
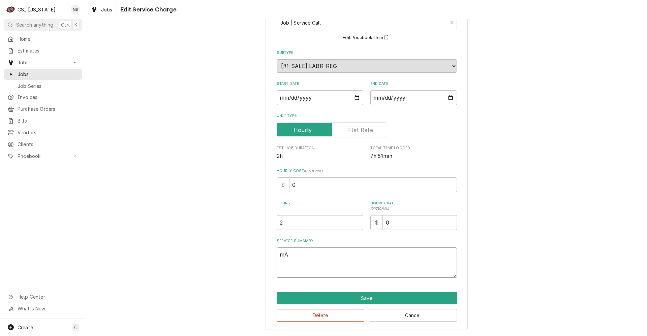
type textarea "x"
type textarea "m"
type textarea "x"
type textarea "M"
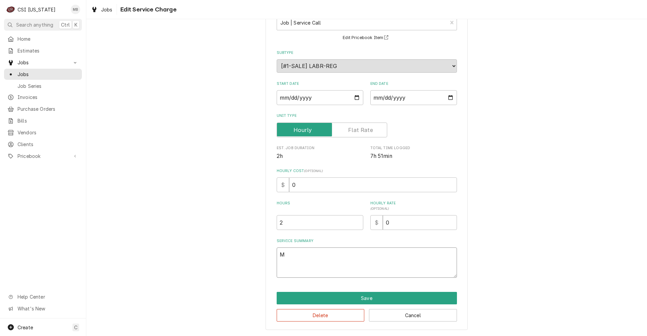
type textarea "x"
type textarea "MA"
type textarea "x"
type textarea "MAN"
type textarea "x"
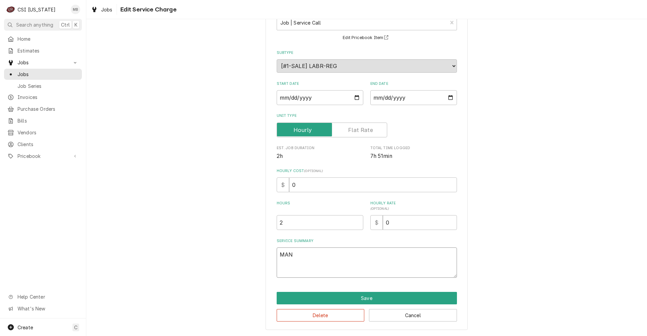
type textarea "MANI"
type textarea "x"
type textarea "MANIT"
type textarea "x"
type textarea "MANITO"
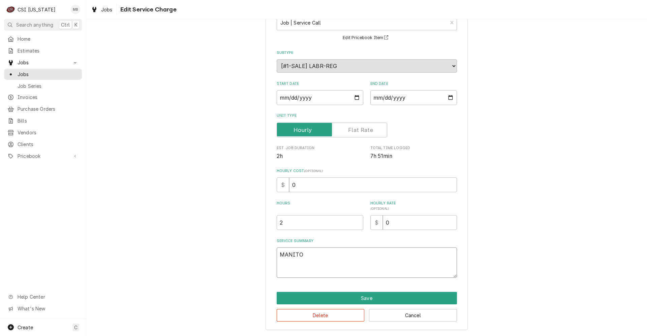
type textarea "x"
type textarea "MANITOW"
type textarea "x"
type textarea "MANITOWO"
type textarea "x"
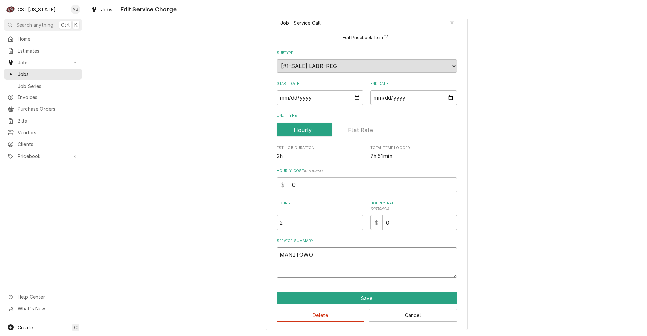
type textarea "MANITOWOC"
type textarea "x"
type textarea "MANITOWOC"
type textarea "x"
type textarea "MANITOWOC M"
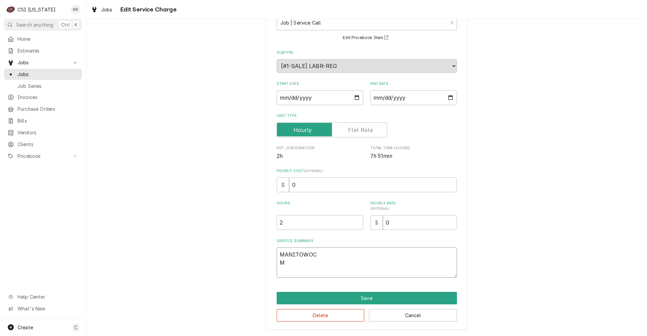
type textarea "x"
type textarea "MANITOWOC M#"
type textarea "x"
type textarea "MANITOWOC M#I"
type textarea "x"
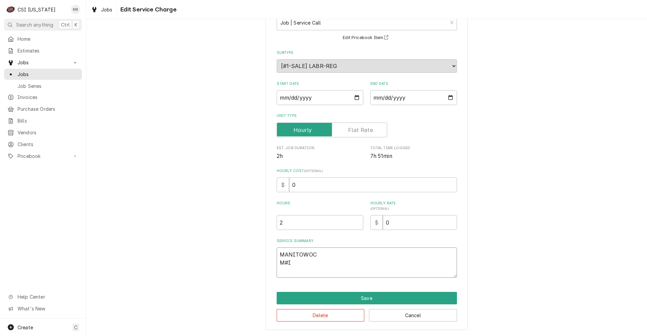
type textarea "MANITOWOC M#IY"
type textarea "x"
type textarea "MANITOWOC M#IYF"
type textarea "x"
type textarea "MANITOWOC M#IYF1"
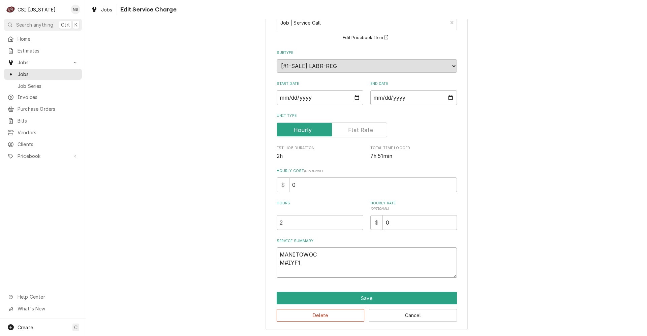
type textarea "x"
type textarea "MANITOWOC M#IYF18"
type textarea "x"
type textarea "MANITOWOC M#IYF180"
type textarea "x"
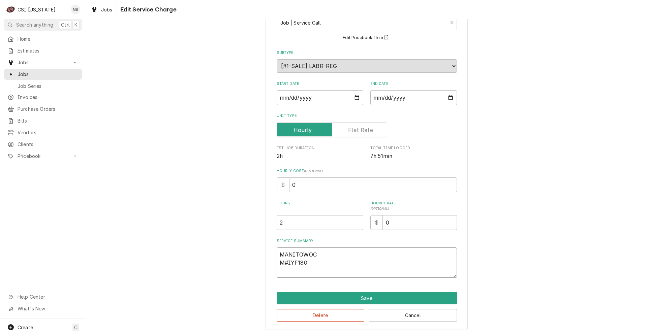
type textarea "MANITOWOC M#IYF1800"
type textarea "x"
type textarea "MANITOWOC M#IYF1800C"
type textarea "x"
type textarea "MANITOWOC M#IYF1800C-"
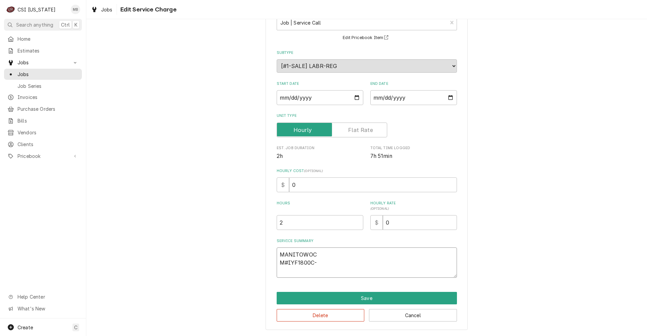
type textarea "x"
type textarea "MANITOWOC M#IYF1800C-1"
type textarea "x"
type textarea "MANITOWOC M#IYF1800C-16"
type textarea "x"
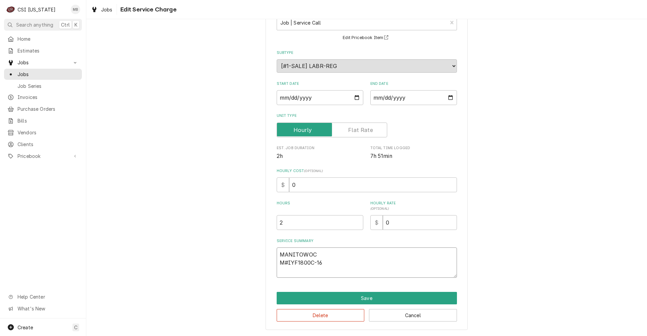
type textarea "MANITOWOC M#IYF1800C-161"
type textarea "x"
type textarea "MANITOWOC M#IYF1800C-161"
type textarea "x"
type textarea "MANITOWOC M#IYF1800C-161 S"
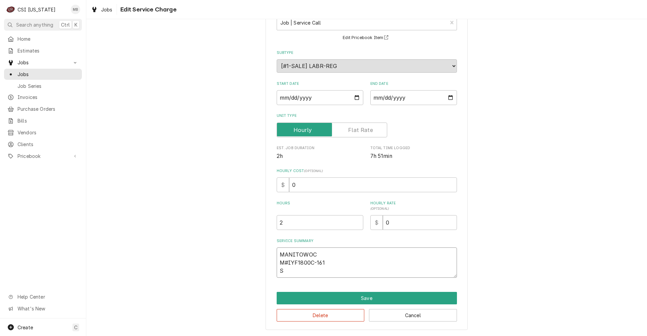
type textarea "x"
type textarea "MANITOWOC M#IYF1800C-161 S#"
type textarea "x"
type textarea "MANITOWOC M#IYF1800C-161 S#1"
type textarea "x"
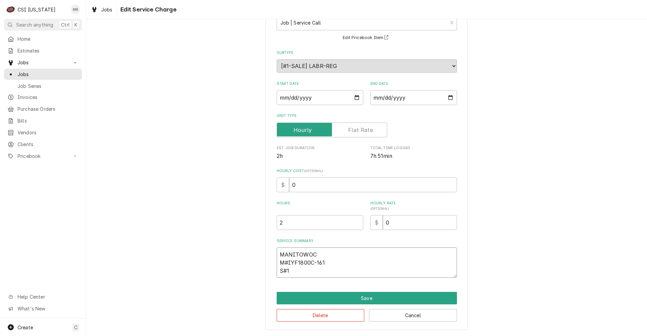
type textarea "MANITOWOC M#IYF1800C-161 S#11"
type textarea "x"
type textarea "MANITOWOC M#IYF1800C-161 S#112"
type textarea "x"
type textarea "MANITOWOC M#IYF1800C-161 S#1121"
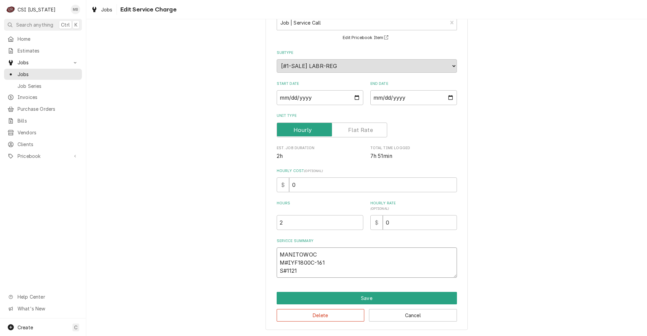
type textarea "x"
type textarea "MANITOWOC M#IYF1800C-161 S#11212"
type textarea "x"
type textarea "MANITOWOC M#IYF1800C-161 S#112120"
type textarea "x"
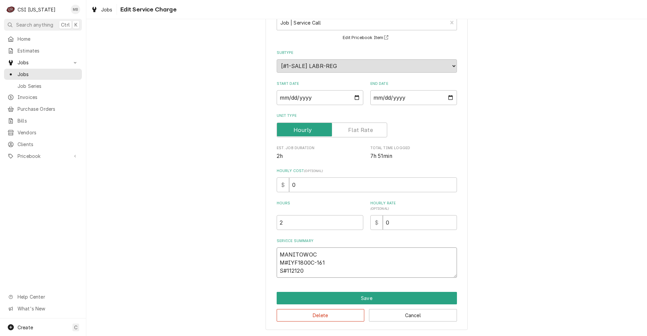
type textarea "MANITOWOC M#IYF1800C-161 S#1121205"
type textarea "x"
type textarea "MANITOWOC M#IYF1800C-161 S#11212058"
type textarea "x"
type textarea "MANITOWOC M#IYF1800C-161 S#112120580"
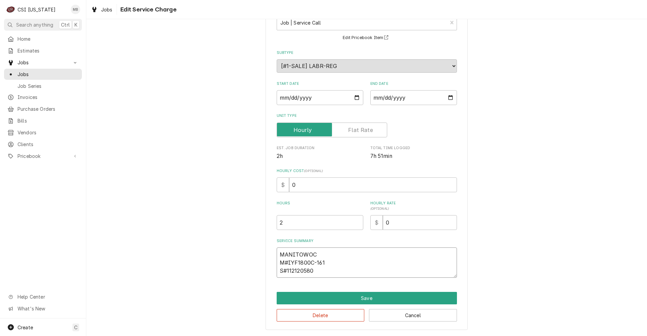
type textarea "x"
type textarea "MANITOWOC M#IYF1800C-161 S#1121205809"
type textarea "x"
type textarea "MANITOWOC M#IYF1800C-161 S#1121205809"
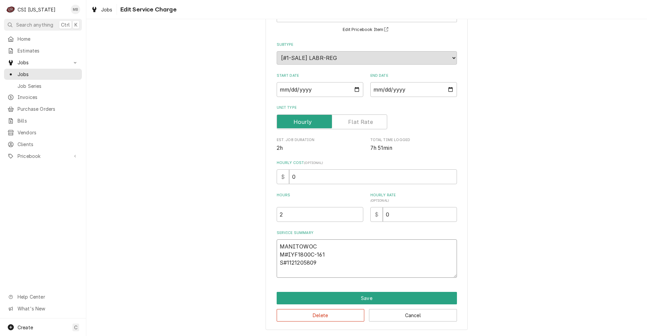
type textarea "x"
type textarea "MANITOWOC M#IYF1800C-161 S#1121205809"
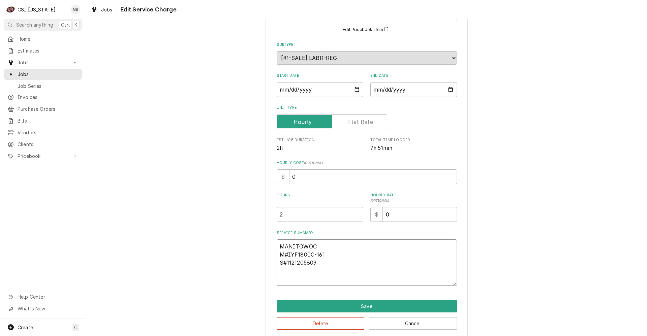
scroll to position [65, 0]
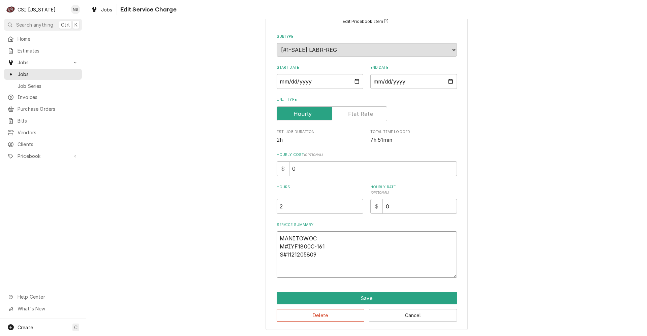
type textarea "x"
type textarea "MANITOWOC M#IYF1800C-161 S#1121205809 U"
type textarea "x"
type textarea "MANITOWOC M#IYF1800C-161 S#1121205809 UN"
type textarea "x"
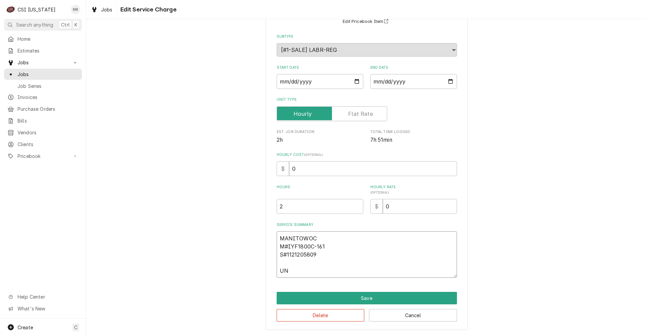
type textarea "MANITOWOC M#IYF1800C-161 S#1121205809 UNI"
type textarea "x"
type textarea "MANITOWOC M#IYF1800C-161 S#1121205809 UNIT"
type textarea "x"
type textarea "MANITOWOC M#IYF1800C-161 S#1121205809 UNIT"
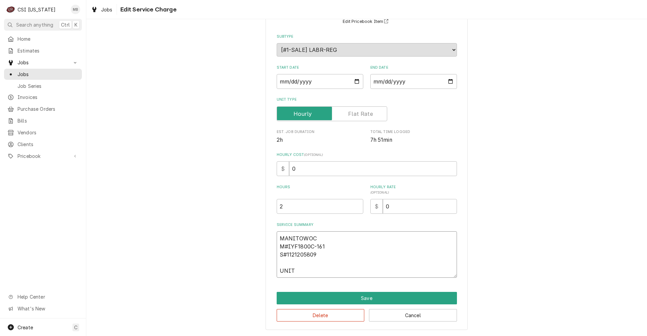
type textarea "x"
type textarea "MANITOWOC M#IYF1800C-161 S#1121205809 UNIT H"
type textarea "x"
type textarea "MANITOWOC M#IYF1800C-161 S#1121205809 UNIT HA"
type textarea "x"
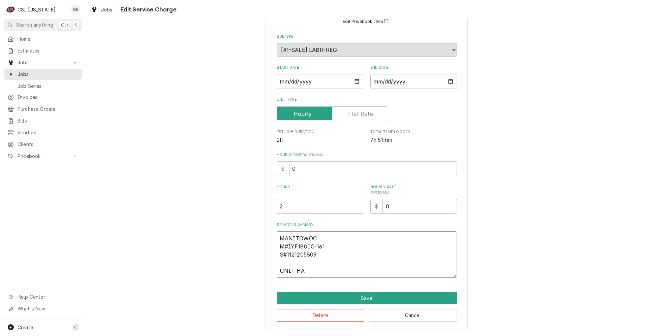
type textarea "MANITOWOC M#IYF1800C-161 S#1121205809 UNIT HAD"
type textarea "x"
type textarea "MANITOWOC M#IYF1800C-161 S#1121205809 UNIT HAD"
type textarea "x"
type textarea "MANITOWOC M#IYF1800C-161 S#1121205809 UNIT HAD A"
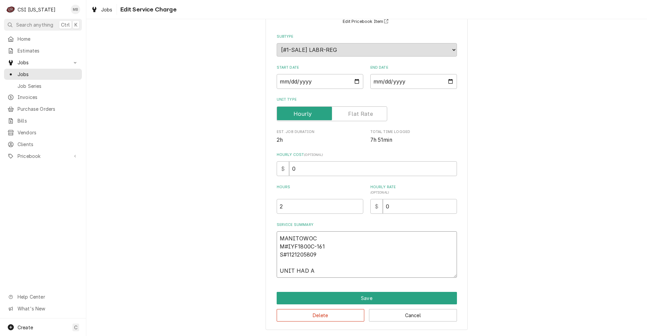
type textarea "x"
type textarea "MANITOWOC M#IYF1800C-161 S#1121205809 UNIT HAD A"
type textarea "x"
type textarea "MANITOWOC M#IYF1800C-161 S#1121205809 UNIT HAD A P"
type textarea "x"
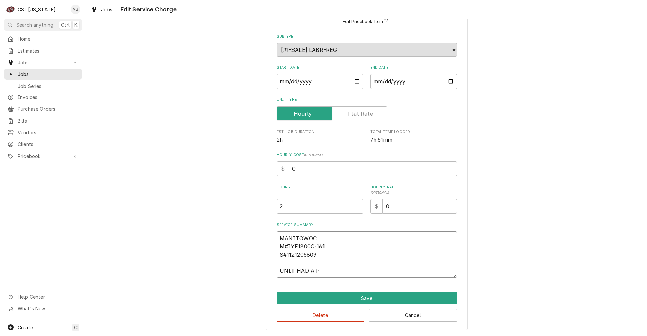
type textarea "MANITOWOC M#IYF1800C-161 S#1121205809 UNIT HAD A PI"
type textarea "x"
type textarea "MANITOWOC M#IYF1800C-161 S#1121205809 UNIT HAD A PIN"
type textarea "x"
type textarea "MANITOWOC M#IYF1800C-161 S#1121205809 UNIT HAD A PINC"
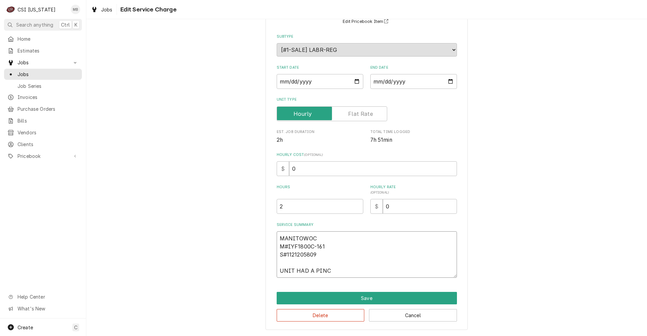
type textarea "x"
type textarea "MANITOWOC M#IYF1800C-161 S#1121205809 UNIT HAD A PINCH"
type textarea "x"
type textarea "MANITOWOC M#IYF1800C-161 S#1121205809 UNIT HAD A PINCHE"
type textarea "x"
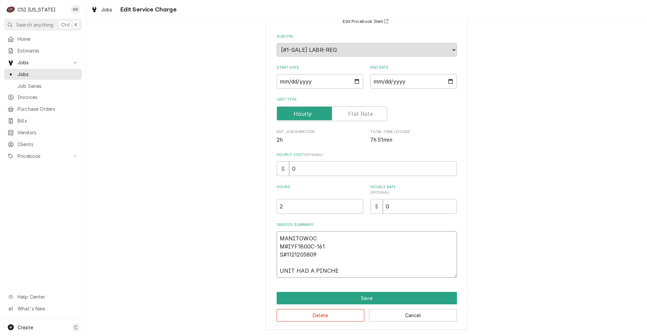
type textarea "MANITOWOC M#IYF1800C-161 S#1121205809 UNIT HAD A PINCHED"
type textarea "x"
type textarea "MANITOWOC M#IYF1800C-161 S#1121205809 UNIT HAD A PINCHED"
type textarea "x"
type textarea "MANITOWOC M#IYF1800C-161 S#1121205809 UNIT HAD A PINCHED W"
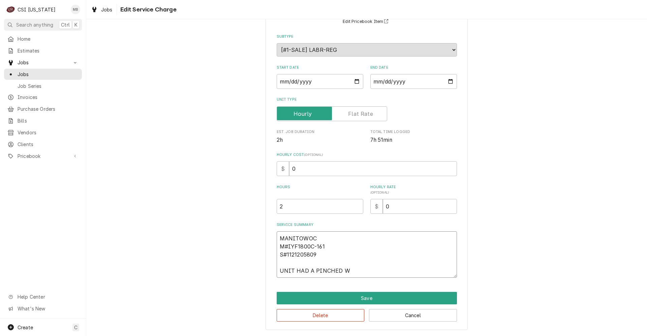
type textarea "x"
type textarea "MANITOWOC M#IYF1800C-161 S#1121205809 UNIT HAD A PINCHED WA"
type textarea "x"
type textarea "MANITOWOC M#IYF1800C-161 S#1121205809 UNIT HAD A PINCHED WAT"
type textarea "x"
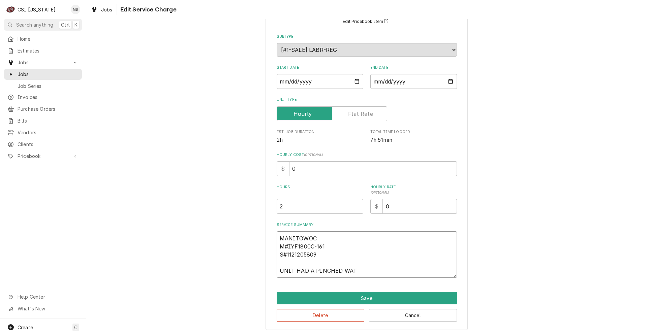
type textarea "MANITOWOC M#IYF1800C-161 S#1121205809 UNIT HAD A PINCHED WATE"
type textarea "x"
type textarea "MANITOWOC M#IYF1800C-161 S#1121205809 UNIT HAD A PINCHED WATER"
type textarea "x"
type textarea "MANITOWOC M#IYF1800C-161 S#1121205809 UNIT HAD A PINCHED WATER"
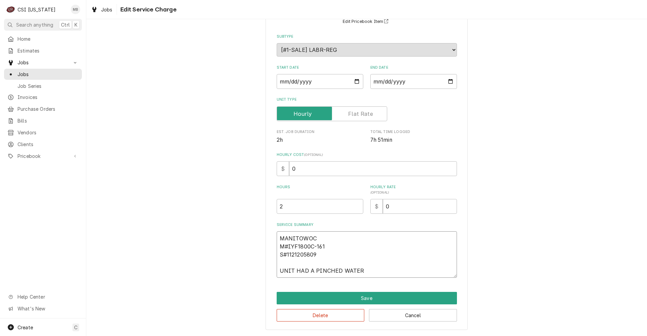
type textarea "x"
type textarea "MANITOWOC M#IYF1800C-161 S#1121205809 UNIT HAD A PINCHED WATER F"
type textarea "x"
type textarea "MANITOWOC M#IYF1800C-161 S#1121205809 UNIT HAD A PINCHED WATER FE"
type textarea "x"
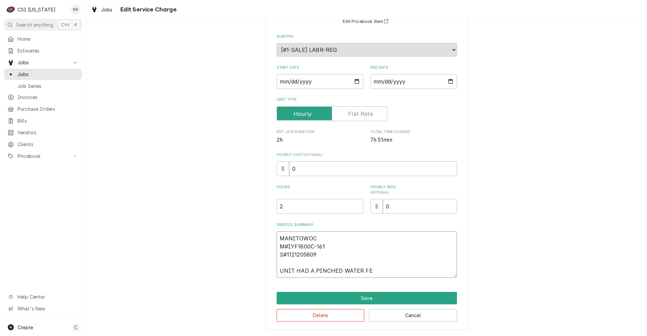
type textarea "MANITOWOC M#IYF1800C-161 S#1121205809 UNIT HAD A PINCHED WATER FEE"
type textarea "x"
type textarea "MANITOWOC M#IYF1800C-161 S#1121205809 UNIT HAD A PINCHED WATER FEED"
type textarea "x"
type textarea "MANITOWOC M#IYF1800C-161 S#1121205809 UNIT HAD A PINCHED WATER FEED"
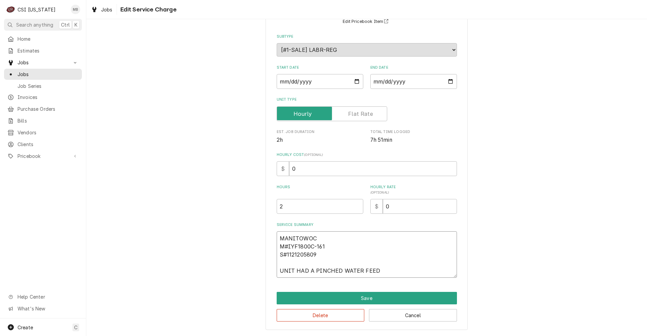
type textarea "x"
type textarea "MANITOWOC M#IYF1800C-161 S#1121205809 UNIT HAD A PINCHED WATER FEED T"
type textarea "x"
type textarea "MANITOWOC M#IYF1800C-161 S#1121205809 UNIT HAD A PINCHED WATER FEED TU"
type textarea "x"
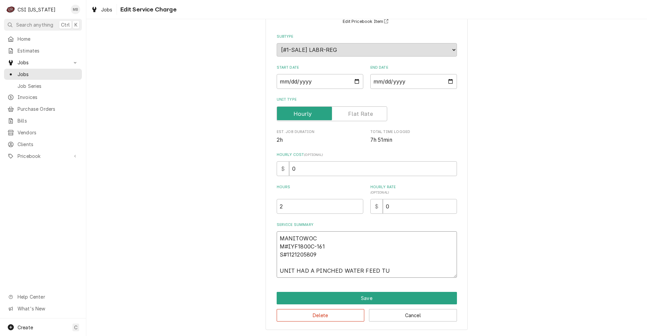
type textarea "MANITOWOC M#IYF1800C-161 S#1121205809 UNIT HAD A PINCHED WATER FEED TUB"
type textarea "x"
type textarea "MANITOWOC M#IYF1800C-161 S#1121205809 UNIT HAD A PINCHED WATER FEED TUBE"
type textarea "x"
type textarea "MANITOWOC M#IYF1800C-161 S#1121205809 UNIT HAD A PINCHED WATER FEED TUBE"
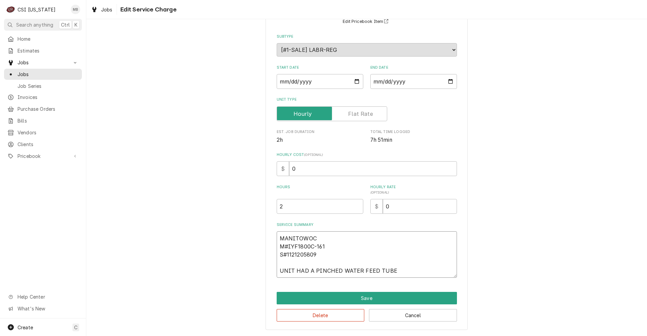
type textarea "x"
type textarea "MANITOWOC M#IYF1800C-161 S#1121205809 UNIT HAD A PINCHED WATER FEED TUBE I"
type textarea "x"
type textarea "MANITOWOC M#IYF1800C-161 S#1121205809 UNIT HAD A PINCHED WATER FEED TUBE IN"
type textarea "x"
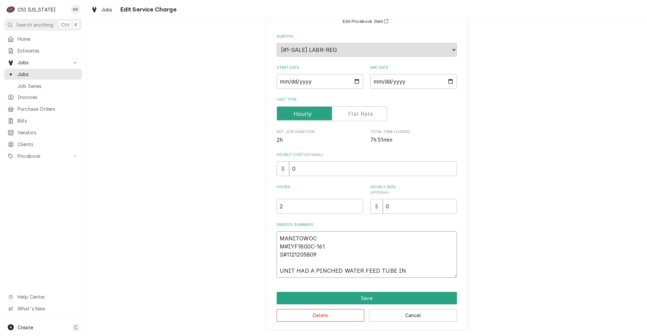
type textarea "MANITOWOC M#IYF1800C-161 S#1121205809 UNIT HAD A PINCHED WATER FEED TUBE INS"
type textarea "x"
type textarea "MANITOWOC M#IYF1800C-161 S#1121205809 UNIT HAD A PINCHED WATER FEED TUBE INSI"
type textarea "x"
type textarea "MANITOWOC M#IYF1800C-161 S#1121205809 UNIT HAD A PINCHED WATER FEED TUBE INSID"
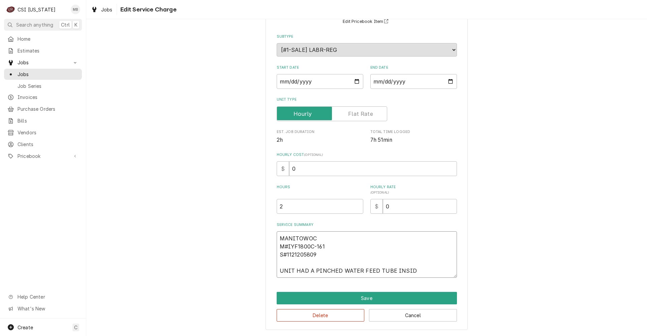
type textarea "x"
type textarea "MANITOWOC M#IYF1800C-161 S#1121205809 UNIT HAD A PINCHED WATER FEED TUBE INSIDE"
type textarea "x"
type textarea "MANITOWOC M#IYF1800C-161 S#1121205809 UNIT HAD A PINCHED WATER FEED TUBE INSIDE"
type textarea "x"
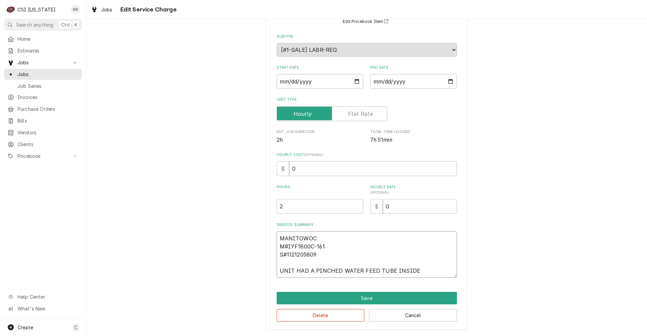
type textarea "MANITOWOC M#IYF1800C-161 S#1121205809 UNIT HAD A PINCHED WATER FEED TUBE INSIDE…"
type textarea "x"
type textarea "MANITOWOC M#IYF1800C-161 S#1121205809 UNIT HAD A PINCHED WATER FEED TUBE INSIDE…"
type textarea "x"
type textarea "MANITOWOC M#IYF1800C-161 S#1121205809 UNIT HAD A PINCHED WATER FEED TUBE INSIDE…"
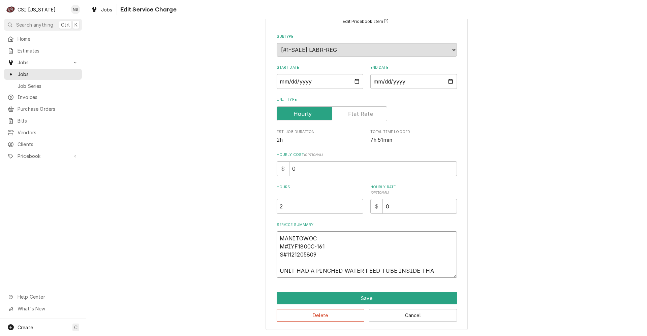
type textarea "x"
type textarea "MANITOWOC M#IYF1800C-161 S#1121205809 UNIT HAD A PINCHED WATER FEED TUBE INSIDE…"
type textarea "x"
type textarea "MANITOWOC M#IYF1800C-161 S#1121205809 UNIT HAD A PINCHED WATER FEED TUBE INSIDE…"
type textarea "x"
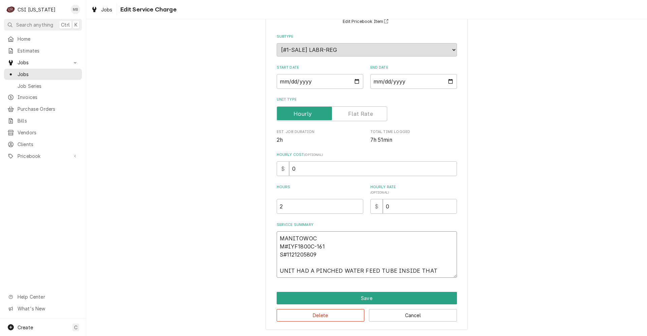
type textarea "MANITOWOC M#IYF1800C-161 S#1121205809 UNIT HAD A PINCHED WATER FEED TUBE INSIDE…"
type textarea "x"
type textarea "MANITOWOC M#IYF1800C-161 S#1121205809 UNIT HAD A PINCHED WATER FEED TUBE INSIDE…"
type textarea "x"
type textarea "MANITOWOC M#IYF1800C-161 S#1121205809 UNIT HAD A PINCHED WATER FEED TUBE INSIDE…"
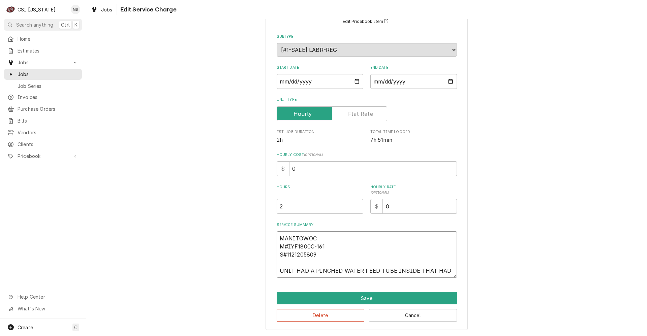
type textarea "x"
type textarea "MANITOWOC M#IYF1800C-161 S#1121205809 UNIT HAD A PINCHED WATER FEED TUBE INSIDE…"
type textarea "x"
type textarea "MANITOWOC M#IYF1800C-161 S#1121205809 UNIT HAD A PINCHED WATER FEED TUBE INSIDE…"
type textarea "x"
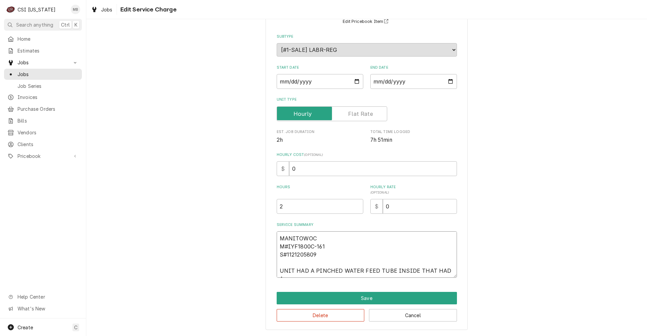
type textarea "MANITOWOC M#IYF1800C-161 S#1121205809 UNIT HAD A PINCHED WATER FEED TUBE INSIDE…"
type textarea "x"
type textarea "MANITOWOC M#IYF1800C-161 S#1121205809 UNIT HAD A PINCHED WATER FEED TUBE INSIDE…"
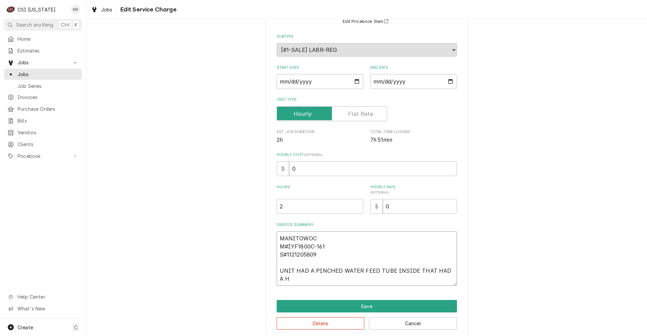
type textarea "x"
type textarea "MANITOWOC M#IYF1800C-161 S#1121205809 UNIT HAD A PINCHED WATER FEED TUBE INSIDE…"
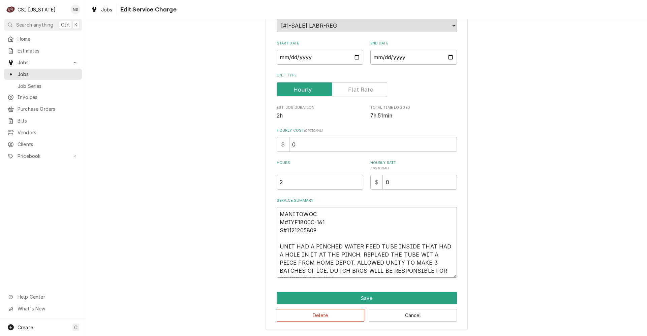
scroll to position [97, 0]
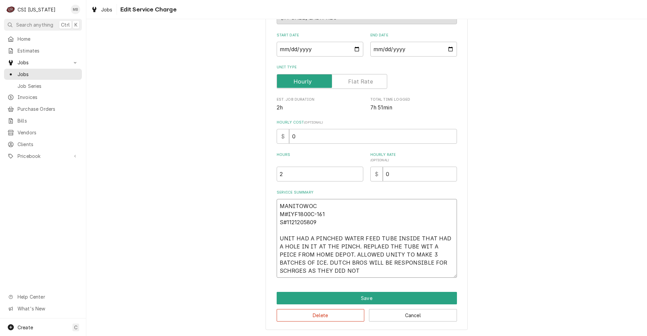
click at [406, 260] on textarea "MANITOWOC M#IYF1800C-161 S#1121205809 UNIT HAD A PINCHED WATER FEED TUBE INSIDE…" at bounding box center [367, 238] width 180 height 79
click at [411, 263] on textarea "MANITOWOC M#IYF1800C-161 S#1121205809 UNIT HAD A PINCHED WATER FEED TUBE INSIDE…" at bounding box center [367, 238] width 180 height 79
click at [325, 273] on textarea "MANITOWOC M#IYF1800C-161 S#1121205809 UNIT HAD A PINCHED WATER FEED TUBE INSIDE…" at bounding box center [367, 238] width 180 height 79
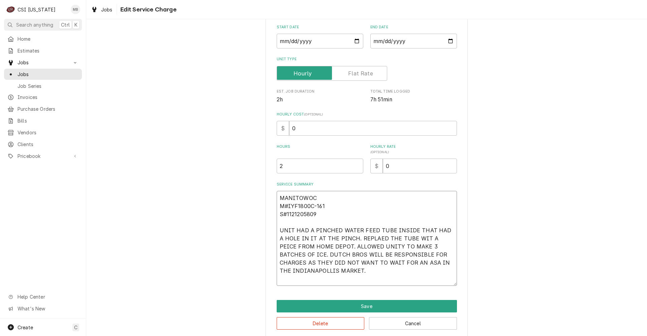
scroll to position [122, 0]
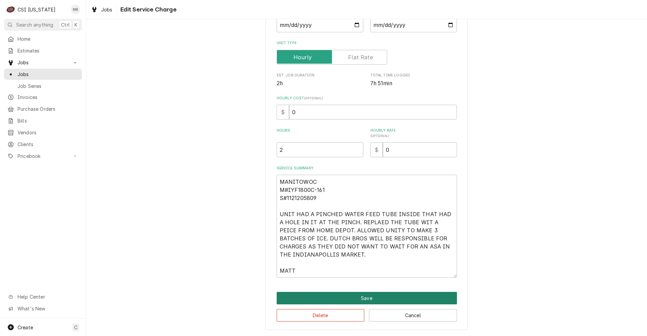
click at [361, 297] on button "Save" at bounding box center [367, 298] width 180 height 12
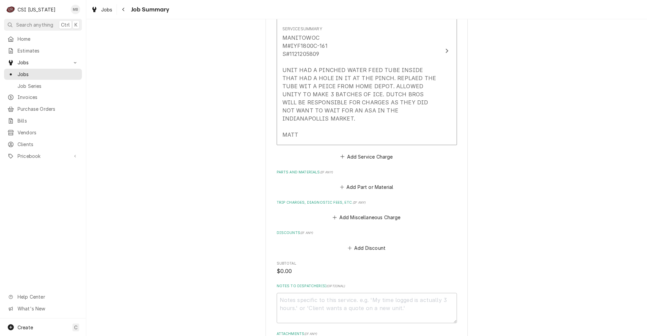
scroll to position [257, 0]
click at [360, 143] on div "Short Description Job | Service Call Subtype [#1-SALE] LABR-REG Service Dates S…" at bounding box center [367, 48] width 180 height 225
click at [359, 152] on button "Add Service Charge" at bounding box center [366, 156] width 55 height 9
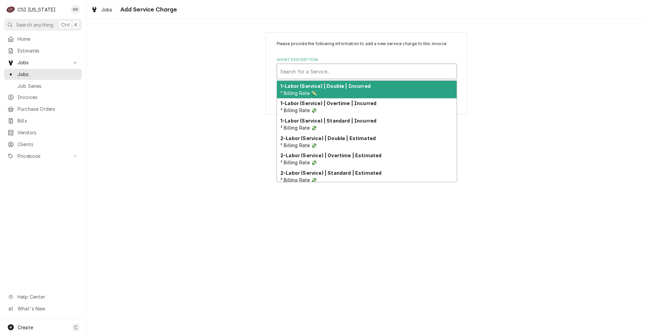
click at [322, 72] on div "Short Description" at bounding box center [366, 71] width 173 height 12
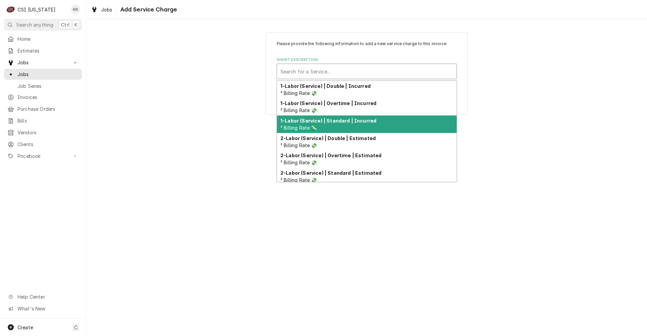
click at [311, 124] on div "1-Labor (Service) | Standard | Incurred ² Billing Rate 💸" at bounding box center [367, 125] width 180 height 18
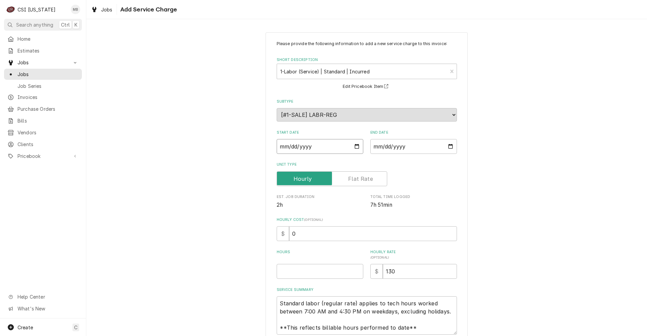
click at [355, 148] on input "Start Date" at bounding box center [320, 146] width 87 height 15
click at [450, 144] on input "End Date" at bounding box center [413, 146] width 87 height 15
click at [336, 271] on input "Hours" at bounding box center [320, 271] width 87 height 15
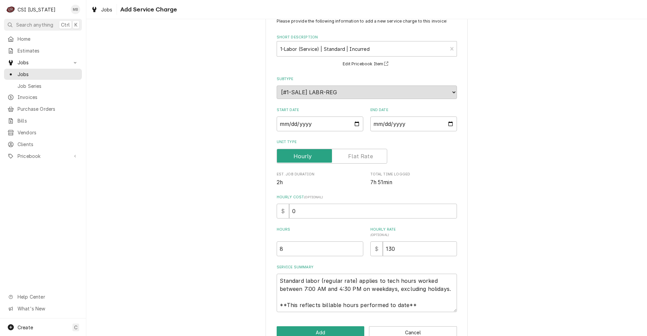
scroll to position [40, 0]
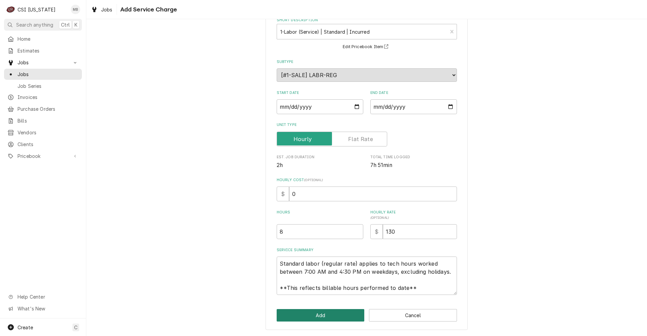
click at [358, 313] on button "Add" at bounding box center [321, 315] width 88 height 12
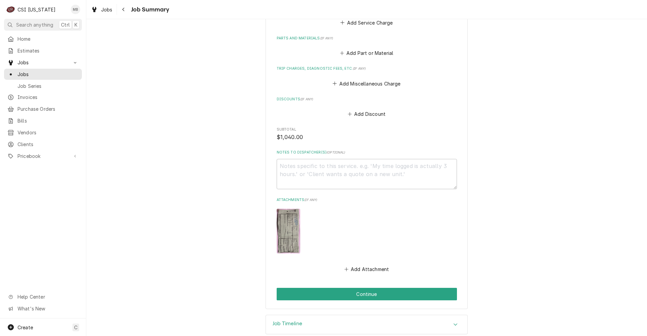
scroll to position [541, 0]
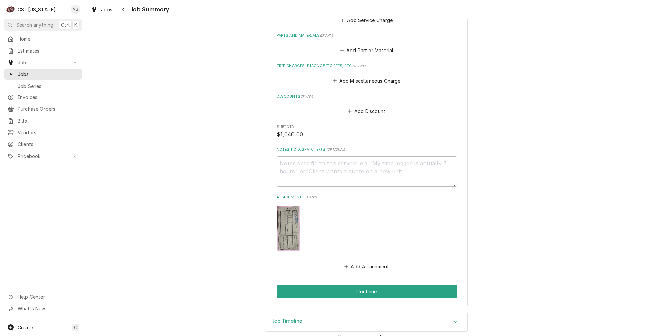
click at [282, 229] on img "Attachments" at bounding box center [289, 228] width 24 height 45
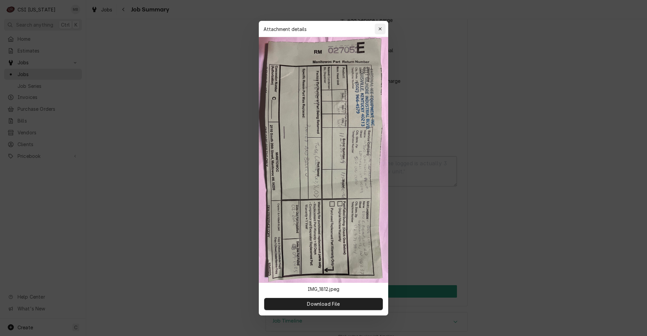
click at [379, 25] on button "button" at bounding box center [380, 29] width 11 height 11
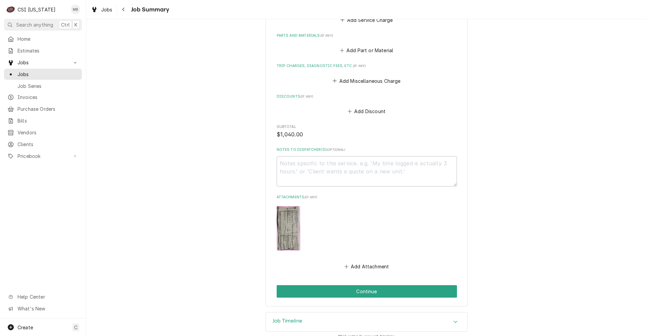
click at [324, 319] on div "Job Timeline" at bounding box center [366, 322] width 201 height 19
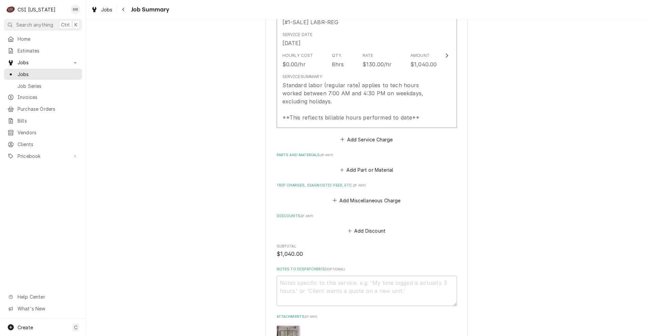
scroll to position [321, 0]
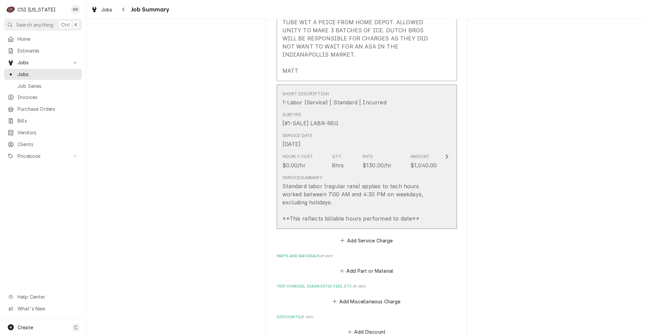
click at [354, 196] on div "Standard labor (regular rate) applies to tech hours worked between 7:00 AM and …" at bounding box center [359, 202] width 155 height 40
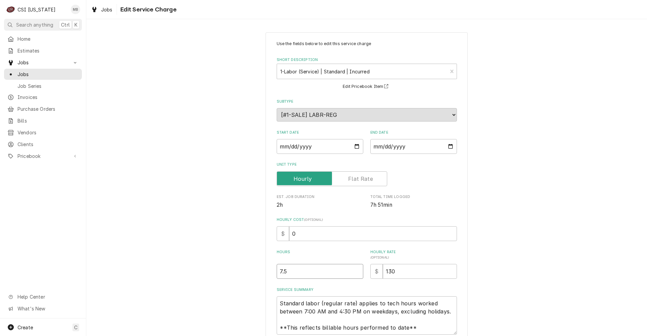
click at [356, 273] on input "7.5" at bounding box center [320, 271] width 87 height 15
click at [356, 273] on input "7" at bounding box center [320, 271] width 87 height 15
click at [356, 273] on input "6.5" at bounding box center [320, 271] width 87 height 15
click at [356, 273] on input "6" at bounding box center [320, 271] width 87 height 15
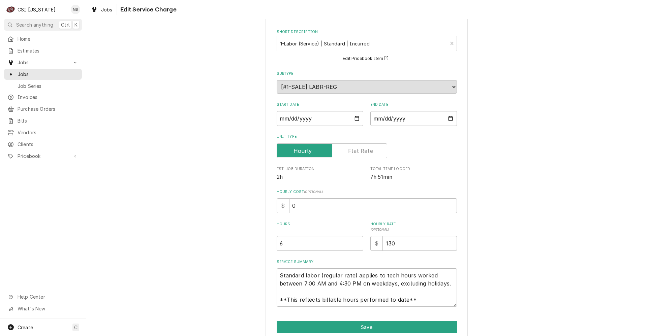
scroll to position [57, 0]
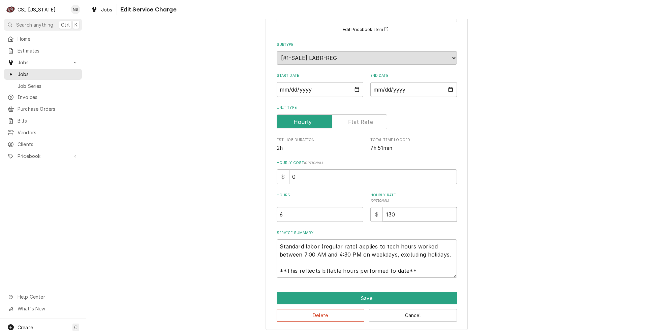
click at [395, 215] on input "130" at bounding box center [420, 214] width 74 height 15
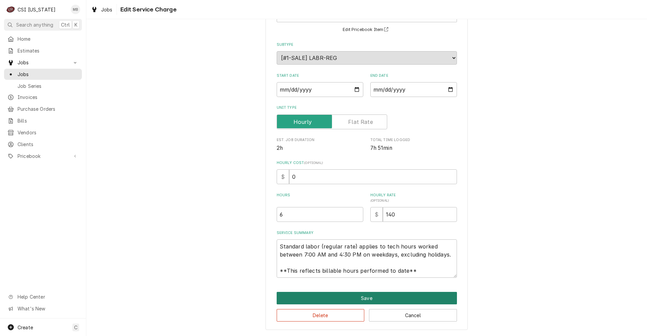
click at [385, 295] on button "Save" at bounding box center [367, 298] width 180 height 12
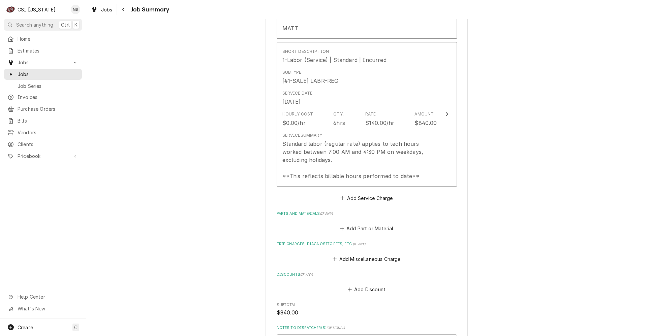
scroll to position [375, 0]
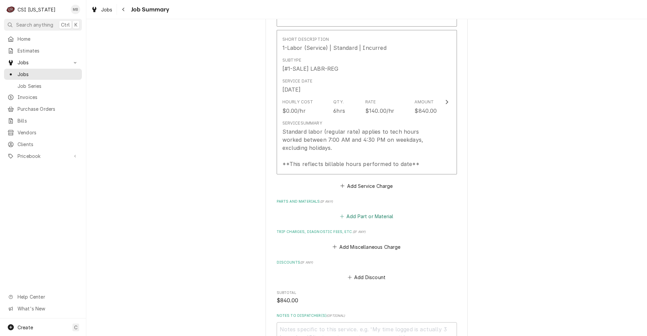
click at [362, 212] on button "Add Part or Material" at bounding box center [367, 216] width 56 height 9
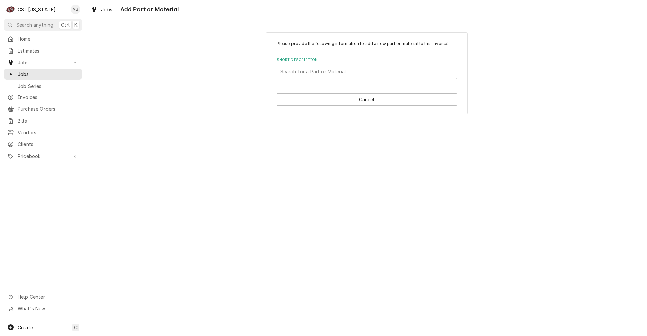
click at [319, 69] on div "Short Description" at bounding box center [366, 71] width 173 height 12
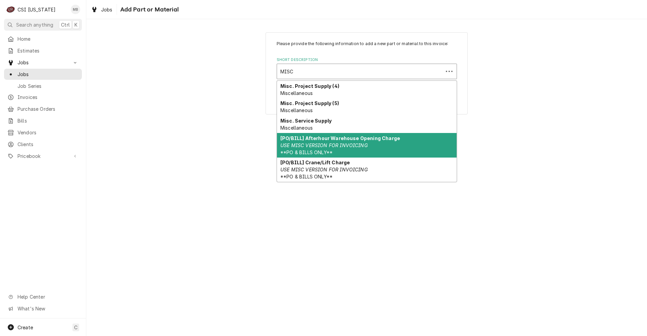
scroll to position [90, 0]
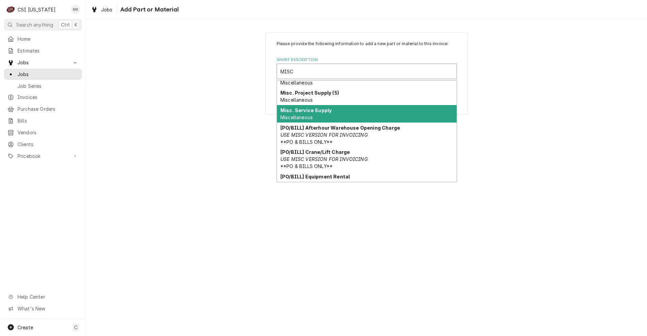
click at [306, 114] on div "Misc. Service Supply Miscellaneous" at bounding box center [367, 114] width 180 height 18
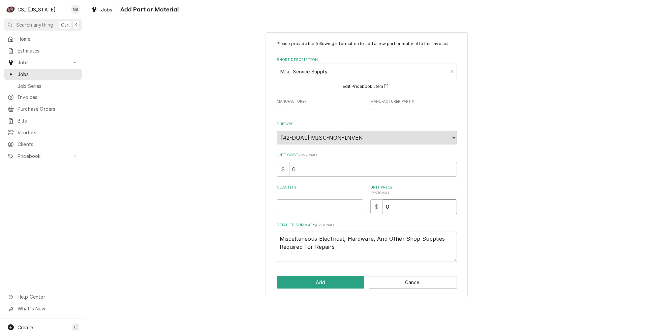
click at [396, 205] on input "0" at bounding box center [420, 206] width 74 height 15
click at [324, 206] on input "Quantity" at bounding box center [320, 206] width 87 height 15
click at [318, 285] on button "Add" at bounding box center [321, 282] width 88 height 12
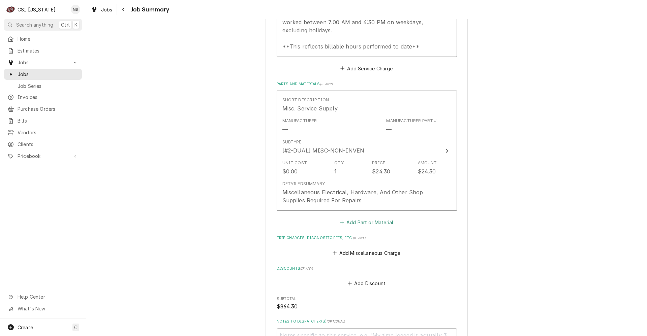
scroll to position [497, 0]
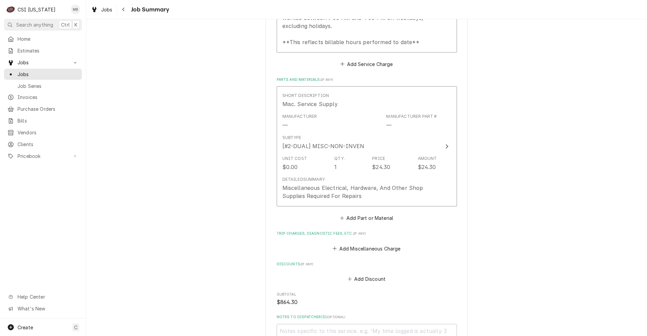
click at [369, 246] on div "Please provide a summary of the work you've done, the parts and materials you u…" at bounding box center [367, 5] width 180 height 867
click at [369, 244] on button "Add Miscellaneous Charge" at bounding box center [366, 248] width 70 height 9
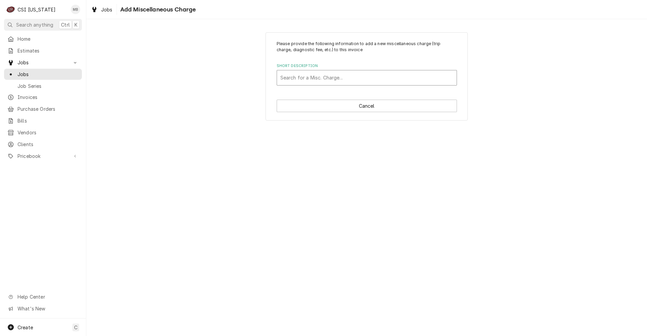
click at [335, 84] on div "Short Description" at bounding box center [366, 78] width 173 height 12
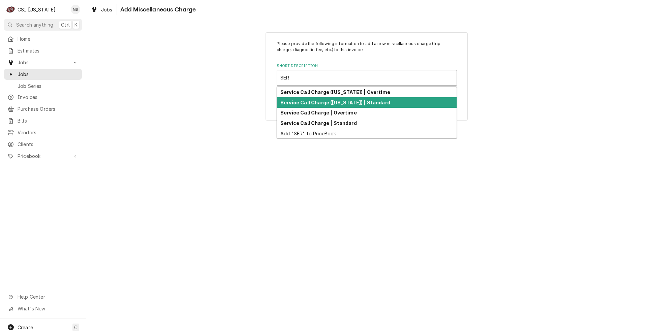
click at [323, 105] on strong "Service Call Charge (Indiana) | Standard" at bounding box center [335, 103] width 110 height 6
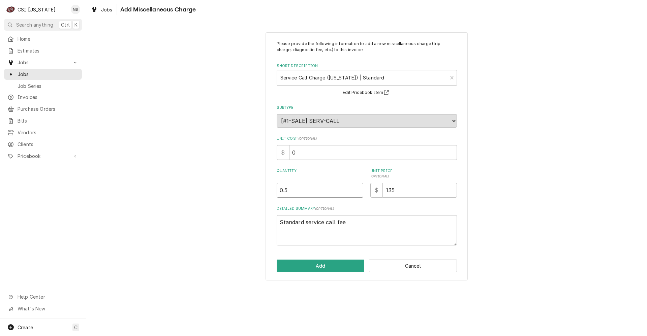
click at [358, 189] on input "0.5" at bounding box center [320, 190] width 87 height 15
click at [357, 188] on input "1" at bounding box center [320, 190] width 87 height 15
click at [340, 269] on button "Add" at bounding box center [321, 266] width 88 height 12
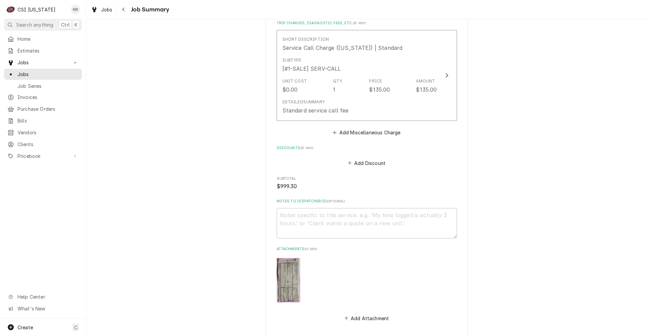
scroll to position [741, 0]
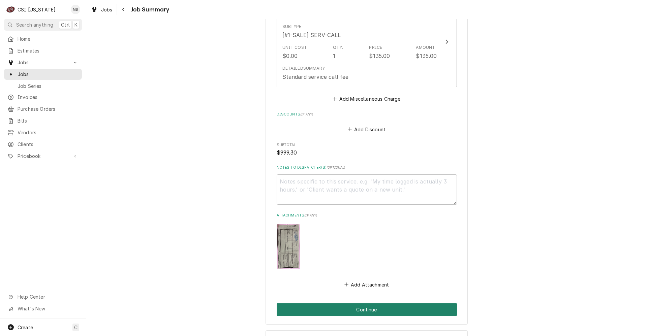
click at [366, 304] on button "Continue" at bounding box center [367, 310] width 180 height 12
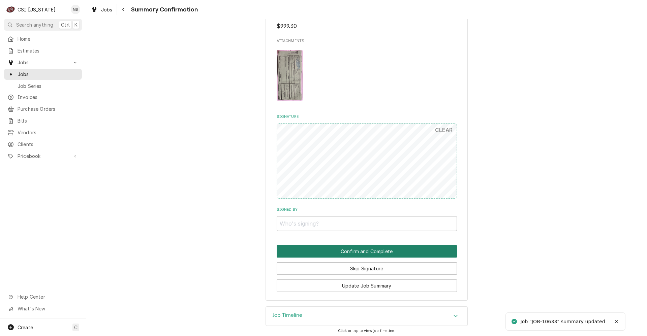
scroll to position [719, 0]
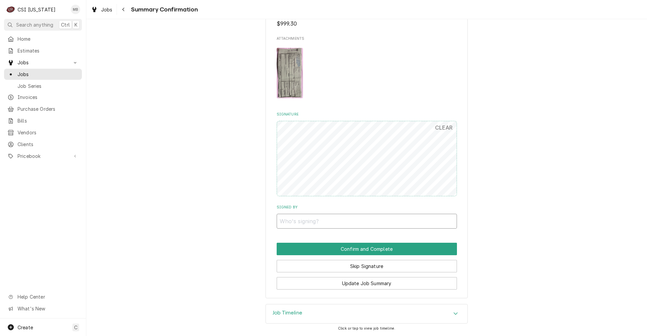
click at [343, 217] on input "Signed By" at bounding box center [367, 221] width 180 height 15
type input "MATT"
click at [349, 255] on div "Skip Signature" at bounding box center [367, 263] width 180 height 17
click at [350, 251] on button "Confirm and Complete" at bounding box center [367, 249] width 180 height 12
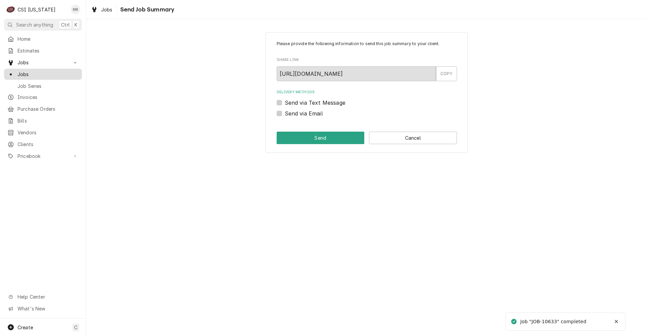
click at [30, 73] on span "Jobs" at bounding box center [48, 74] width 61 height 7
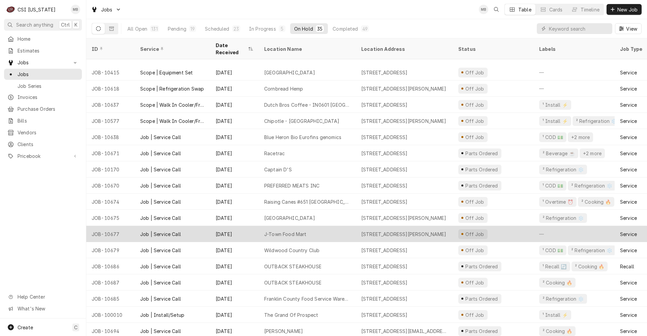
scroll to position [286, 0]
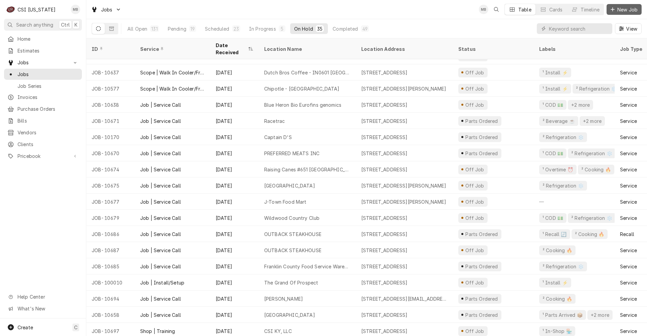
click at [631, 4] on button "New Job" at bounding box center [623, 9] width 35 height 11
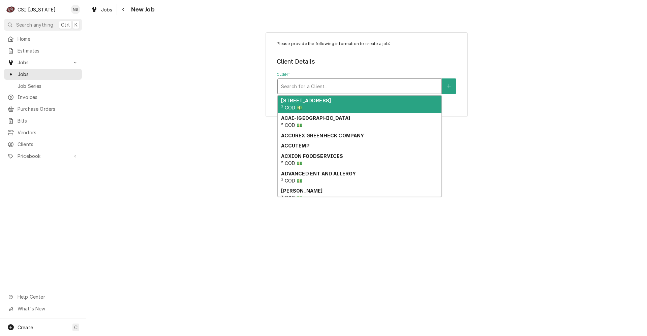
click at [340, 87] on div "Client" at bounding box center [359, 86] width 157 height 12
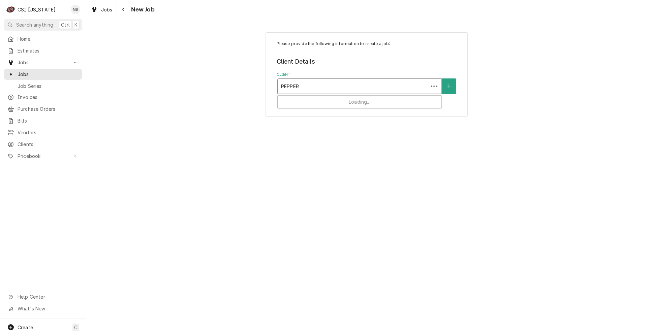
type input "PEPPERS"
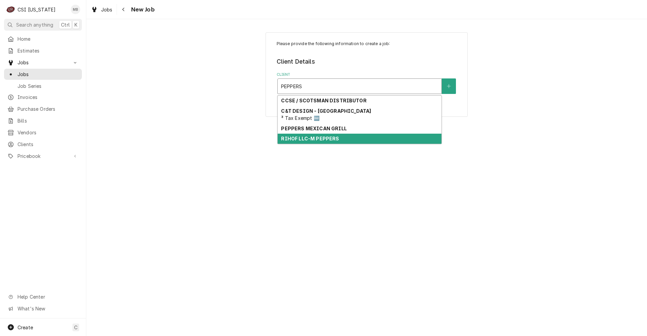
click at [322, 138] on strong "RIHOF LLC-M PEPPERS" at bounding box center [310, 139] width 58 height 6
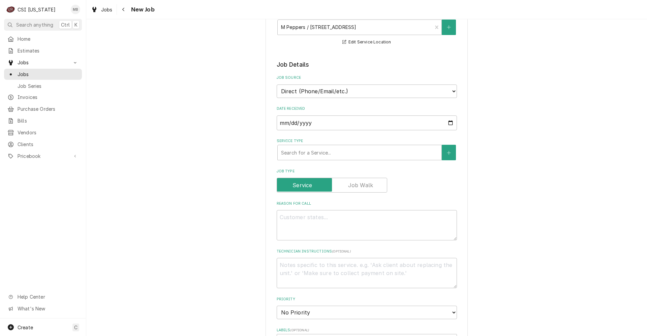
scroll to position [101, 0]
click at [333, 151] on div "Service Type" at bounding box center [359, 152] width 157 height 12
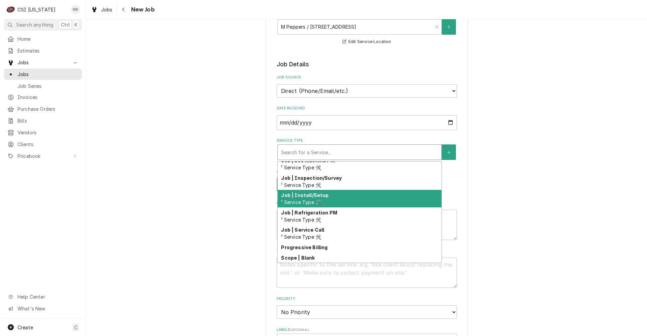
scroll to position [360, 0]
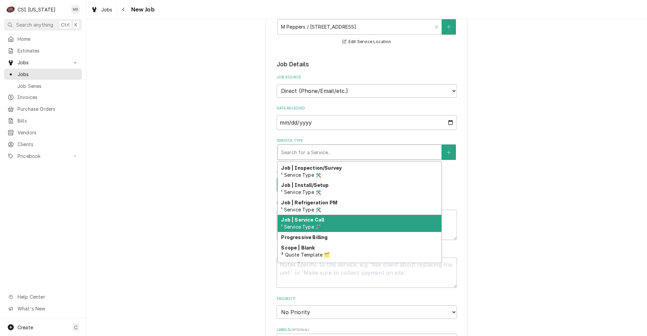
click at [331, 227] on div "Job | Service Call ¹ Service Type 🛠️" at bounding box center [360, 224] width 164 height 18
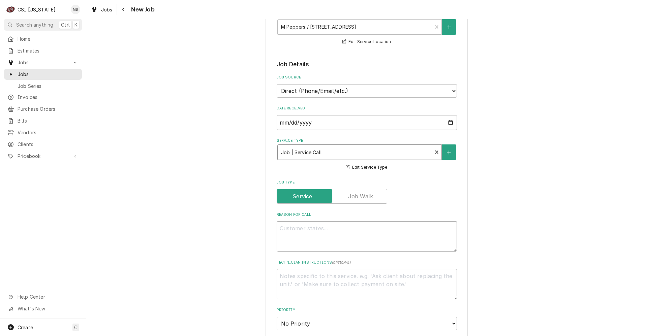
click at [281, 226] on textarea "Reason For Call" at bounding box center [367, 236] width 180 height 30
type textarea "x"
type textarea "W"
type textarea "x"
type textarea "WA"
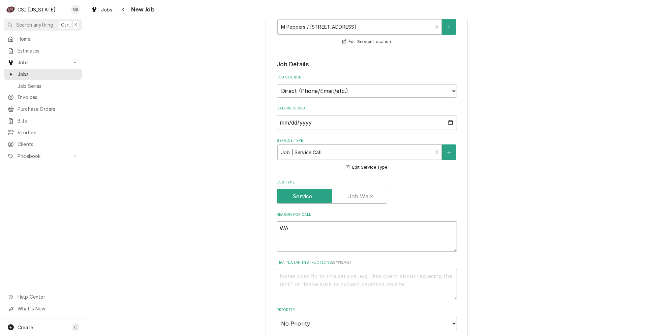
type textarea "x"
type textarea "WAL"
type textarea "x"
type textarea "WALK"
type textarea "x"
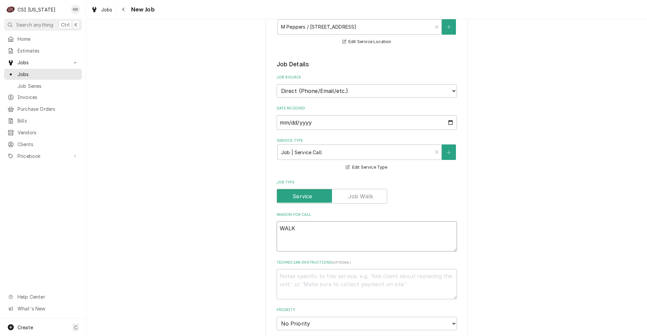
type textarea "WALK I"
type textarea "x"
type textarea "WALK IN"
type textarea "x"
type textarea "WALK IN"
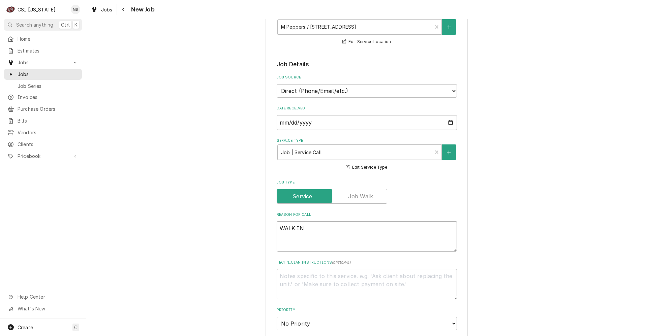
type textarea "x"
type textarea "WALK IN N"
type textarea "x"
type textarea "WALK IN NE"
type textarea "x"
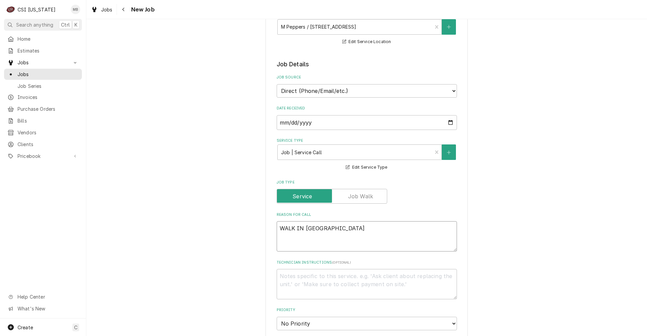
type textarea "WALK IN NEE"
type textarea "x"
type textarea "WALK IN NEED"
type textarea "x"
type textarea "WALK IN NEED"
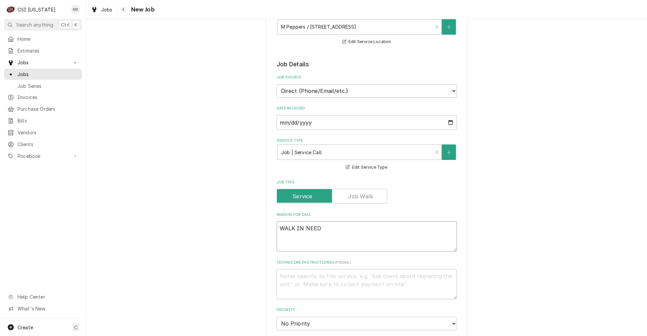
type textarea "x"
type textarea "WALK IN NEED A"
type textarea "x"
type textarea "WALK IN NEED A"
type textarea "x"
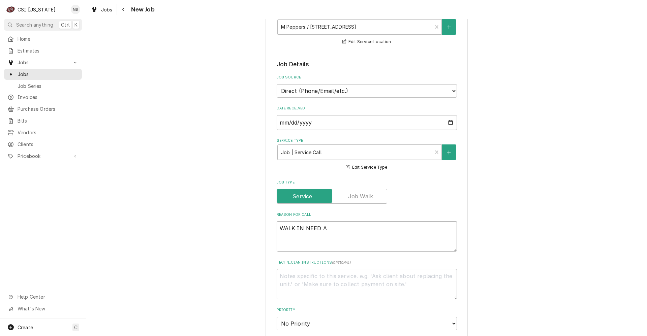
type textarea "WALK IN NEED A N"
type textarea "x"
type textarea "WALK IN NEED A NE"
type textarea "x"
type textarea "WALK IN NEED A NEW"
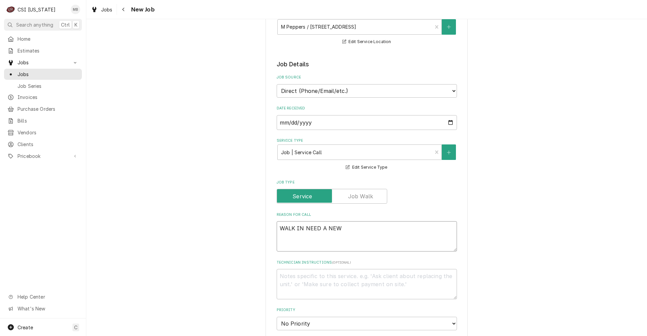
type textarea "x"
type textarea "WALK IN NEED A NEW"
type textarea "x"
type textarea "WALK IN NEED A NEW D"
type textarea "x"
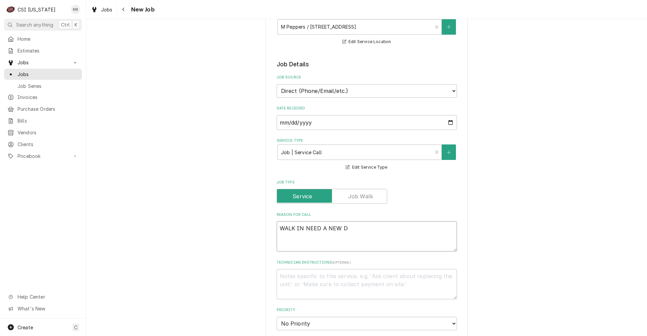
type textarea "WALK IN NEED A NEW DO"
type textarea "x"
type textarea "WALK IN NEED A NEW DOO"
type textarea "x"
type textarea "WALK IN NEED A NEW DOOR"
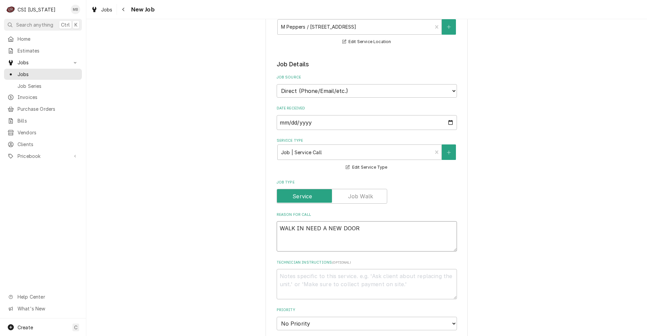
type textarea "x"
type textarea "WALK IN NEED A NEW DOOR"
type textarea "x"
type textarea "WALK IN NEED A NEW DOOR S"
type textarea "x"
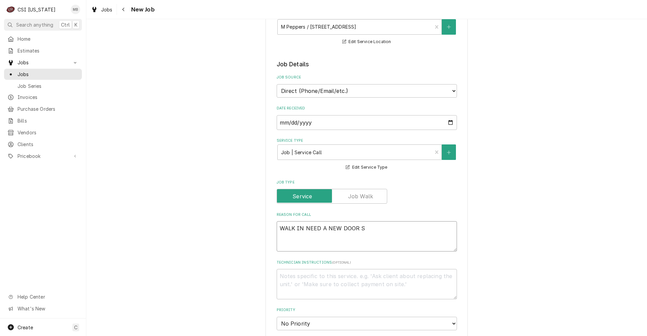
type textarea "WALK IN NEED A NEW DOOR SW"
type textarea "x"
type textarea "WALK IN NEED A NEW DOOR SWW"
type textarea "x"
type textarea "WALK IN NEED A NEW DOOR SW"
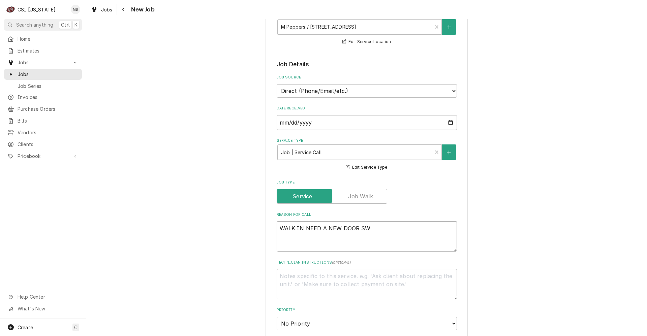
type textarea "x"
type textarea "WALK IN NEED A NEW DOOR SWE"
type textarea "x"
type textarea "WALK IN NEED A NEW DOOR SWEE"
type textarea "x"
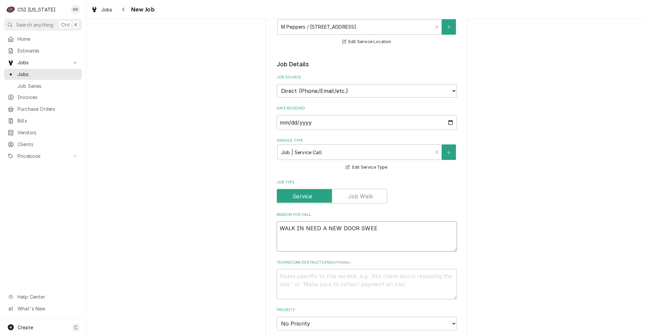
type textarea "WALK IN NEED A NEW DOOR SWEEP"
type textarea "x"
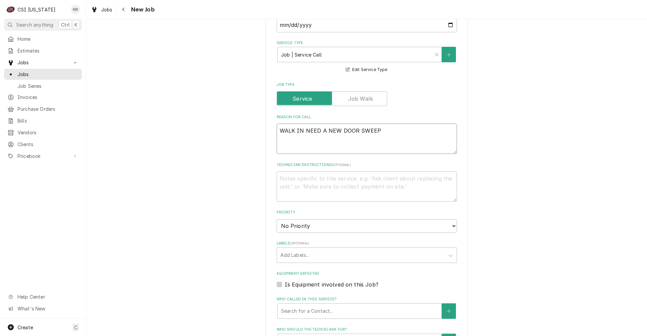
scroll to position [202, 0]
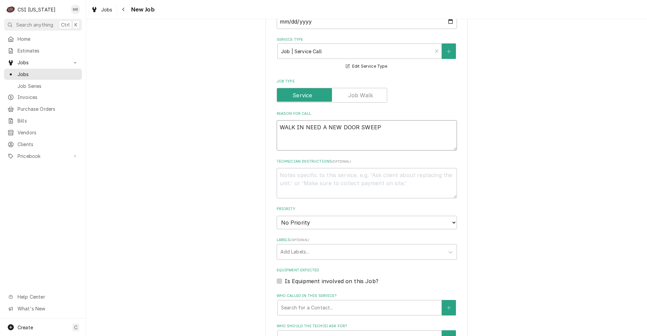
type textarea "WALK IN NEED A NEW DOOR SWEEP"
click at [330, 223] on select "No Priority Urgent High Medium Low" at bounding box center [367, 222] width 180 height 13
select select "3"
click at [277, 216] on select "No Priority Urgent High Medium Low" at bounding box center [367, 222] width 180 height 13
click at [302, 250] on div "Labels" at bounding box center [360, 252] width 161 height 12
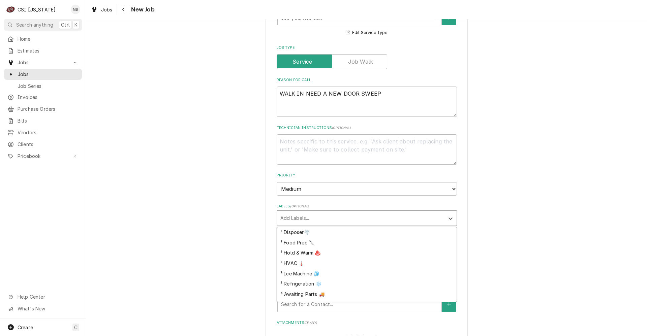
scroll to position [135, 0]
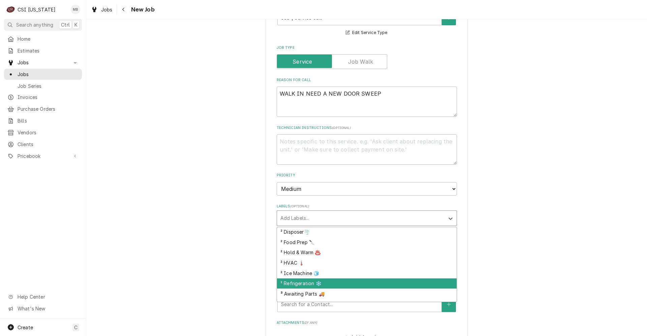
click at [286, 281] on div "² Refrigeration ❄️" at bounding box center [367, 284] width 180 height 10
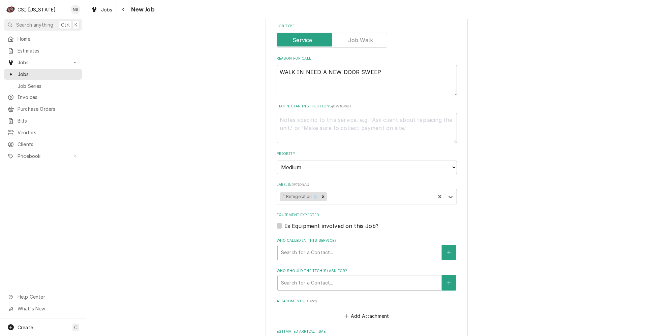
type textarea "x"
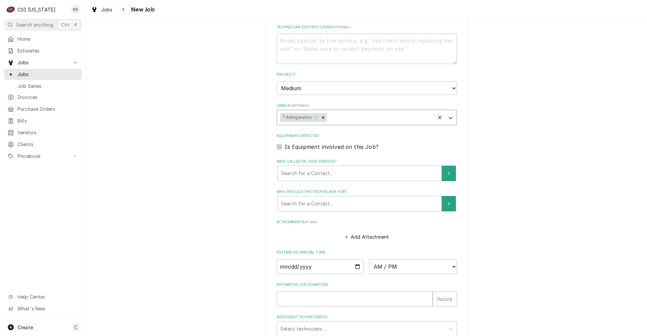
scroll to position [337, 0]
click at [357, 265] on input "Date" at bounding box center [321, 266] width 88 height 15
type input "2025-10-02"
type textarea "x"
click at [392, 265] on select "AM / PM 6:00 AM 6:15 AM 6:30 AM 6:45 AM 7:00 AM 7:15 AM 7:30 AM 7:45 AM 8:00 AM…" at bounding box center [413, 266] width 88 height 15
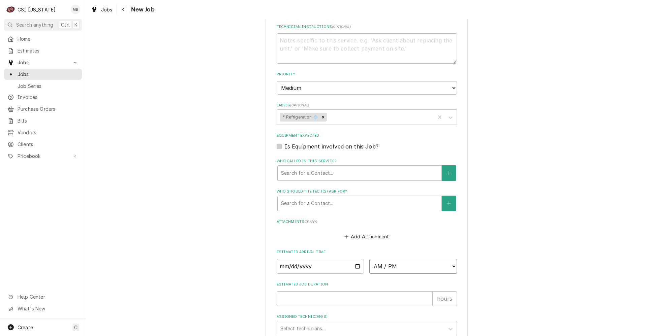
select select "14:00:00"
click at [324, 316] on input "Estimated Job Duration" at bounding box center [355, 319] width 156 height 15
type textarea "x"
type input "2"
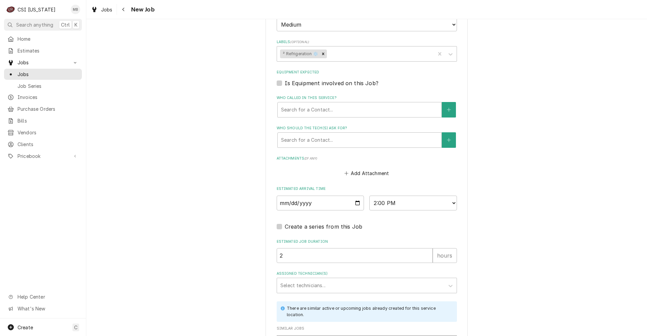
scroll to position [404, 0]
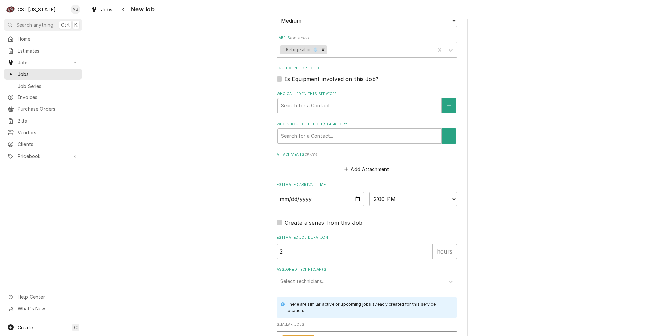
click at [324, 282] on div "Assigned Technician(s)" at bounding box center [360, 282] width 161 height 12
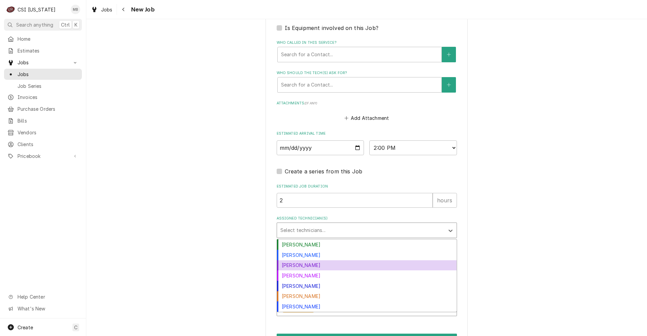
scroll to position [497, 0]
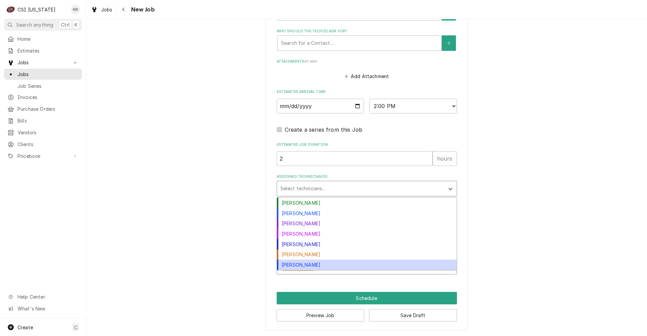
click at [282, 263] on div "Matt Brewington" at bounding box center [367, 265] width 180 height 10
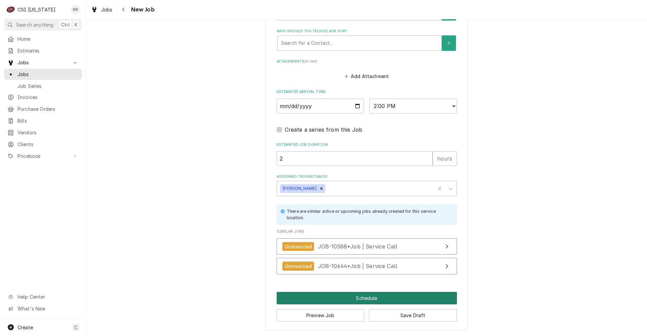
click at [339, 299] on button "Schedule" at bounding box center [367, 298] width 180 height 12
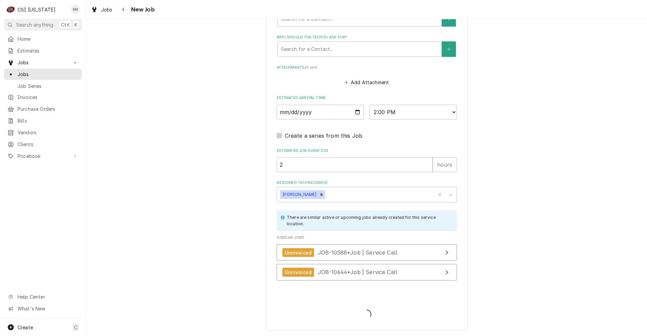
scroll to position [491, 0]
type textarea "x"
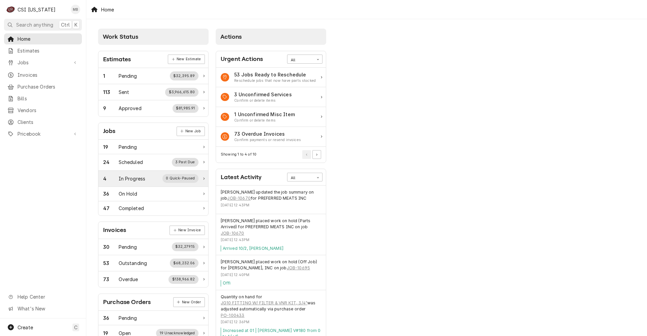
click at [129, 181] on div "In Progress" at bounding box center [132, 178] width 27 height 7
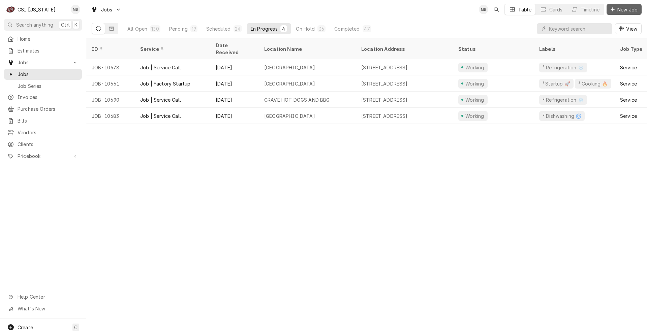
click at [636, 8] on span "New Job" at bounding box center [627, 9] width 23 height 7
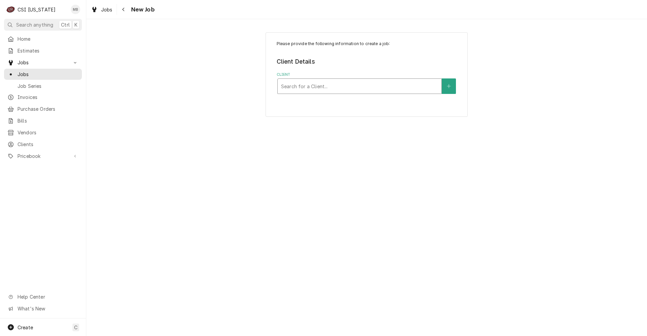
click at [287, 85] on div "Client" at bounding box center [359, 86] width 157 height 12
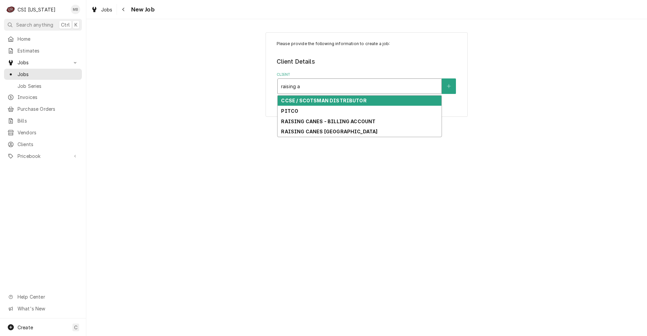
type input "raising"
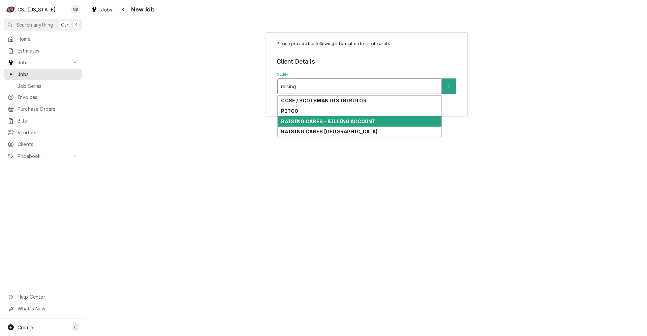
click at [309, 125] on div "RAISING CANES - BILLING ACCOUNT" at bounding box center [360, 121] width 164 height 10
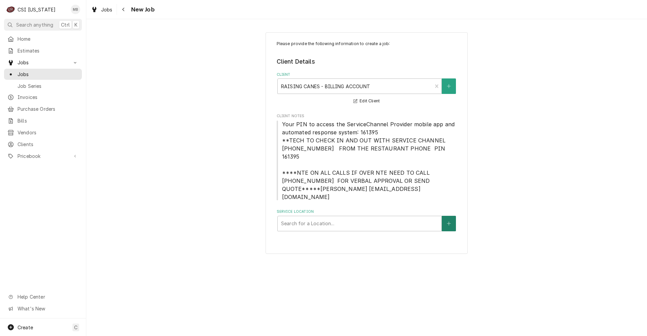
click at [449, 221] on icon "Create New Location" at bounding box center [449, 223] width 4 height 5
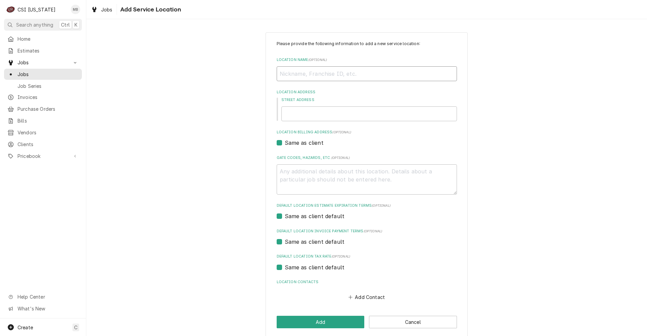
click at [306, 74] on input "Location Name ( optional )" at bounding box center [367, 73] width 180 height 15
type textarea "x"
type input "r"
type textarea "x"
type input "ra"
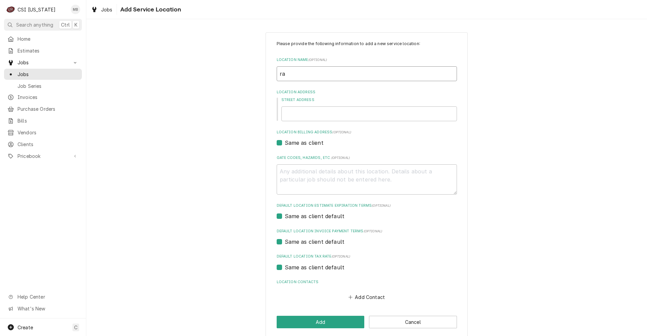
type textarea "x"
type input "rai"
type textarea "x"
type input "rais"
type textarea "x"
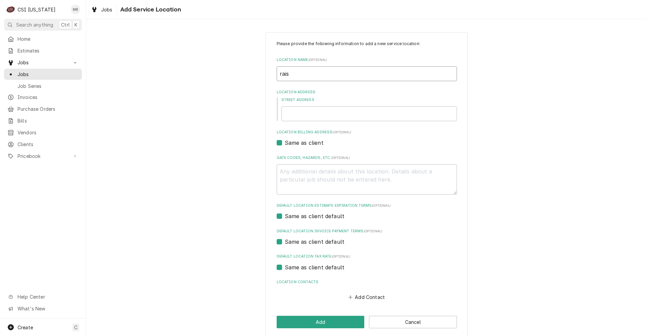
type input "raisi"
type textarea "x"
type input "raisin"
type textarea "x"
type input "raising"
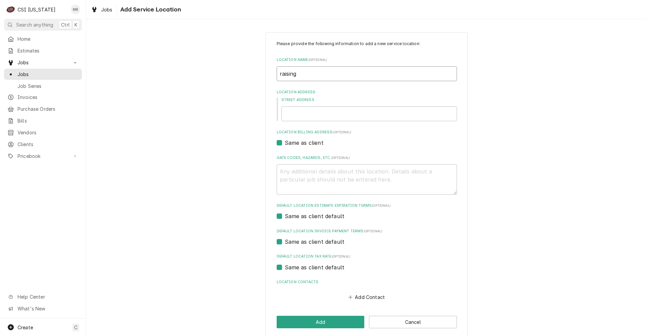
type textarea "x"
type input "raising"
type textarea "x"
type input "raising c"
type textarea "x"
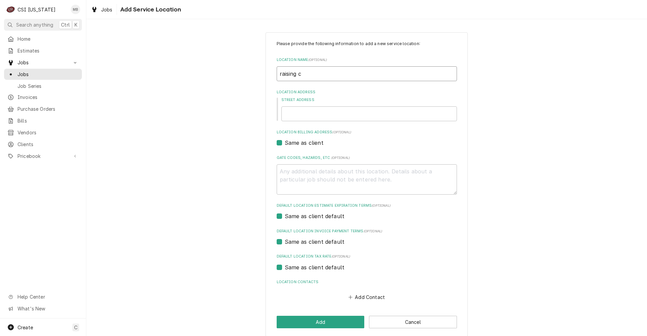
type input "raising ca"
type textarea "x"
type input "raising can"
type textarea "x"
type input "raising cane"
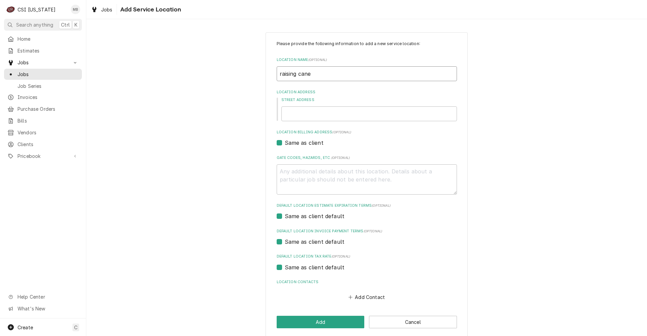
type textarea "x"
type input "raising canes"
type textarea "x"
type input "raising canes"
type textarea "x"
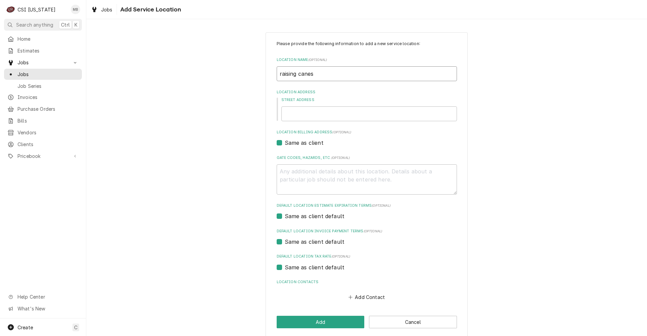
type input "raising canes -"
type textarea "x"
type input "raising canes -"
type textarea "x"
type input "raising canes - 6"
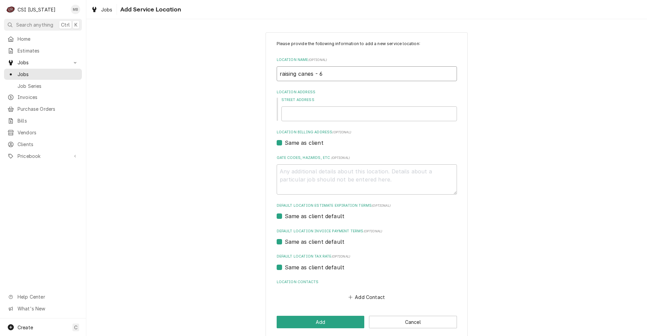
type textarea "x"
type input "raising canes - 64"
type textarea "x"
type input "raising canes - 640"
drag, startPoint x: 311, startPoint y: 75, endPoint x: 258, endPoint y: 84, distance: 53.6
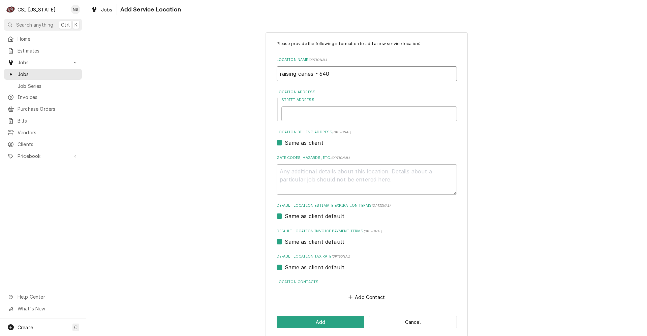
click at [258, 84] on div "Please provide the following information to add a new service location: Locatio…" at bounding box center [366, 184] width 561 height 317
type textarea "x"
type input "R - 640"
type textarea "x"
type input "RA - 640"
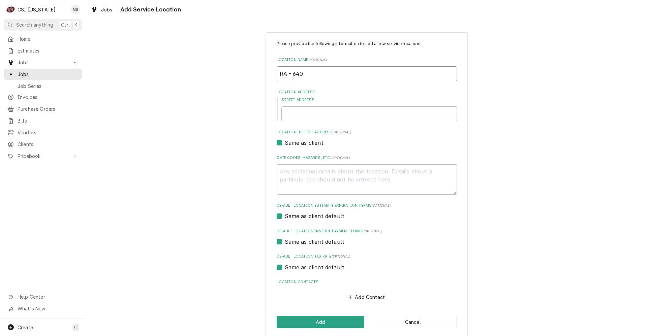
type textarea "x"
type input "RAI - 640"
type textarea "x"
type input "RAIS - 640"
type textarea "x"
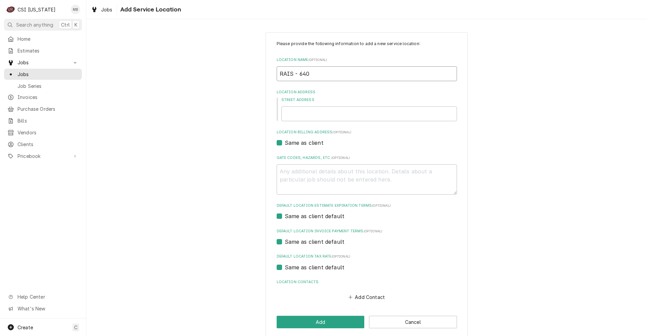
type input "RAISI - 640"
type textarea "x"
type input "RAISIN - 640"
type textarea "x"
type input "RAISING - 640"
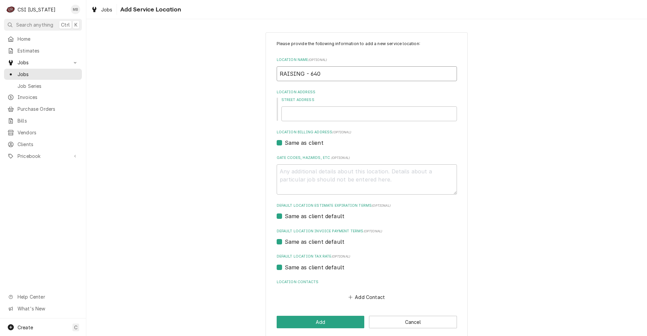
type textarea "x"
type input "RAISING - 640"
type textarea "x"
type input "RAISING C - 640"
type textarea "x"
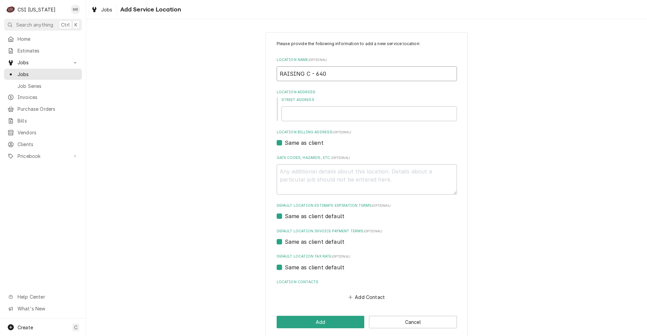
type input "RAISING CA - 640"
type textarea "x"
type input "RAISING CAN - 640"
type textarea "x"
type input "RAISING CANE - 640"
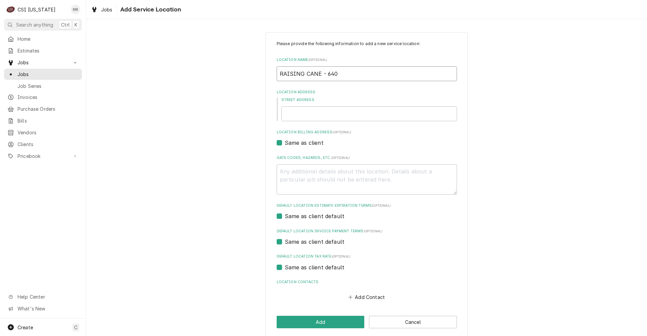
type textarea "x"
type input "RAISING CANES - 640"
type textarea "x"
type input "RAISING CANES - 640"
click at [291, 118] on input "Street Address" at bounding box center [369, 113] width 176 height 15
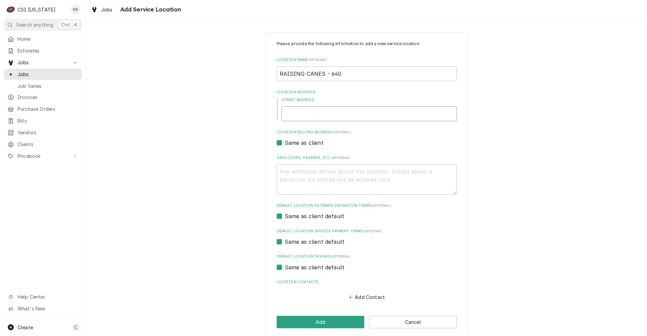
type textarea "x"
type input "1"
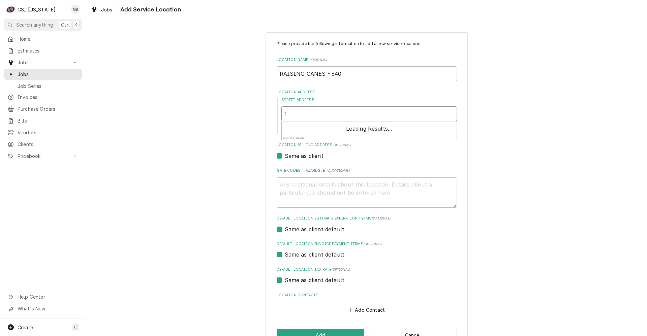
type textarea "x"
type input "2"
type textarea "x"
type input "22"
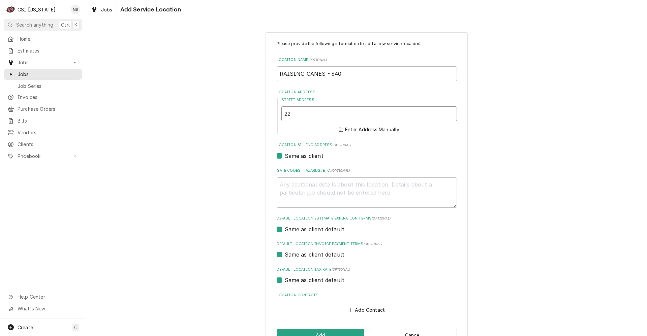
type textarea "x"
type input "220"
type textarea "x"
type input "2201"
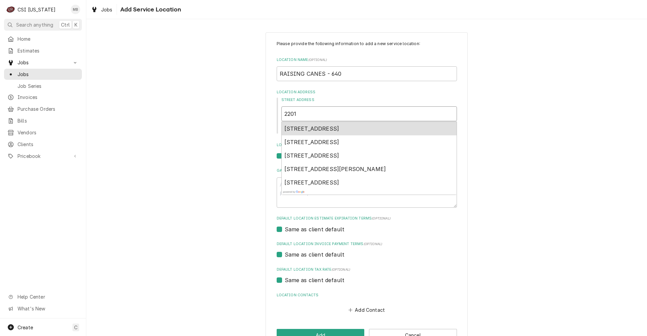
type textarea "x"
type input "2201"
type textarea "x"
type input "2201 W"
type textarea "x"
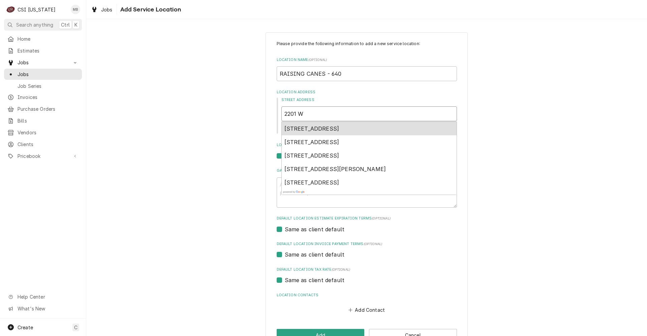
type input "2201 WA"
type textarea "x"
type input "2201 WAR"
click at [325, 124] on div "2201 War Admiral Way, Lexington, KY, USA" at bounding box center [369, 128] width 175 height 13
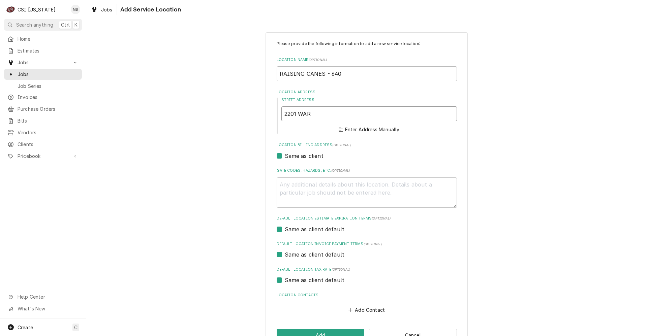
type textarea "x"
type input "2201 War Admiral Way"
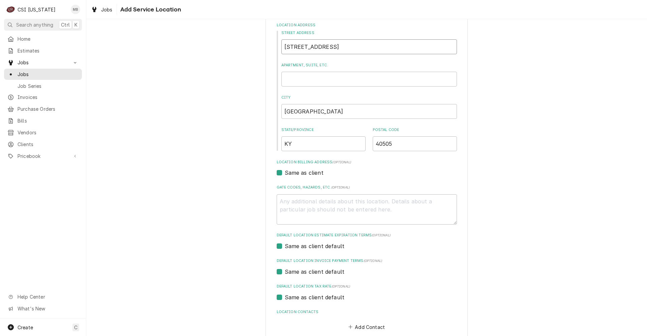
type textarea "x"
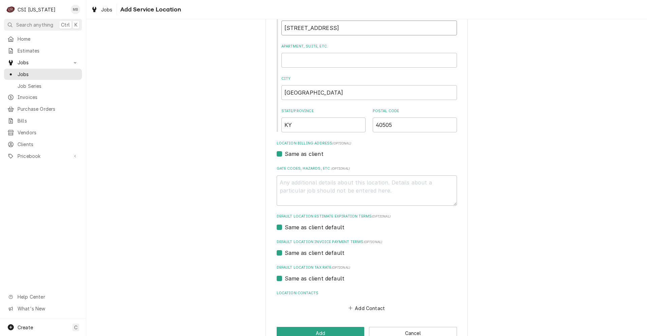
scroll to position [104, 0]
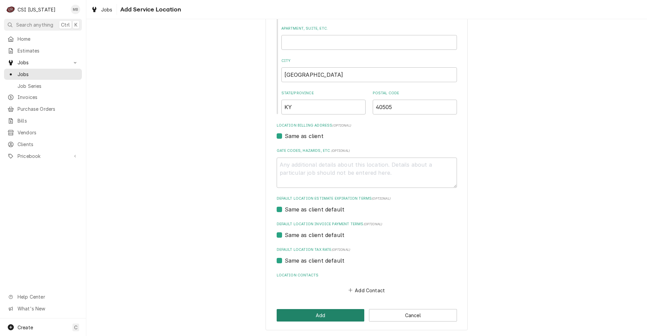
type input "2201 War Admiral Way"
click at [324, 311] on button "Add" at bounding box center [321, 315] width 88 height 12
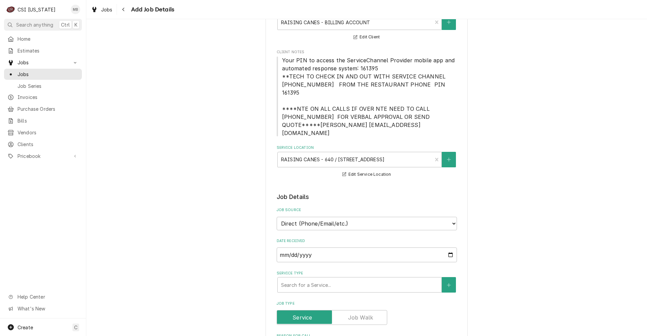
scroll to position [101, 0]
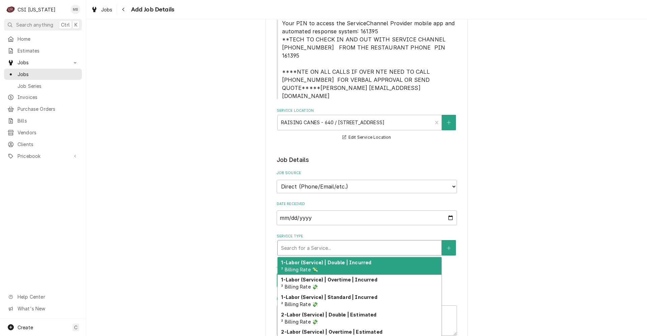
click at [312, 242] on div "Service Type" at bounding box center [359, 248] width 157 height 12
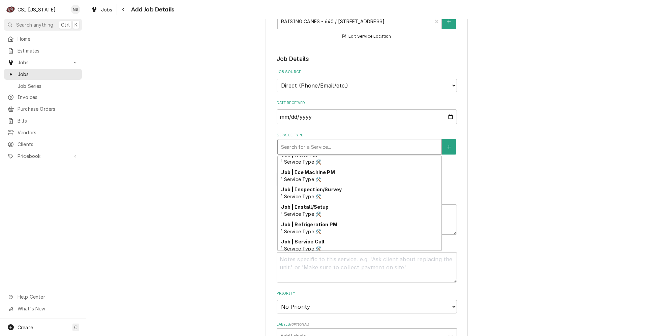
scroll to position [334, 0]
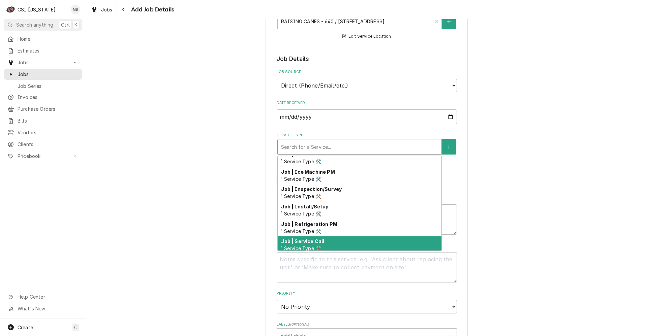
click at [324, 236] on div "Job | Service Call ¹ Service Type 🛠️" at bounding box center [360, 245] width 164 height 18
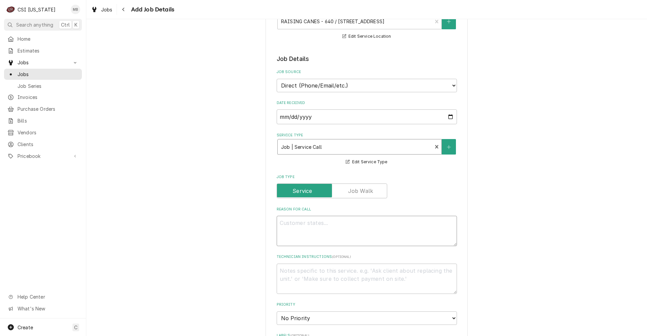
click at [311, 216] on textarea "Reason For Call" at bounding box center [367, 231] width 180 height 30
type textarea "x"
type textarea "I"
type textarea "x"
type textarea "IC"
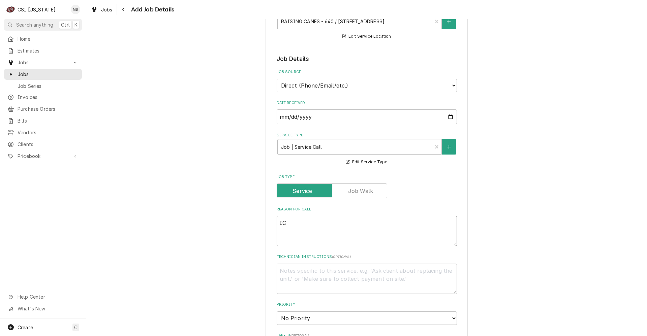
type textarea "x"
type textarea "ICE"
type textarea "x"
type textarea "ICE"
type textarea "x"
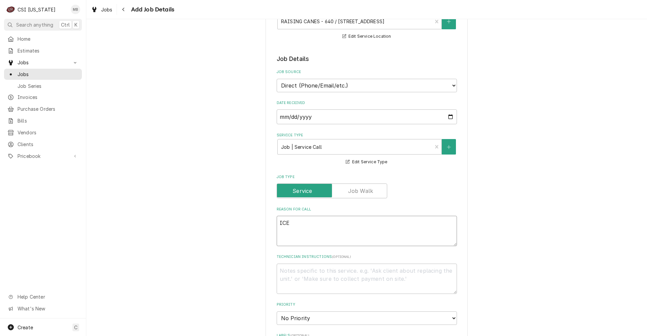
type textarea "ICE M"
type textarea "x"
type textarea "ICE MA"
type textarea "x"
type textarea "ICE MAC"
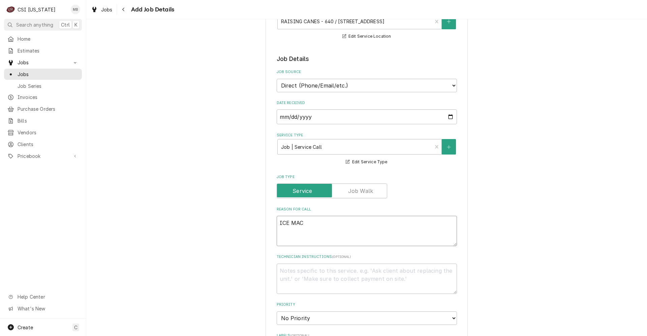
type textarea "x"
type textarea "ICE MACH"
type textarea "x"
type textarea "ICE MACHI"
type textarea "x"
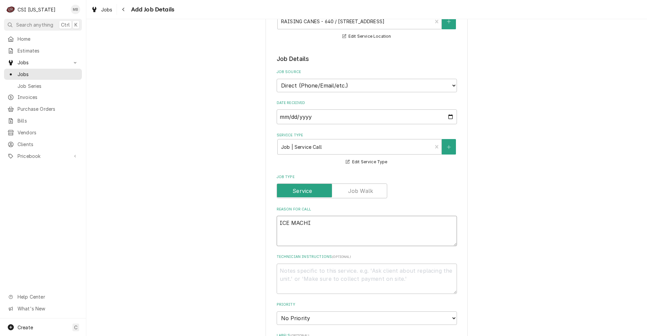
type textarea "ICE MACHIN"
type textarea "x"
type textarea "ICE MACHINE"
type textarea "x"
type textarea "ICE MACHINE"
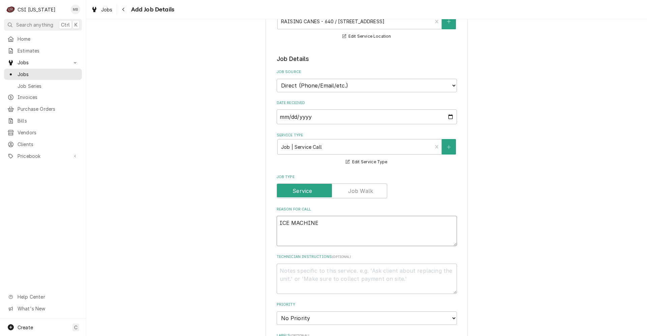
type textarea "x"
type textarea "ICE MACHINE L"
type textarea "x"
type textarea "ICE MACHINE LE"
type textarea "x"
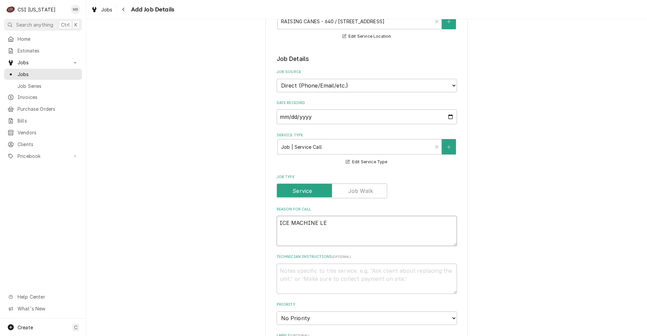
type textarea "ICE MACHINE LEA"
type textarea "x"
type textarea "ICE MACHINE LEAK"
type textarea "x"
type textarea "ICE MACHINE LEAKS"
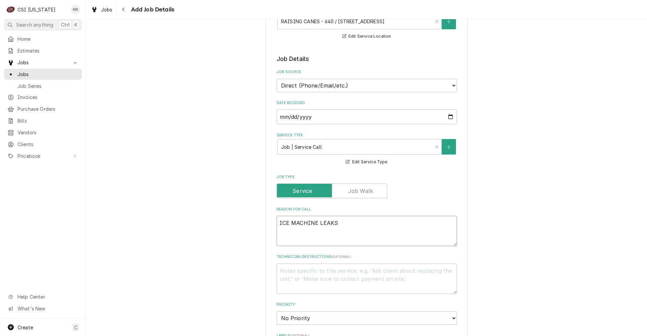
type textarea "x"
type textarea "ICE MACHINE LEAKS"
type textarea "x"
type textarea "ICE MACHINE LEAKS W"
type textarea "x"
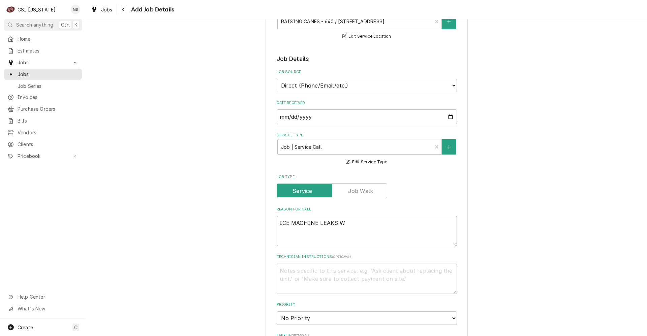
type textarea "ICE MACHINE LEAKS WA"
type textarea "x"
type textarea "ICE MACHINE LEAKS WAT"
type textarea "x"
type textarea "ICE MACHINE LEAKS WATR"
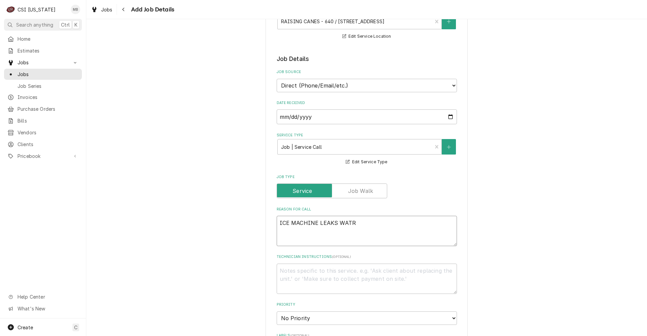
type textarea "x"
type textarea "ICE MACHINE LEAKS WATRE"
type textarea "x"
type textarea "ICE MACHINE LEAKS WATRER"
type textarea "x"
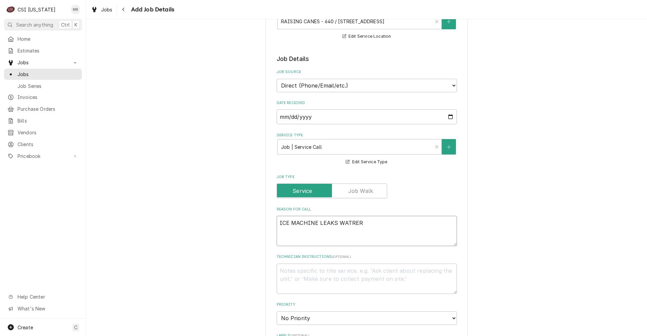
type textarea "ICE MACHINE LEAKS WATRE"
type textarea "x"
type textarea "ICE MACHINE LEAKS WATR"
type textarea "x"
type textarea "ICE MACHINE LEAKS WAT"
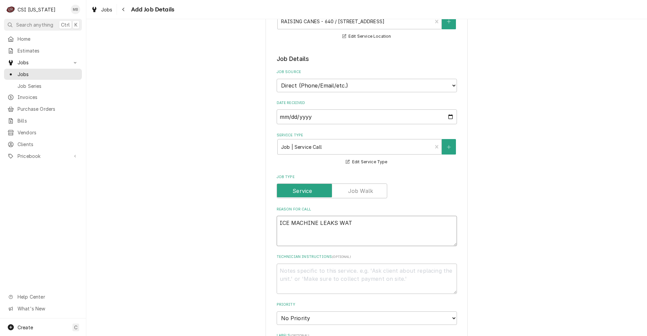
type textarea "x"
type textarea "ICE MACHINE LEAKS WATE"
type textarea "x"
type textarea "ICE MACHINE LEAKS WATER"
type textarea "x"
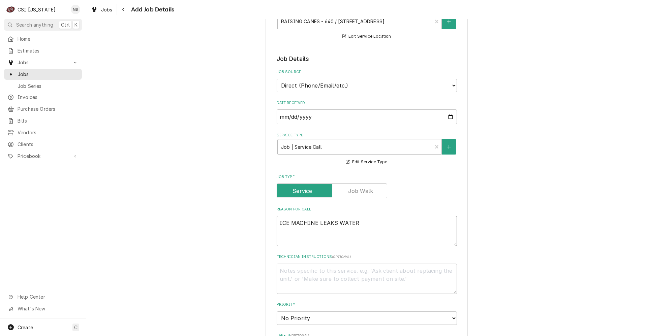
type textarea "ICE MACHINE LEAKS WATER"
type textarea "x"
type textarea "ICE MACHINE LEAKS WATER A"
type textarea "x"
type textarea "ICE MACHINE LEAKS WATER AT"
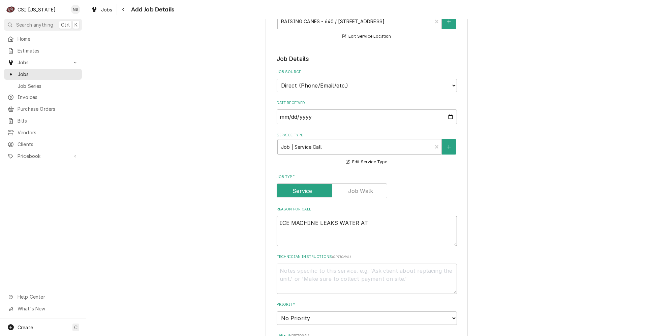
type textarea "x"
type textarea "ICE MACHINE LEAKS WATER AT"
type textarea "x"
type textarea "ICE MACHINE LEAKS WATER AT T"
type textarea "x"
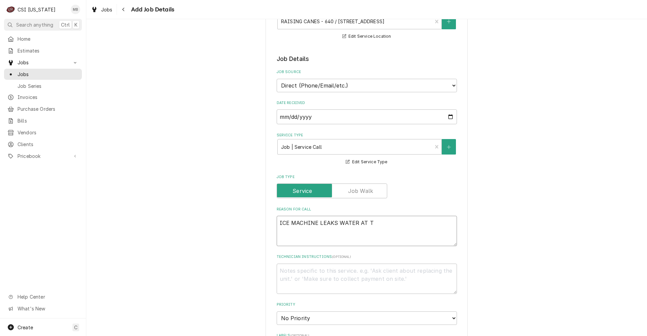
type textarea "ICE MACHINE LEAKS WATER AT TI"
type textarea "x"
type textarea "ICE MACHINE LEAKS WATER AT TIM"
type textarea "x"
type textarea "ICE MACHINE LEAKS WATER AT TIME"
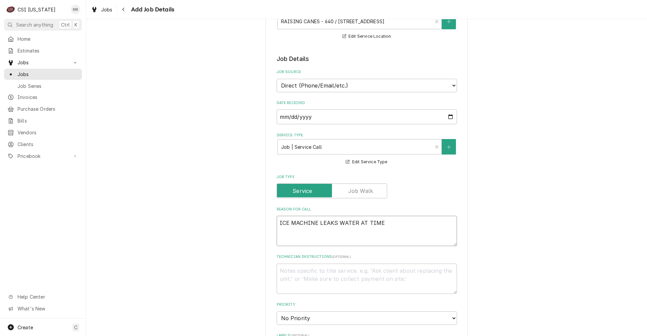
type textarea "x"
type textarea "ICE MACHINE LEAKS WATER AT TIMES"
type textarea "x"
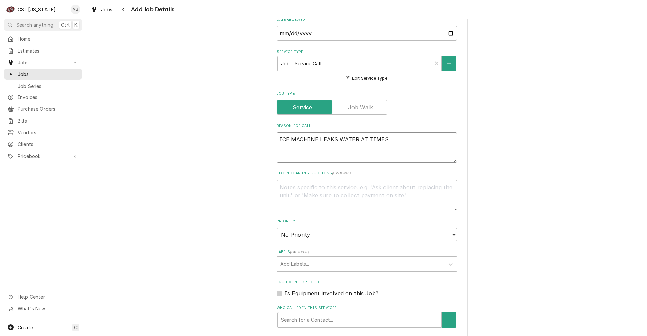
scroll to position [303, 0]
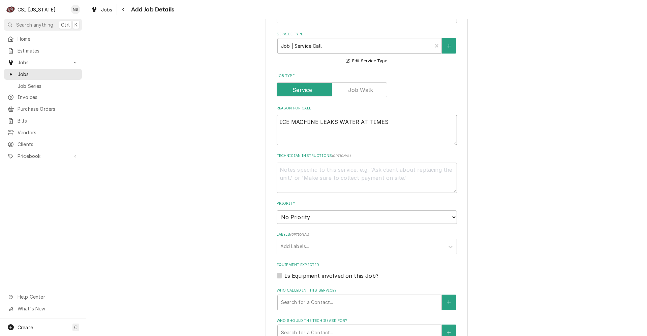
type textarea "ICE MACHINE LEAKS WATER AT TIMES"
click at [400, 211] on select "No Priority Urgent High Medium Low" at bounding box center [367, 217] width 180 height 13
select select "1"
click at [277, 211] on select "No Priority Urgent High Medium Low" at bounding box center [367, 217] width 180 height 13
click at [295, 239] on div "Add Labels..." at bounding box center [360, 246] width 167 height 15
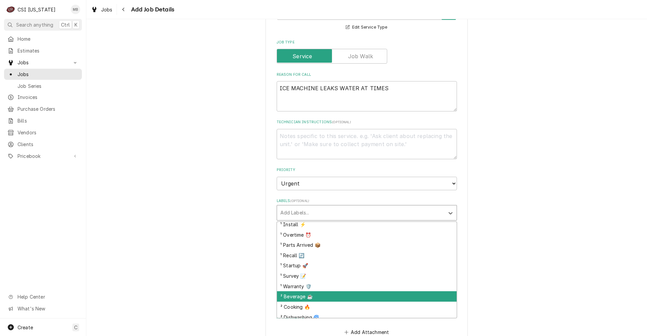
scroll to position [101, 0]
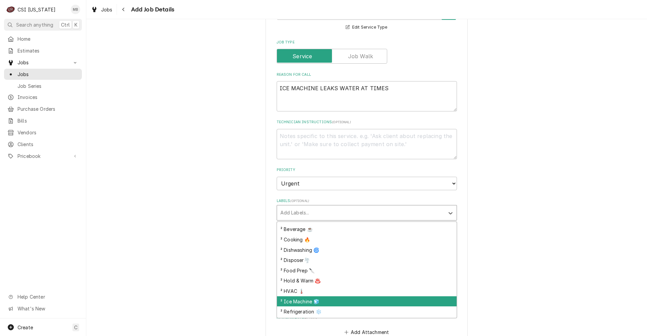
click at [289, 296] on div "² Ice Machine 🧊" at bounding box center [367, 301] width 180 height 10
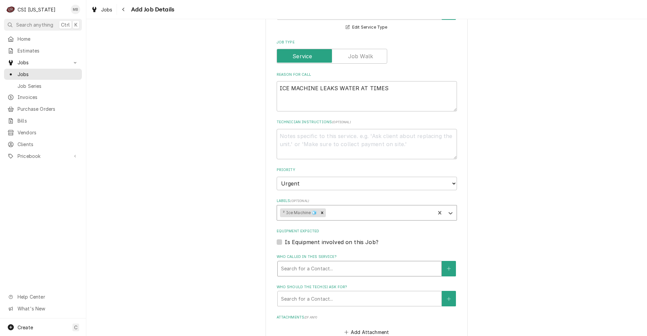
click at [307, 263] on div "Who called in this service?" at bounding box center [359, 269] width 157 height 12
click at [256, 233] on div "Please provide the following information to create a job: Client Details Client…" at bounding box center [366, 89] width 561 height 801
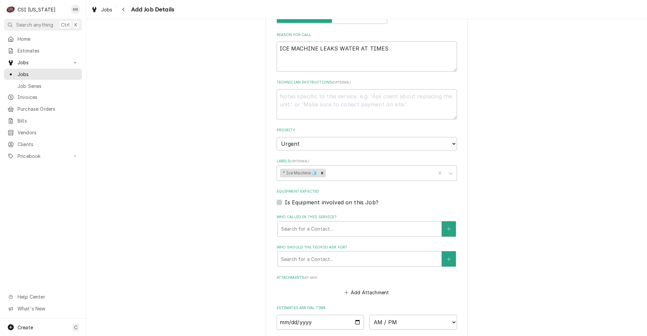
scroll to position [438, 0]
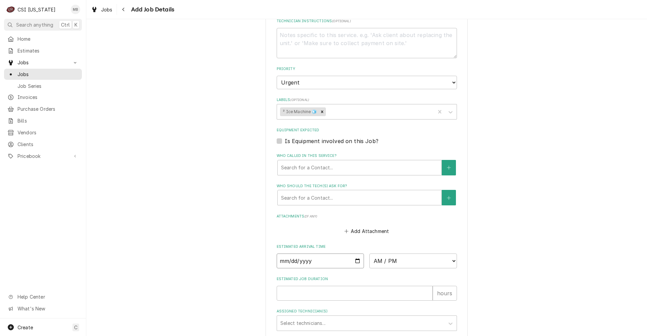
click at [352, 254] on input "Date" at bounding box center [321, 261] width 88 height 15
type textarea "x"
type input "2025-10-02"
type textarea "x"
click at [403, 254] on select "AM / PM 6:00 AM 6:15 AM 6:30 AM 6:45 AM 7:00 AM 7:15 AM 7:30 AM 7:45 AM 8:00 AM…" at bounding box center [413, 261] width 88 height 15
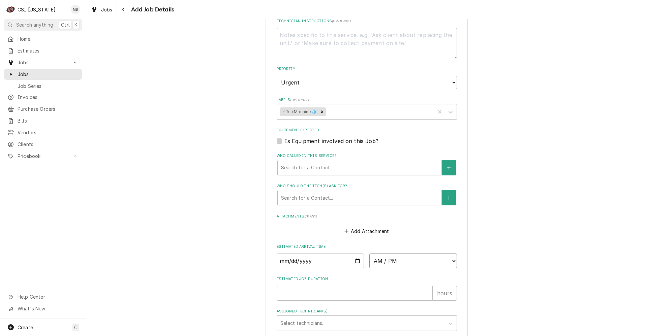
select select "13:30:00"
click at [335, 306] on input "Estimated Job Duration" at bounding box center [355, 313] width 156 height 15
type textarea "x"
type input "3"
type textarea "x"
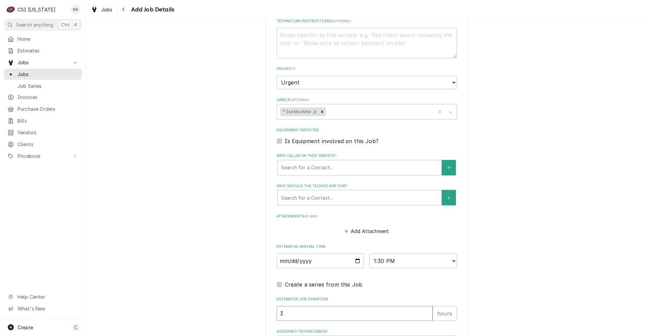
type input "3"
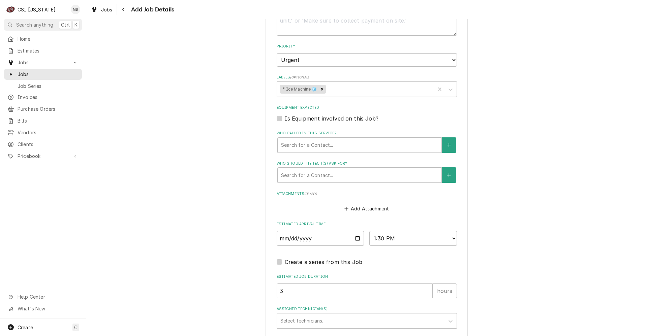
scroll to position [472, 0]
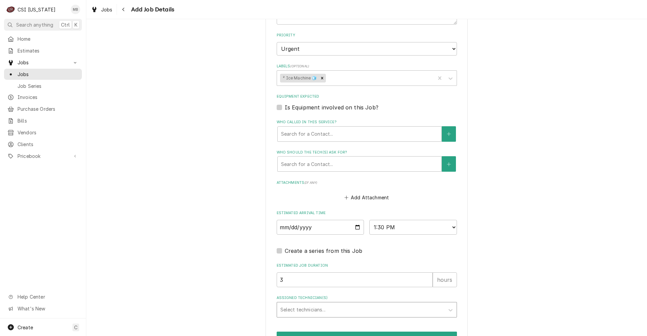
click at [302, 303] on div "Select technicians..." at bounding box center [360, 310] width 167 height 15
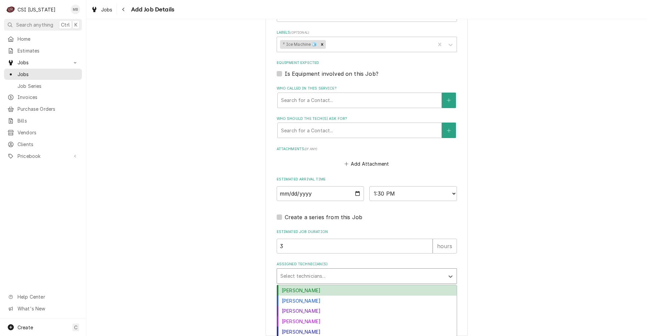
scroll to position [511, 0]
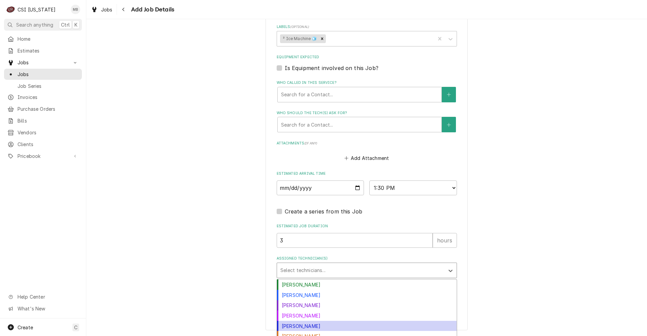
click at [293, 321] on div "Jeff Hartley" at bounding box center [367, 326] width 180 height 10
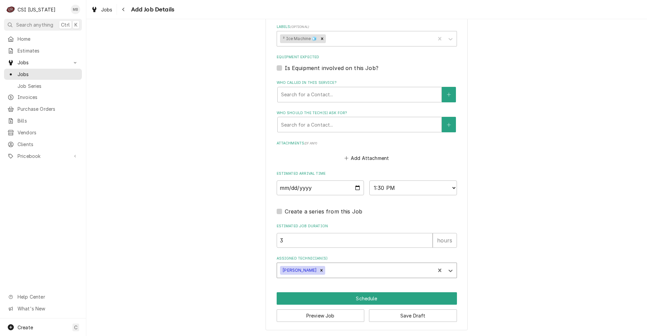
scroll to position [495, 0]
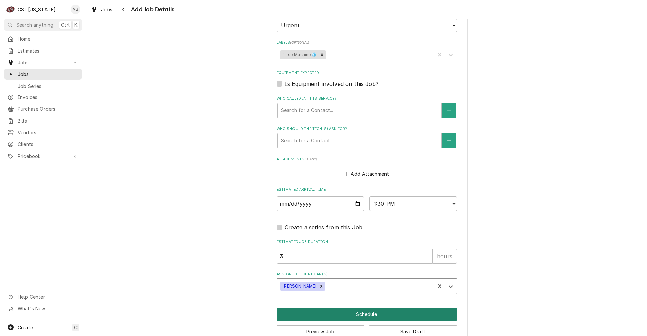
click at [333, 308] on button "Schedule" at bounding box center [367, 314] width 180 height 12
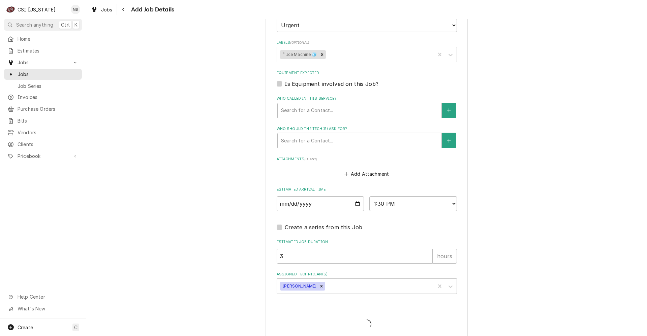
scroll to position [489, 0]
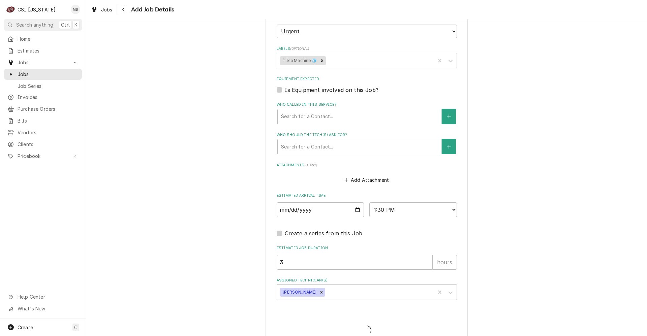
type textarea "x"
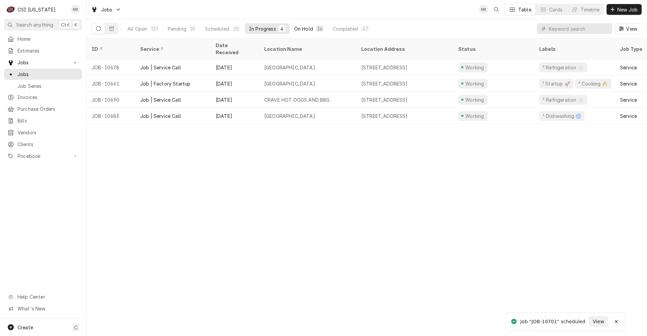
click at [317, 27] on div "36" at bounding box center [319, 28] width 5 height 7
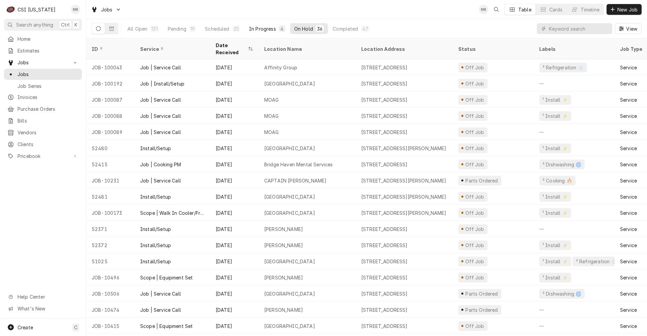
click at [259, 27] on div "In Progress" at bounding box center [262, 28] width 27 height 7
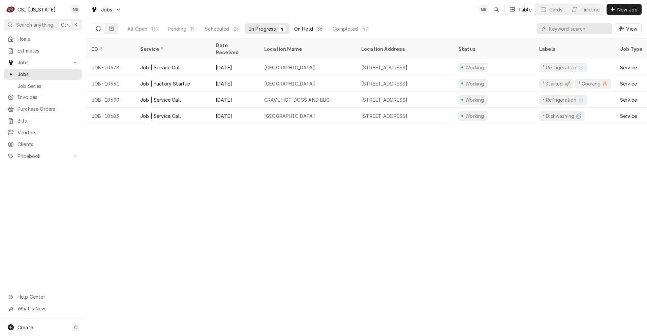
click at [300, 28] on div "On Hold" at bounding box center [303, 28] width 19 height 7
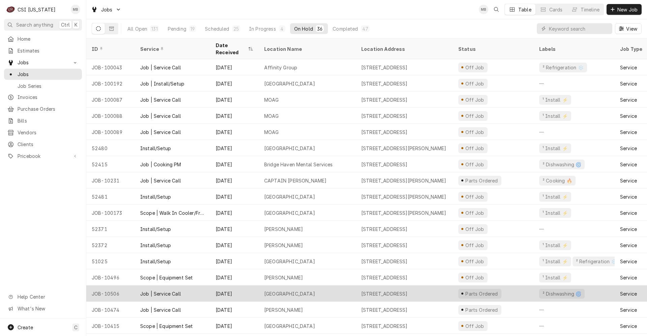
click at [286, 290] on div "[GEOGRAPHIC_DATA]" at bounding box center [289, 293] width 51 height 7
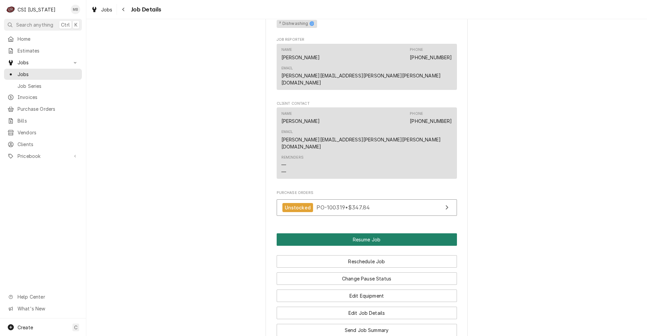
scroll to position [539, 0]
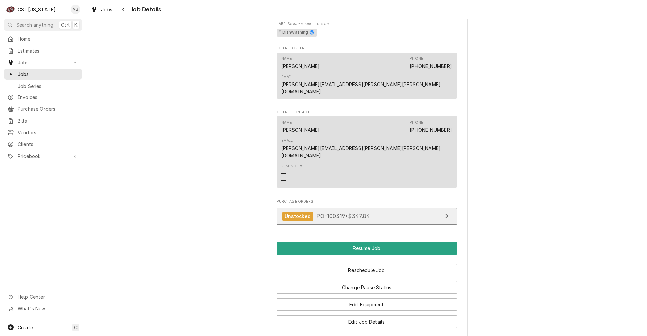
click at [330, 213] on span "PO-100319 • $347.84" at bounding box center [342, 216] width 53 height 7
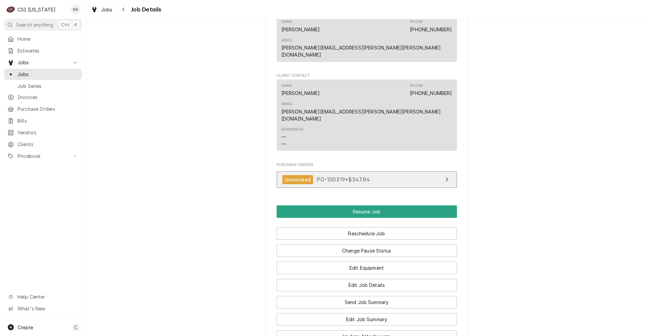
scroll to position [640, 0]
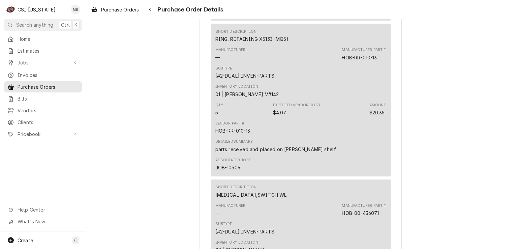
scroll to position [741, 0]
